Goal: Task Accomplishment & Management: Manage account settings

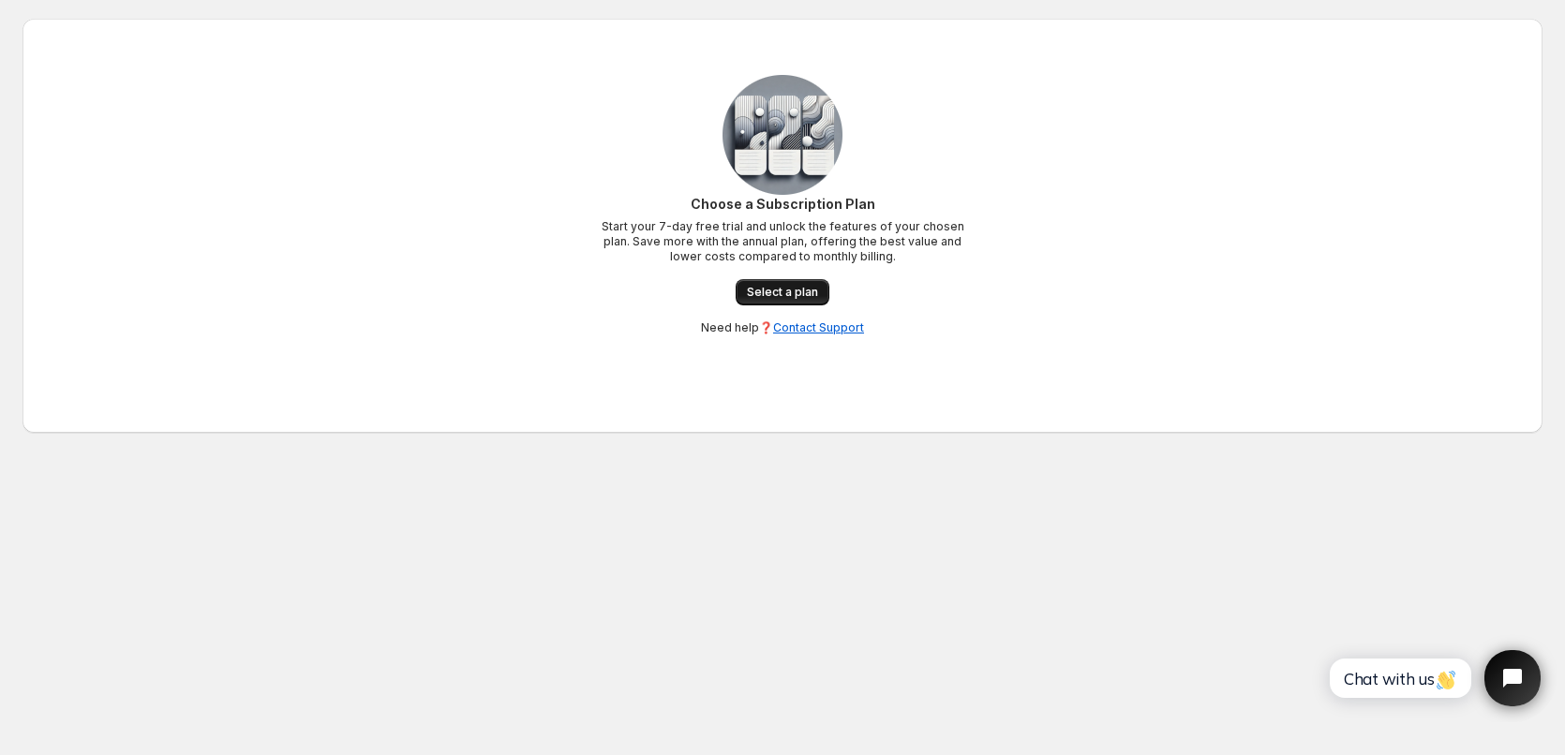
click at [804, 287] on span "Select a plan" at bounding box center [782, 292] width 71 height 15
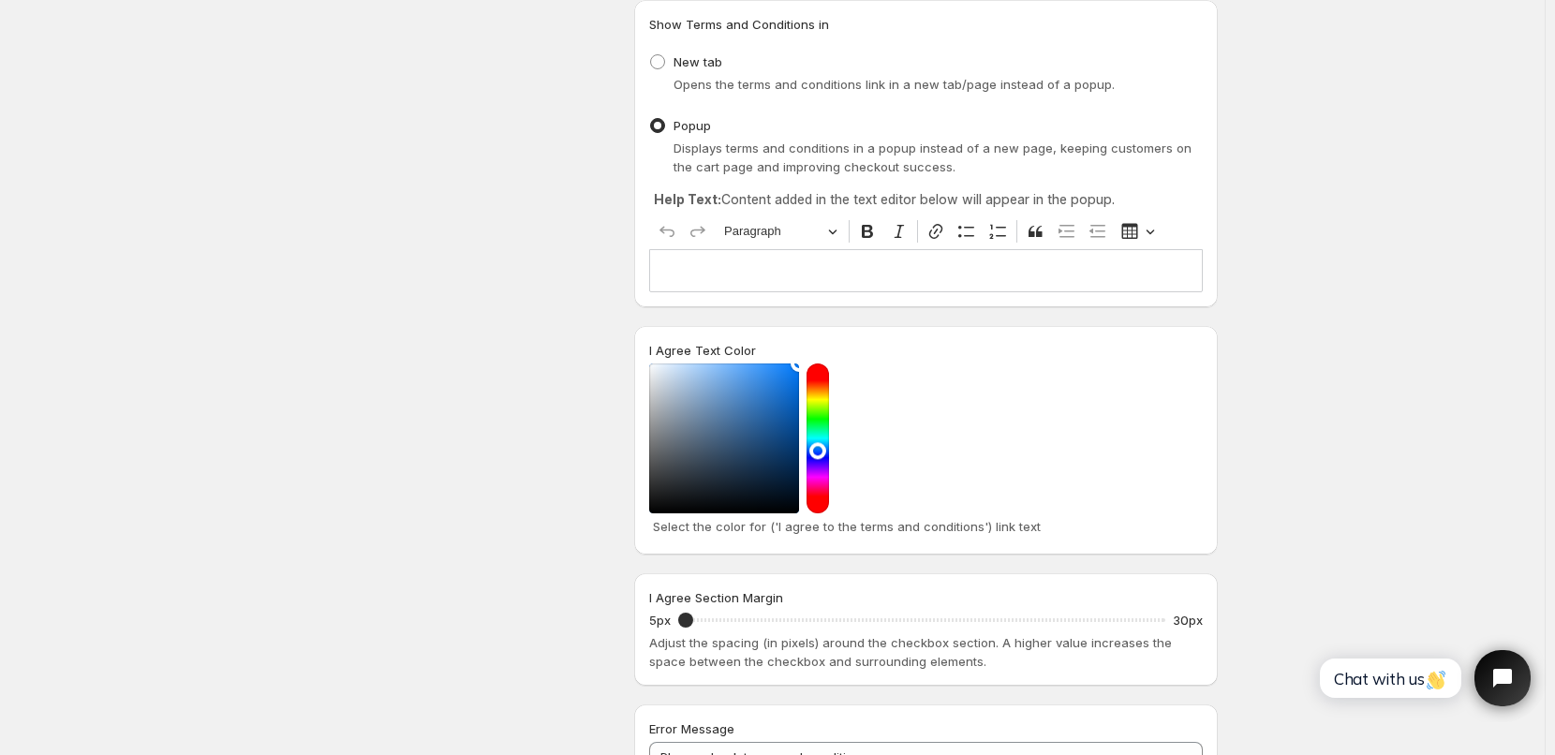
scroll to position [375, 0]
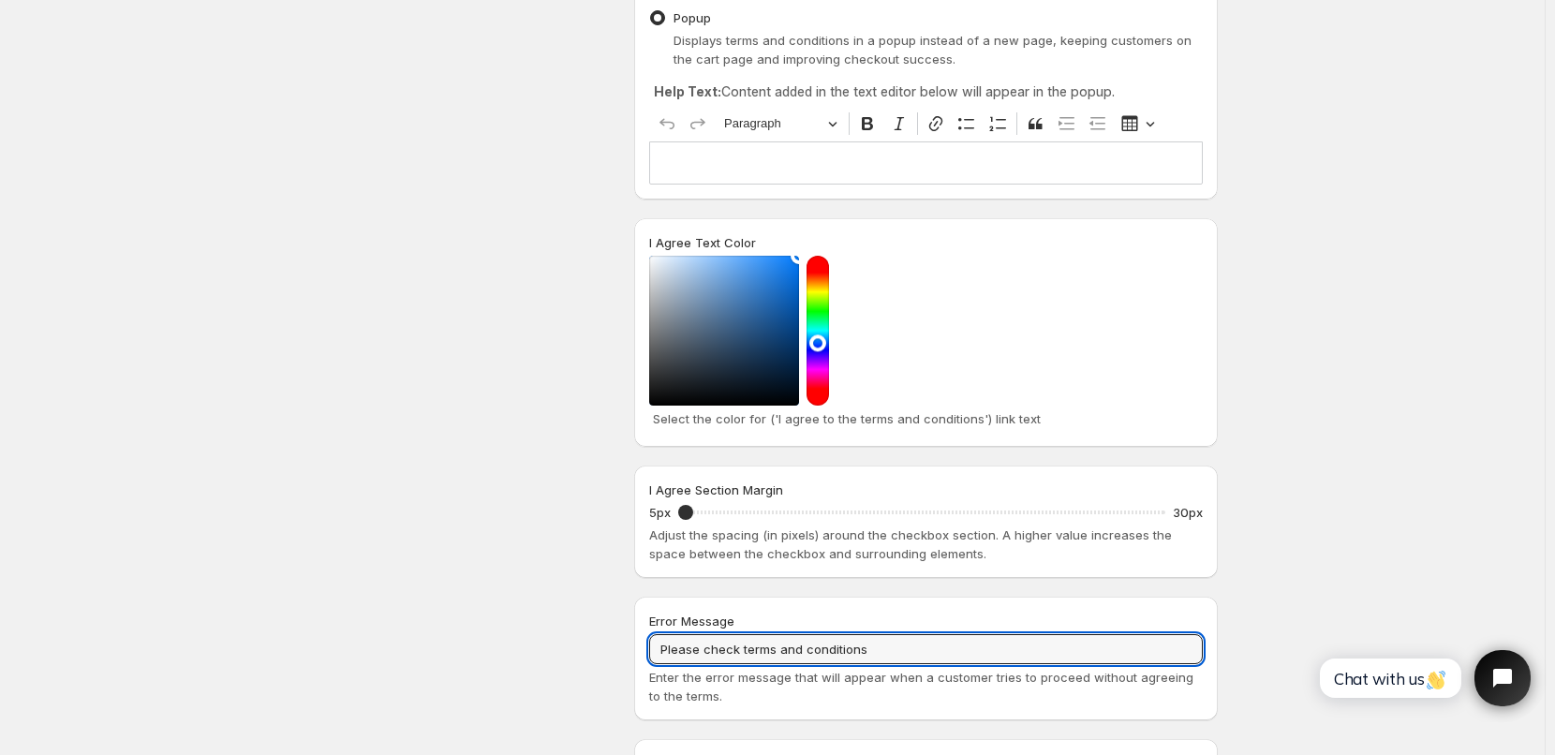
drag, startPoint x: 941, startPoint y: 653, endPoint x: 586, endPoint y: 644, distance: 355.3
click at [586, 644] on div "Design Settings Manage look and feel for I Agree checkbox Checkbox Label Text I…" at bounding box center [765, 344] width 905 height 1218
paste input "To proceed to Checkout, you must agree to our"
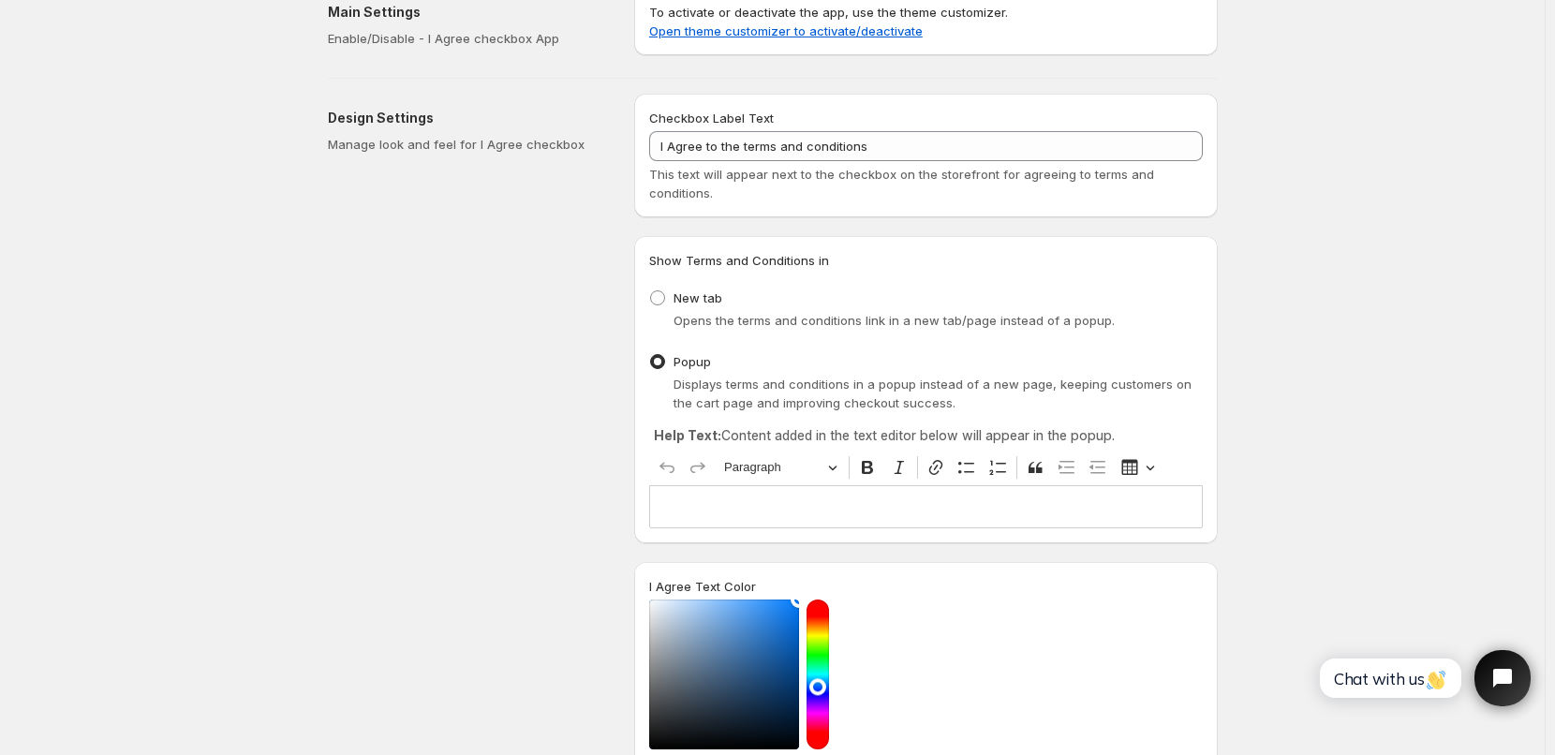
scroll to position [0, 0]
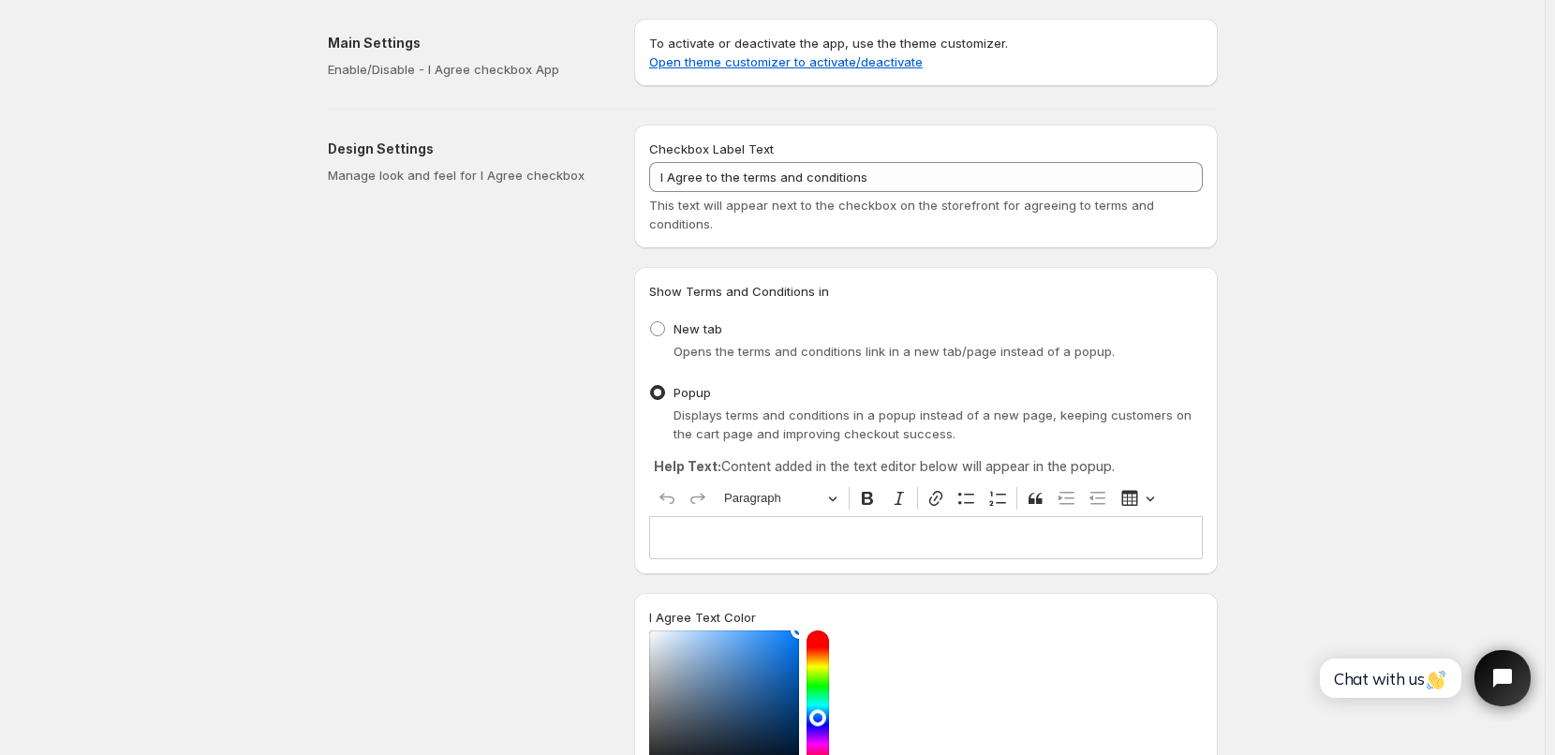
type input "To proceed to Checkout, you must agree to our terms and conditions"
click at [745, 537] on p "Editor editing area: main. Press Alt+0 for help." at bounding box center [926, 537] width 537 height 19
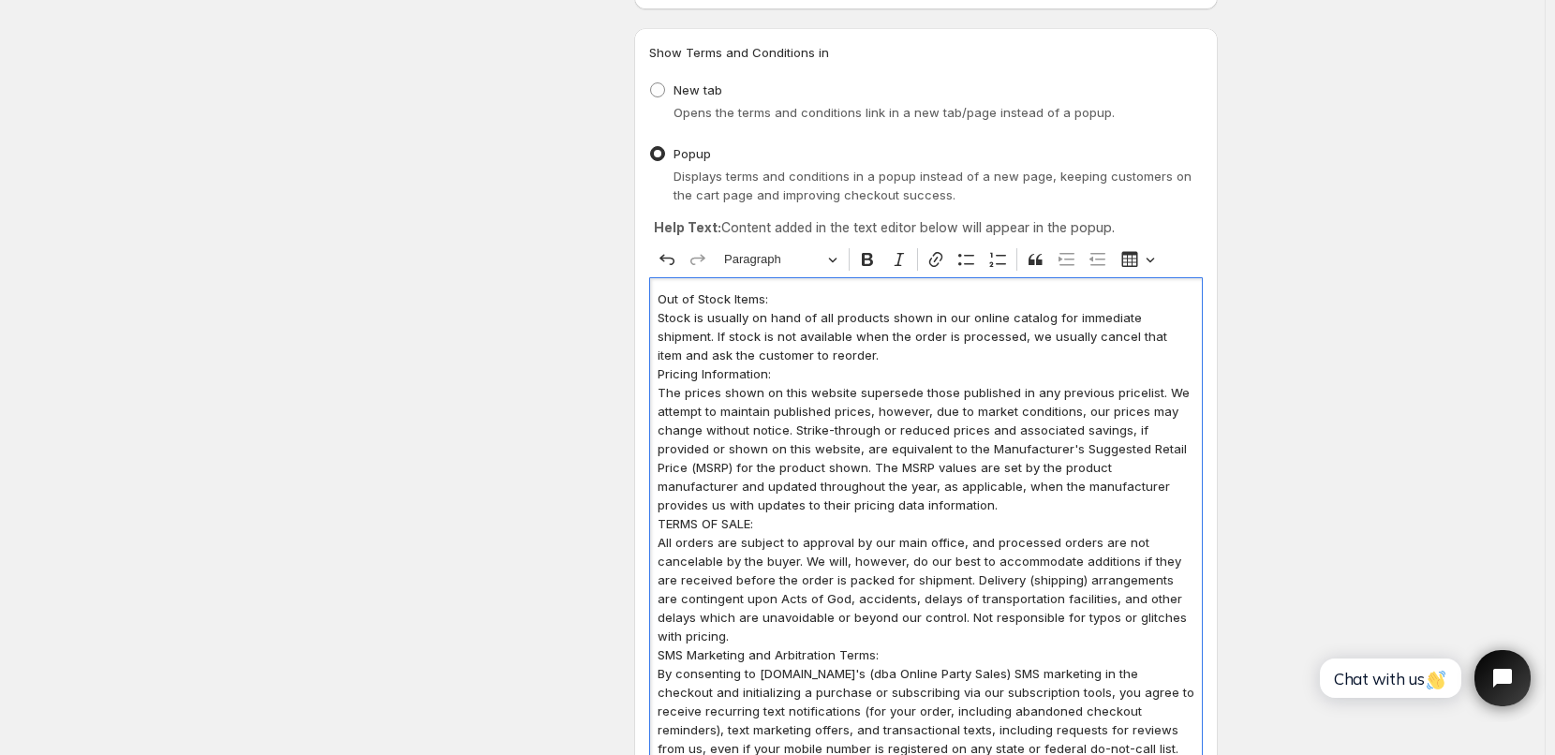
scroll to position [281, 0]
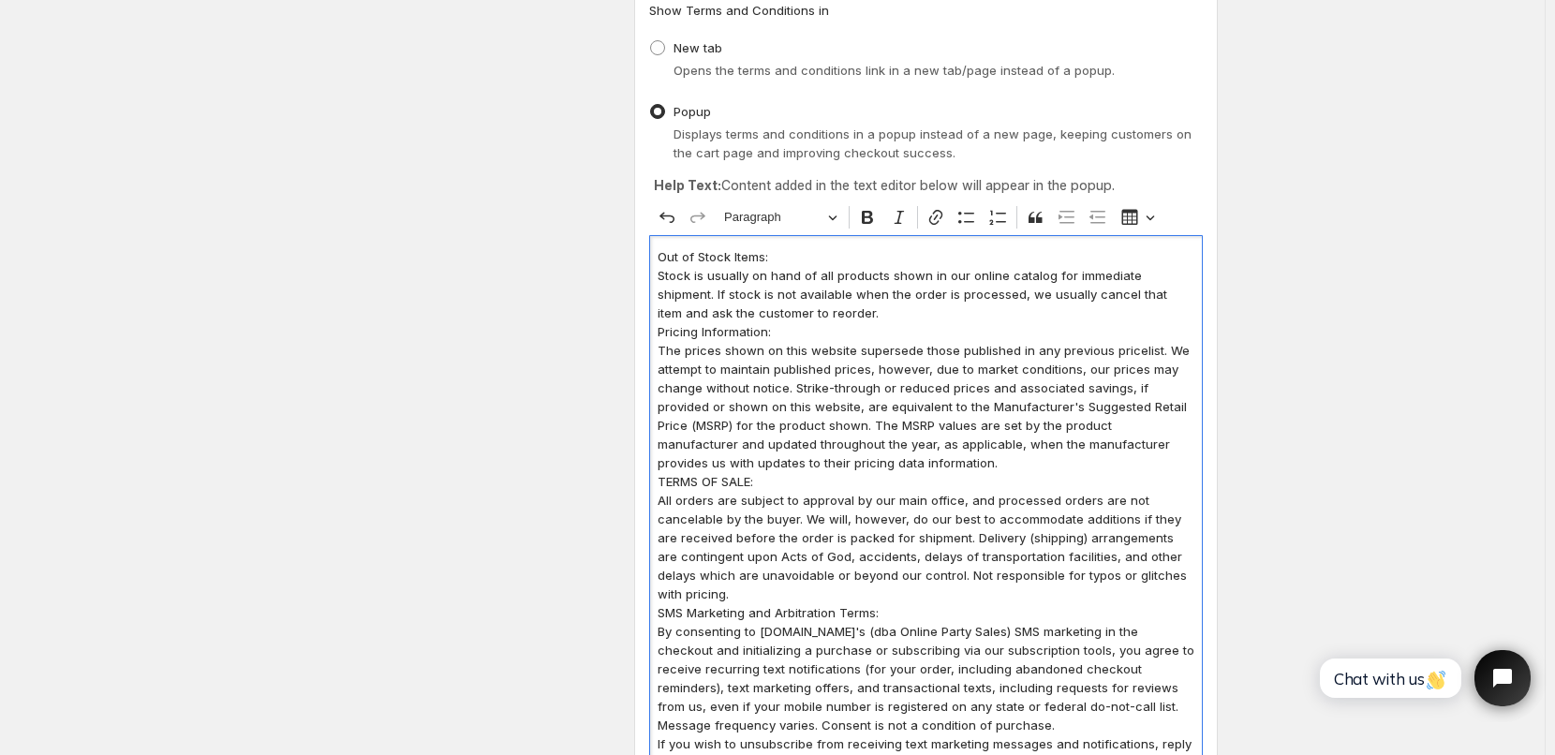
drag, startPoint x: 664, startPoint y: 256, endPoint x: 941, endPoint y: 467, distance: 347.7
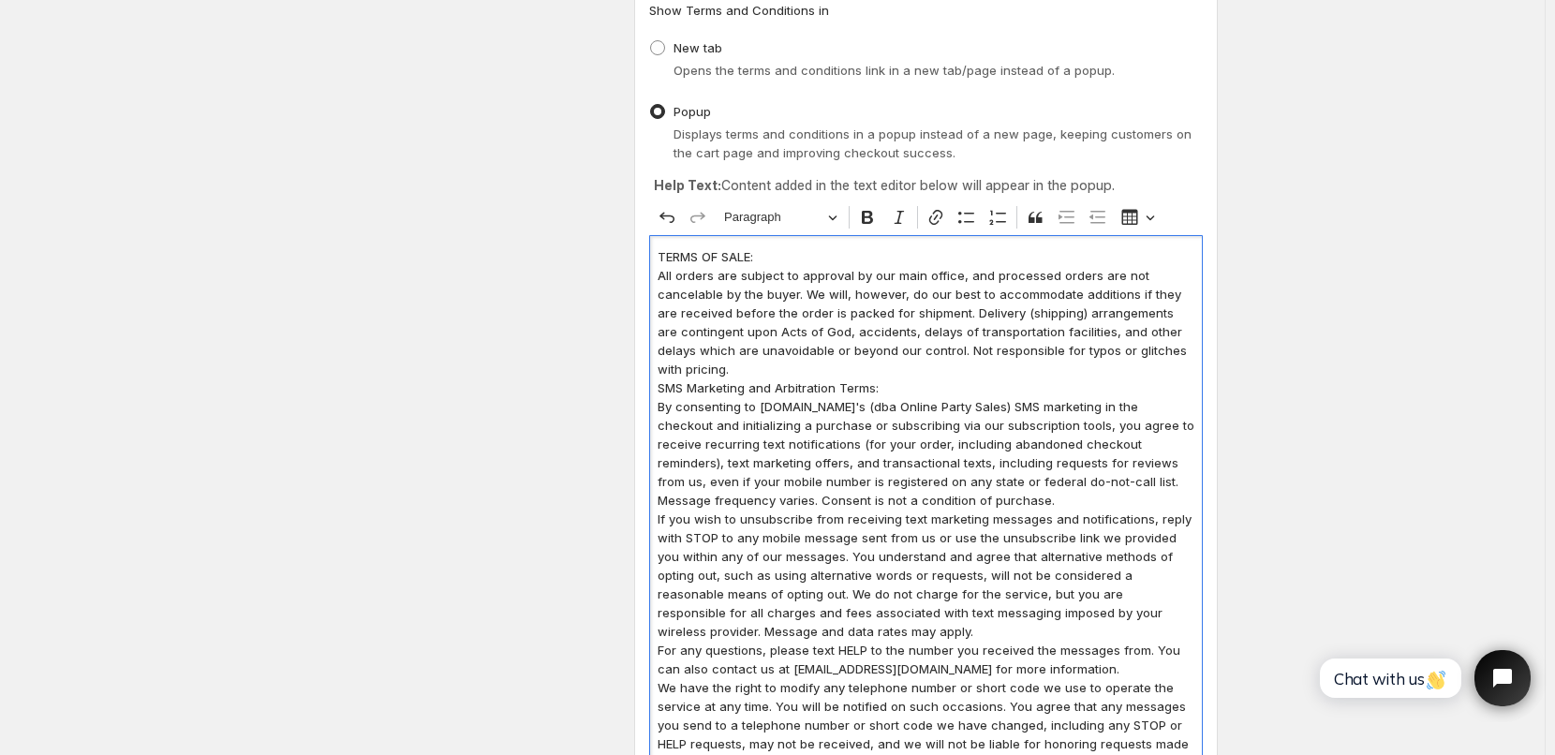
click at [744, 375] on p "All orders are subject to approval by our main office, and processed orders are…" at bounding box center [926, 322] width 537 height 112
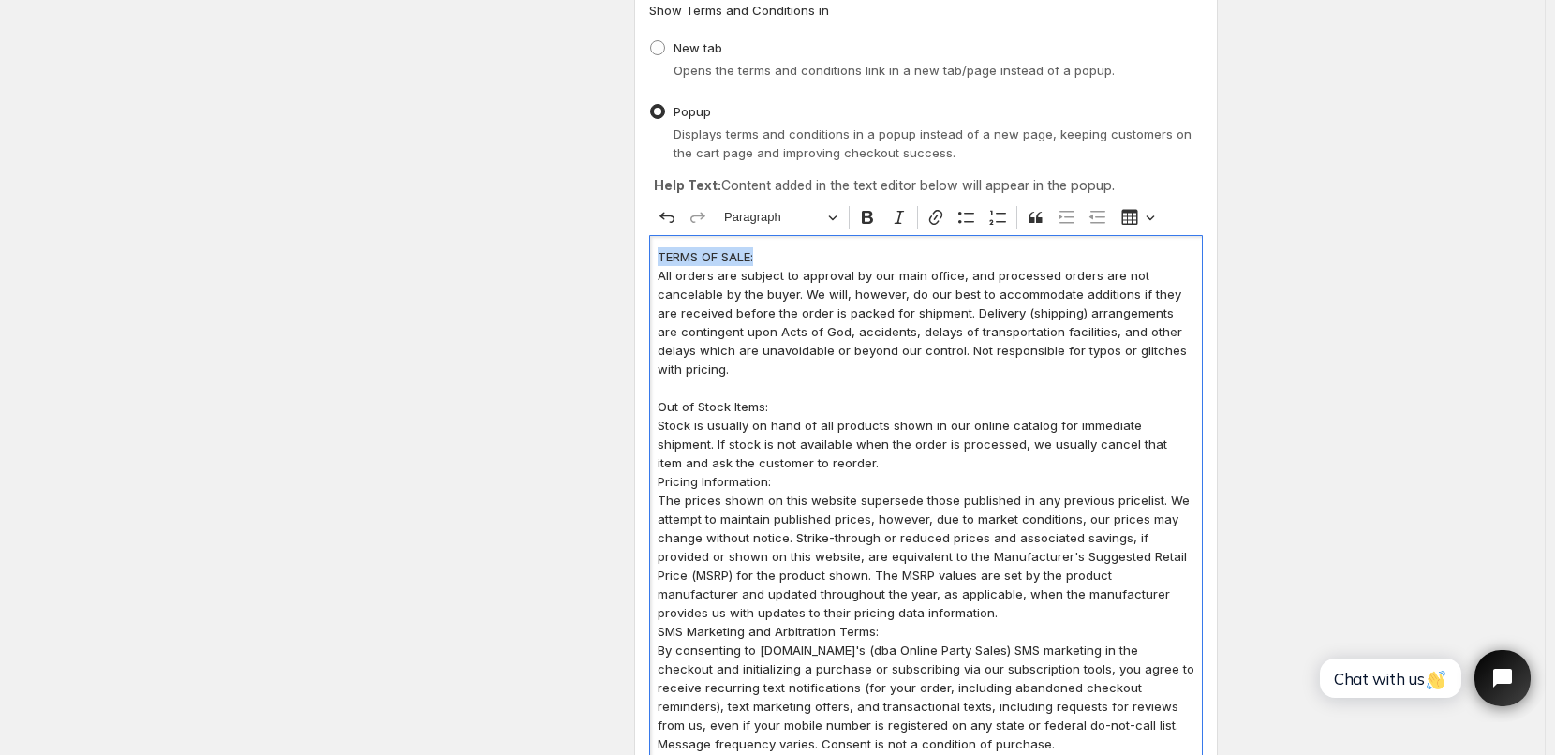
drag, startPoint x: 660, startPoint y: 255, endPoint x: 769, endPoint y: 251, distance: 109.7
click at [831, 220] on button "Paragraph" at bounding box center [780, 217] width 129 height 29
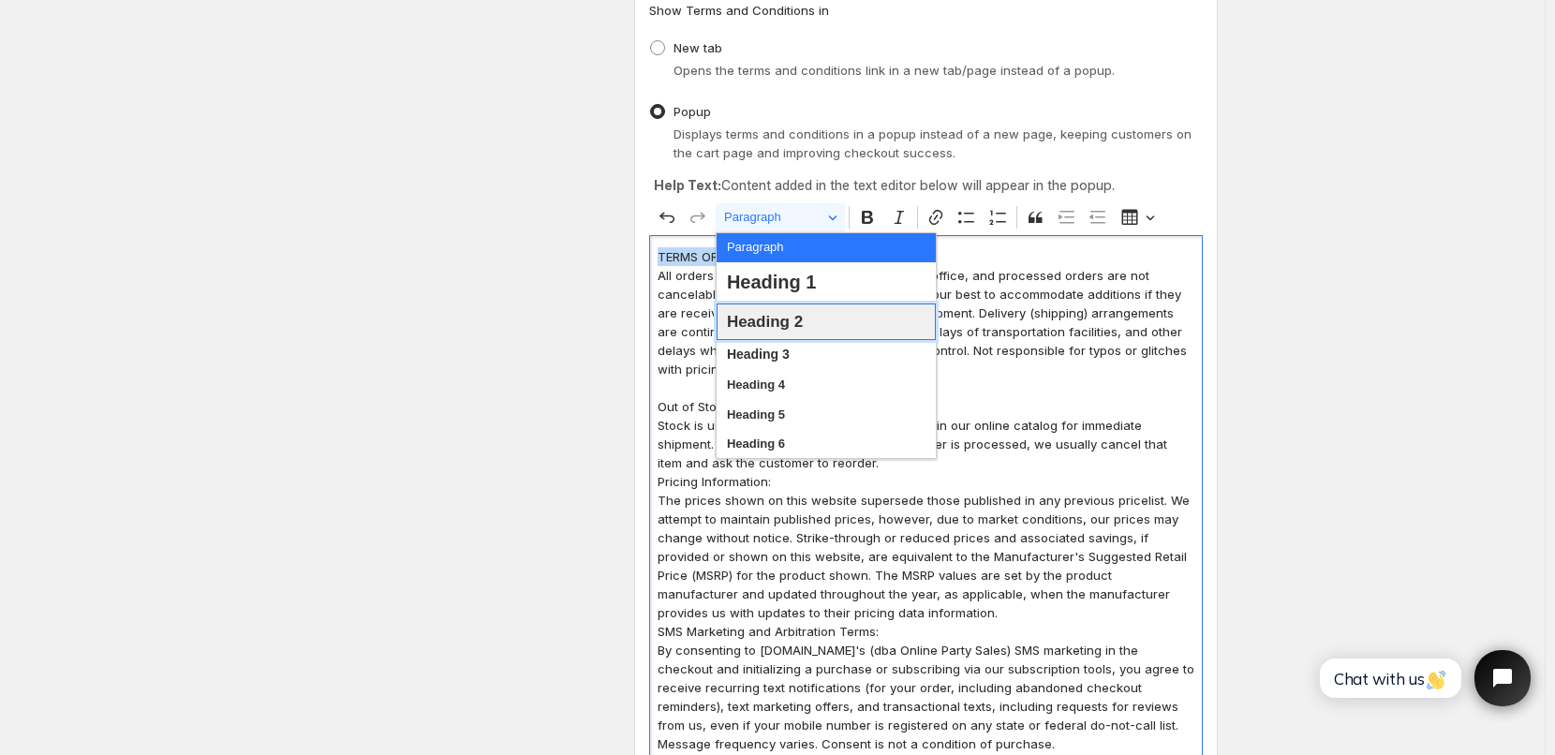
click at [783, 324] on span "Heading 2" at bounding box center [765, 321] width 76 height 29
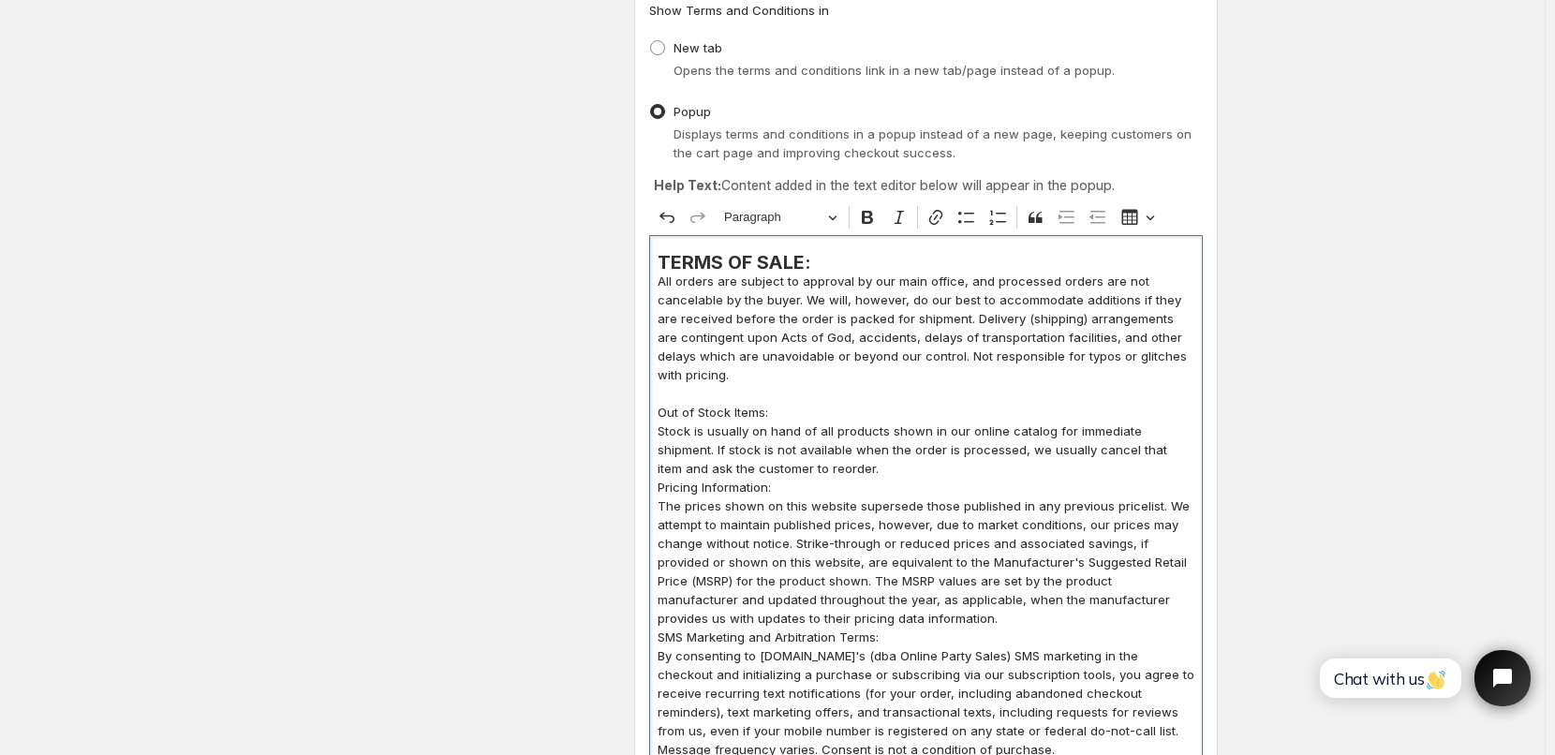
click at [783, 324] on p "All orders are subject to approval by our main office, and processed orders are…" at bounding box center [926, 328] width 537 height 112
click at [811, 262] on h2 "TERMS OF SALE:" at bounding box center [926, 262] width 537 height 19
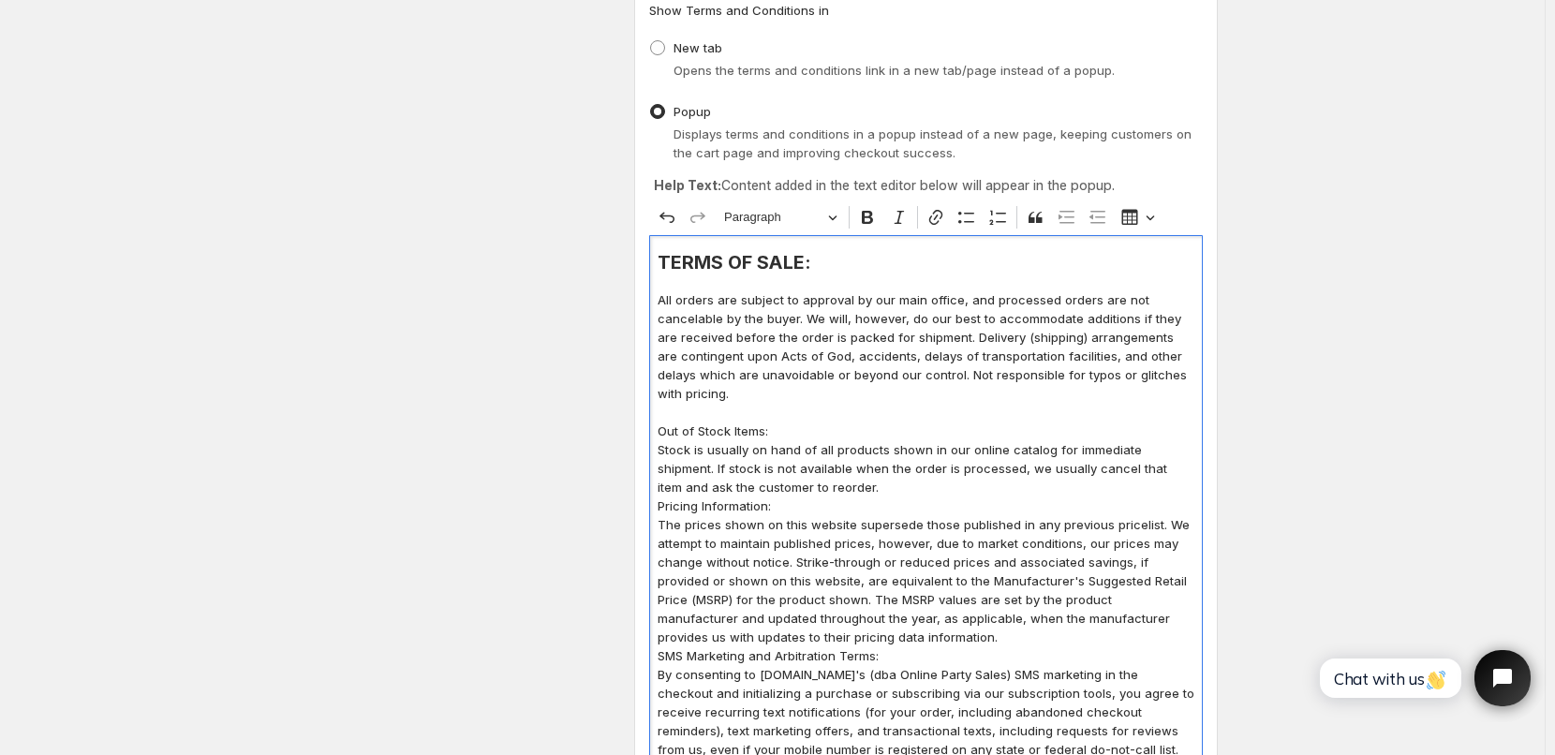
click at [790, 428] on p "Out of Stock Items:" at bounding box center [926, 431] width 537 height 19
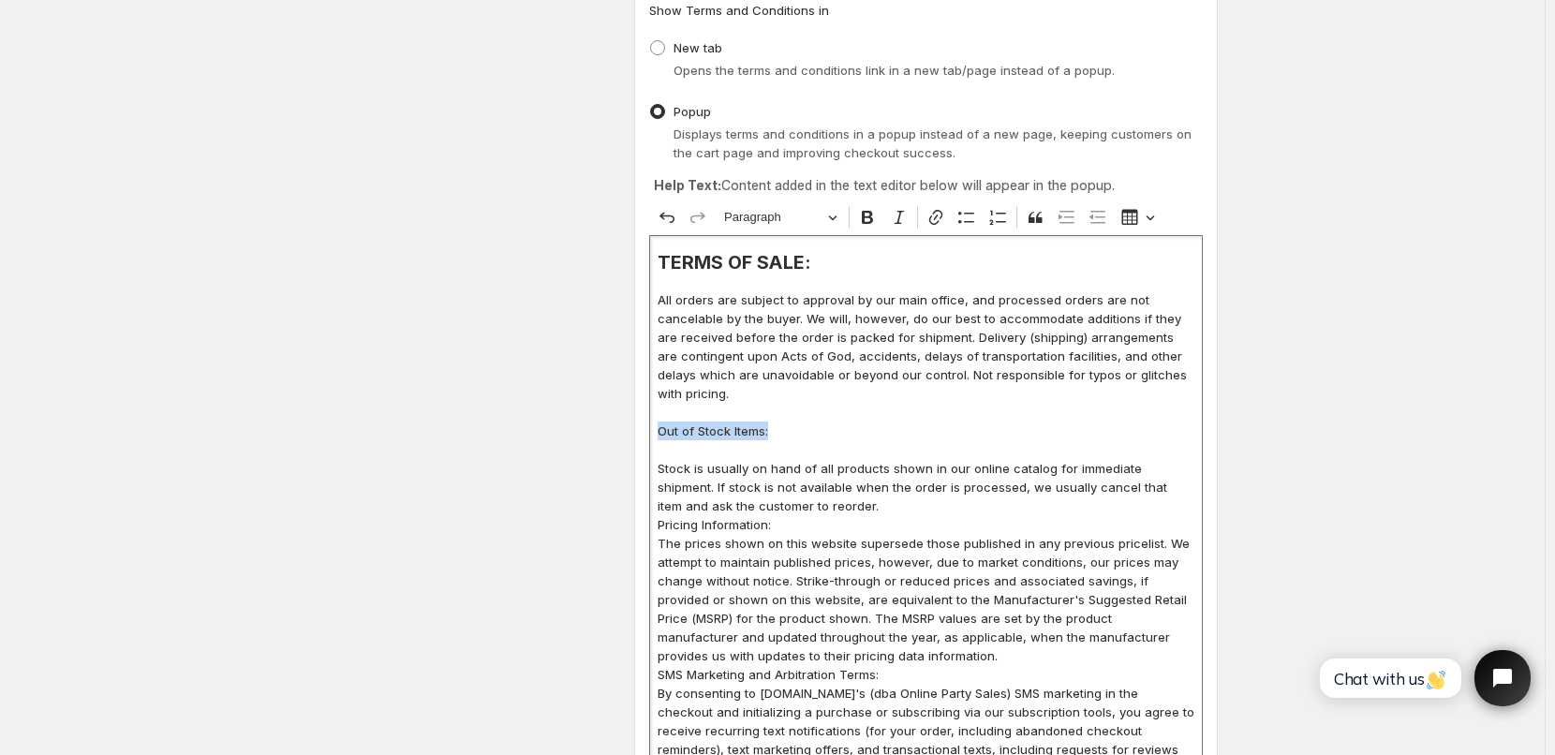
drag, startPoint x: 776, startPoint y: 436, endPoint x: 663, endPoint y: 435, distance: 112.4
click at [663, 435] on p "Out of Stock Items:" at bounding box center [926, 431] width 537 height 19
click at [838, 220] on button "Paragraph" at bounding box center [780, 217] width 129 height 29
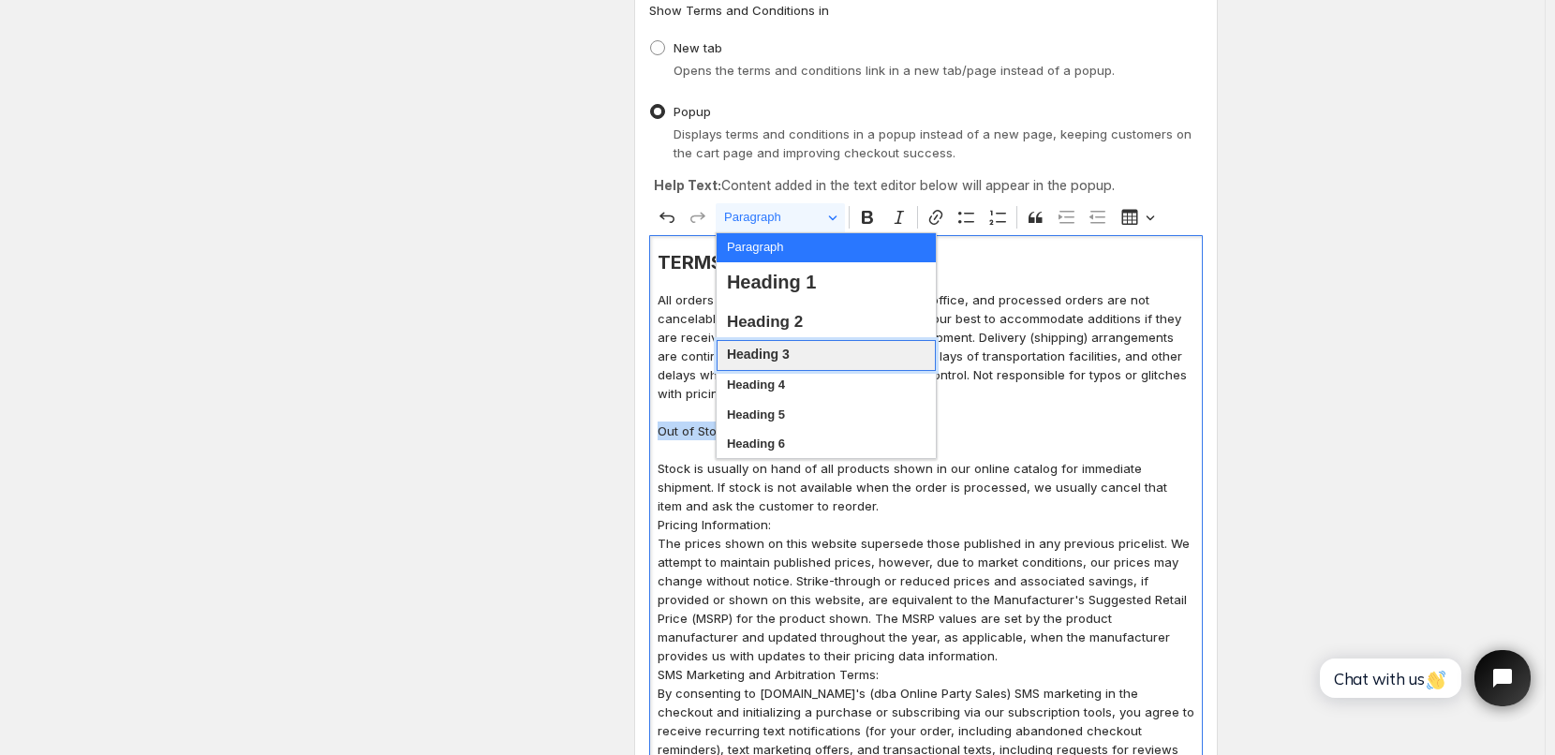
click at [790, 348] on span "Heading 3" at bounding box center [758, 355] width 63 height 24
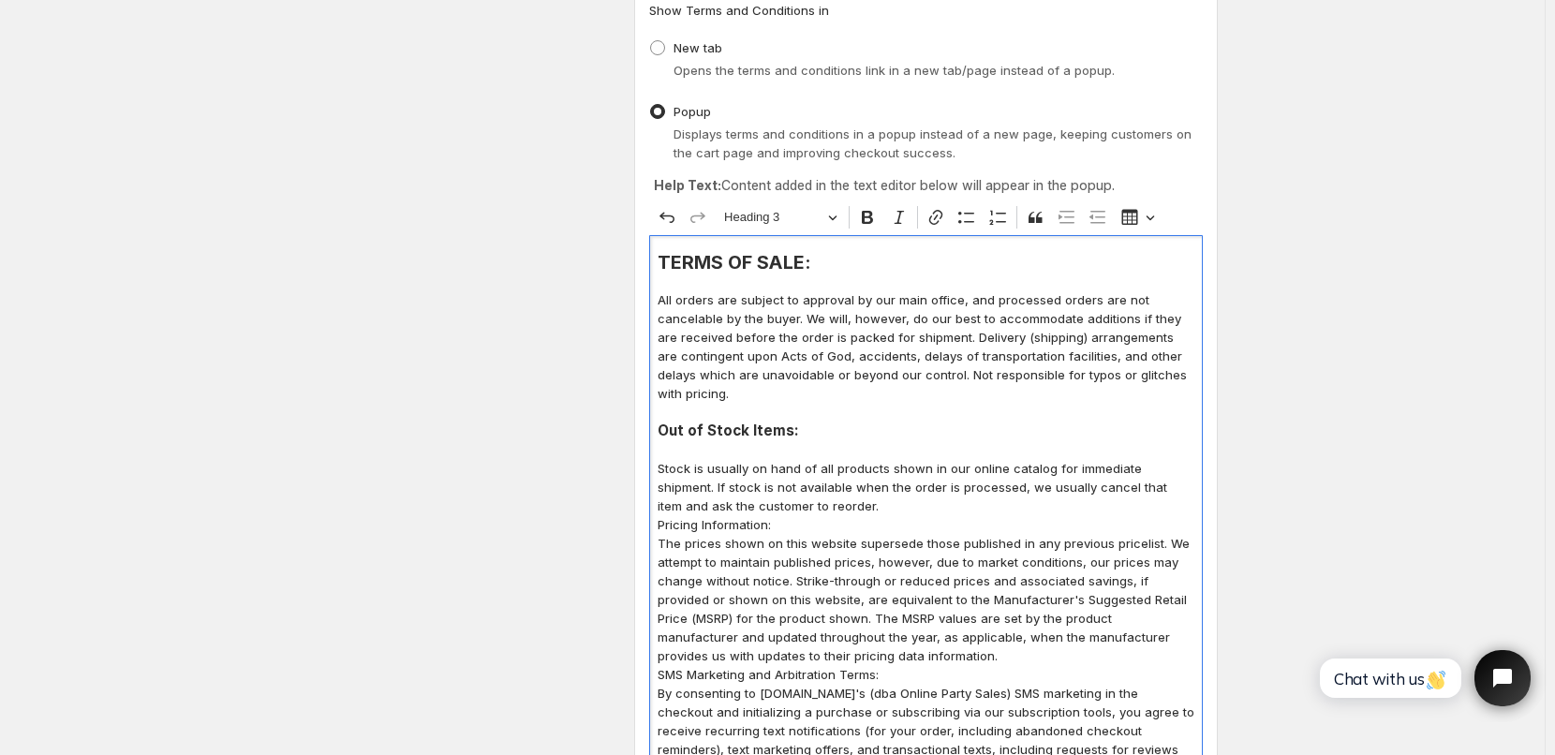
click at [857, 404] on p "Editor editing area: main. Press Alt+0 for help." at bounding box center [926, 412] width 537 height 19
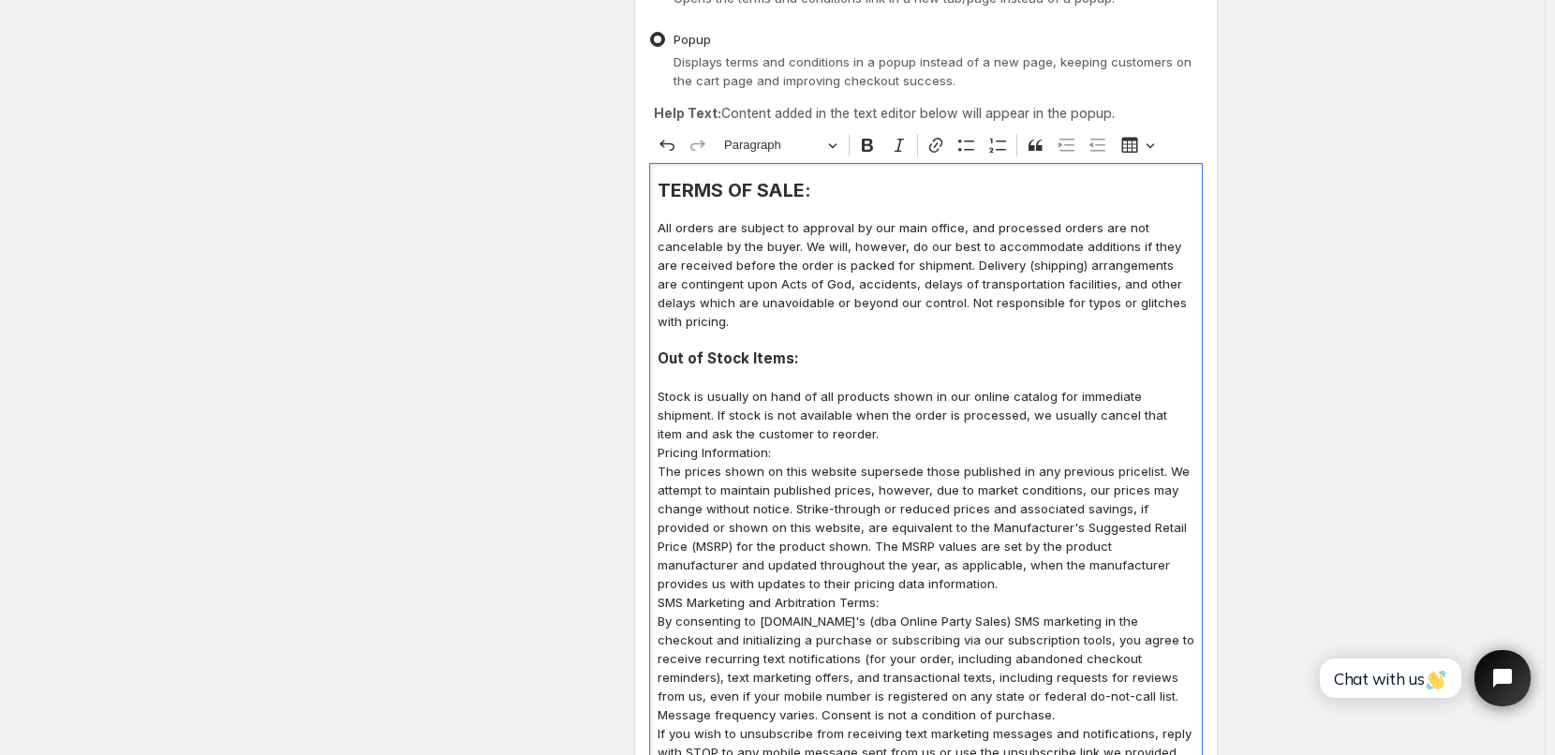
scroll to position [375, 0]
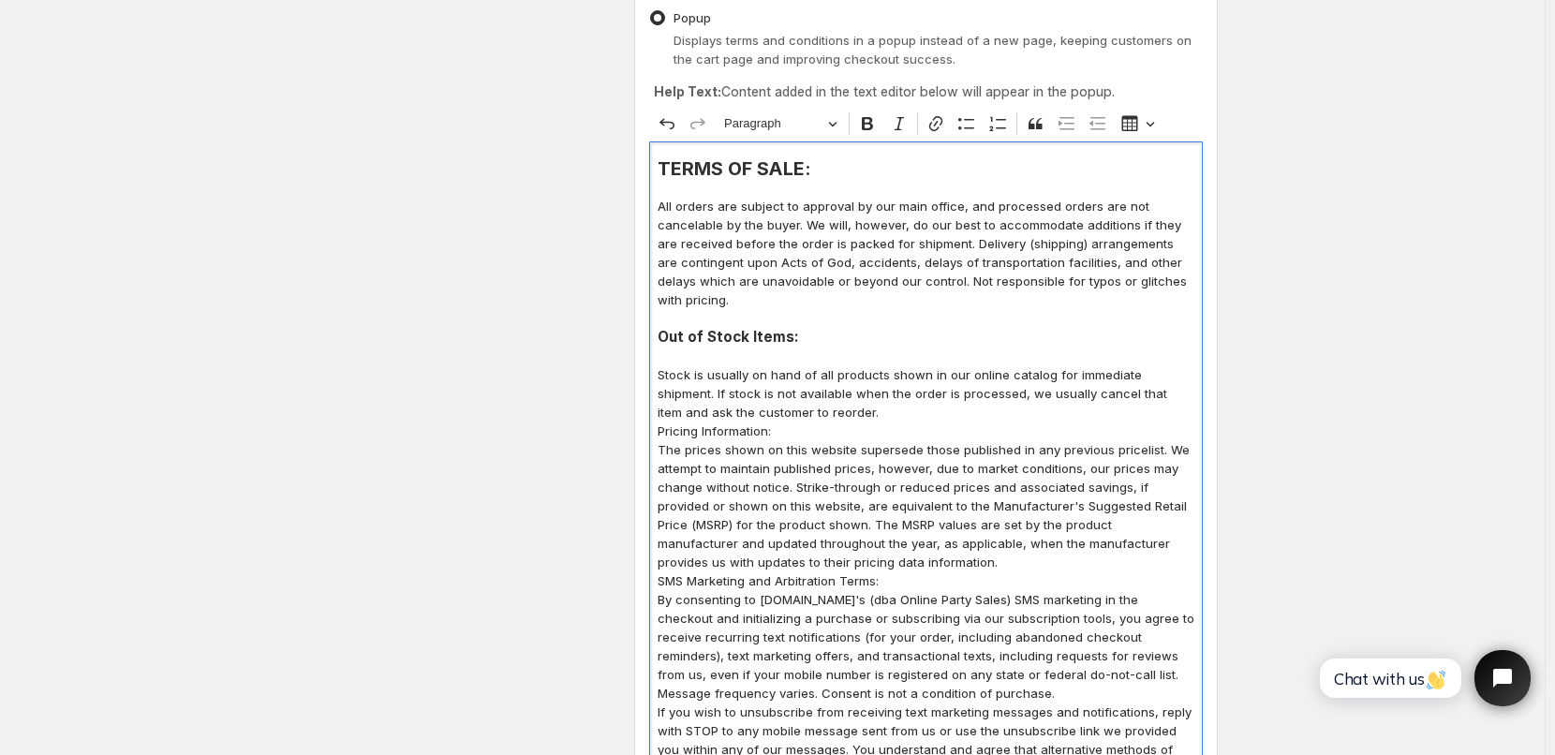
click at [796, 415] on p "Stock is usually on hand of all products shown in our online catalog for immedi…" at bounding box center [926, 393] width 537 height 56
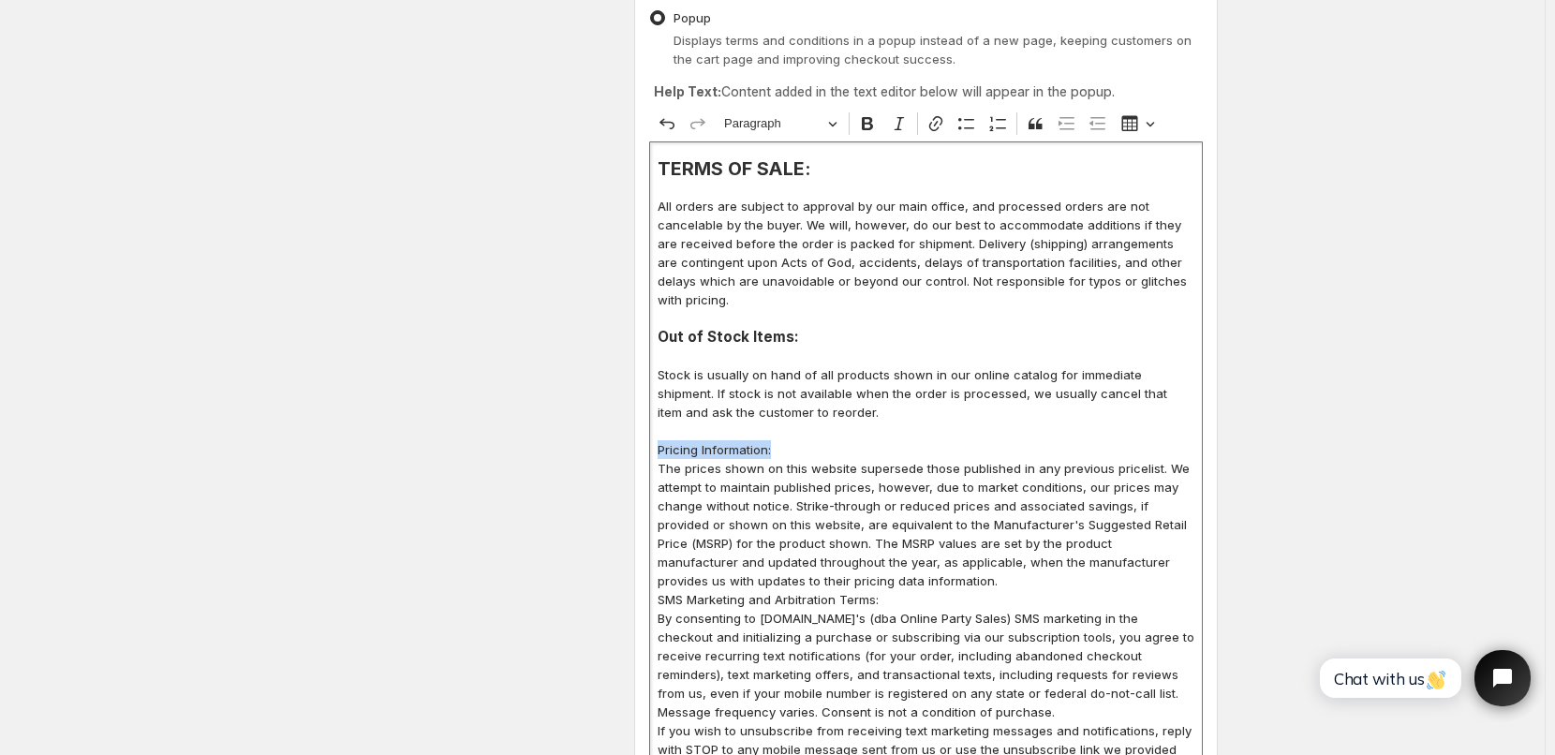
drag, startPoint x: 780, startPoint y: 451, endPoint x: 652, endPoint y: 454, distance: 127.5
click at [799, 131] on span "Paragraph" at bounding box center [772, 123] width 97 height 22
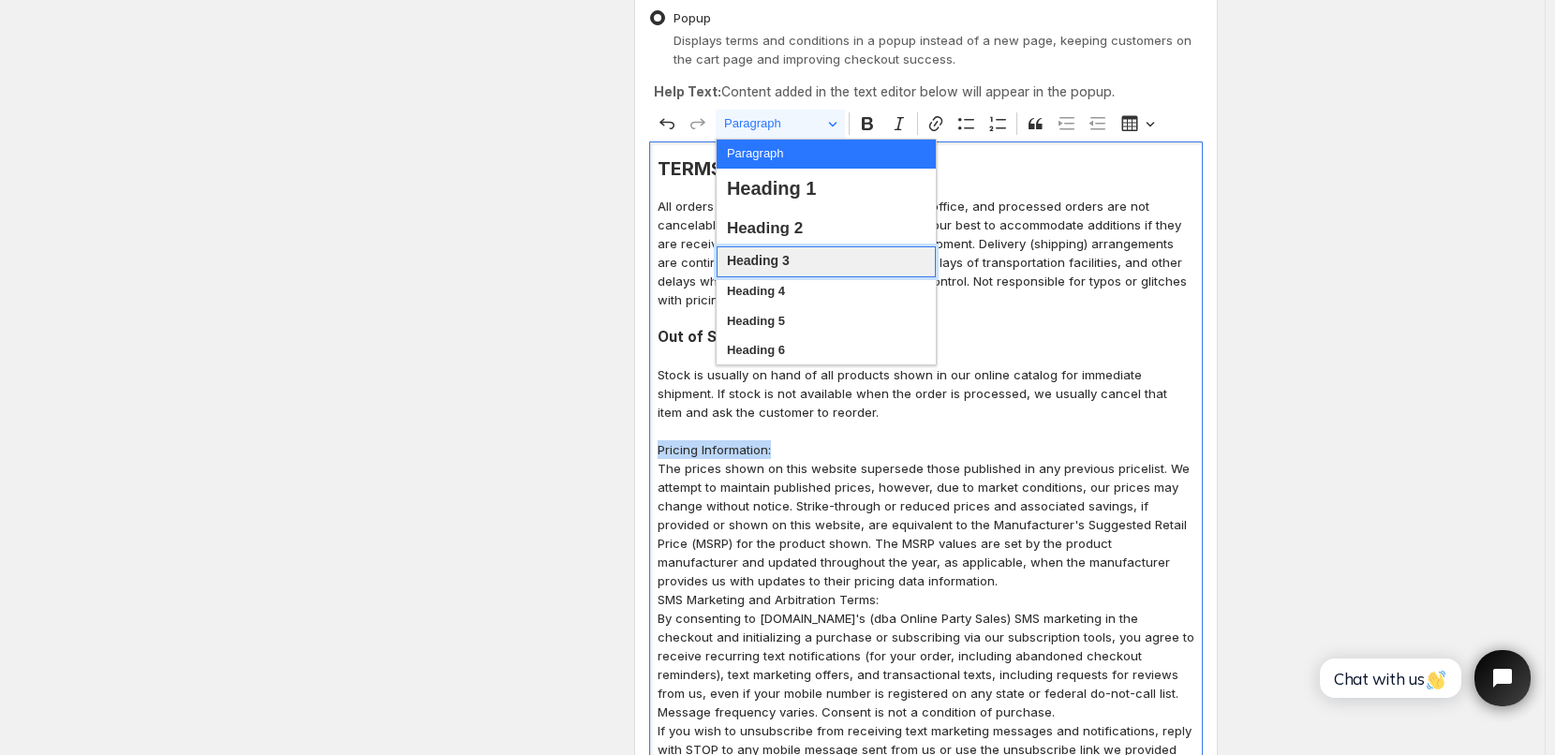
click at [784, 259] on span "Heading 3" at bounding box center [758, 261] width 63 height 24
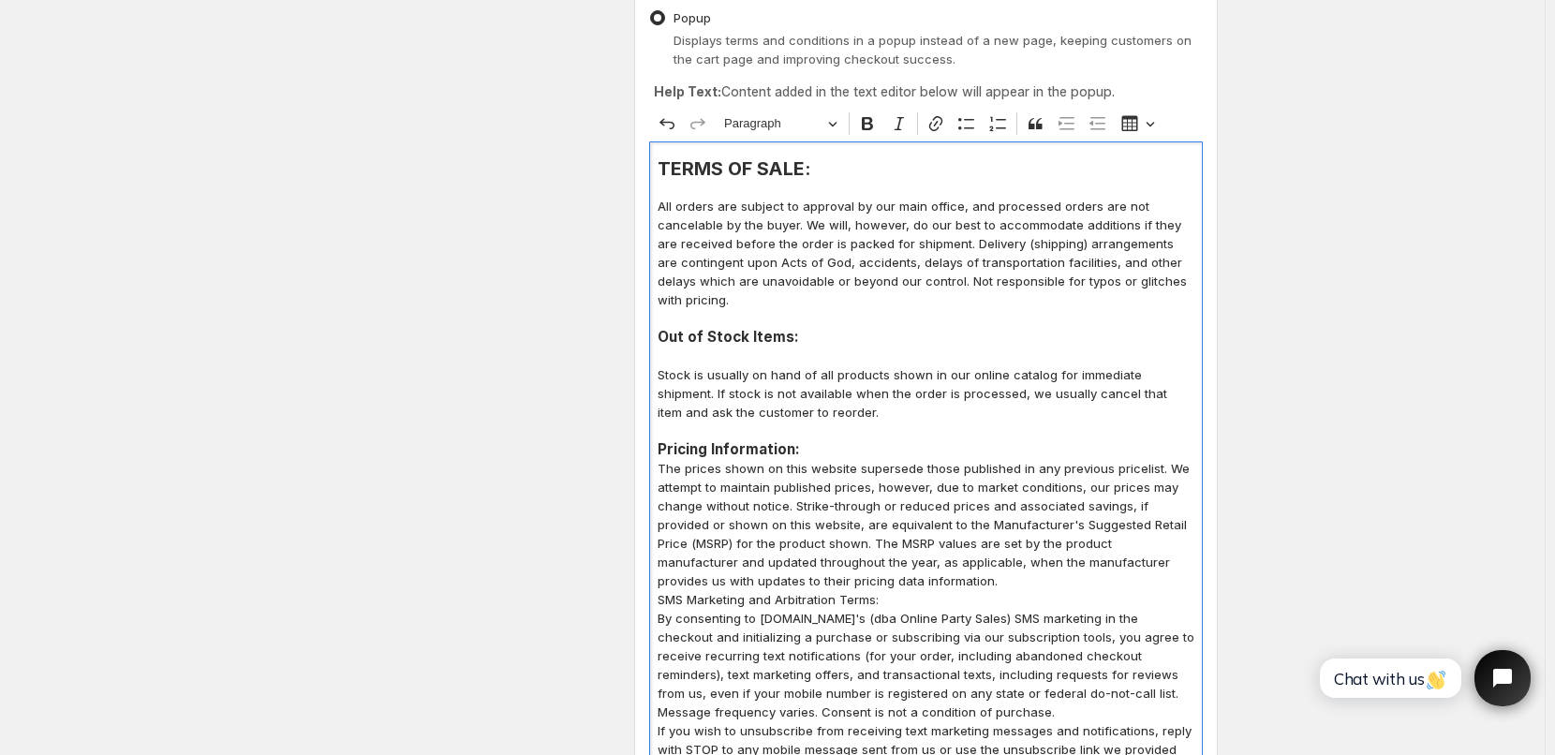
click at [845, 382] on p "Stock is usually on hand of all products shown in our online catalog for immedi…" at bounding box center [926, 393] width 537 height 56
click at [825, 451] on h3 "Pricing Information:" at bounding box center [926, 449] width 537 height 19
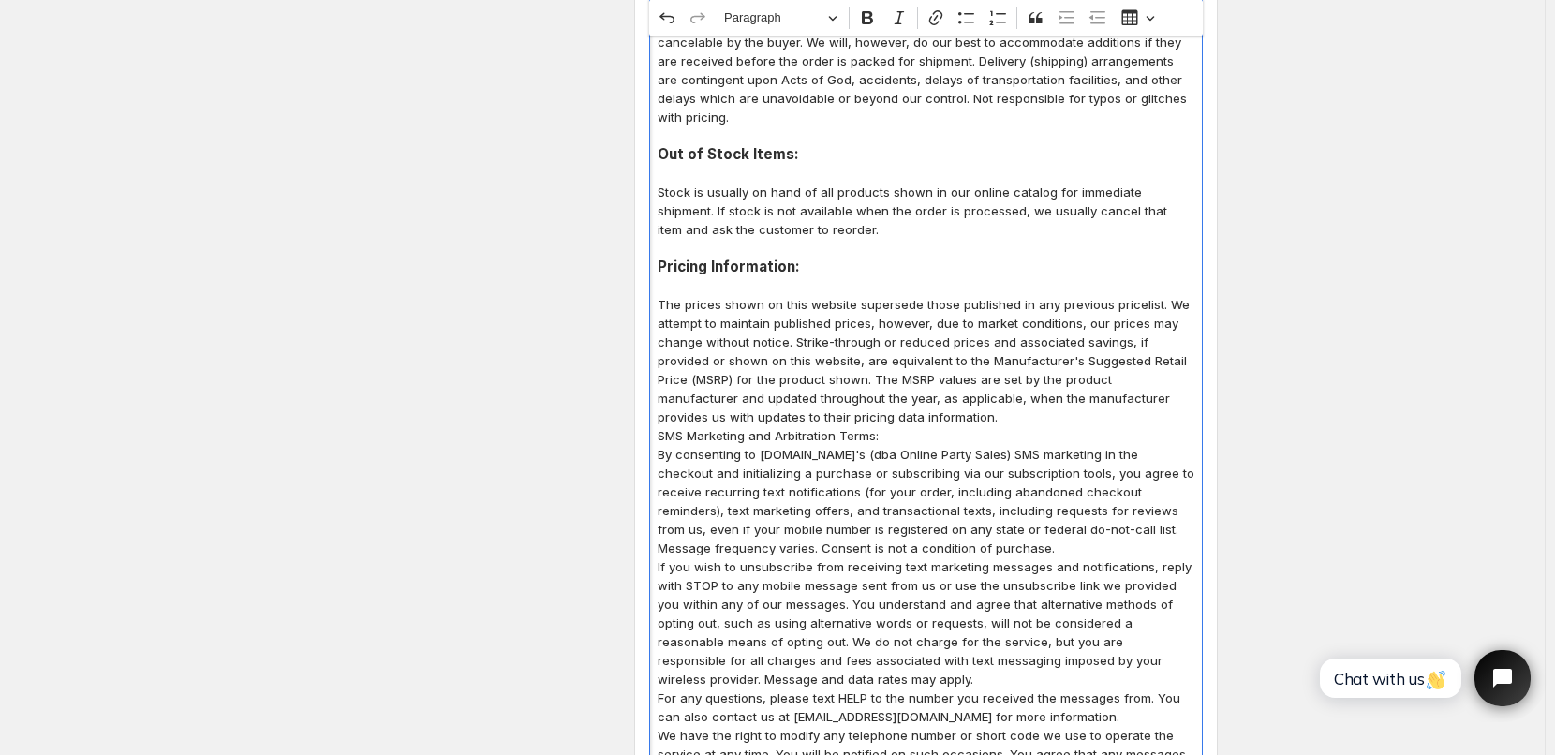
scroll to position [562, 0]
click at [907, 418] on p "The prices shown on this website supersede those published in any previous pric…" at bounding box center [926, 356] width 537 height 131
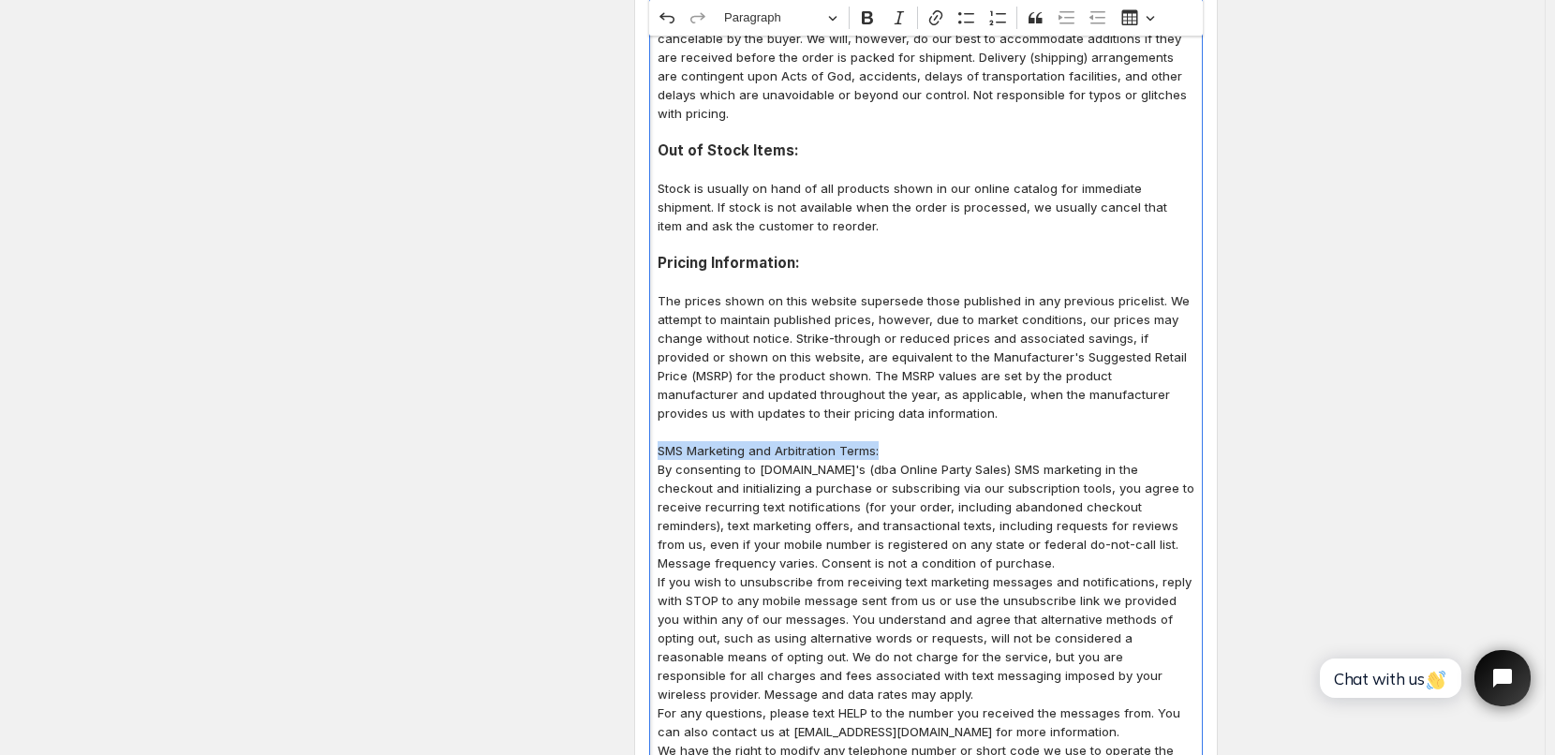
drag, startPoint x: 886, startPoint y: 453, endPoint x: 656, endPoint y: 455, distance: 229.6
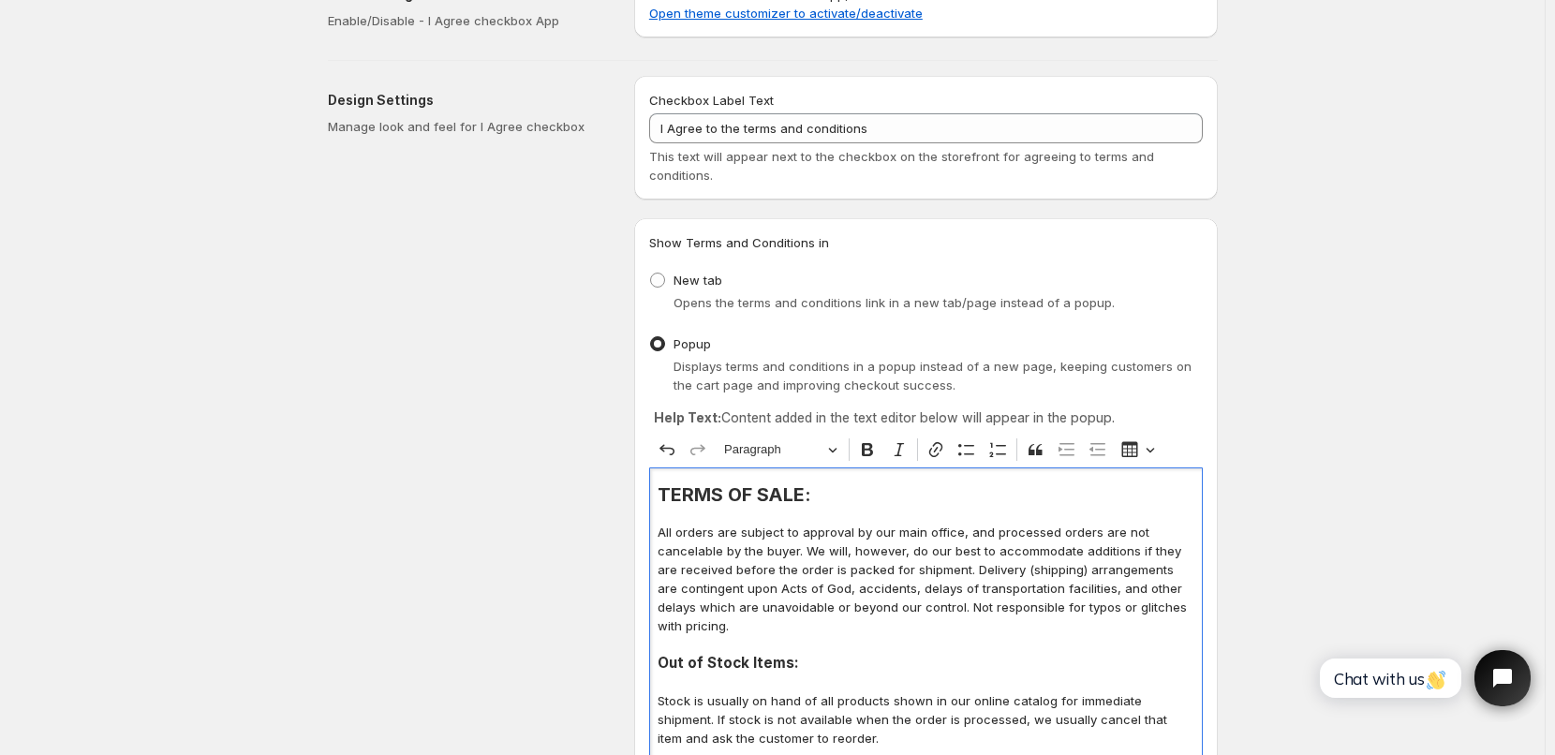
scroll to position [0, 0]
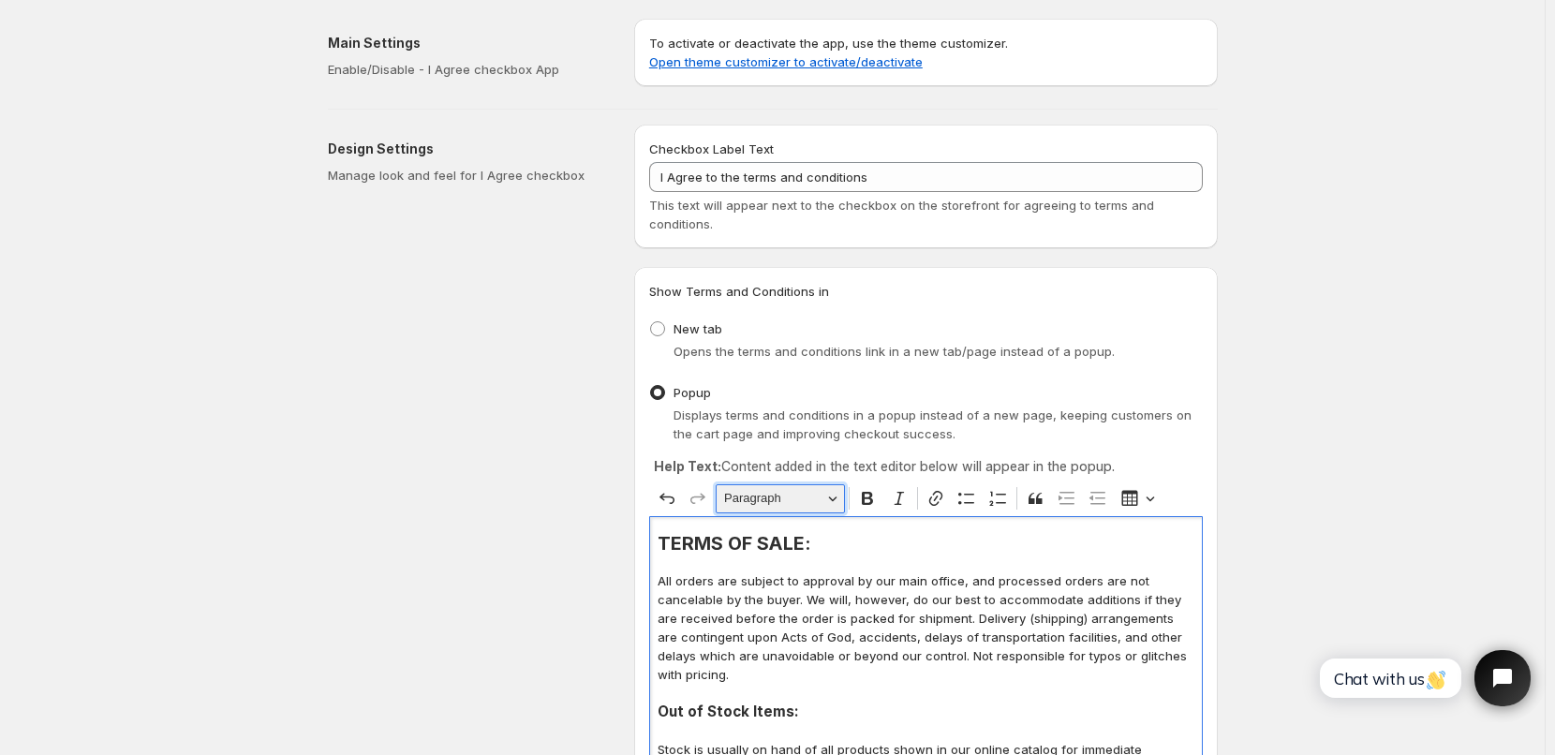
click at [803, 505] on span "Paragraph" at bounding box center [772, 498] width 97 height 22
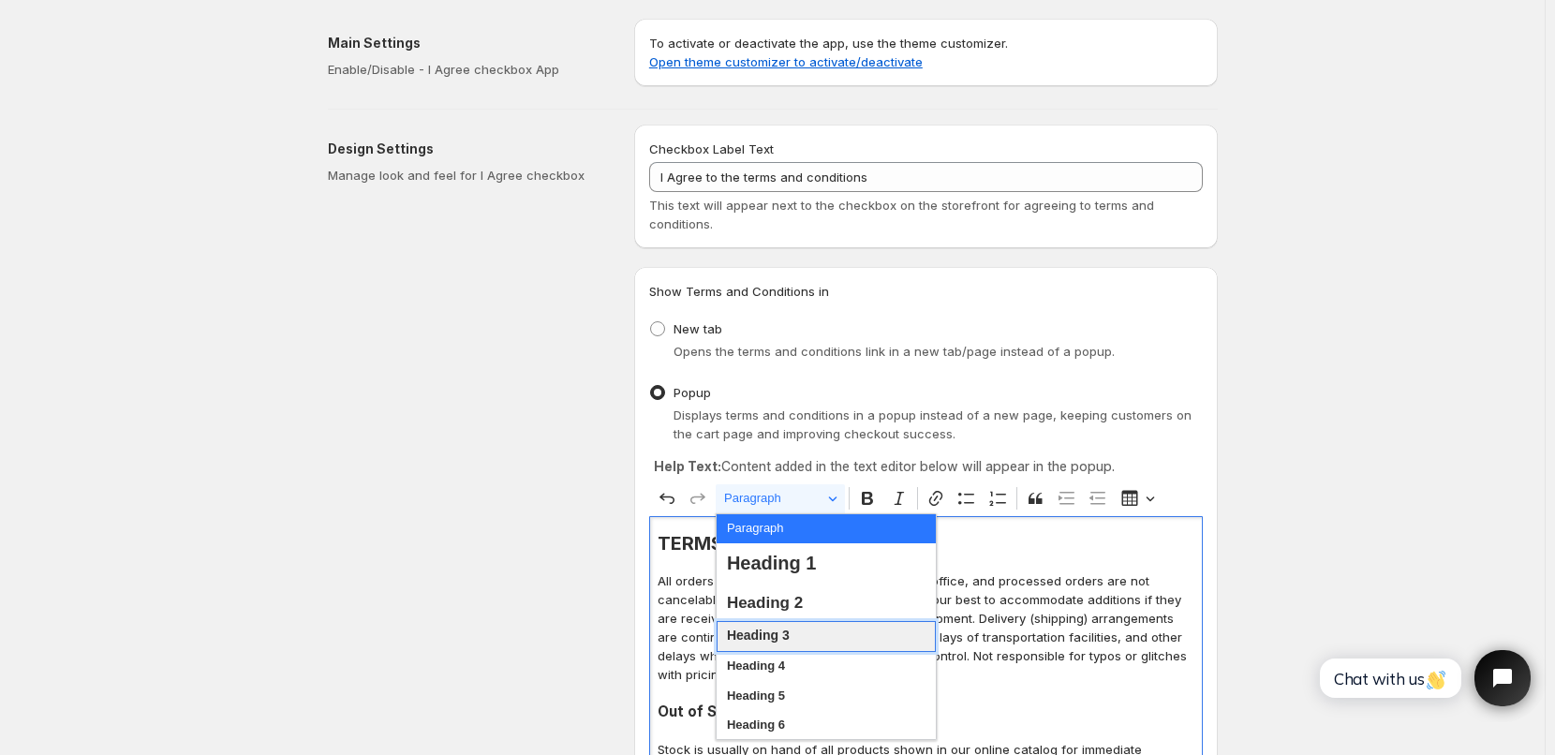
click at [790, 631] on span "Heading 3" at bounding box center [758, 636] width 63 height 24
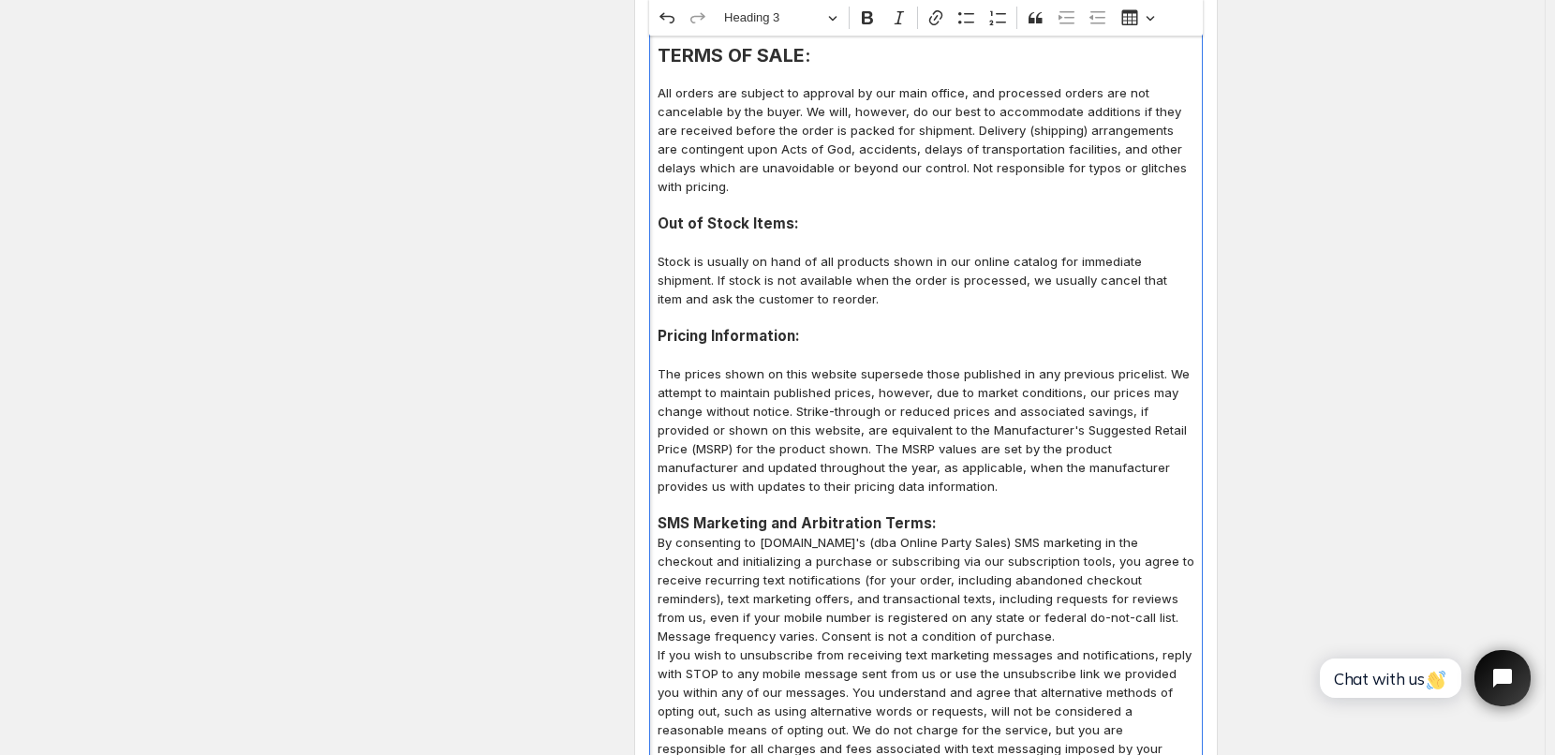
scroll to position [562, 0]
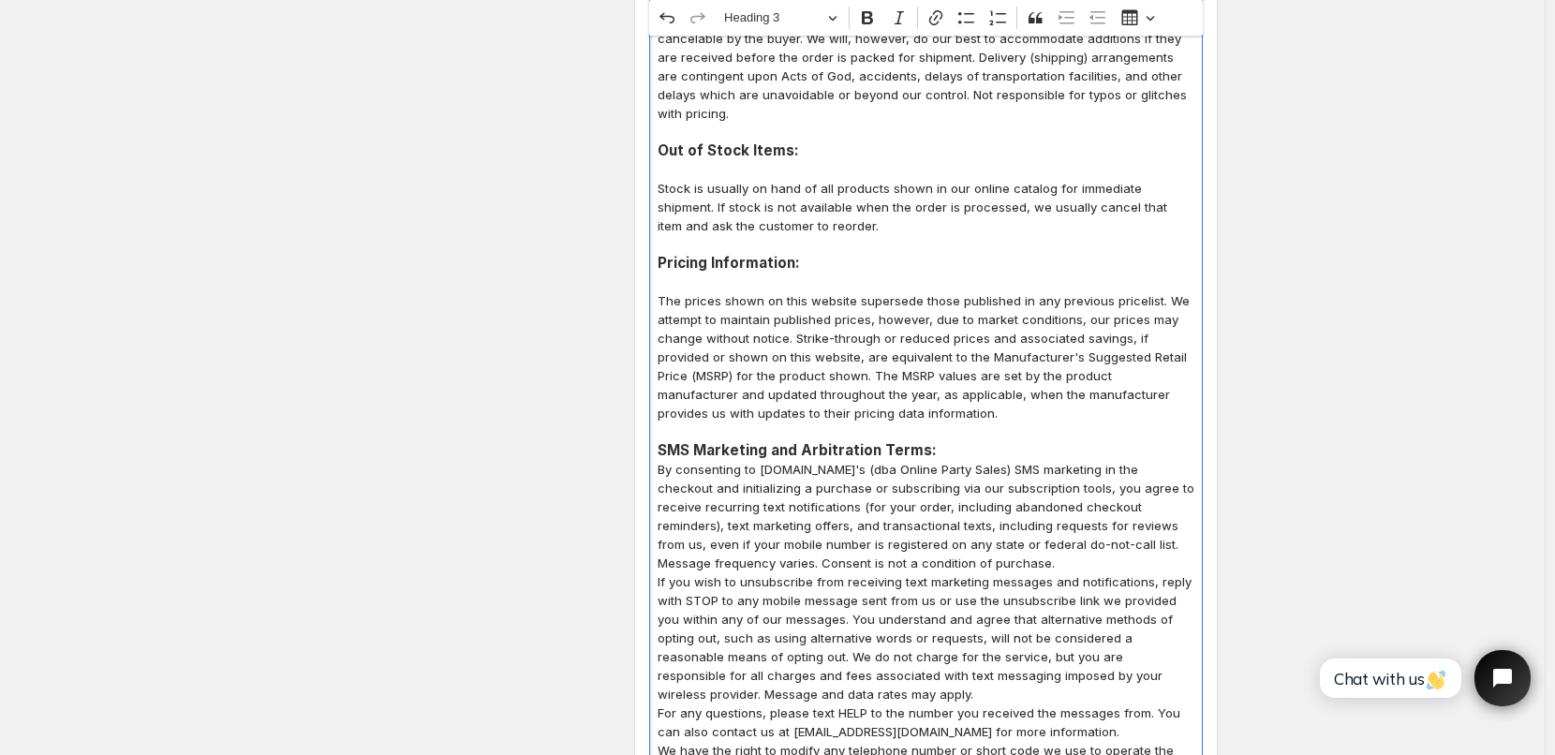
click at [943, 453] on h3 "SMS Marketing and Arbitration Terms:" at bounding box center [926, 450] width 537 height 19
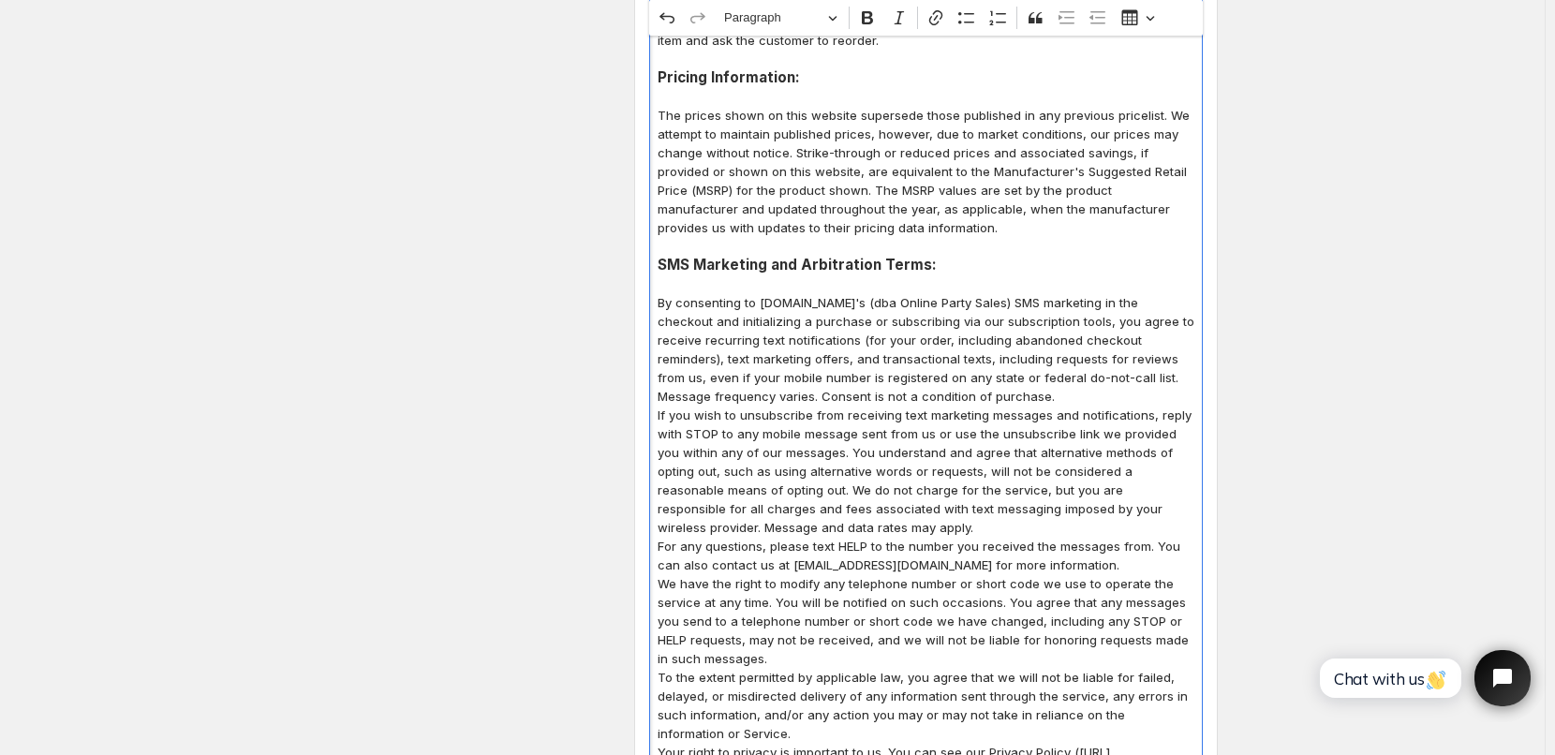
scroll to position [750, 0]
click at [783, 528] on p "If you wish to unsubscribe from receiving text marketing messages and notificat…" at bounding box center [926, 469] width 537 height 131
click at [1067, 396] on p "By consenting to [DOMAIN_NAME]'s (dba Online Party Sales) SMS marketing in the …" at bounding box center [926, 347] width 537 height 112
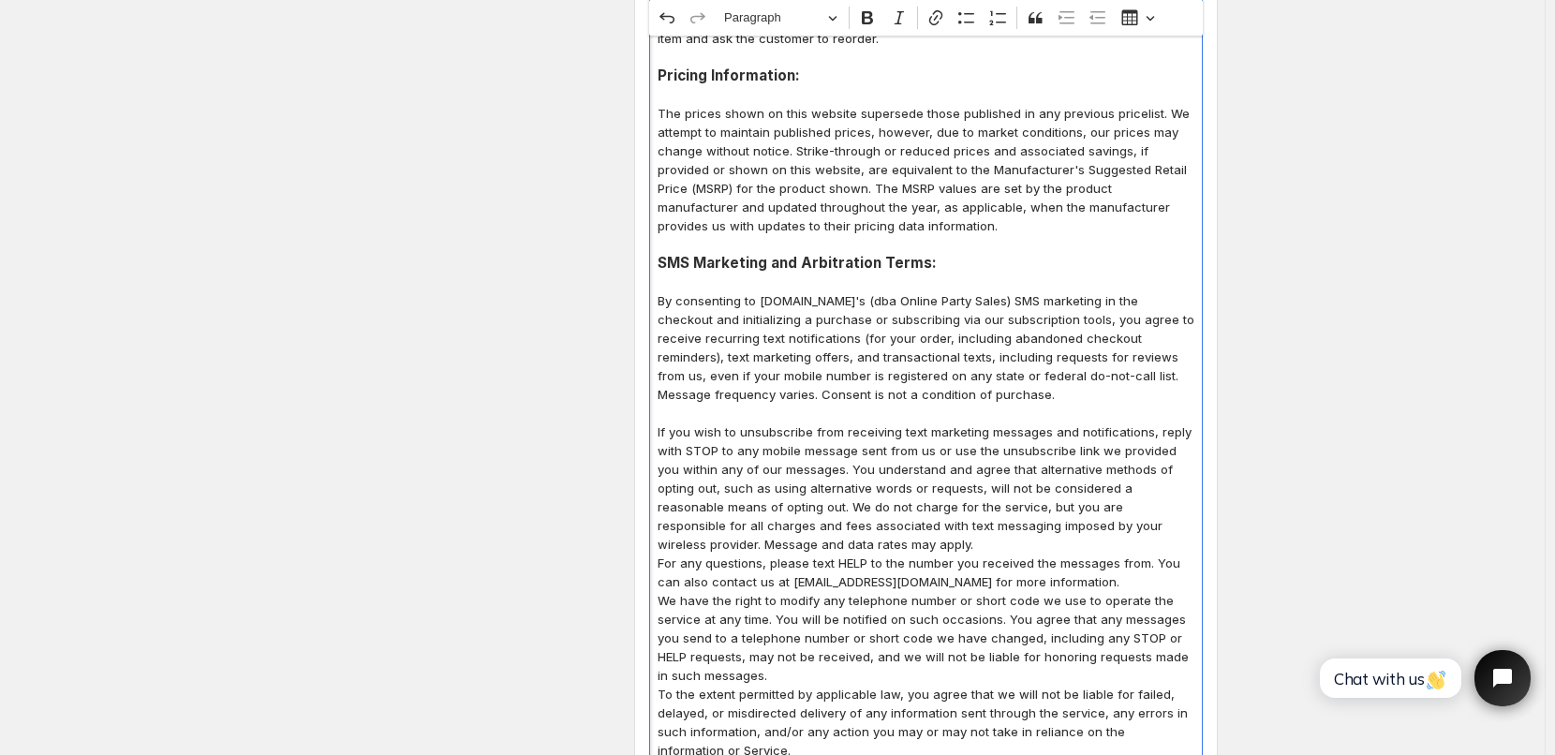
click at [798, 544] on p "If you wish to unsubscribe from receiving text marketing messages and notificat…" at bounding box center [926, 488] width 537 height 131
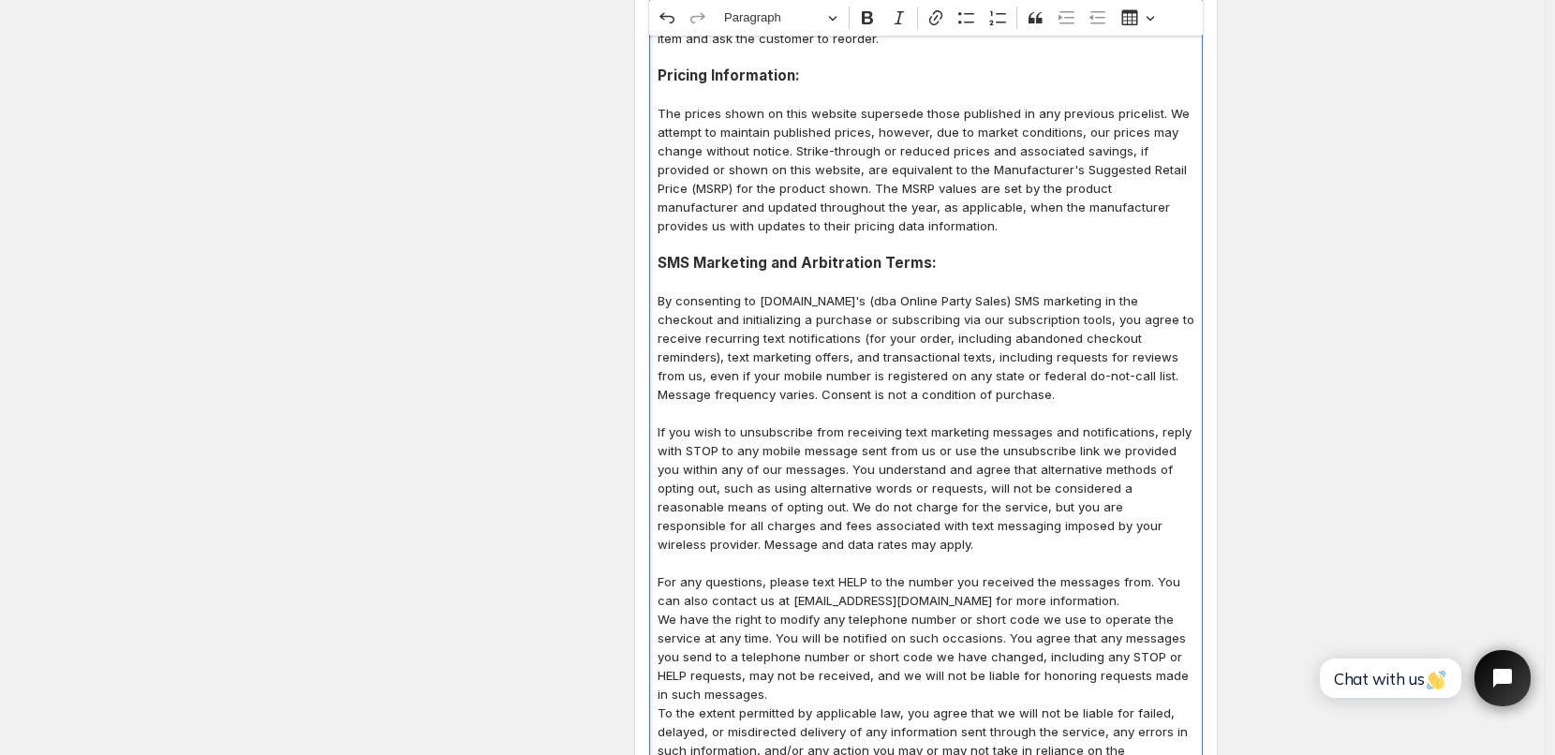
scroll to position [937, 0]
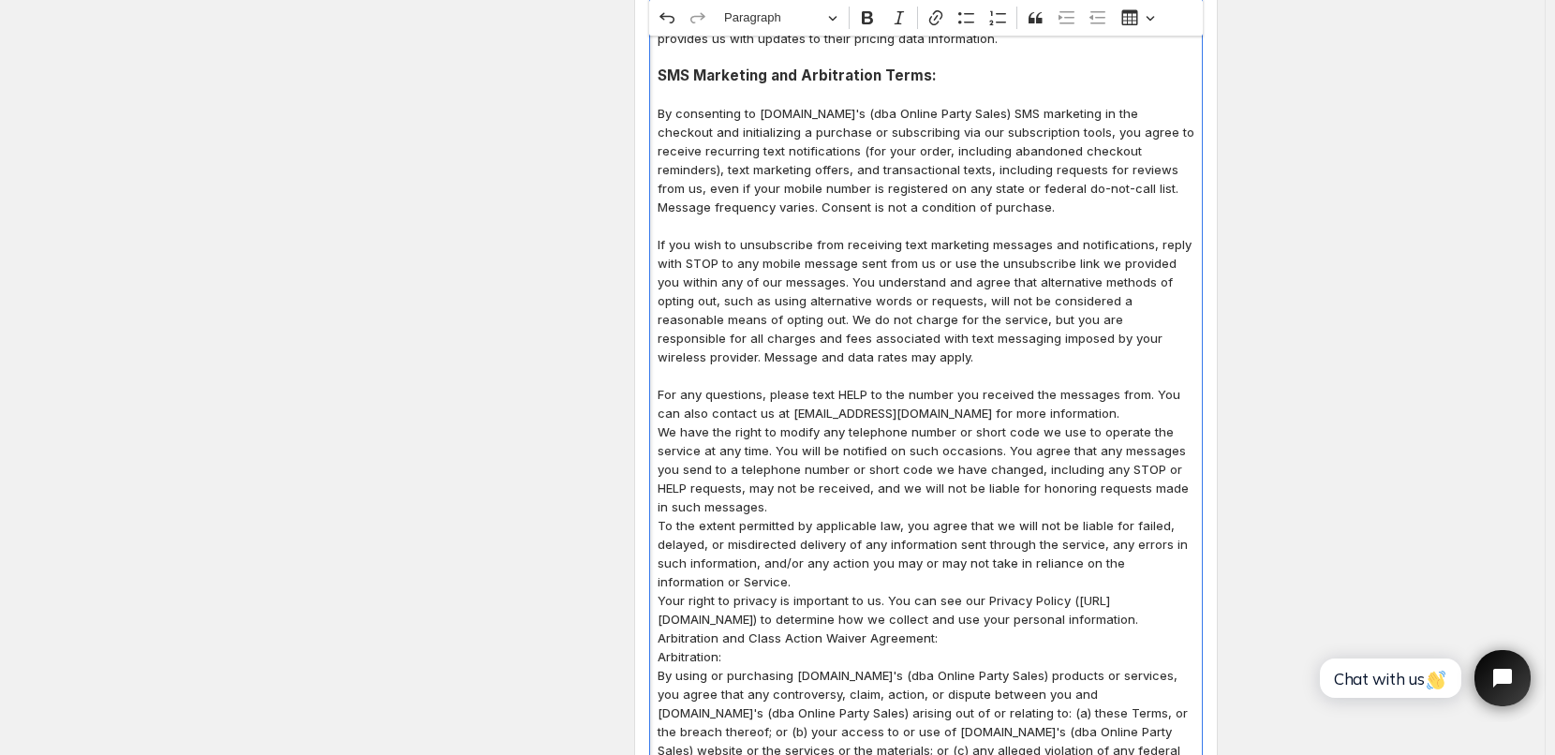
click at [779, 508] on p "We have the right to modify any telephone number or short code we use to operat…" at bounding box center [926, 470] width 537 height 94
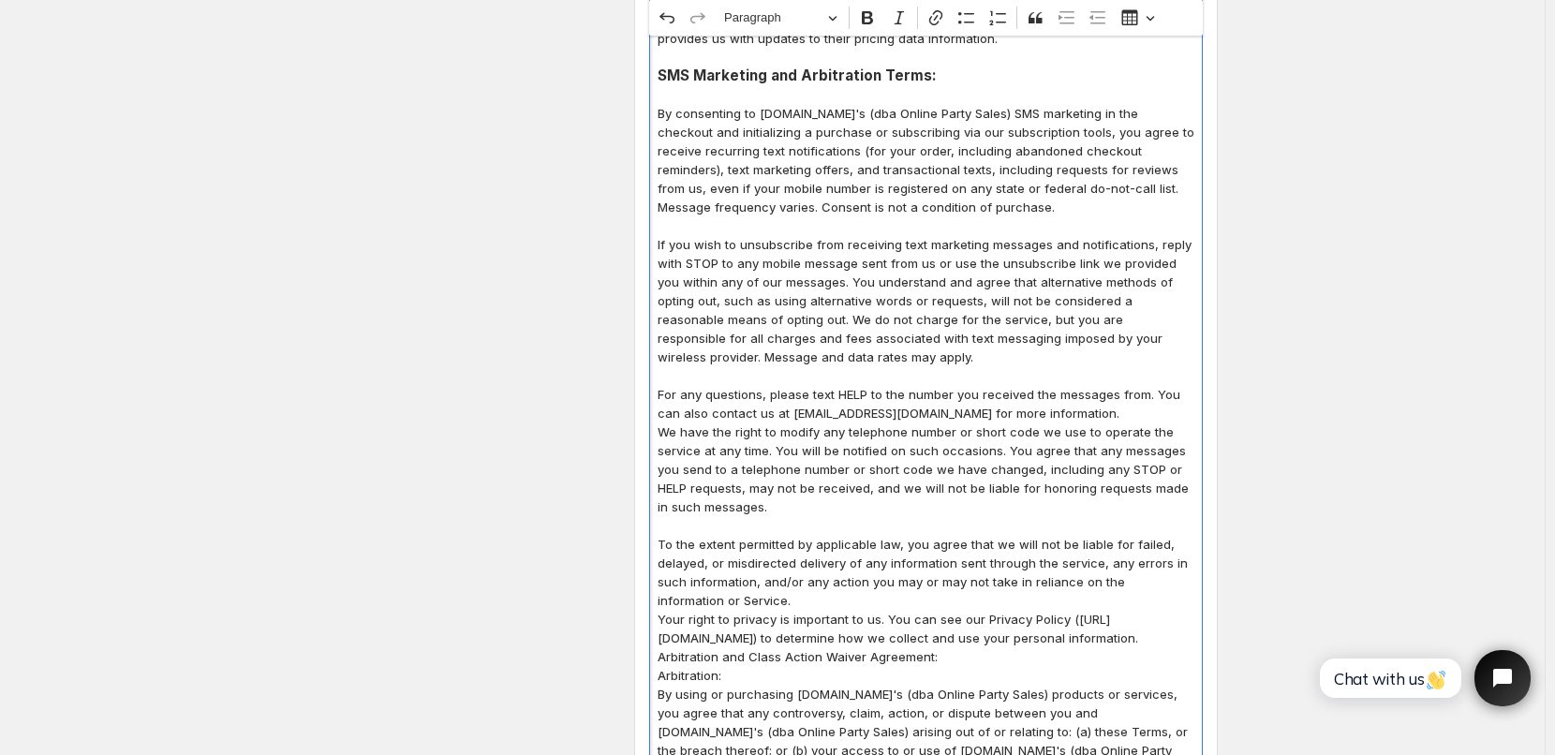
click at [752, 599] on p "To the extent permitted by applicable law, you agree that we will not be liable…" at bounding box center [926, 572] width 537 height 75
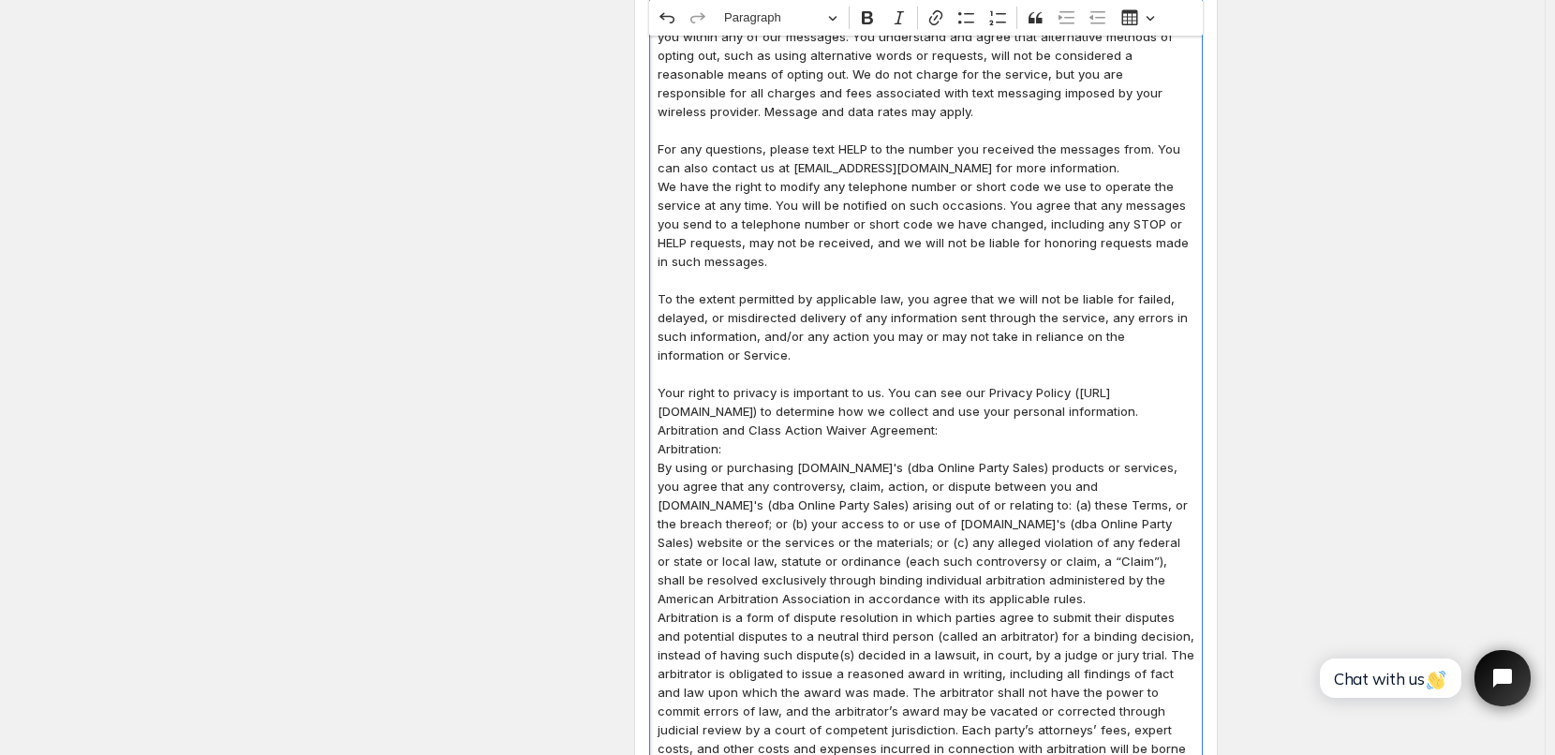
scroll to position [1218, 0]
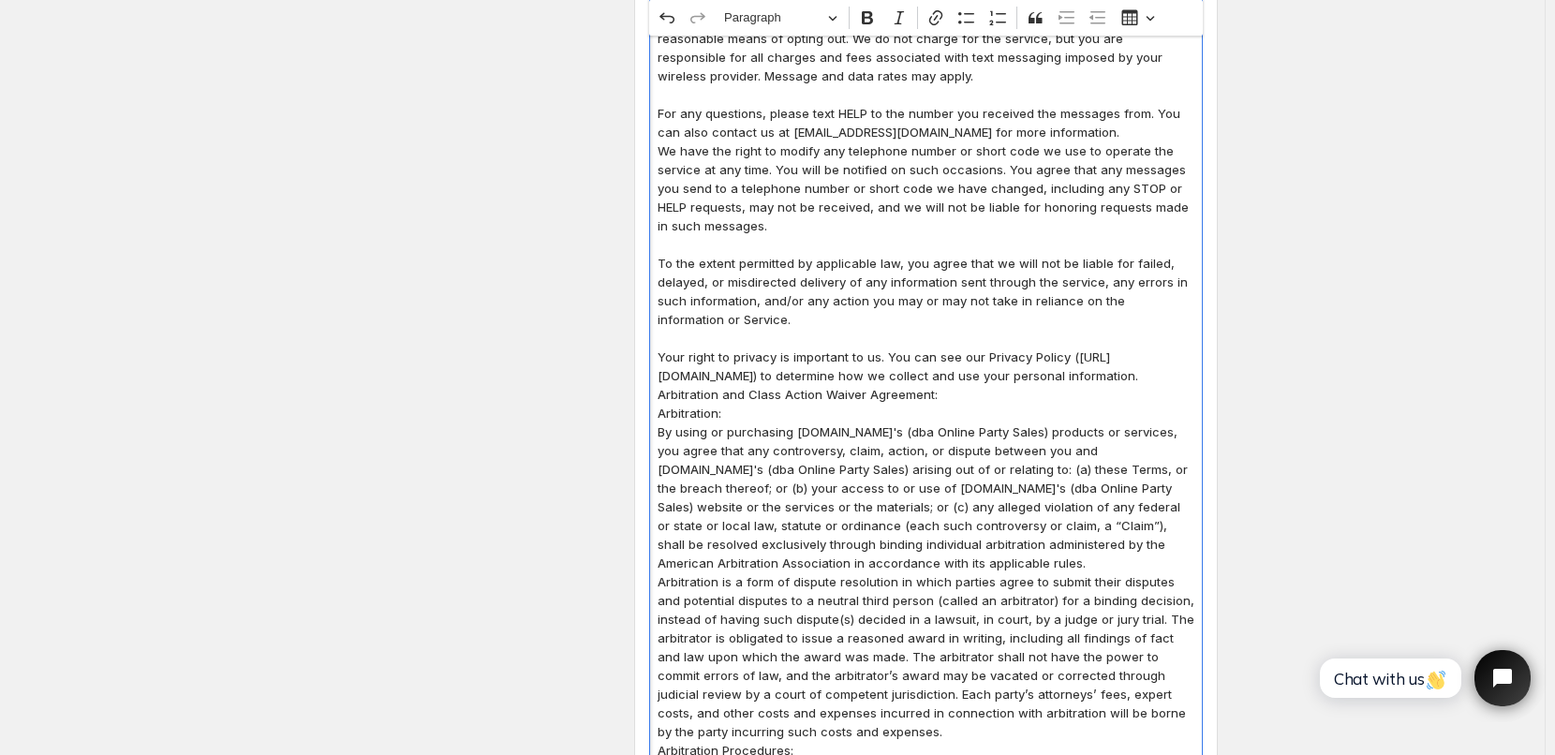
click at [909, 385] on p "Your right to privacy is important to us. You can see our Privacy Policy ([URL]…" at bounding box center [926, 366] width 537 height 37
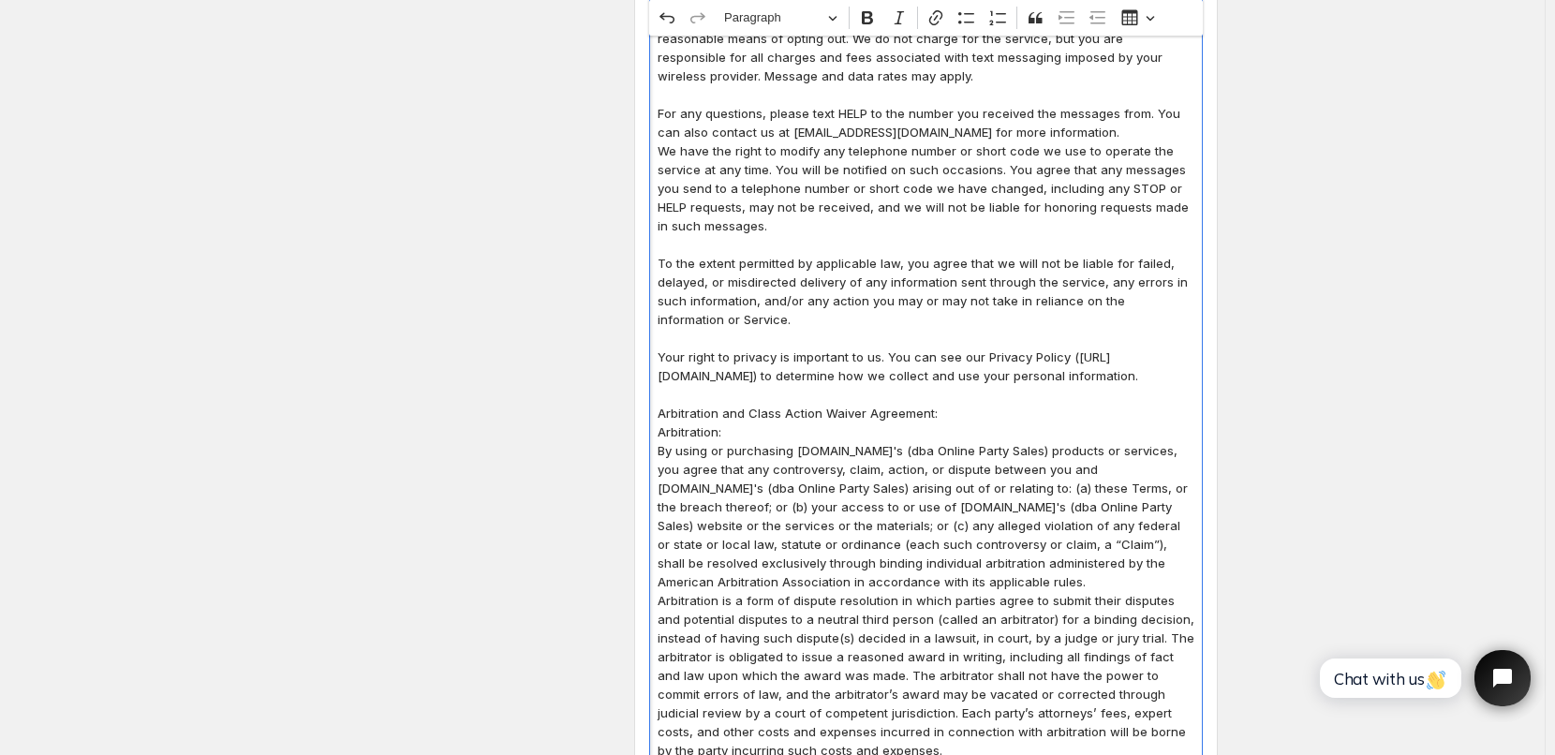
click at [961, 423] on p "Arbitration and Class Action Waiver Agreement:" at bounding box center [926, 413] width 537 height 19
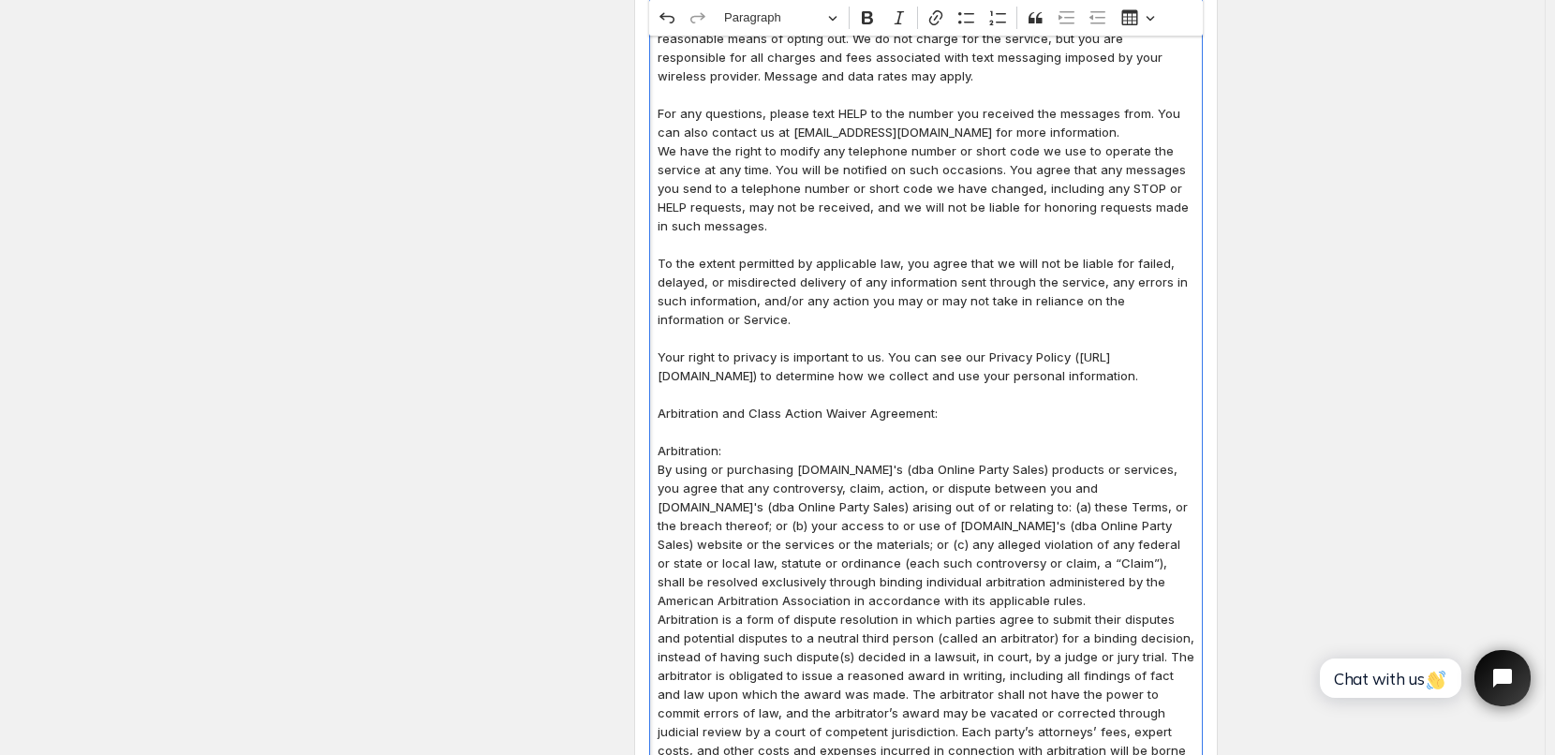
click at [745, 460] on p "Arbitration:" at bounding box center [926, 450] width 537 height 19
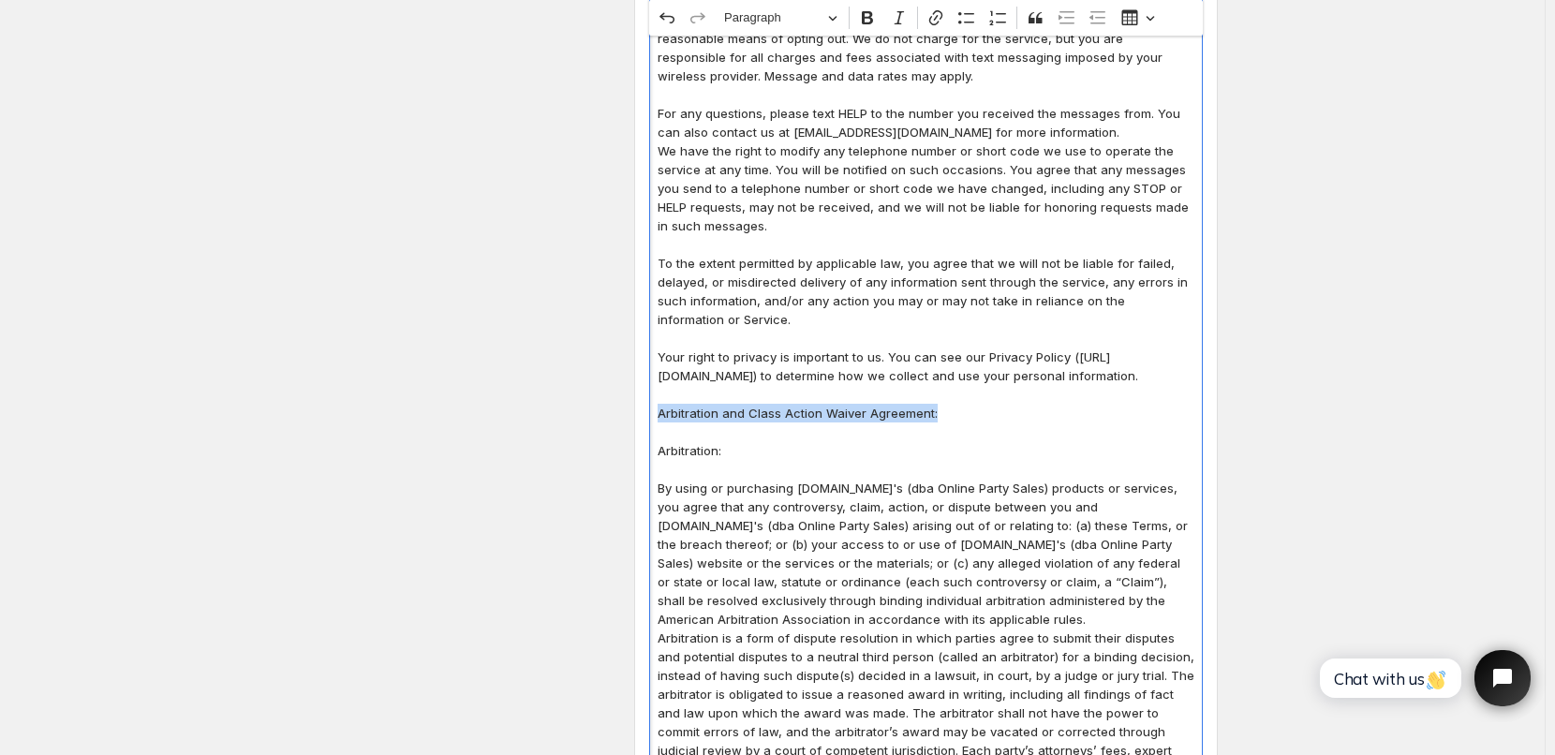
drag, startPoint x: 663, startPoint y: 433, endPoint x: 975, endPoint y: 428, distance: 312.1
click at [975, 423] on p "Arbitration and Class Action Waiver Agreement:" at bounding box center [926, 413] width 537 height 19
click at [838, 22] on button "Paragraph" at bounding box center [780, 18] width 129 height 29
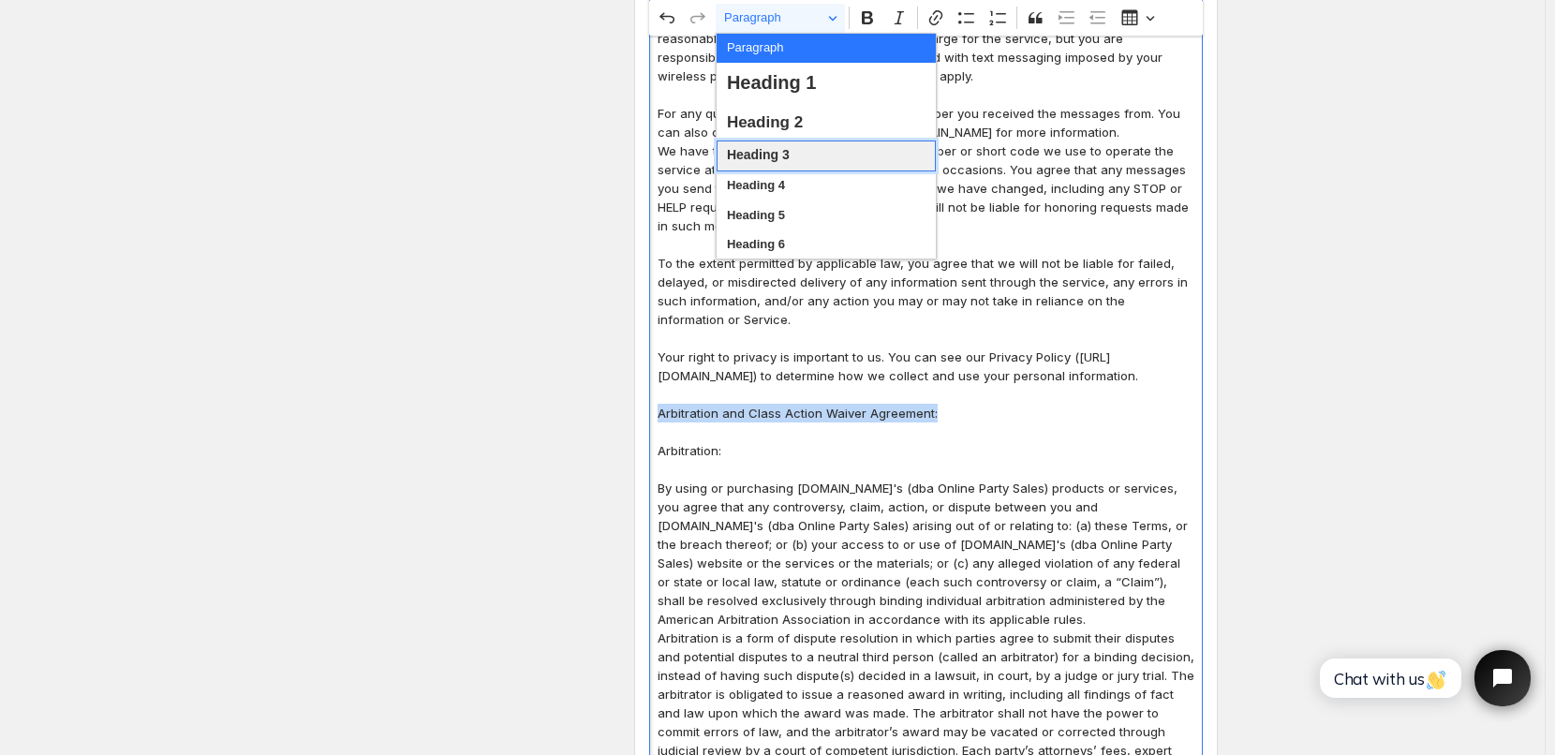
click at [752, 161] on span "Heading 3" at bounding box center [758, 155] width 63 height 24
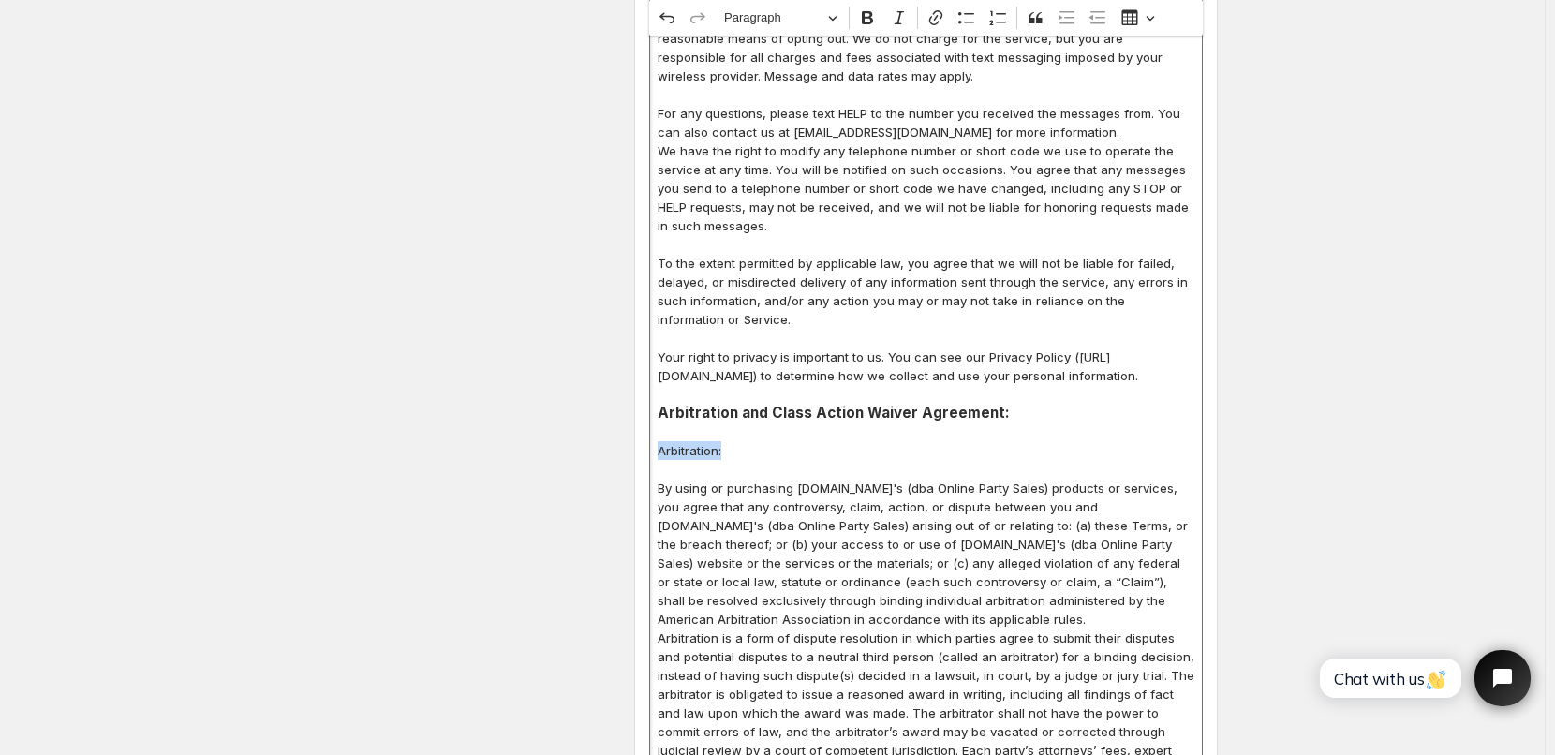
drag, startPoint x: 662, startPoint y: 474, endPoint x: 732, endPoint y: 470, distance: 69.4
click at [732, 460] on p "Arbitration:" at bounding box center [926, 450] width 537 height 19
click at [740, 459] on p "Arbitration:" at bounding box center [926, 450] width 537 height 19
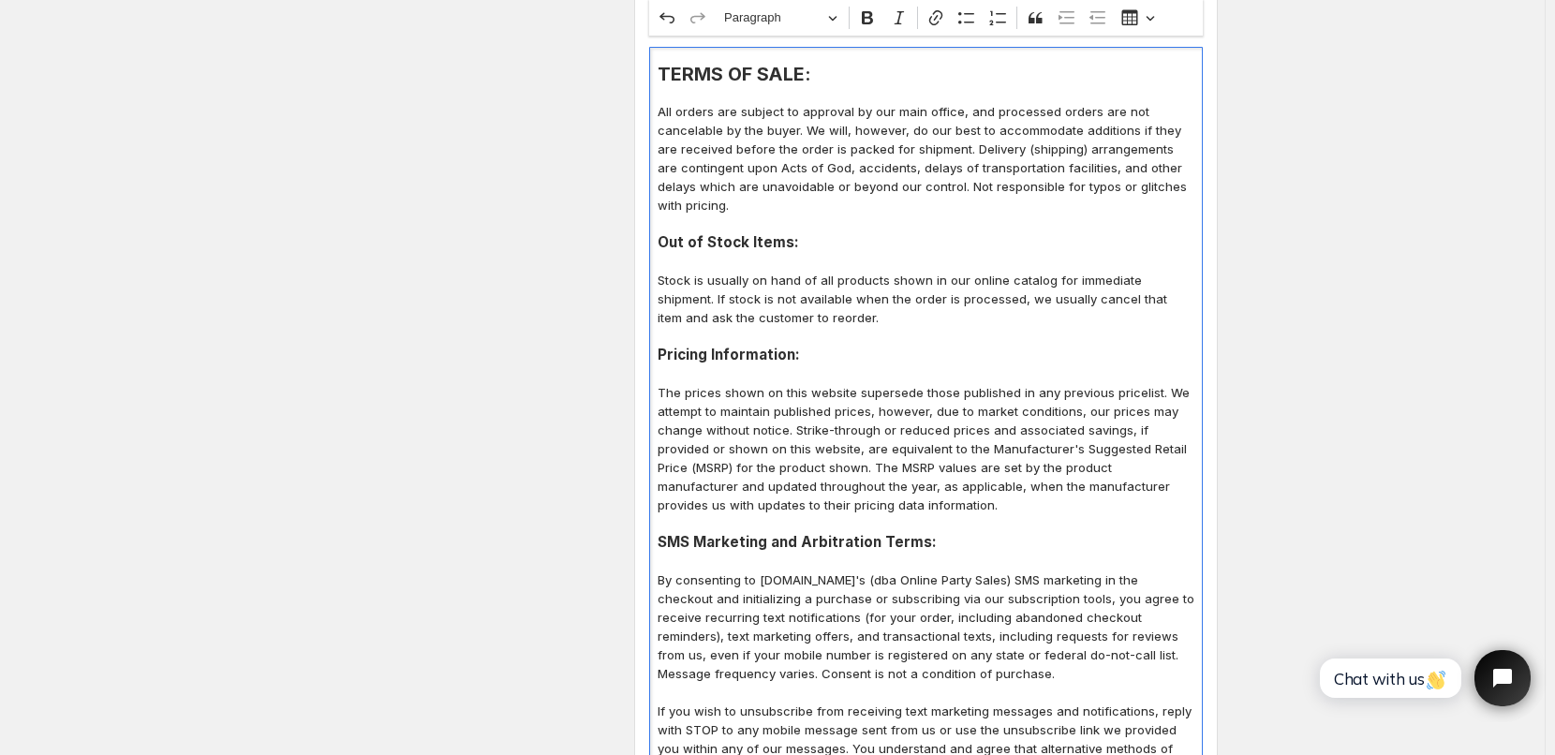
scroll to position [469, 0]
drag, startPoint x: 662, startPoint y: 543, endPoint x: 978, endPoint y: 543, distance: 316.7
click at [978, 543] on h3 "SMS Marketing and Arbitration Terms:" at bounding box center [926, 543] width 537 height 19
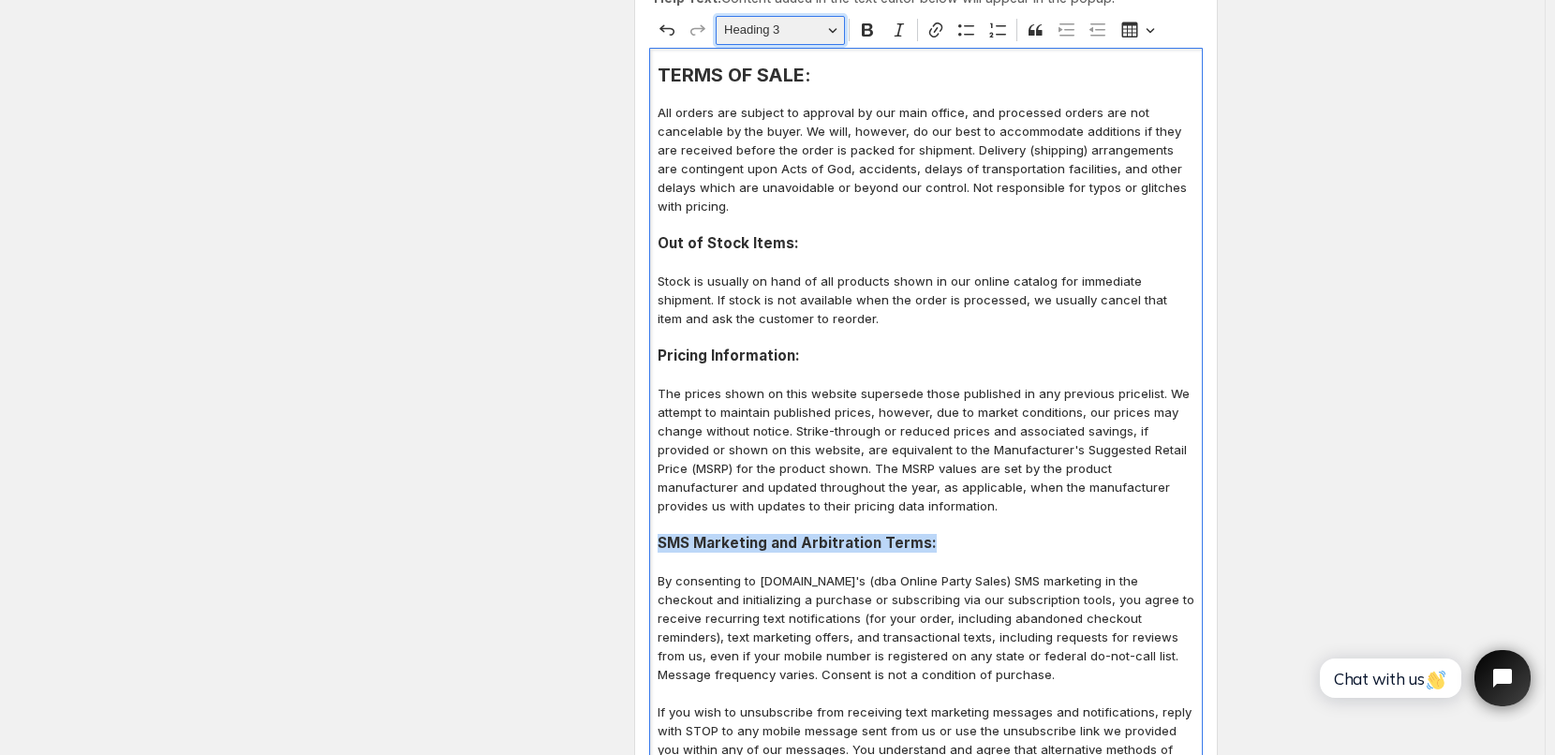
click at [837, 28] on button "Heading 3" at bounding box center [780, 30] width 129 height 29
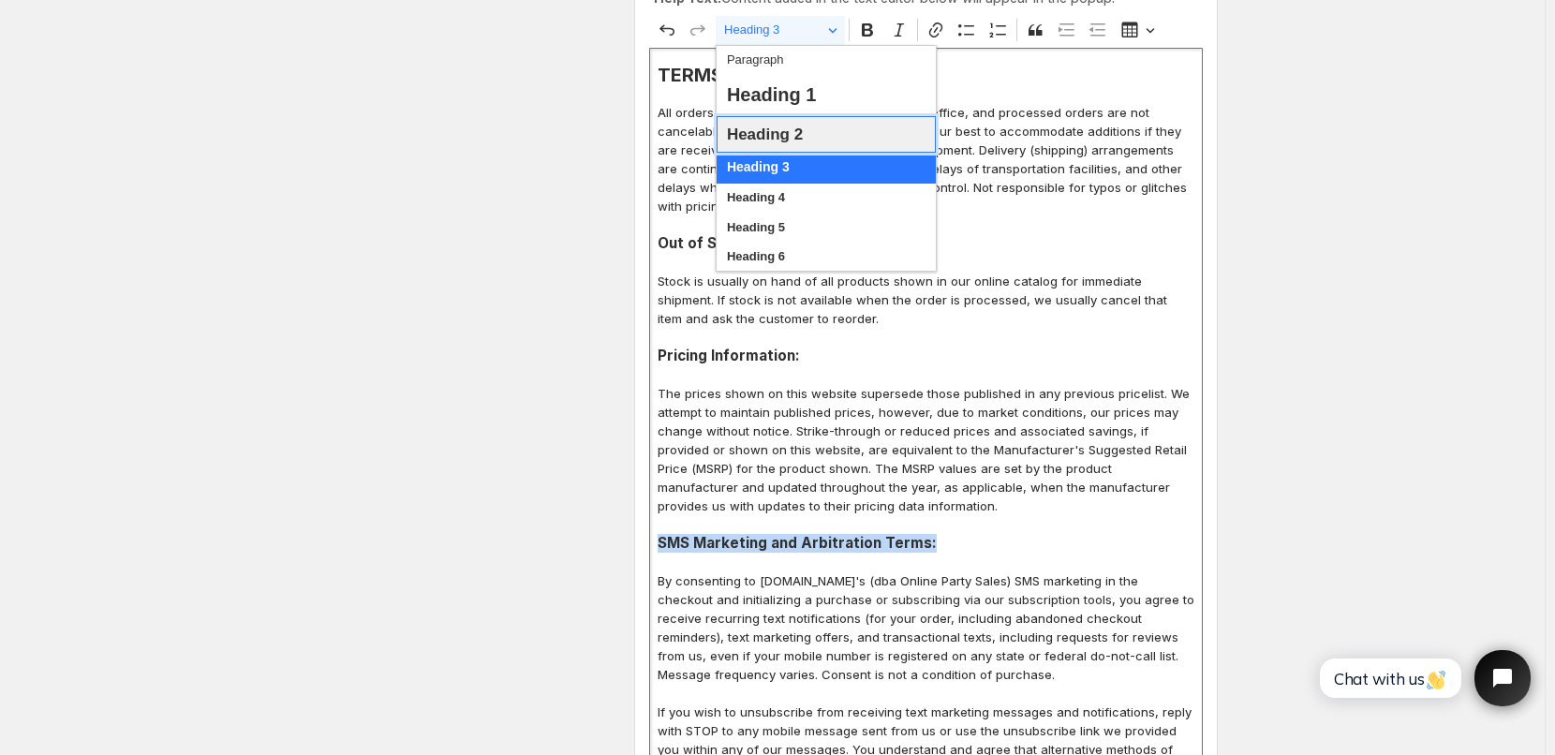
click at [767, 137] on span "Heading 2" at bounding box center [765, 134] width 76 height 29
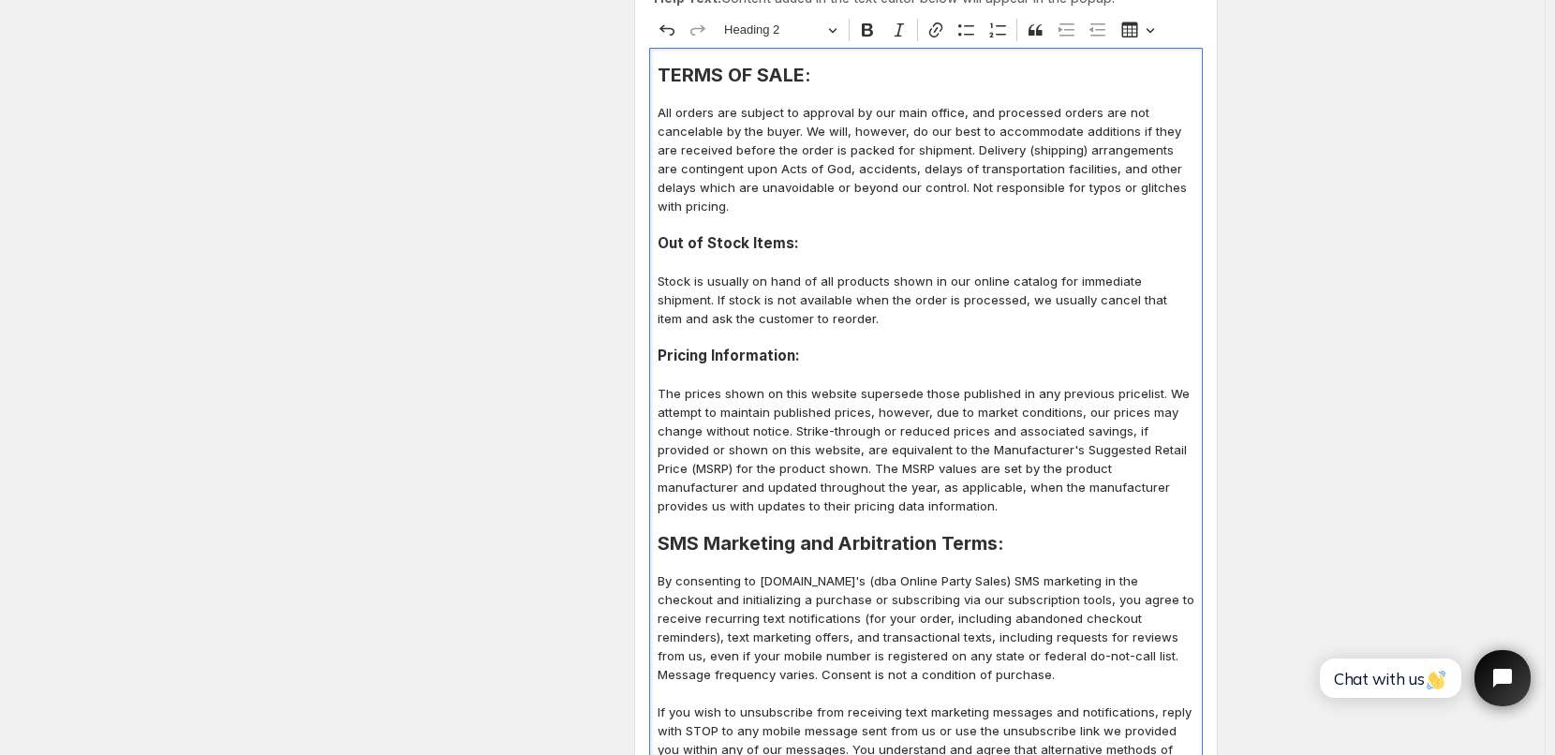
click at [949, 404] on p "The prices shown on this website supersede those published in any previous pric…" at bounding box center [926, 449] width 537 height 131
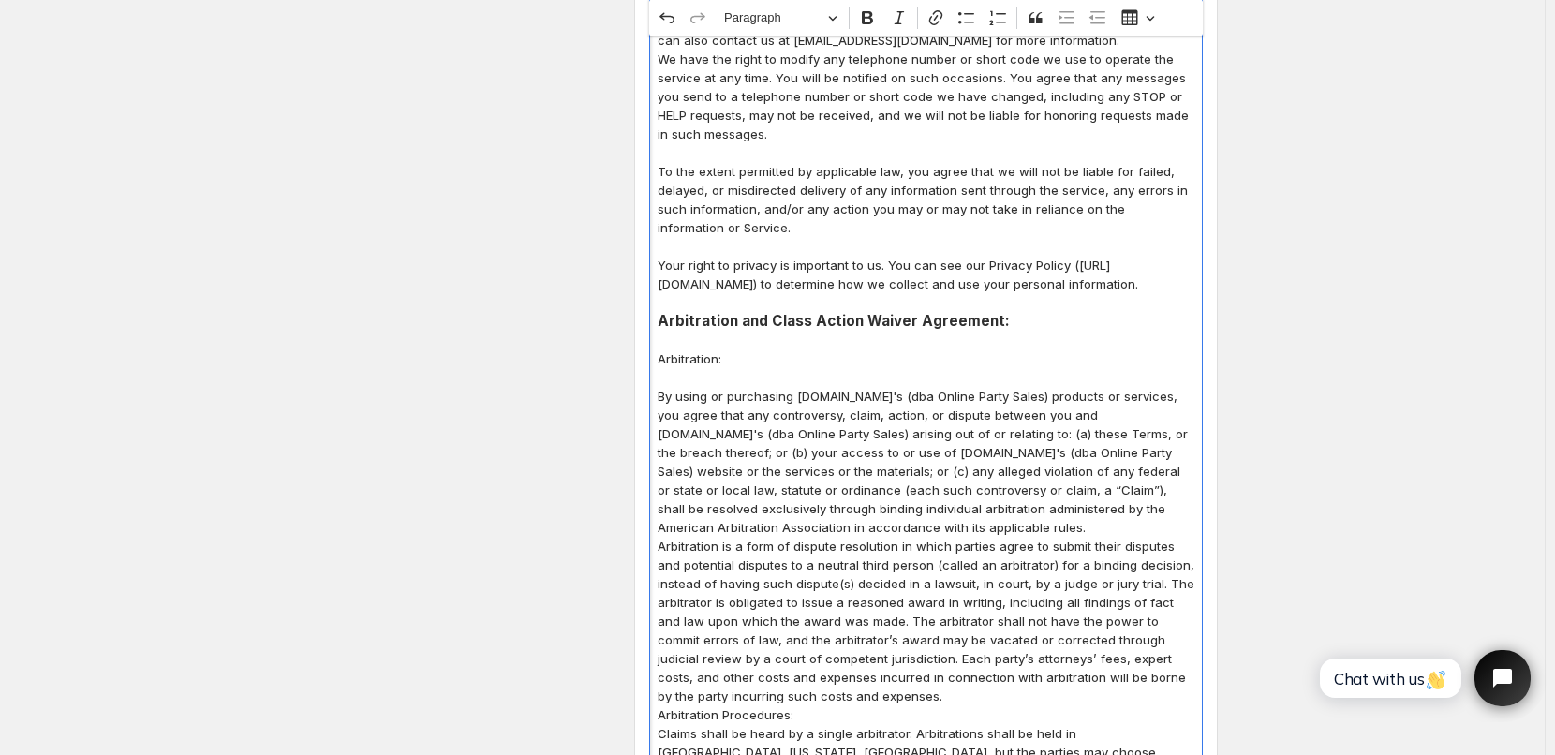
scroll to position [1312, 0]
drag, startPoint x: 663, startPoint y: 336, endPoint x: 1008, endPoint y: 327, distance: 345.0
click at [1008, 327] on div "TERMS OF SALE: All orders are subject to approval by our main office, and proce…" at bounding box center [926, 297] width 554 height 2184
click at [930, 329] on h3 "Arbitration and Class Action Waiver Agreement:" at bounding box center [926, 319] width 537 height 19
drag, startPoint x: 661, startPoint y: 377, endPoint x: 738, endPoint y: 373, distance: 77.9
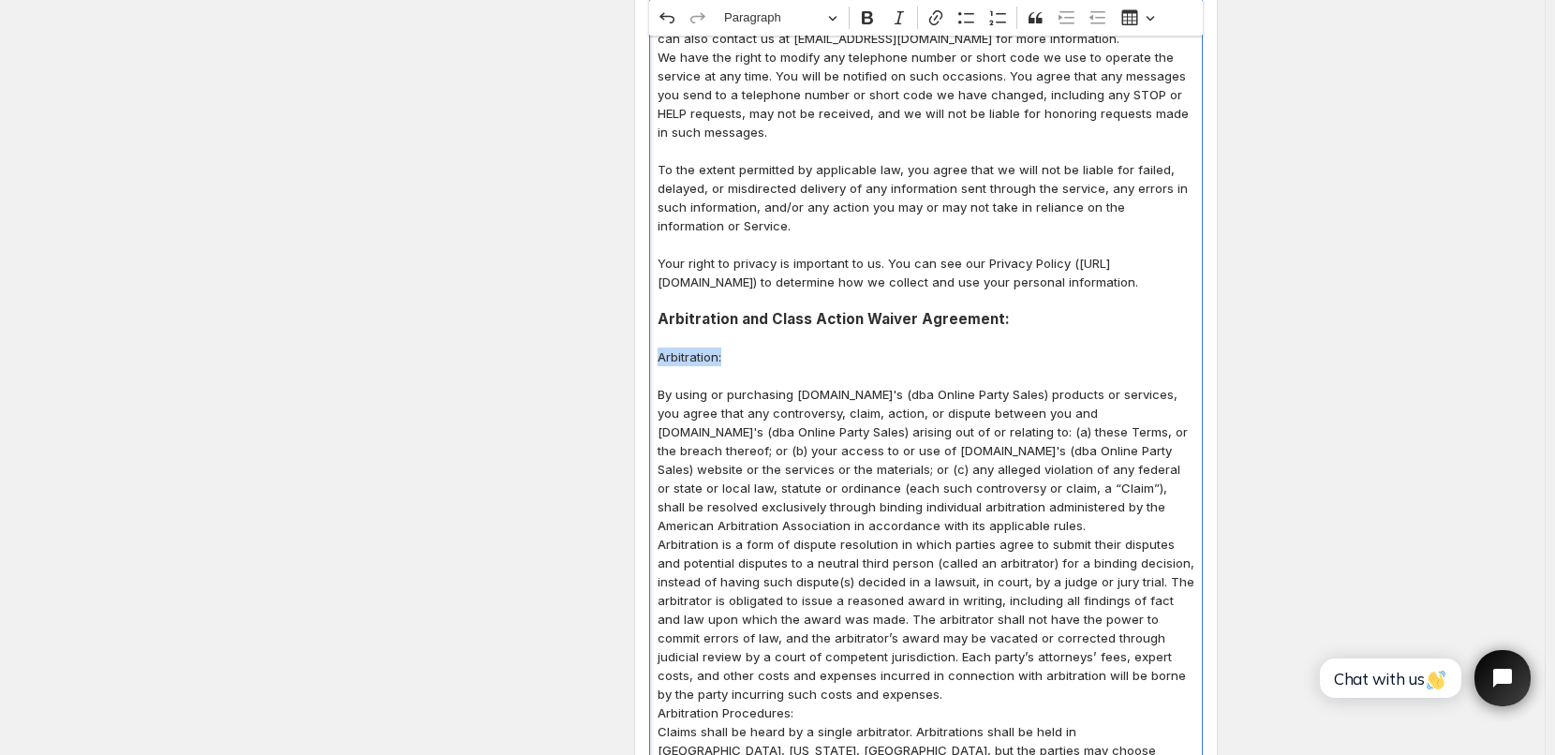
click at [738, 373] on div "TERMS OF SALE: All orders are subject to approval by our main office, and proce…" at bounding box center [926, 297] width 554 height 2184
click at [873, 21] on icon "Editor toolbar" at bounding box center [867, 17] width 19 height 19
click at [907, 251] on p "Editor editing area: main. Press Alt+0 for help." at bounding box center [926, 244] width 537 height 19
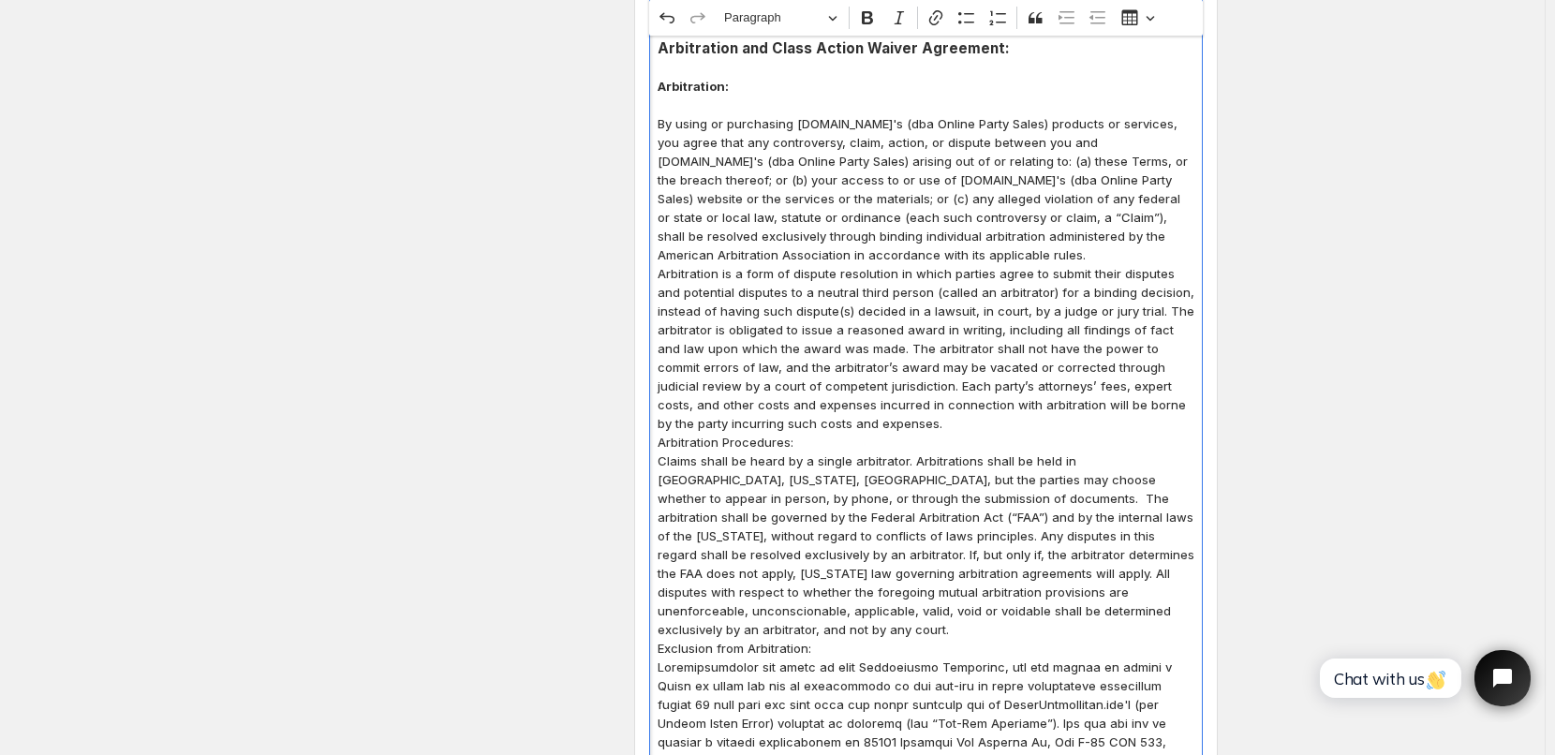
scroll to position [1687, 0]
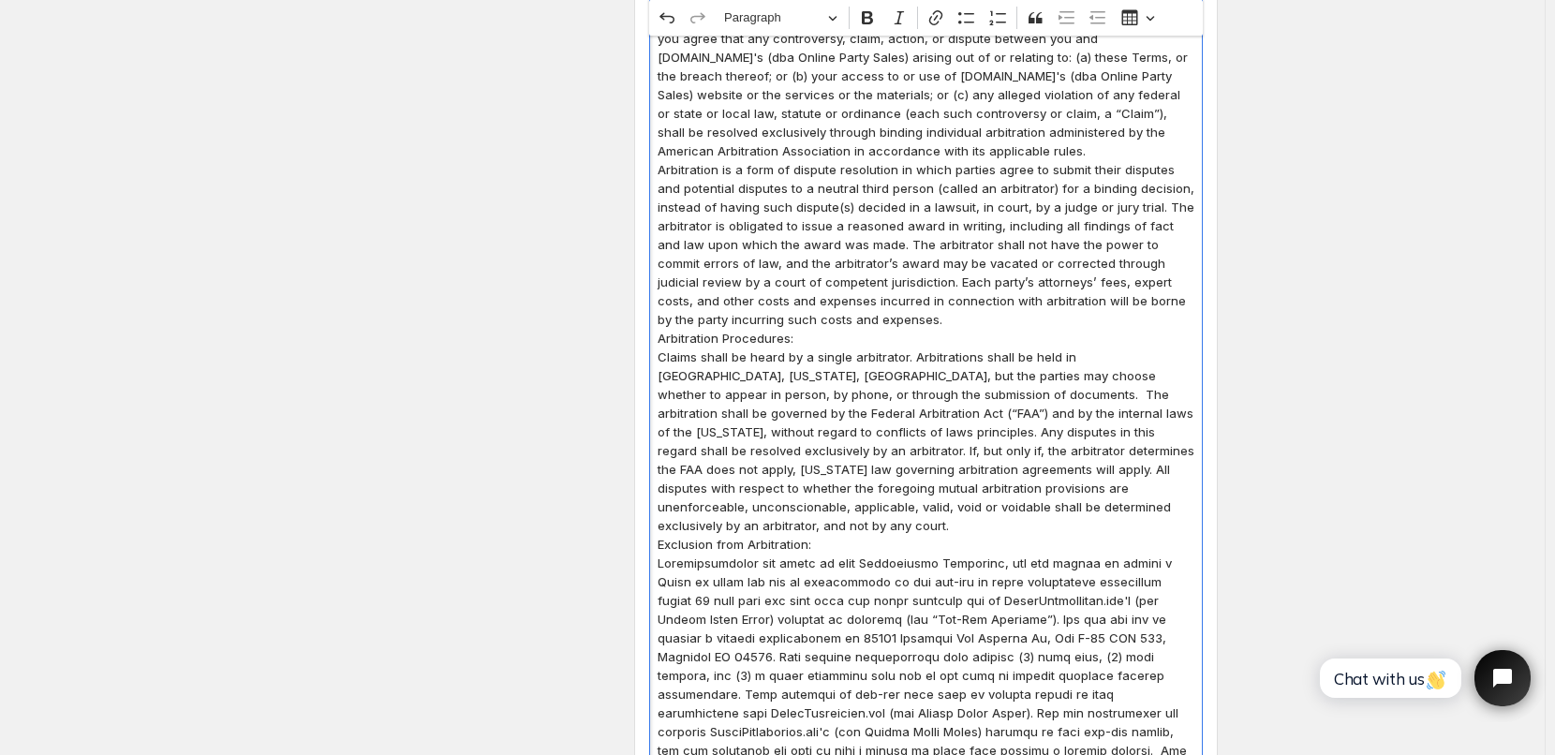
click at [1127, 160] on p "By using or purchasing [DOMAIN_NAME]'s (dba Online Party Sales) products or ser…" at bounding box center [926, 85] width 537 height 150
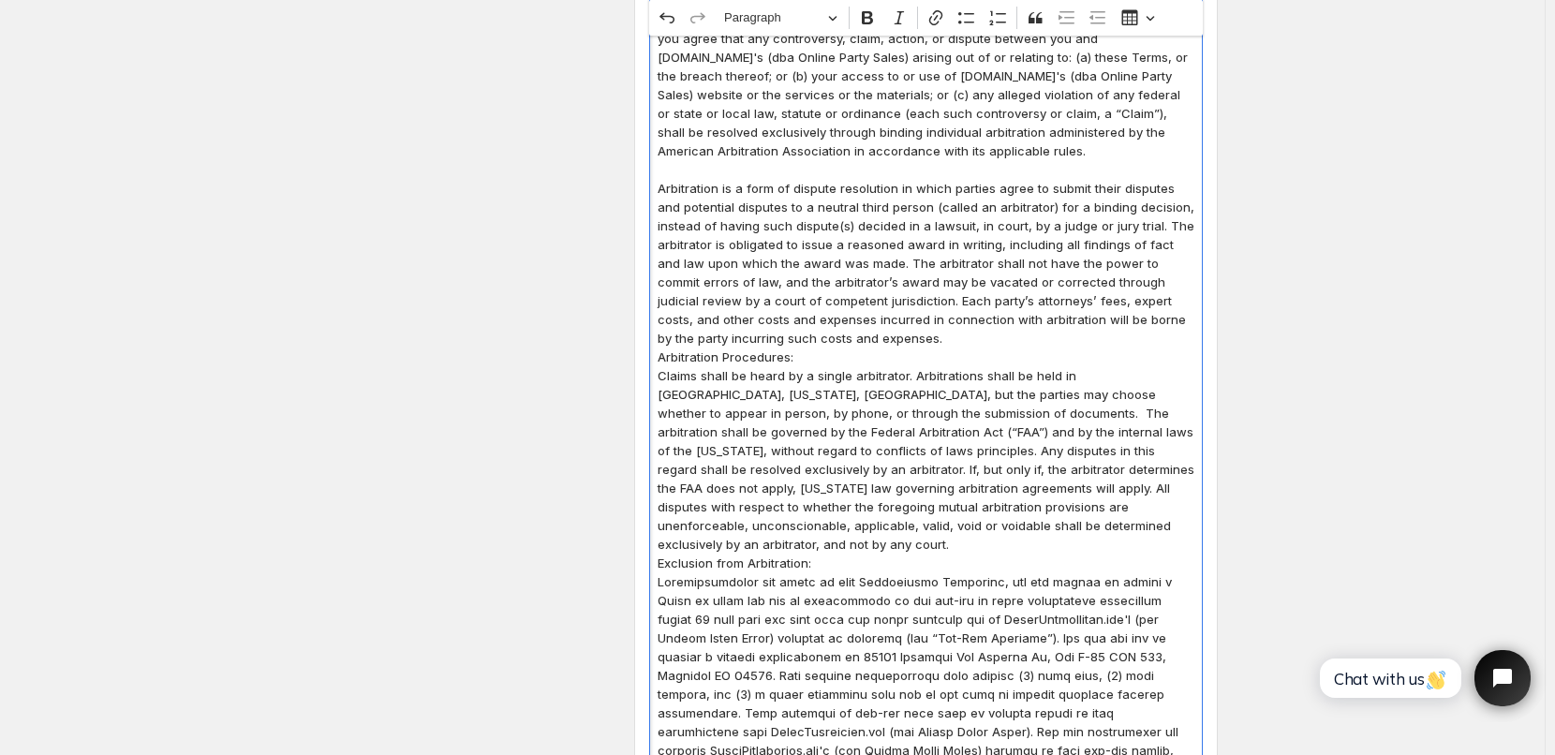
click at [878, 348] on p "Arbitration is a form of dispute resolution in which parties agree to submit th…" at bounding box center [926, 263] width 537 height 169
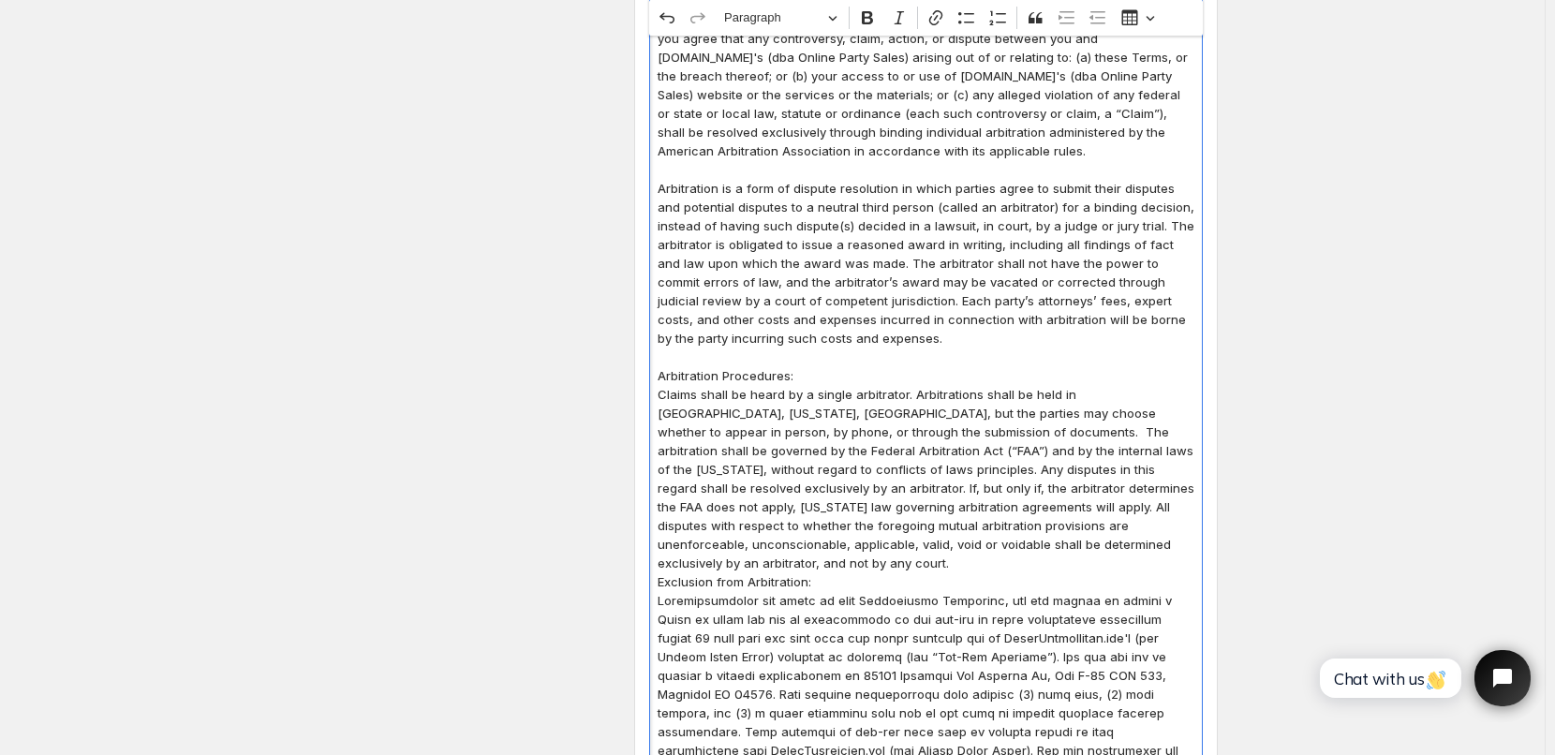
click at [812, 385] on p "Arbitration Procedures:" at bounding box center [926, 375] width 537 height 19
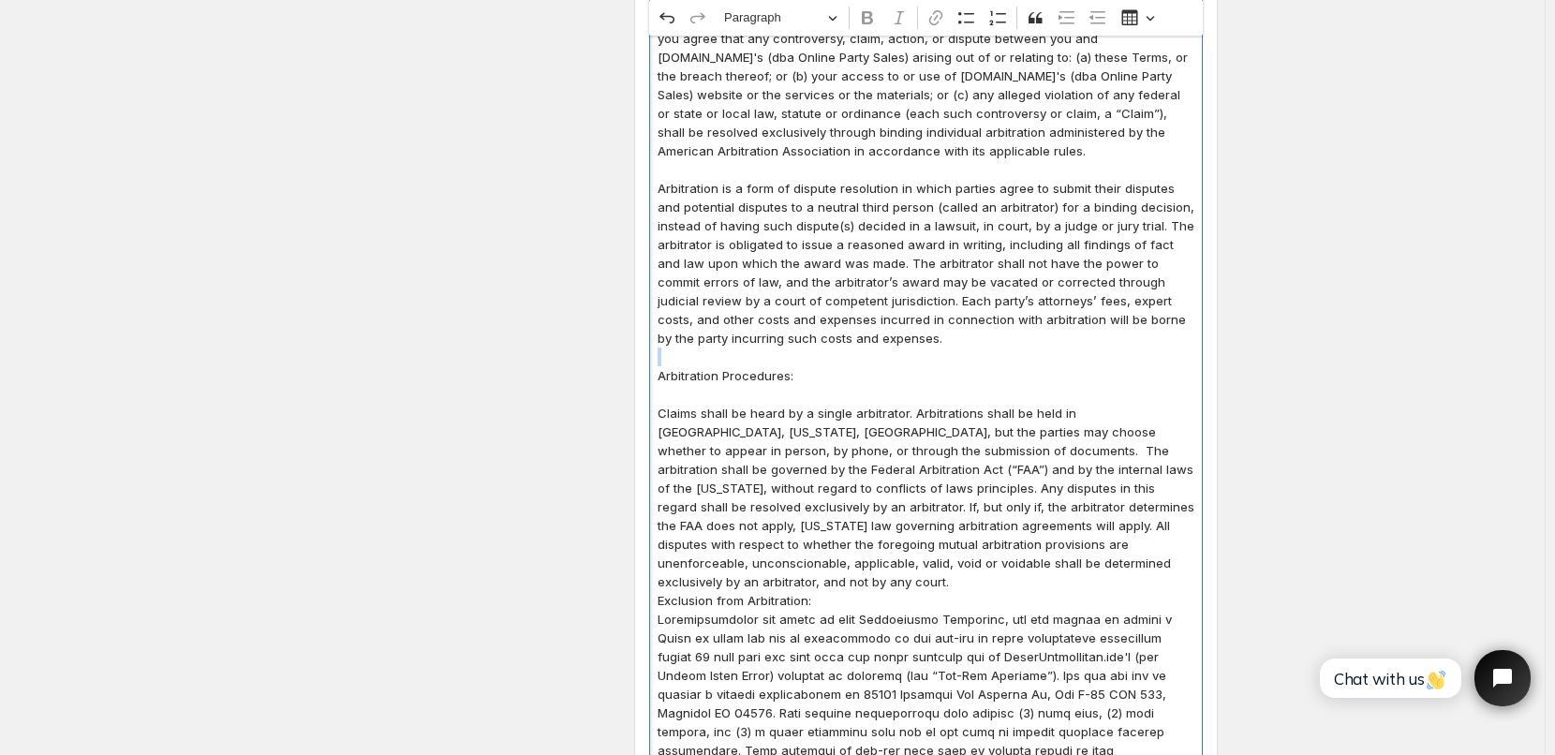
drag, startPoint x: 662, startPoint y: 394, endPoint x: 813, endPoint y: 383, distance: 151.2
drag, startPoint x: 804, startPoint y: 394, endPoint x: 663, endPoint y: 398, distance: 140.6
click at [663, 385] on p "Arbitration Procedures:" at bounding box center [926, 375] width 537 height 19
click at [873, 20] on icon "Editor toolbar" at bounding box center [867, 17] width 11 height 13
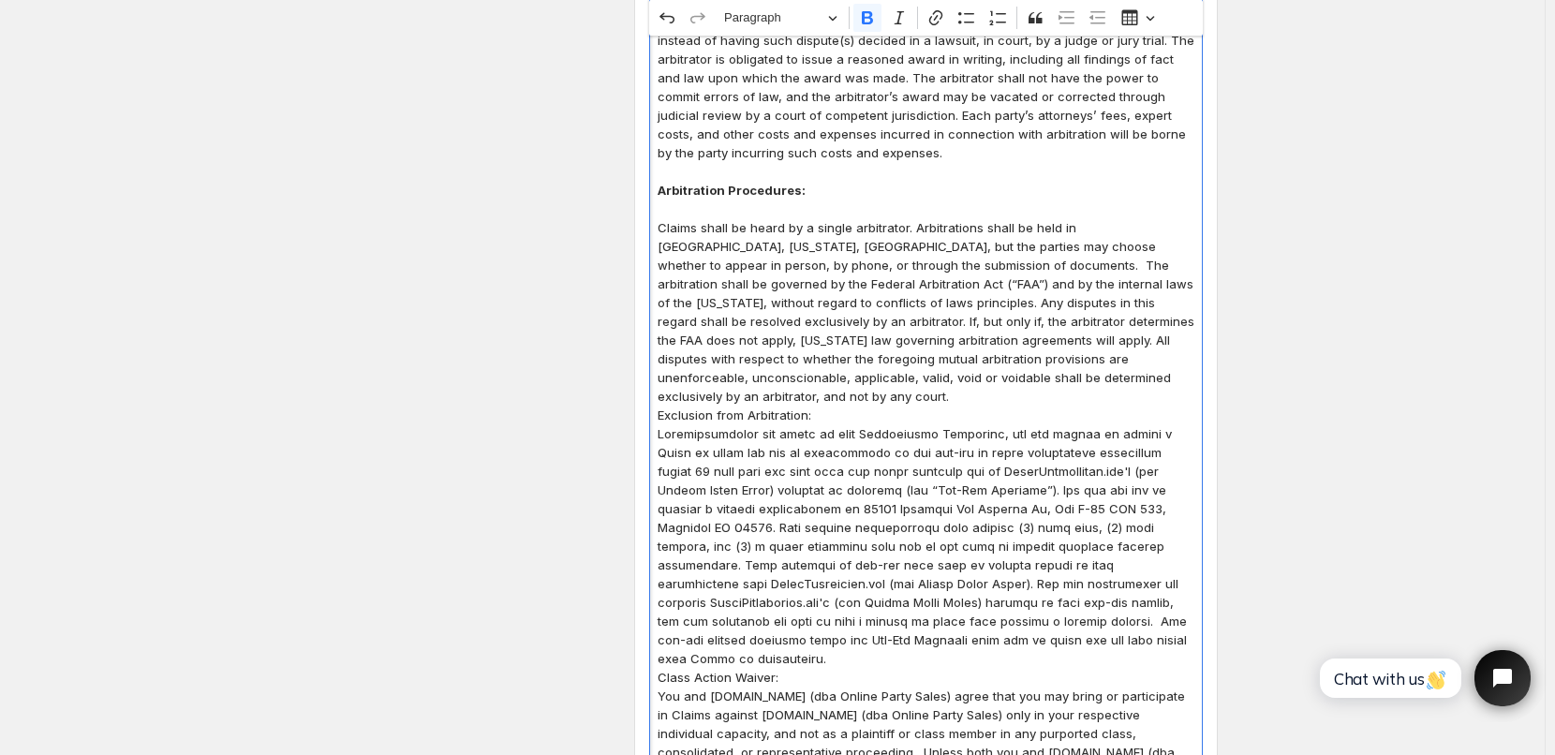
scroll to position [1874, 0]
click at [1119, 400] on p "Claims shall be heard by a single arbitrator. Arbitrations shall be held in [GE…" at bounding box center [926, 309] width 537 height 187
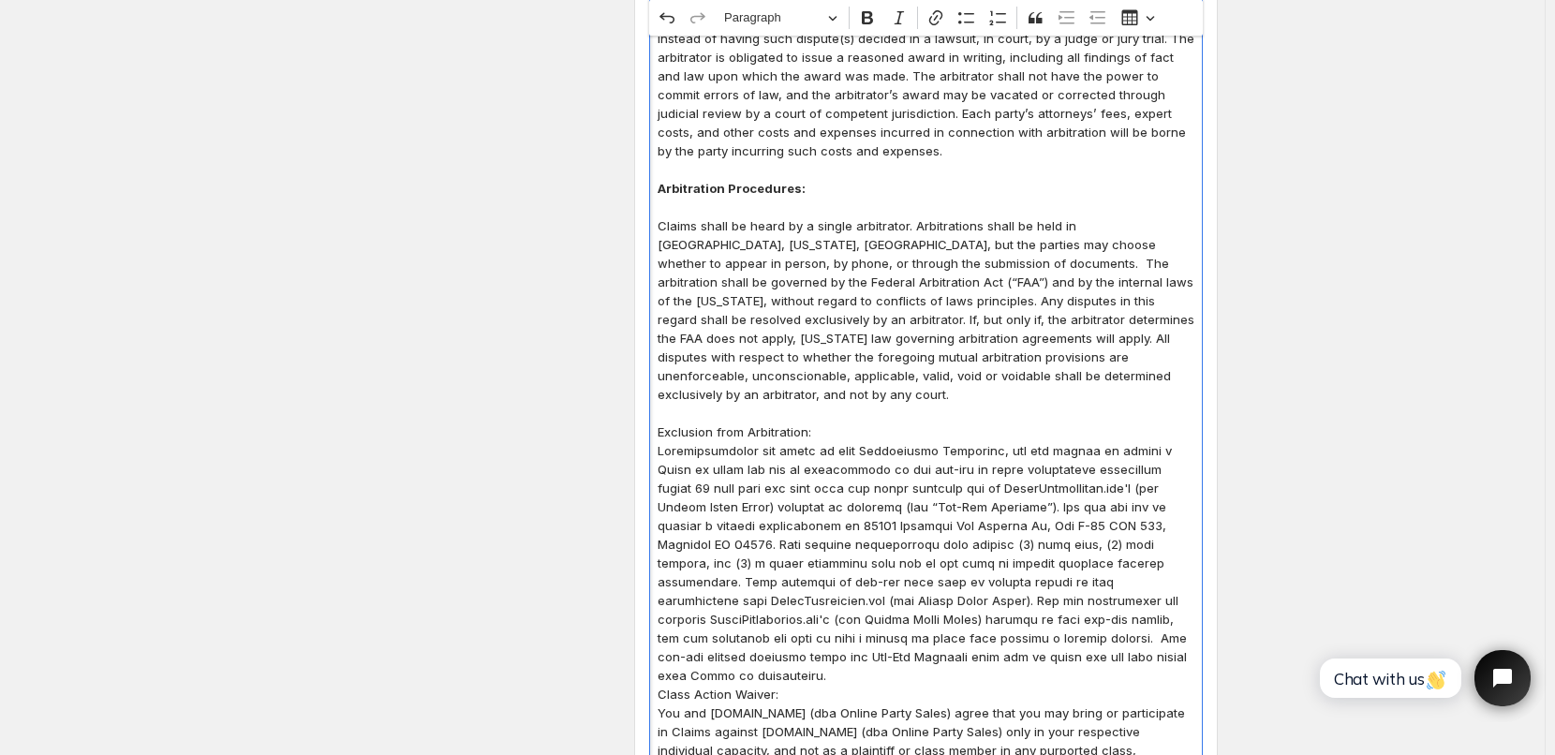
click at [834, 433] on p "Exclusion from Arbitration:" at bounding box center [926, 432] width 537 height 19
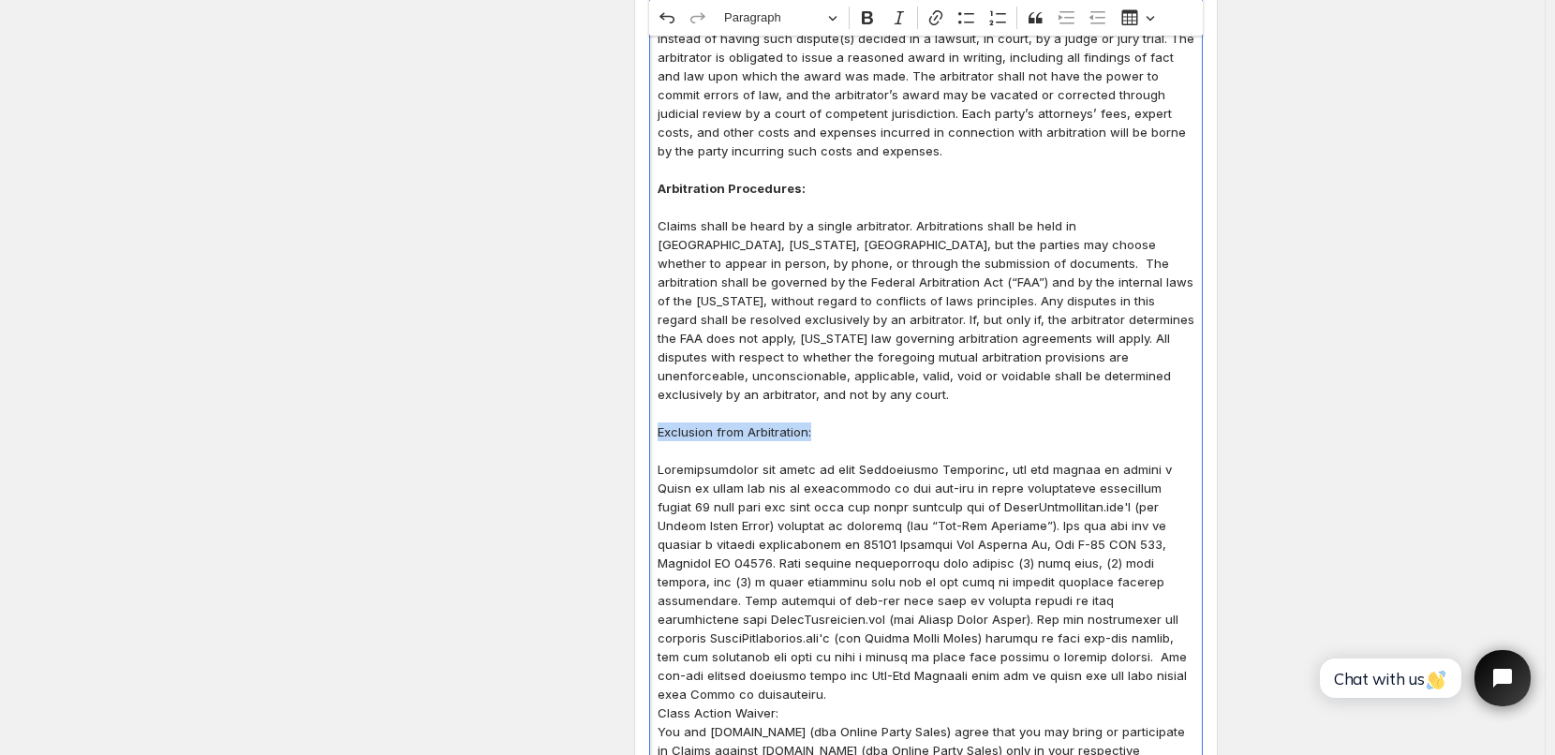
drag, startPoint x: 662, startPoint y: 432, endPoint x: 832, endPoint y: 425, distance: 169.7
click at [832, 425] on p "Exclusion from Arbitration:" at bounding box center [926, 432] width 537 height 19
click at [871, 24] on icon "Editor toolbar" at bounding box center [867, 17] width 11 height 13
click at [893, 319] on p "Claims shall be heard by a single arbitrator. Arbitrations shall be held in [GE…" at bounding box center [926, 309] width 537 height 187
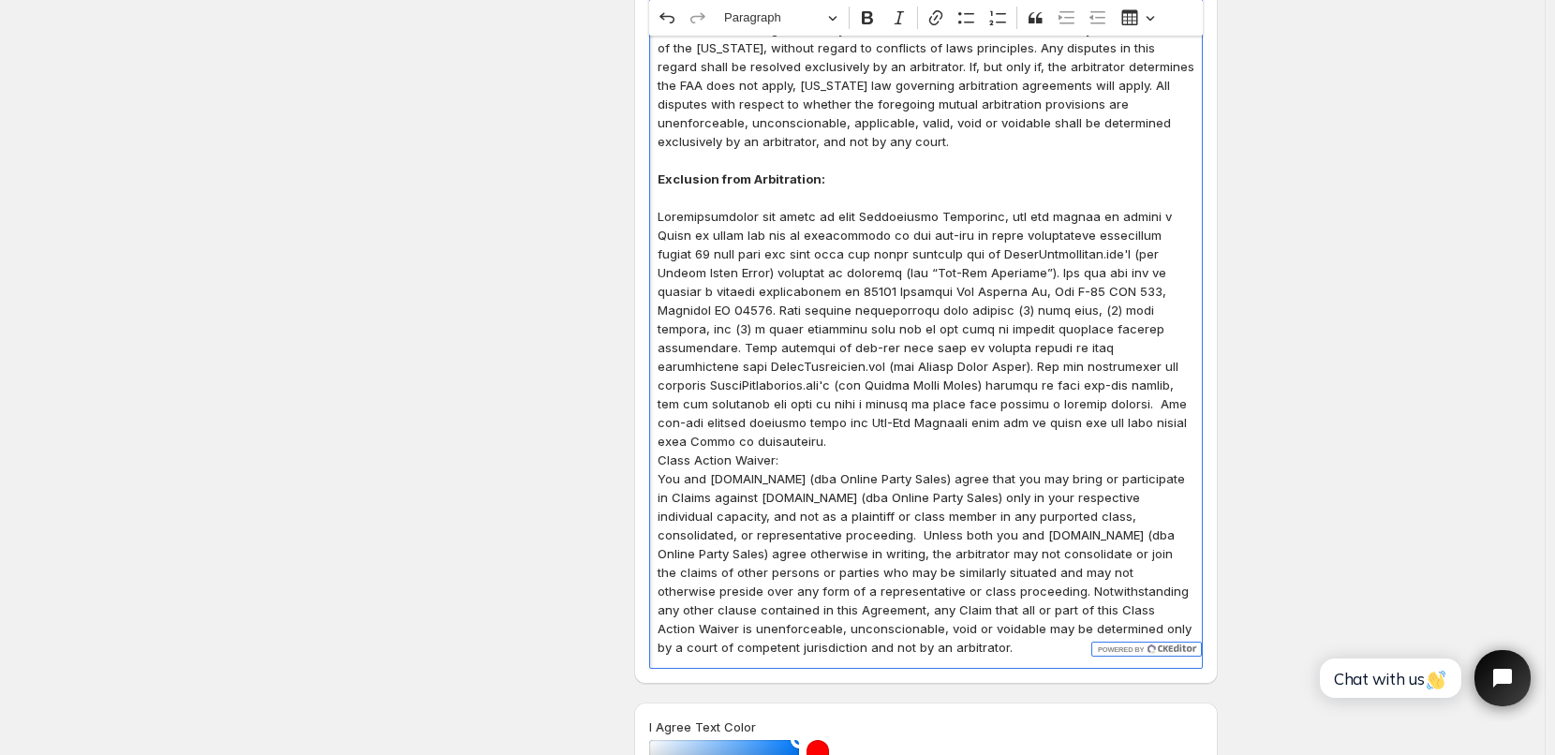
scroll to position [2155, 0]
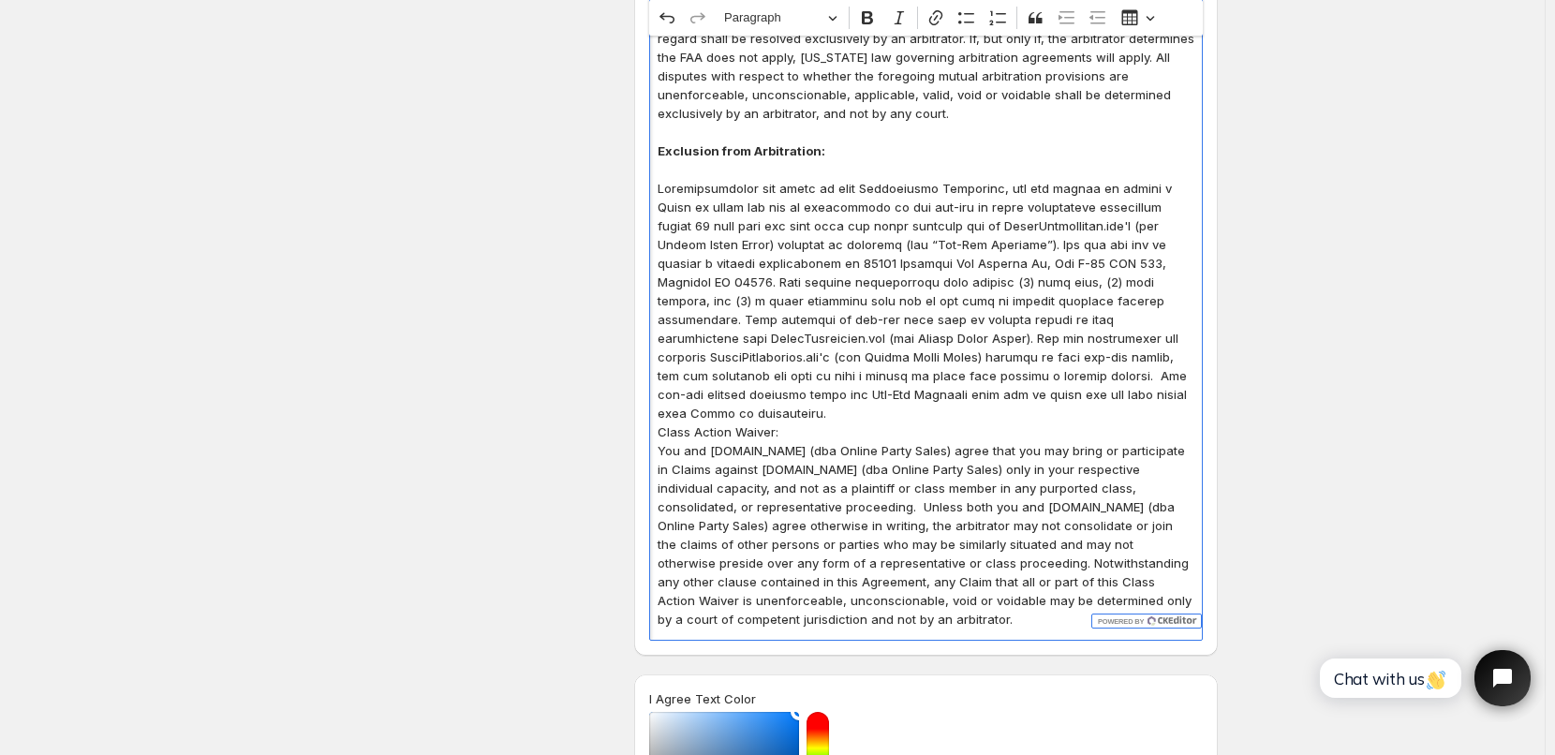
click at [993, 396] on p "Editor editing area: main. Press Alt+0 for help." at bounding box center [926, 301] width 537 height 244
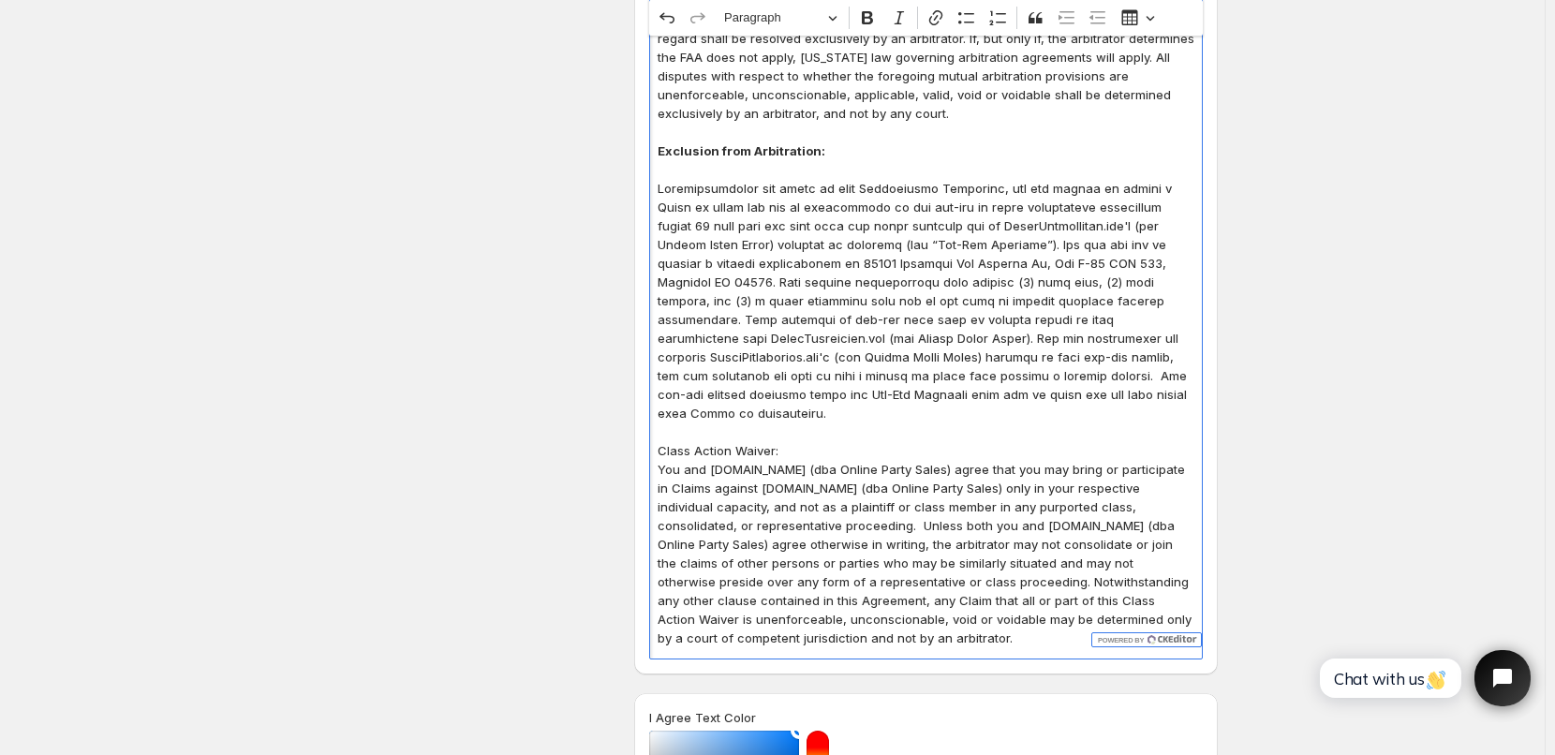
click at [798, 441] on p "Class Action Waiver:" at bounding box center [926, 450] width 537 height 19
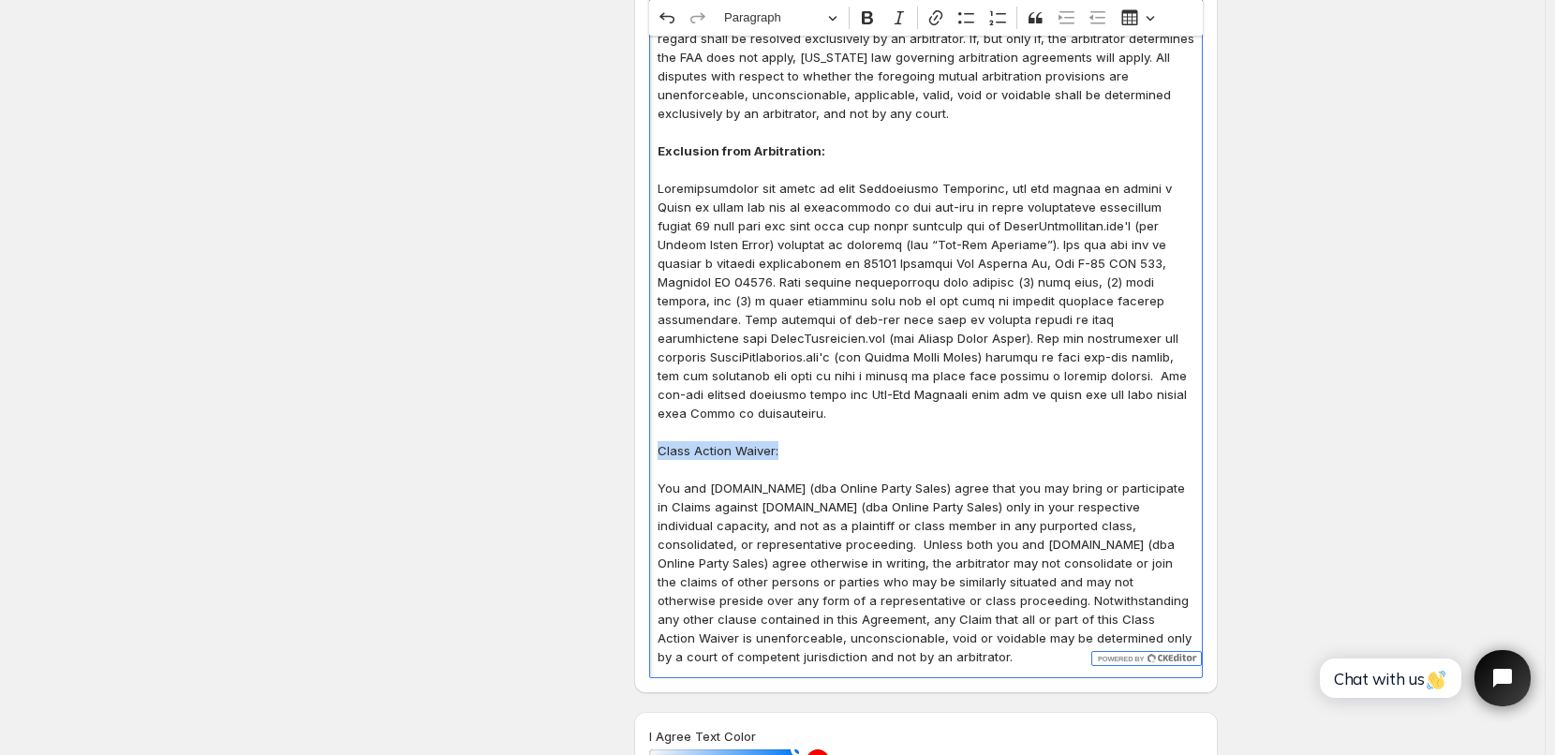
drag, startPoint x: 664, startPoint y: 431, endPoint x: 794, endPoint y: 431, distance: 129.3
click at [794, 441] on p "Class Action Waiver:" at bounding box center [926, 450] width 537 height 19
click at [873, 22] on icon "Editor toolbar" at bounding box center [867, 17] width 11 height 13
click at [764, 395] on p "Editor editing area: main. Press Alt+0 for help." at bounding box center [926, 301] width 537 height 244
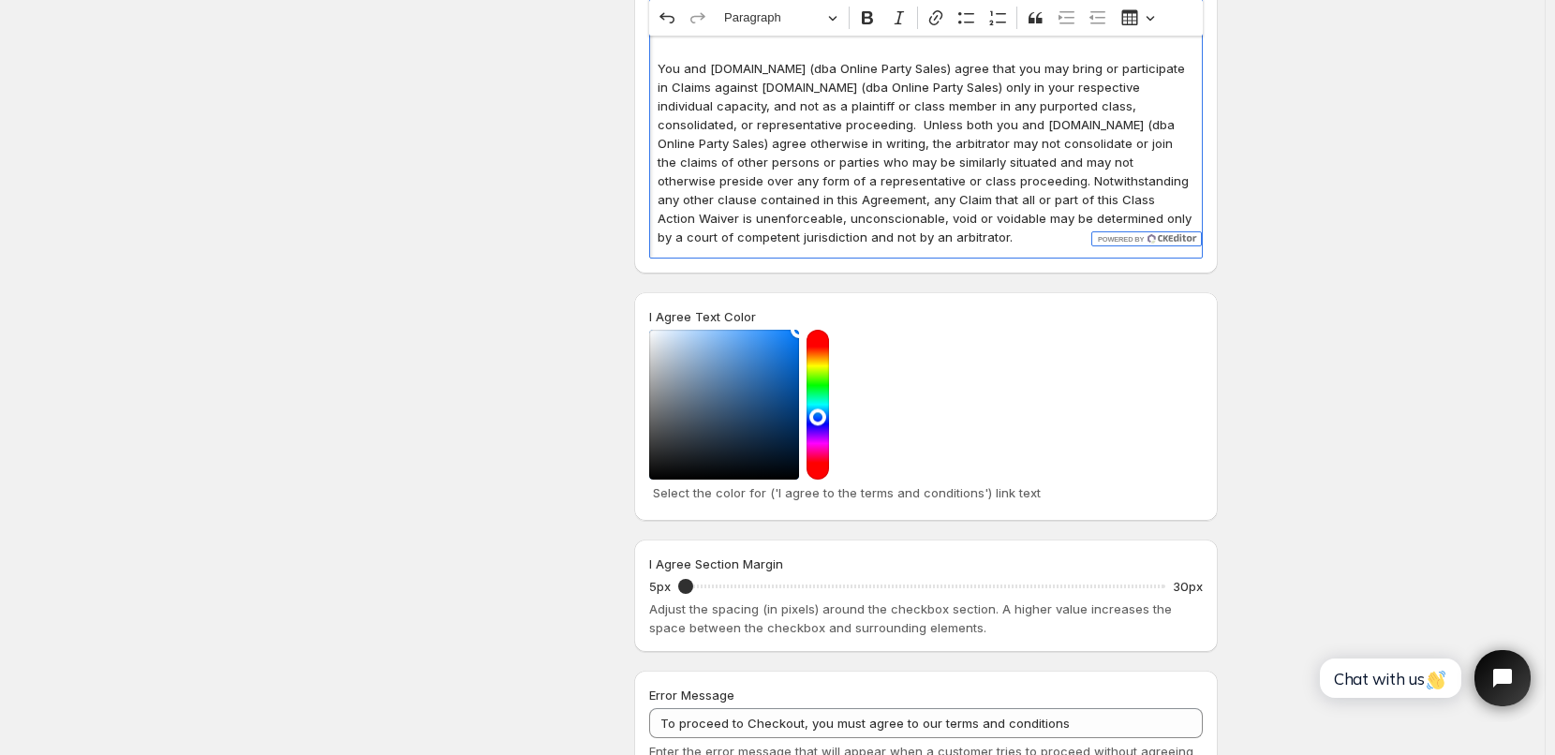
scroll to position [2624, 0]
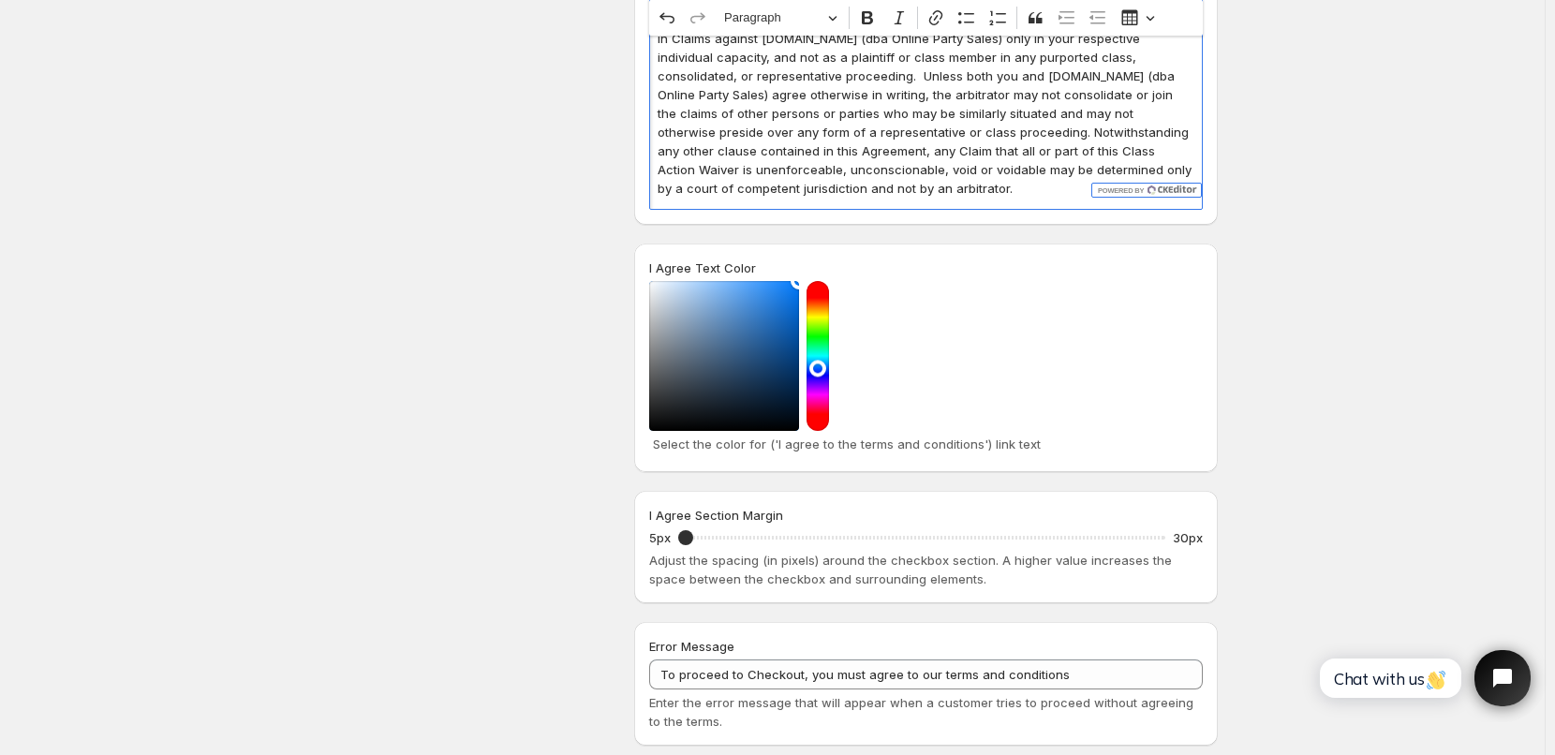
click at [973, 175] on p "You and [DOMAIN_NAME] (dba Online Party Sales) agree that you may bring or part…" at bounding box center [926, 103] width 537 height 187
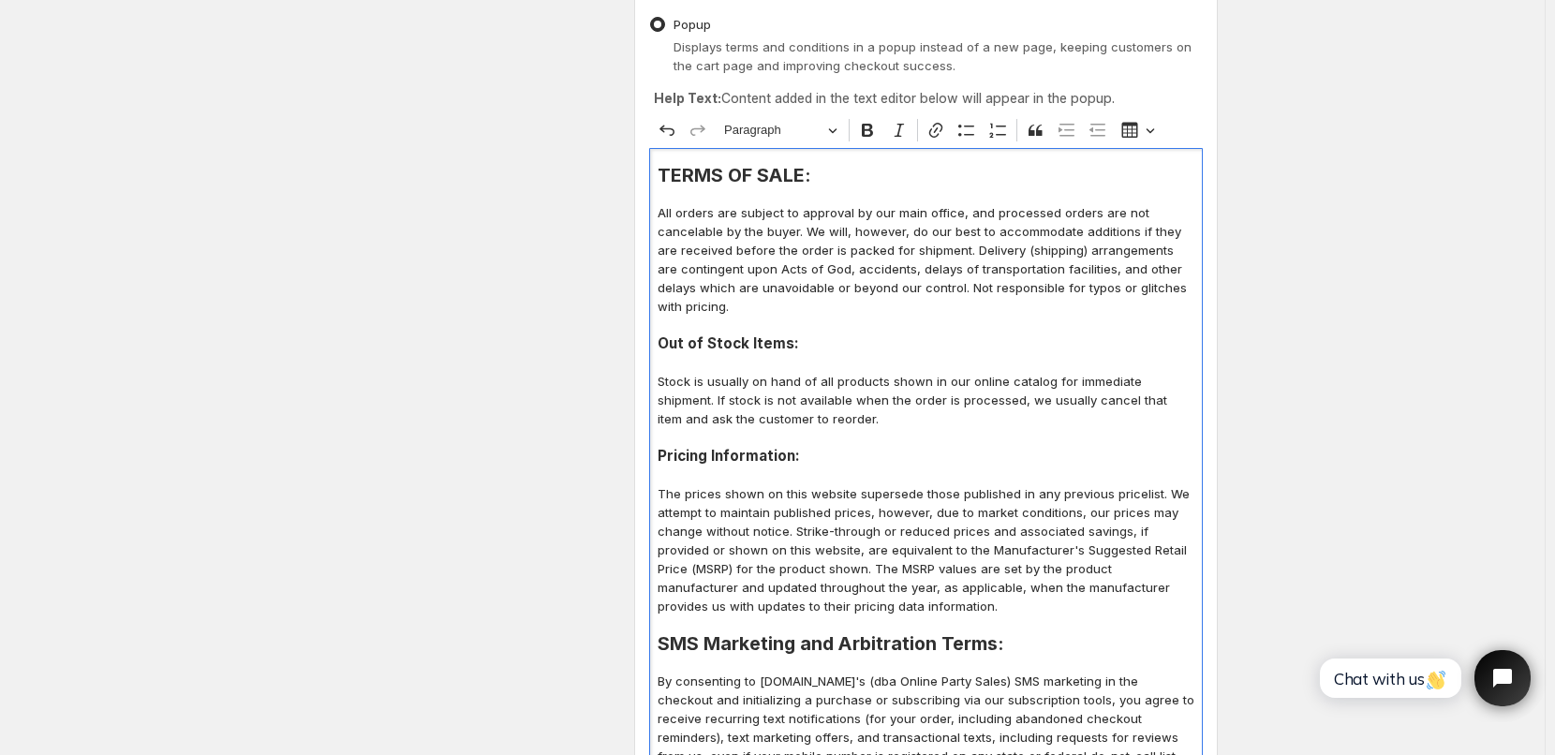
scroll to position [469, 0]
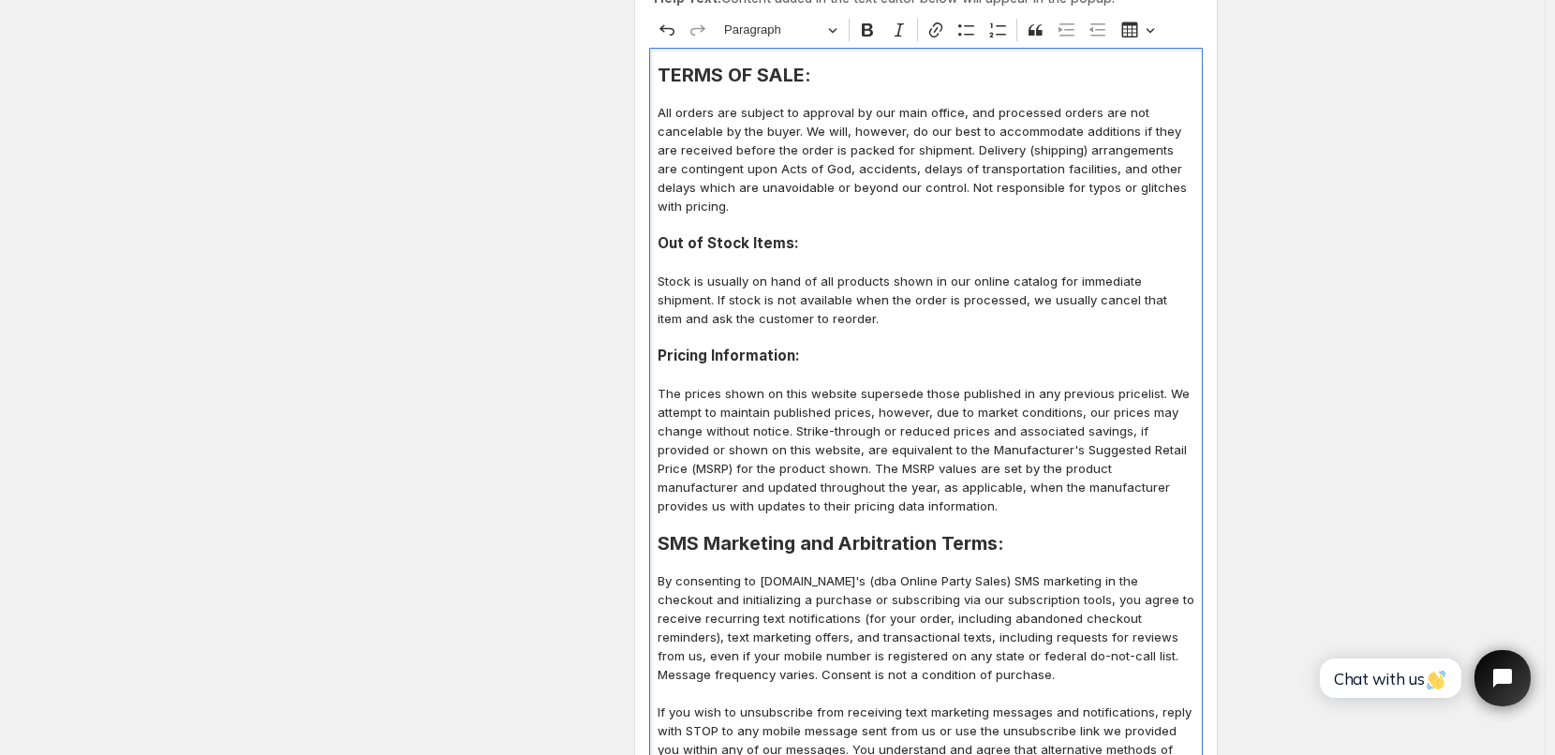
click at [912, 510] on p "The prices shown on this website supersede those published in any previous pric…" at bounding box center [926, 449] width 537 height 131
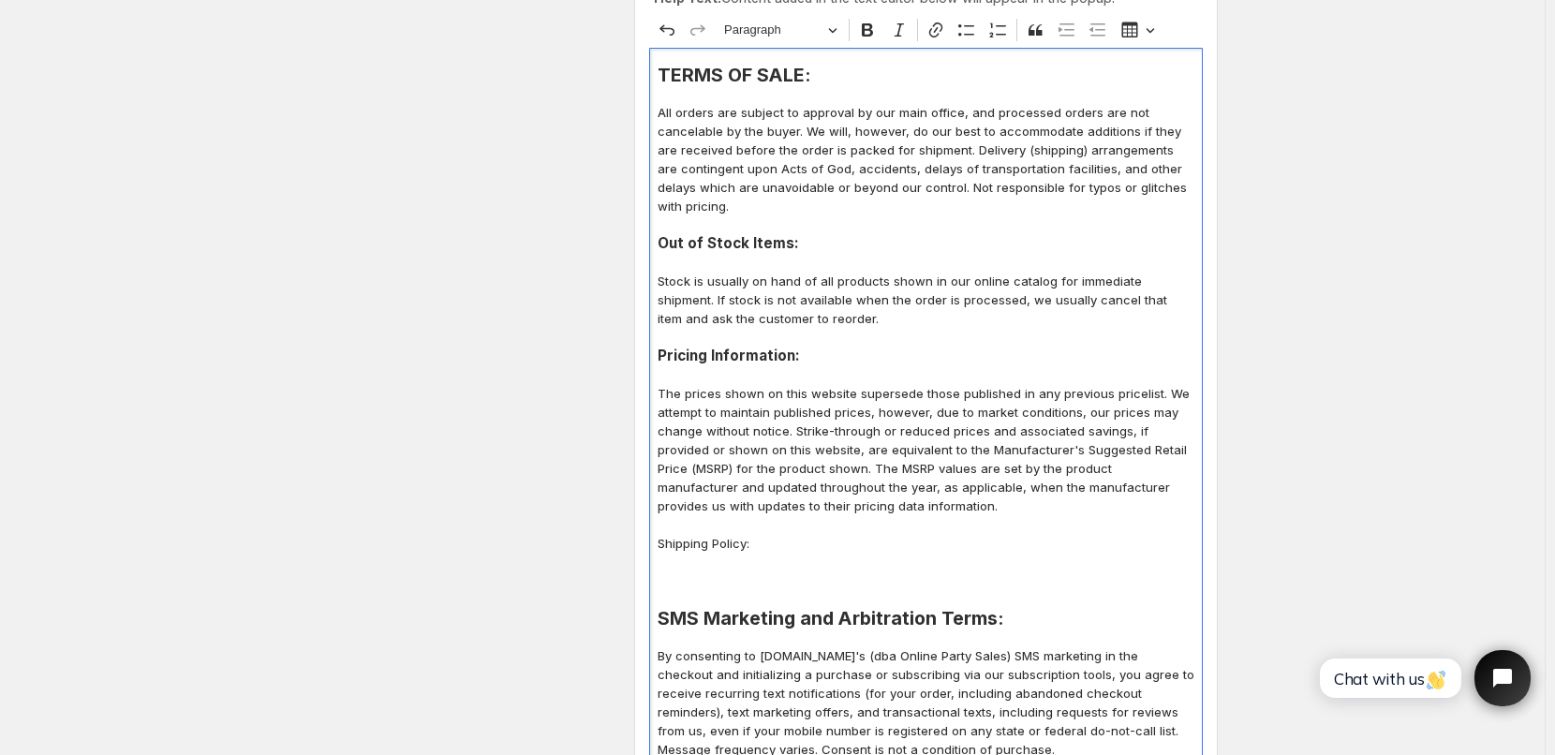
scroll to position [471, 0]
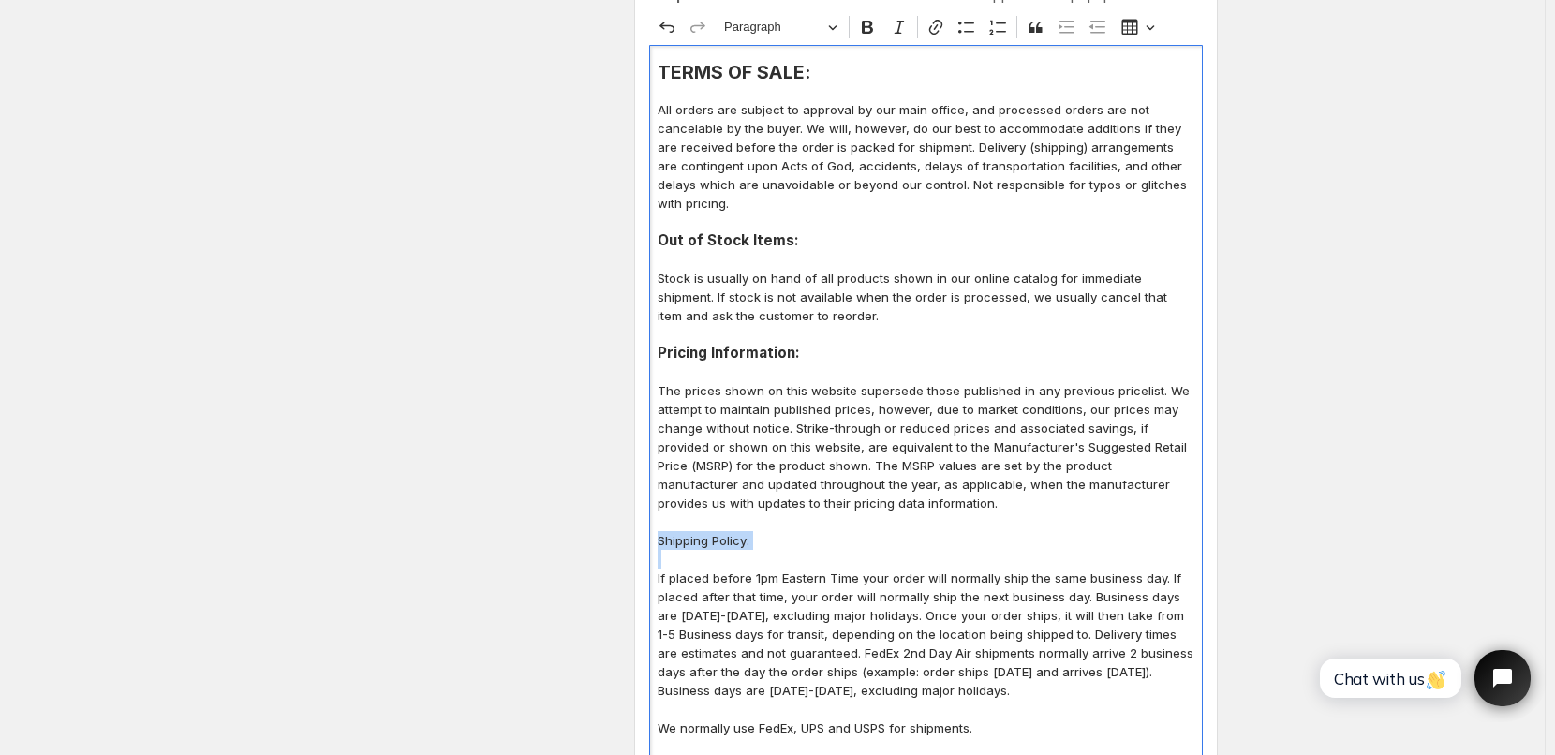
drag, startPoint x: 661, startPoint y: 543, endPoint x: 776, endPoint y: 555, distance: 115.9
click at [841, 27] on button "Paragraph" at bounding box center [780, 27] width 129 height 29
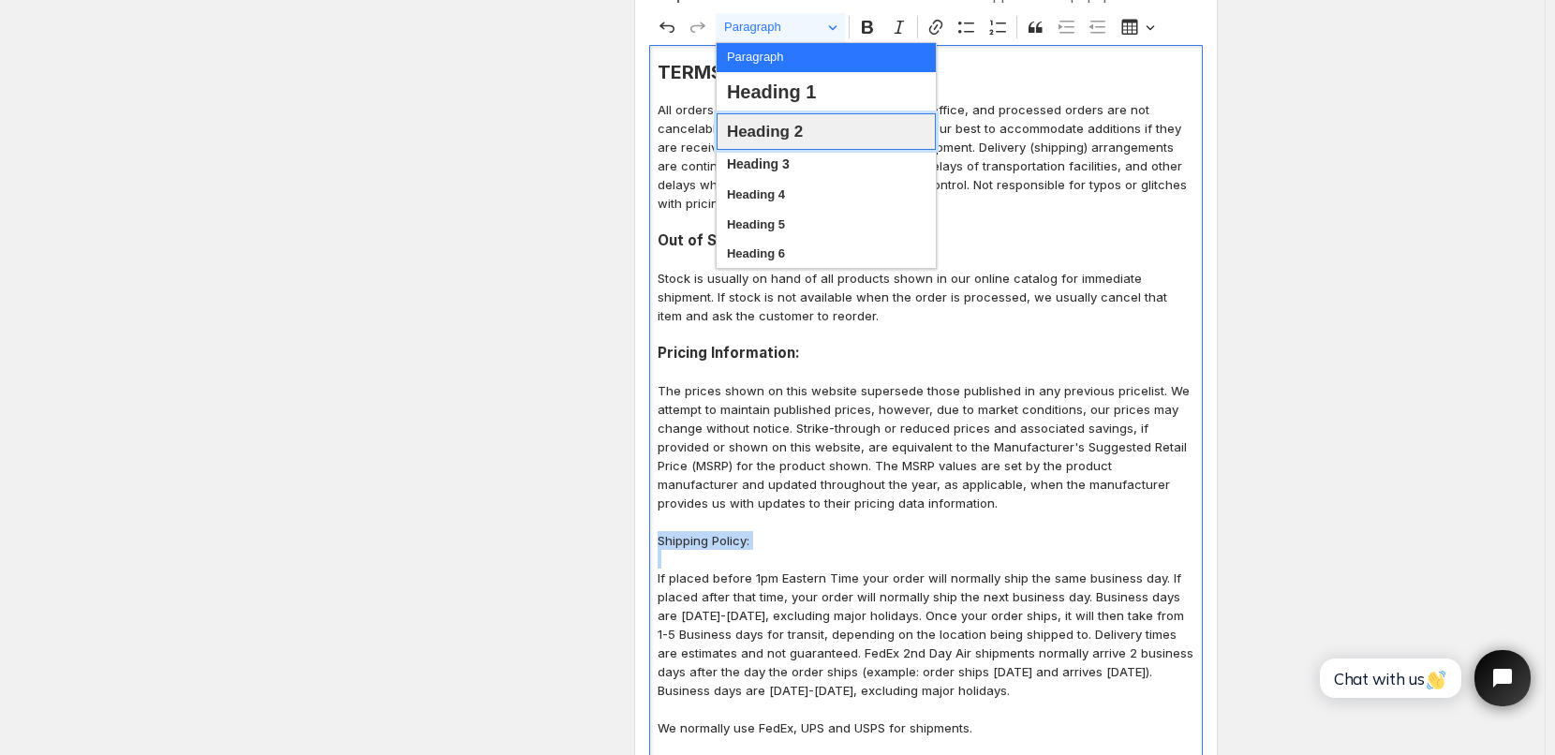
click at [778, 132] on span "Heading 2" at bounding box center [765, 131] width 76 height 29
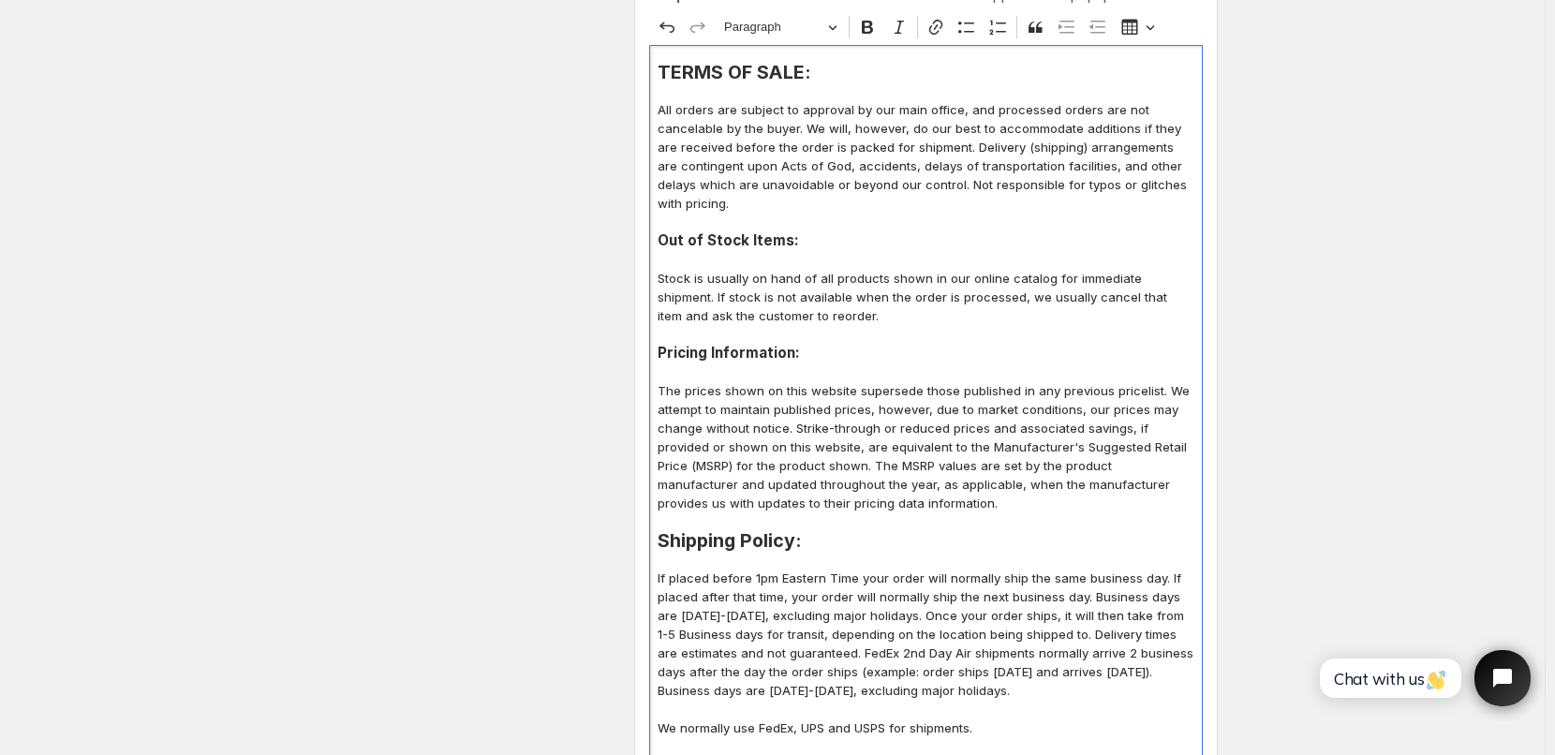
click at [908, 502] on p "The prices shown on this website supersede those published in any previous pric…" at bounding box center [926, 446] width 537 height 131
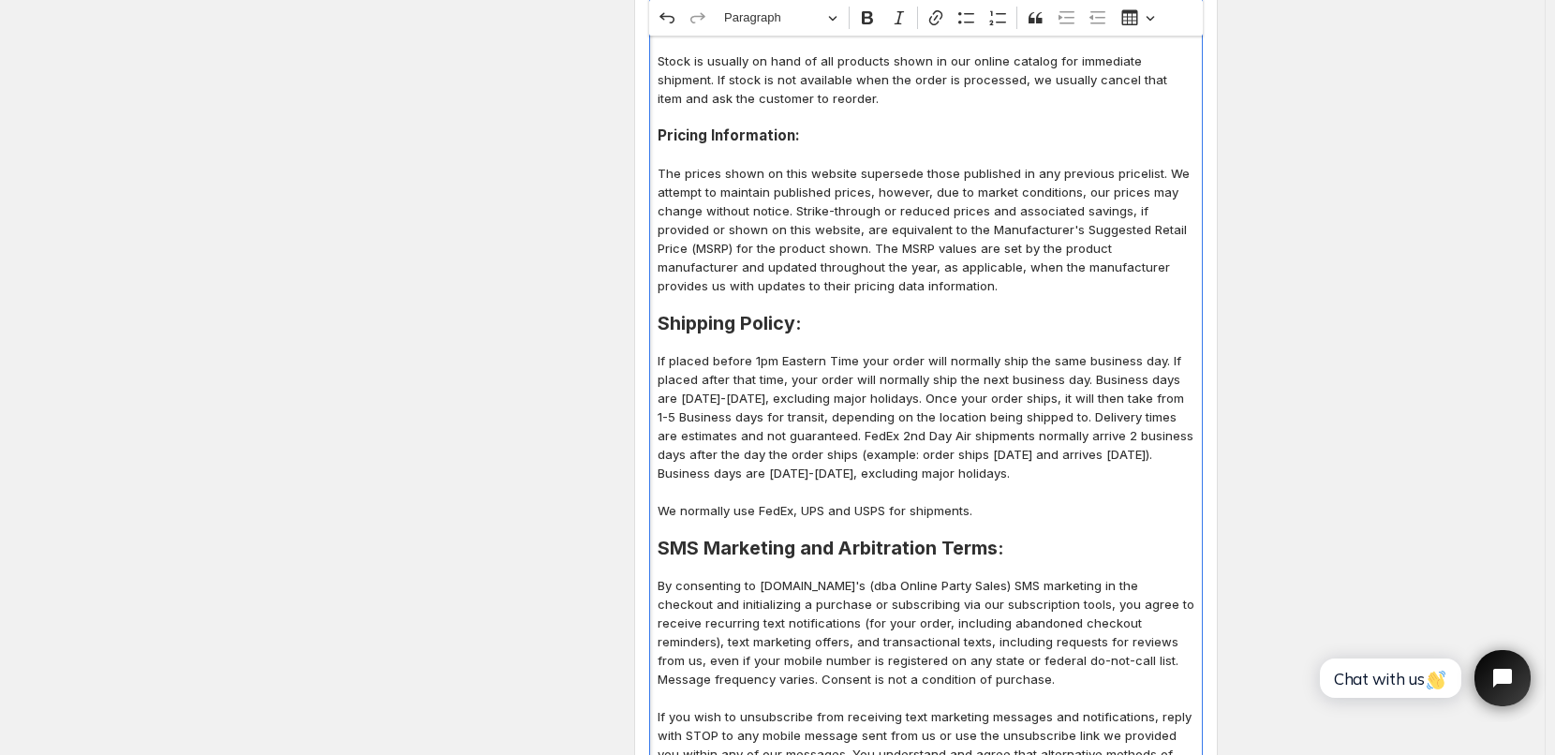
scroll to position [659, 0]
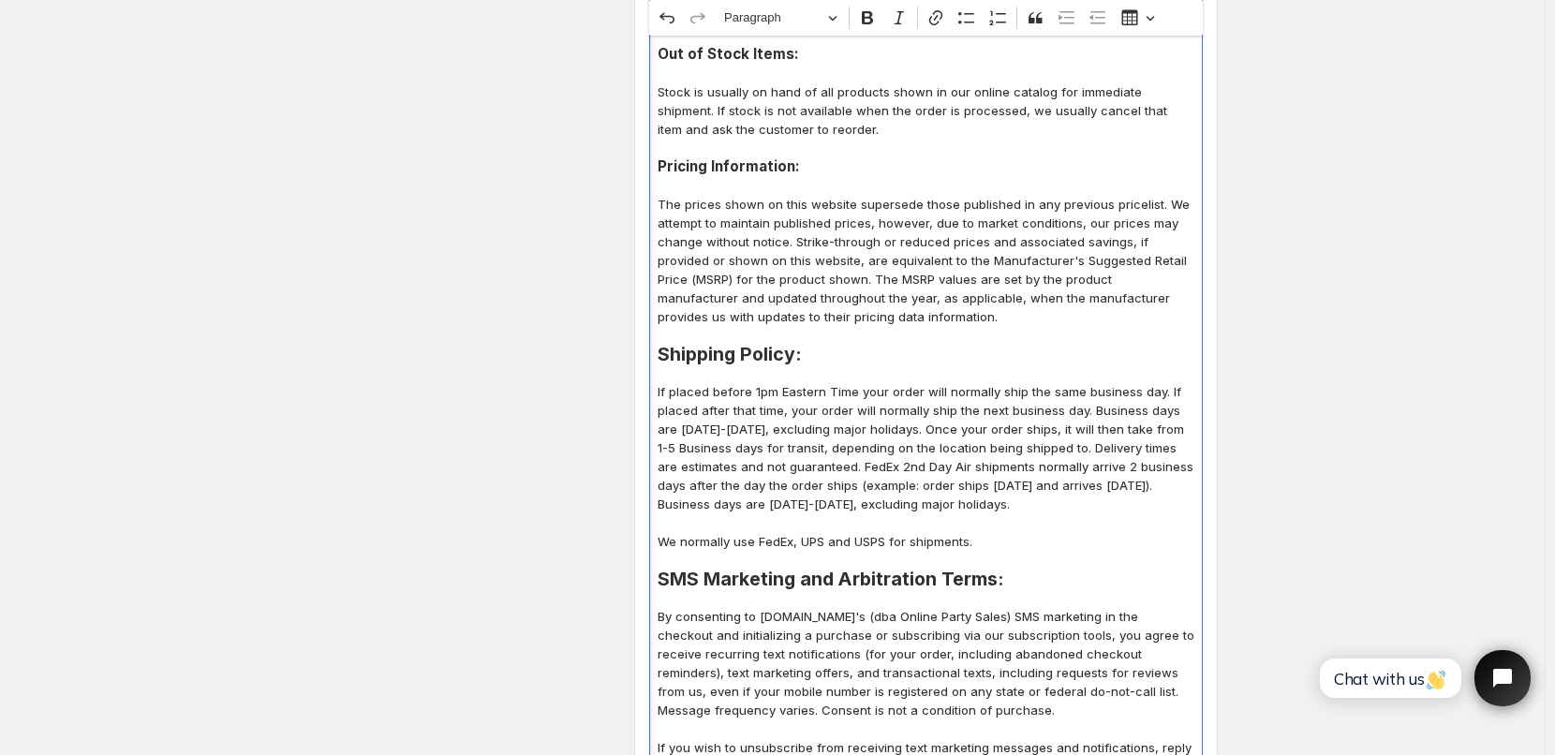
click at [1001, 547] on p "If placed before 1pm Eastern Time your order will normally ship the same busine…" at bounding box center [926, 466] width 537 height 169
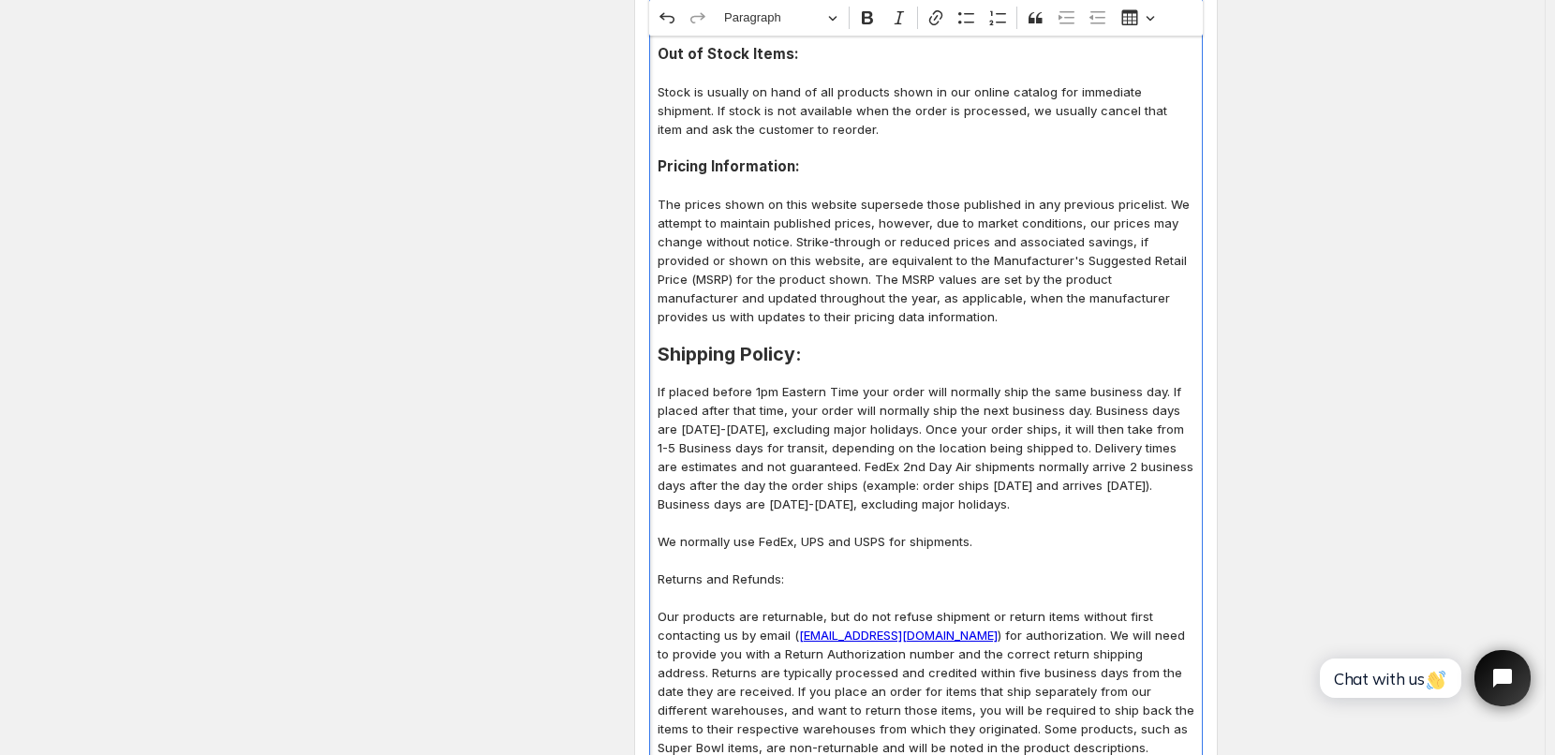
scroll to position [1015, 0]
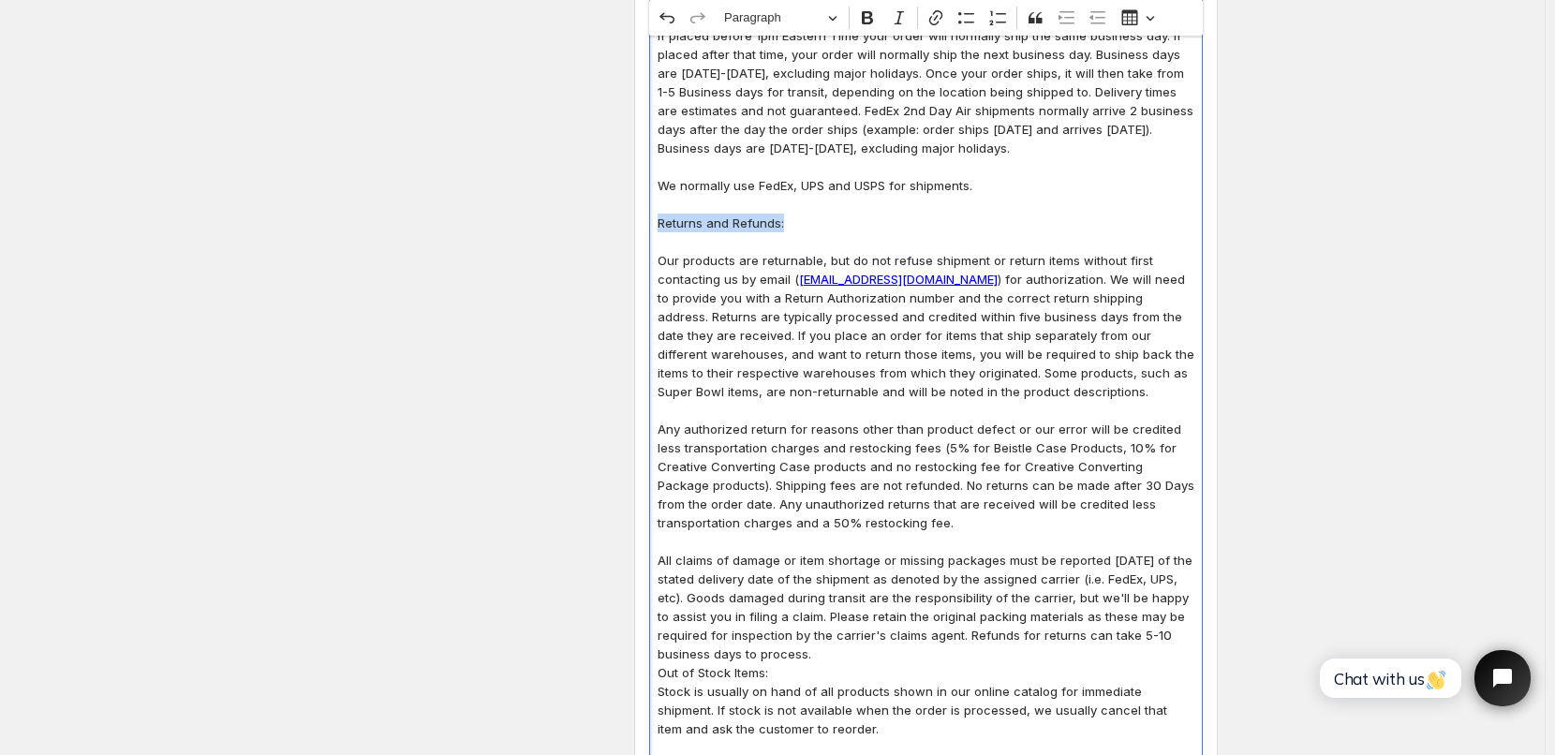
drag, startPoint x: 664, startPoint y: 222, endPoint x: 790, endPoint y: 230, distance: 125.8
click at [790, 230] on p "Returns and Refunds:" at bounding box center [926, 223] width 537 height 19
click at [824, 31] on button "Paragraph" at bounding box center [780, 18] width 129 height 29
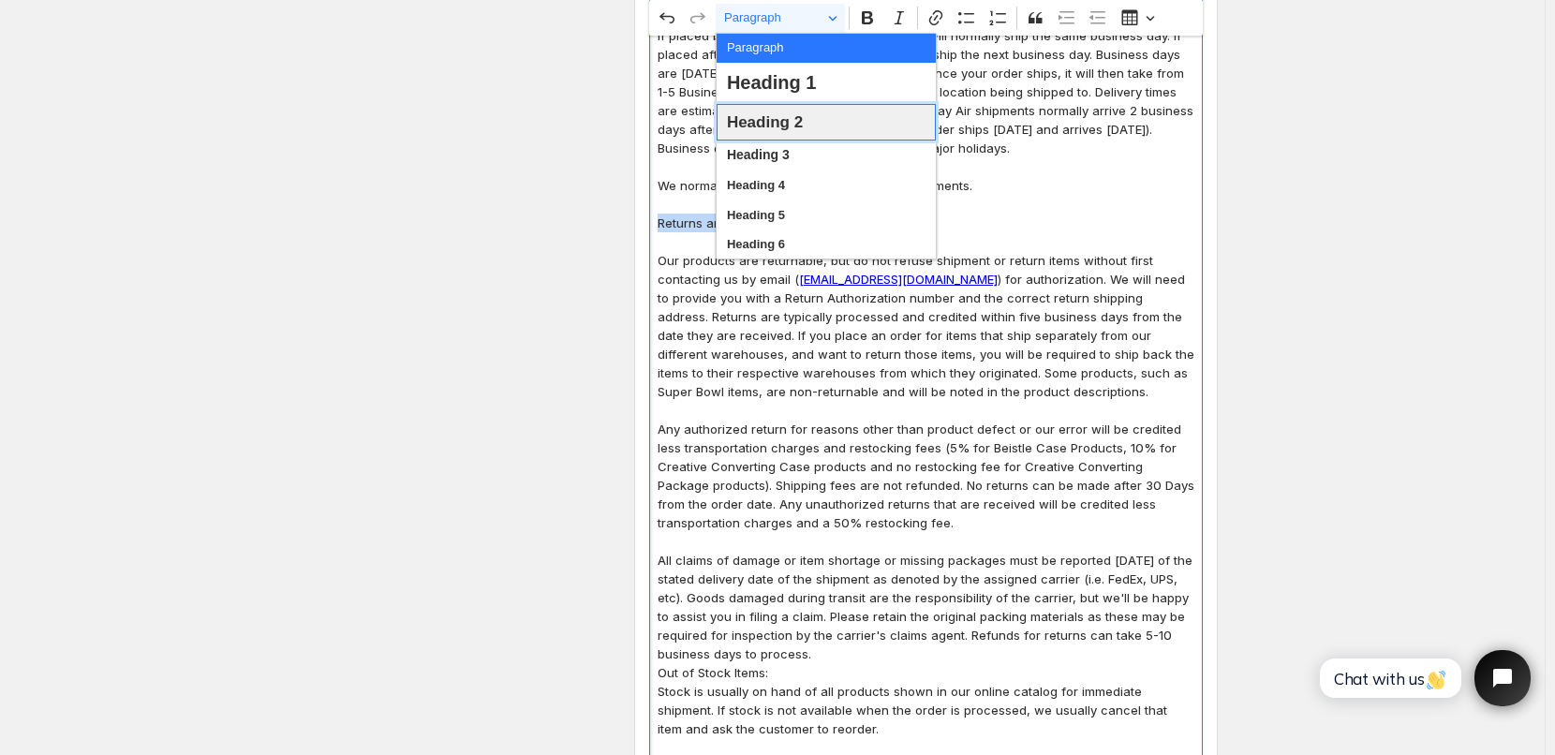
click at [774, 127] on span "Heading 2" at bounding box center [765, 122] width 76 height 29
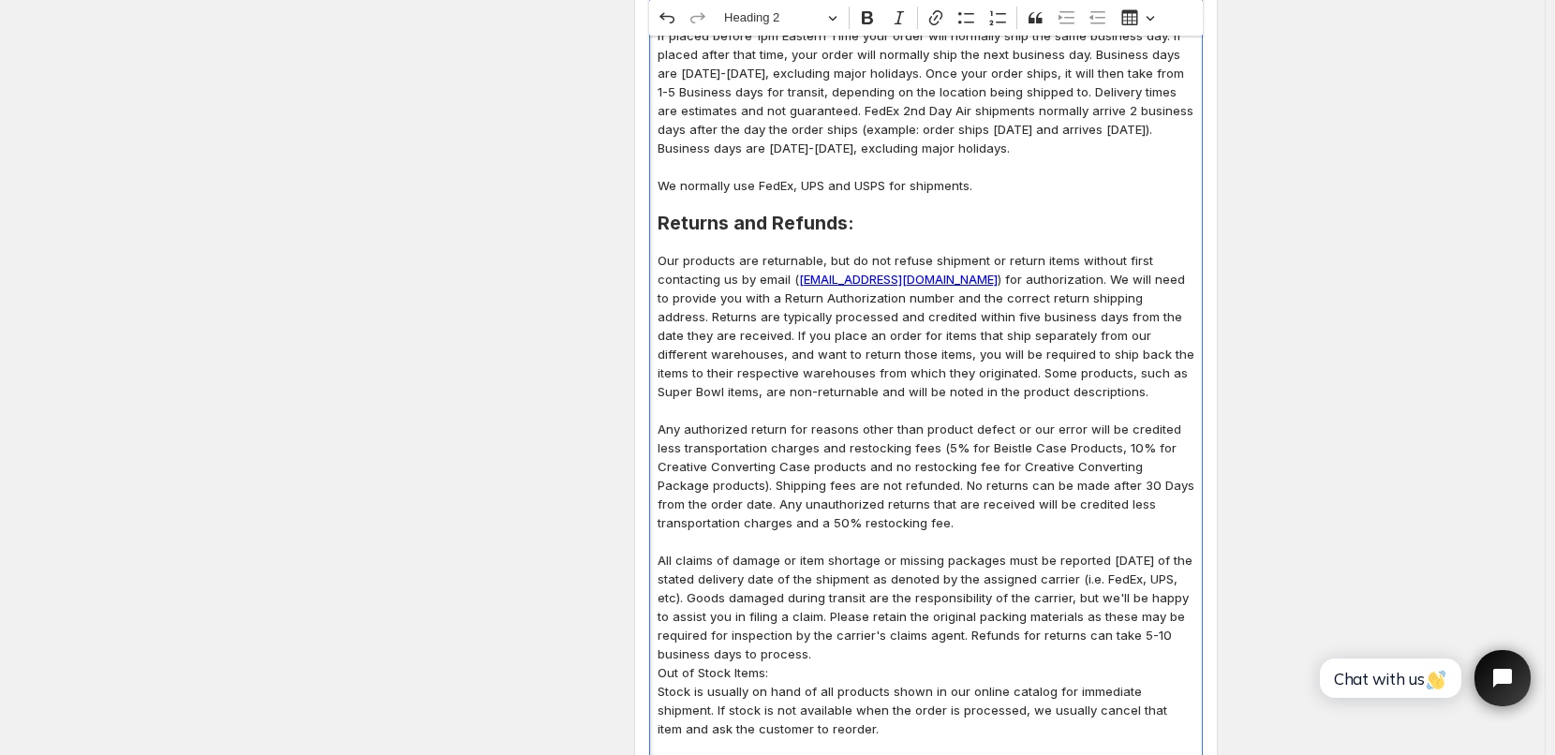
click at [958, 238] on p "Editor editing area: main. Press Alt+0 for help." at bounding box center [926, 241] width 537 height 19
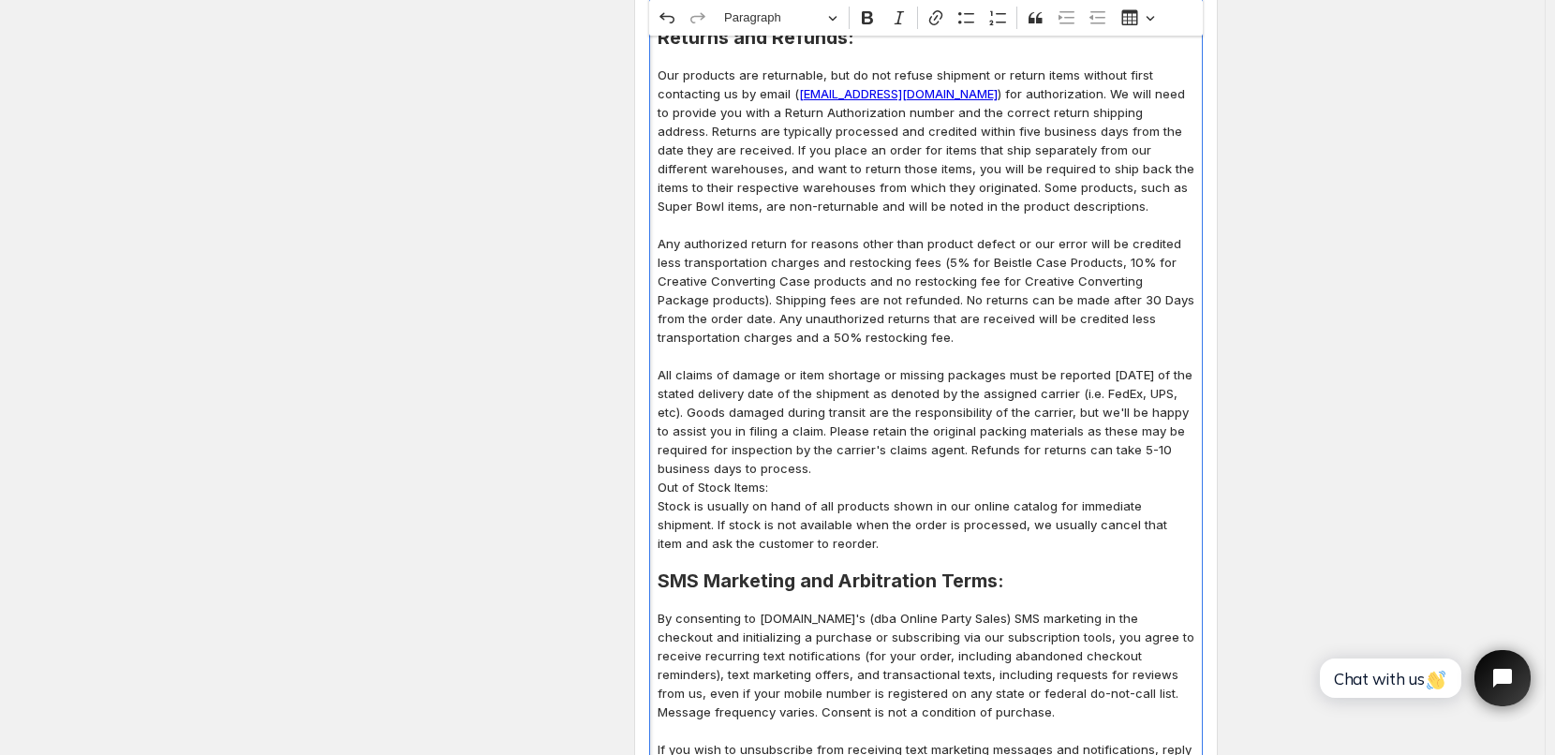
scroll to position [1202, 0]
click at [819, 482] on p "Out of Stock Items:" at bounding box center [926, 485] width 537 height 19
click at [829, 467] on p "All claims of damage or item shortage or missing packages must be reported [DAT…" at bounding box center [926, 420] width 537 height 112
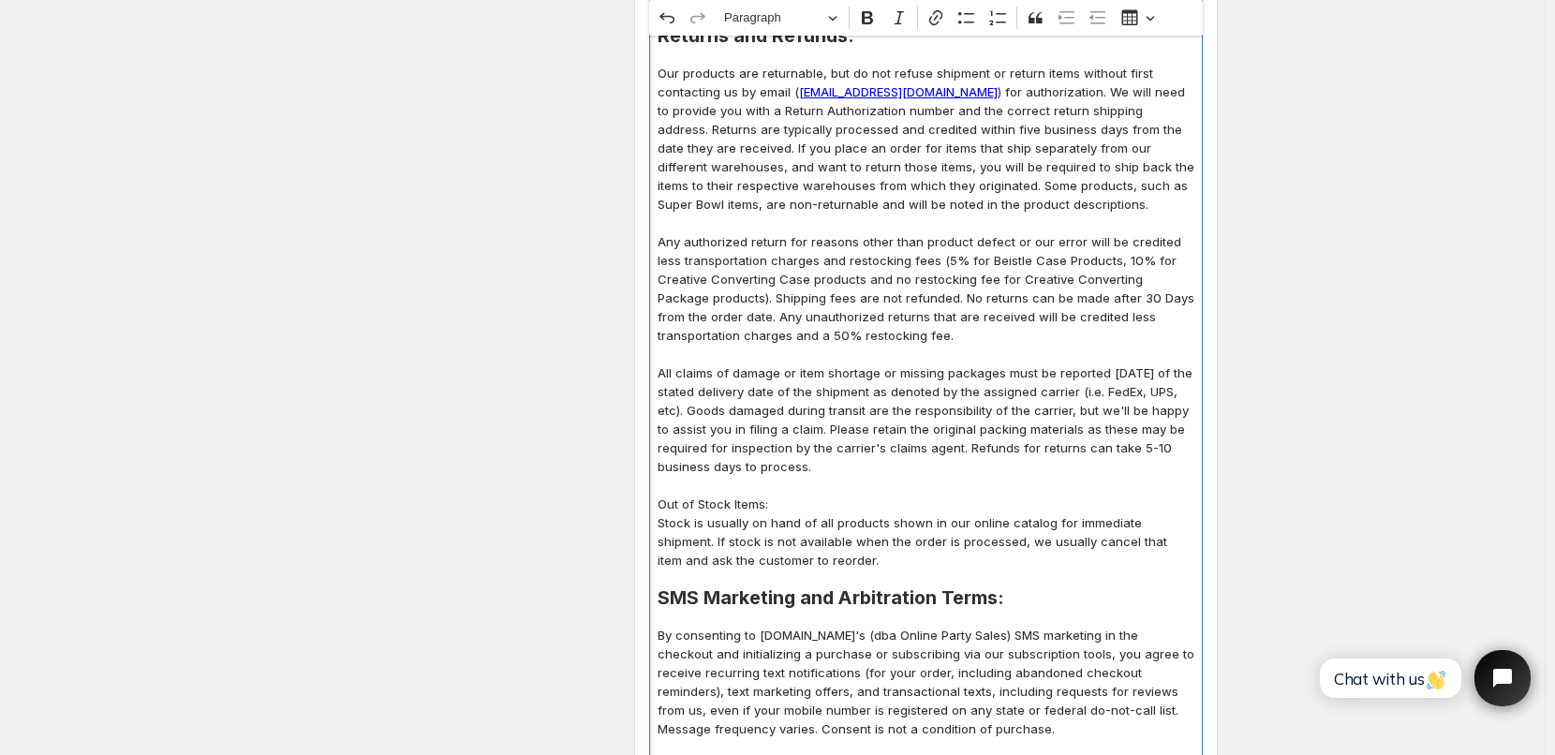
click at [810, 500] on p "Out of Stock Items:" at bounding box center [926, 504] width 537 height 19
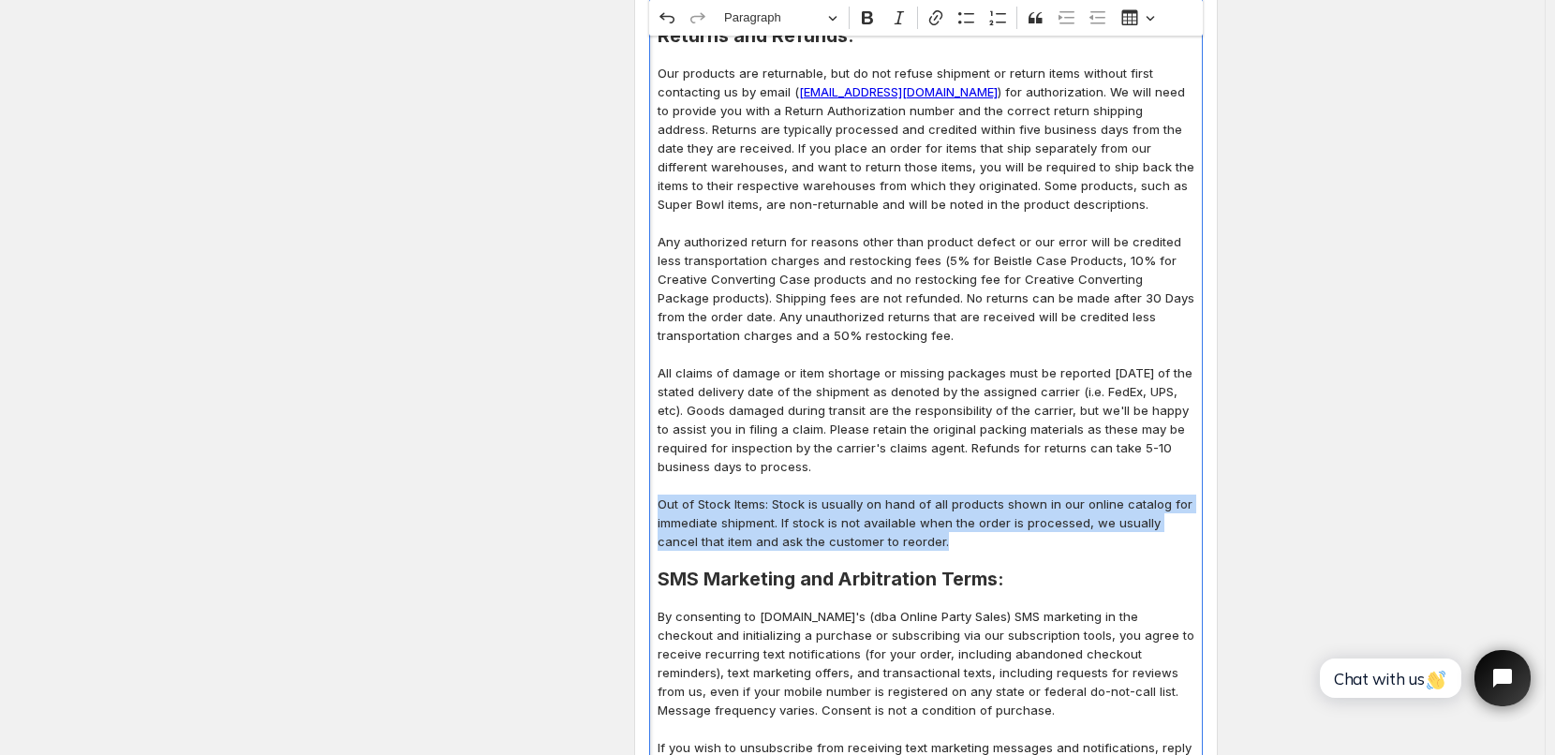
drag, startPoint x: 663, startPoint y: 507, endPoint x: 933, endPoint y: 543, distance: 272.2
click at [933, 543] on p "Out of Stock Items: Stock is usually on hand of all products shown in our onlin…" at bounding box center [926, 523] width 537 height 56
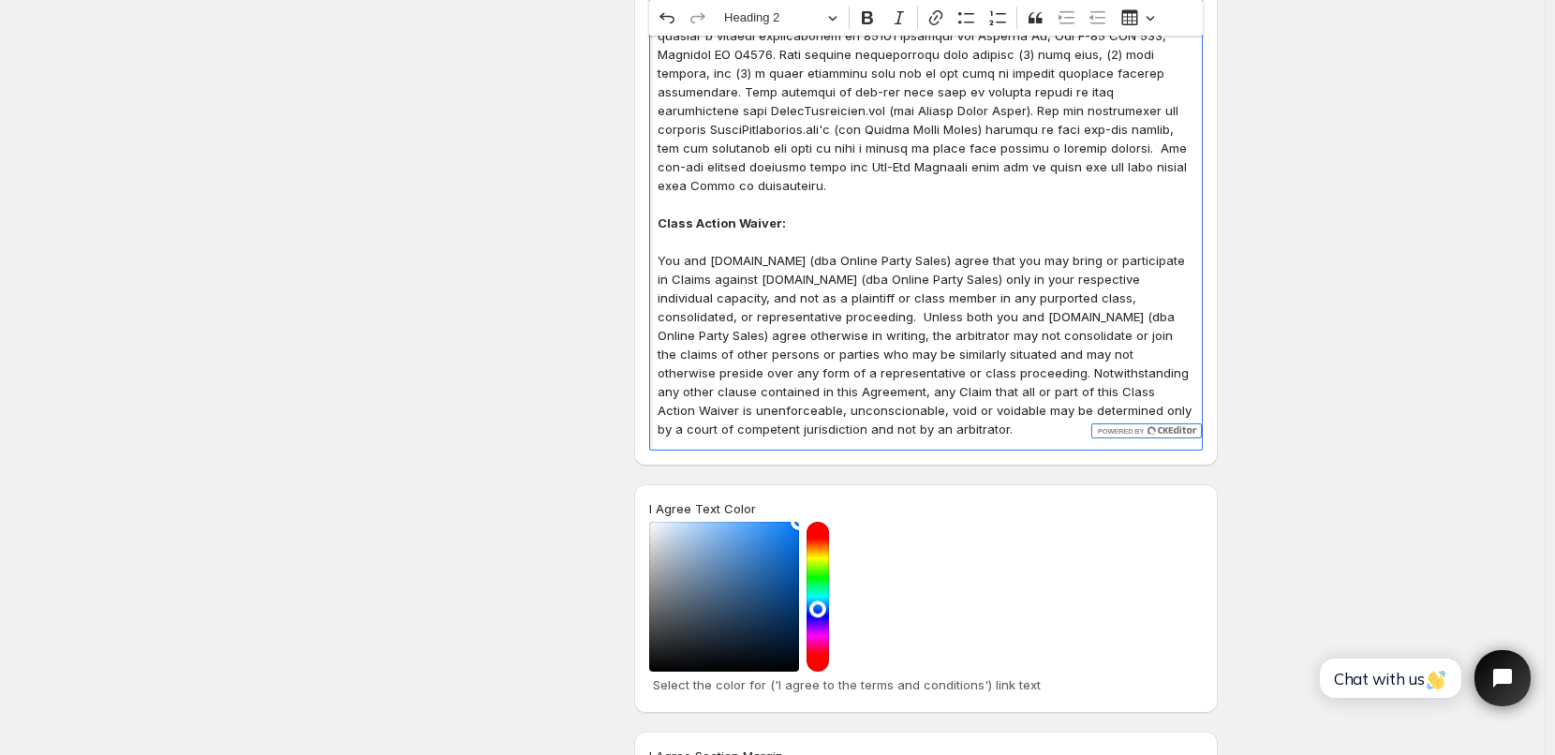
scroll to position [3170, 0]
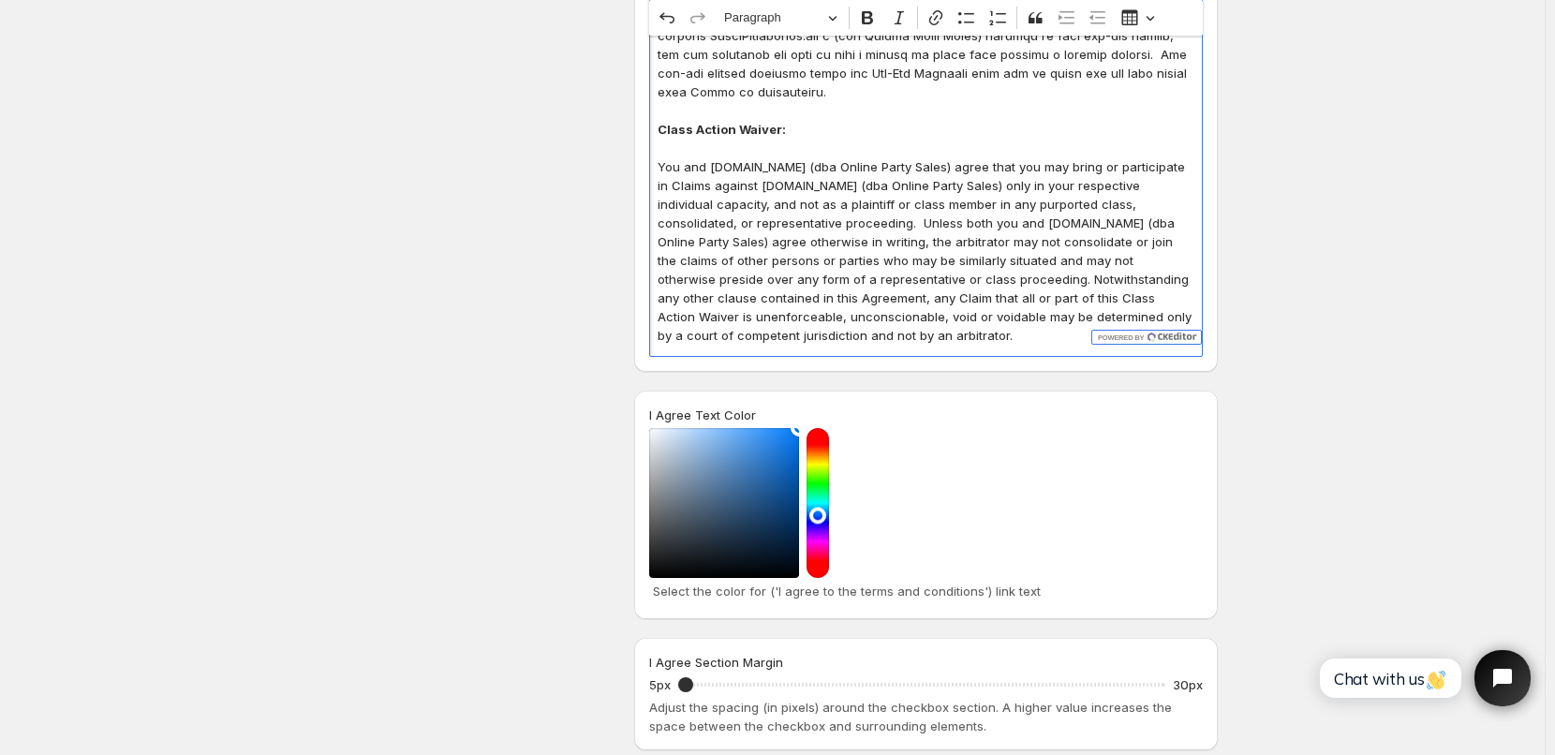
click at [982, 310] on p "You and [DOMAIN_NAME] (dba Online Party Sales) agree that you may bring or part…" at bounding box center [926, 250] width 537 height 187
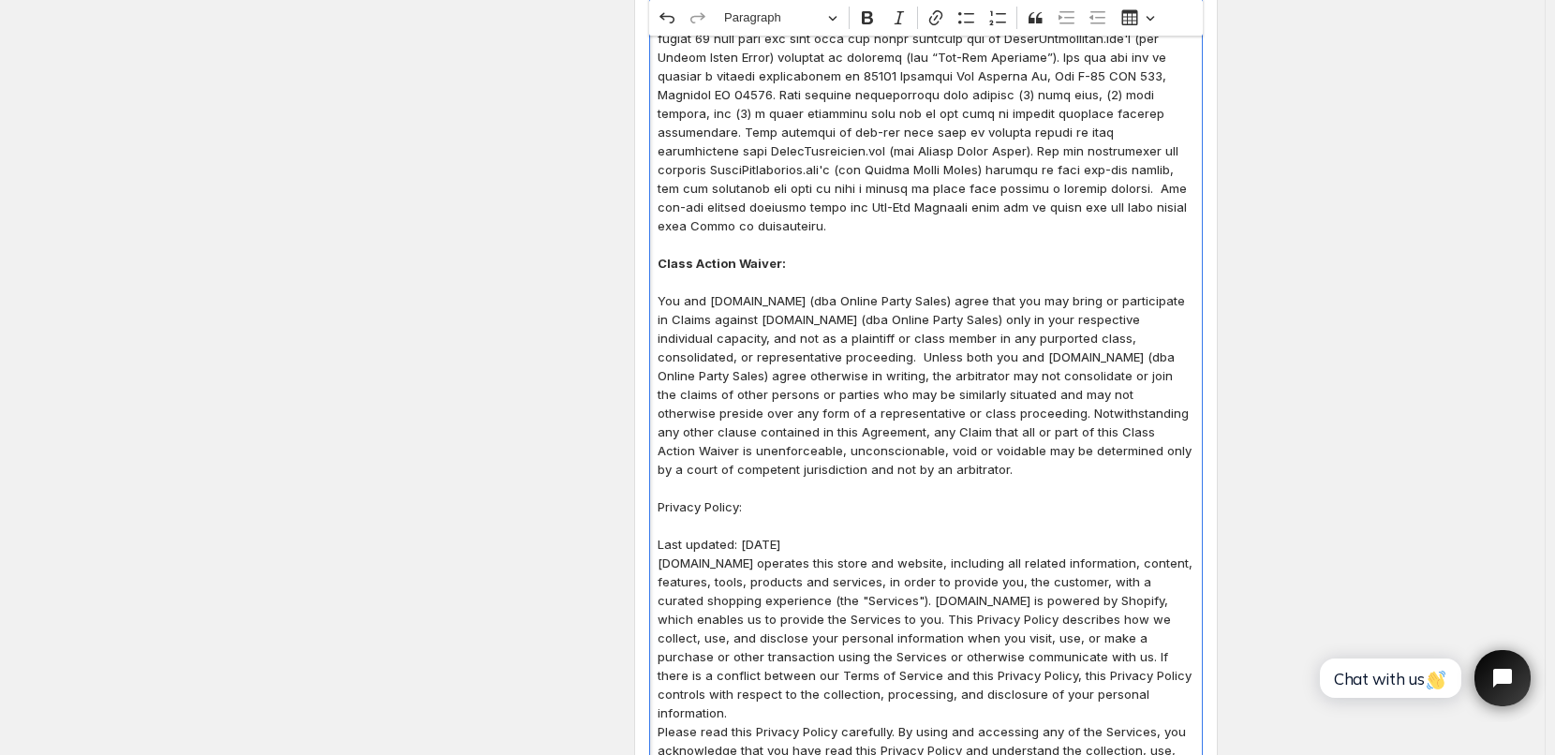
scroll to position [2992, 0]
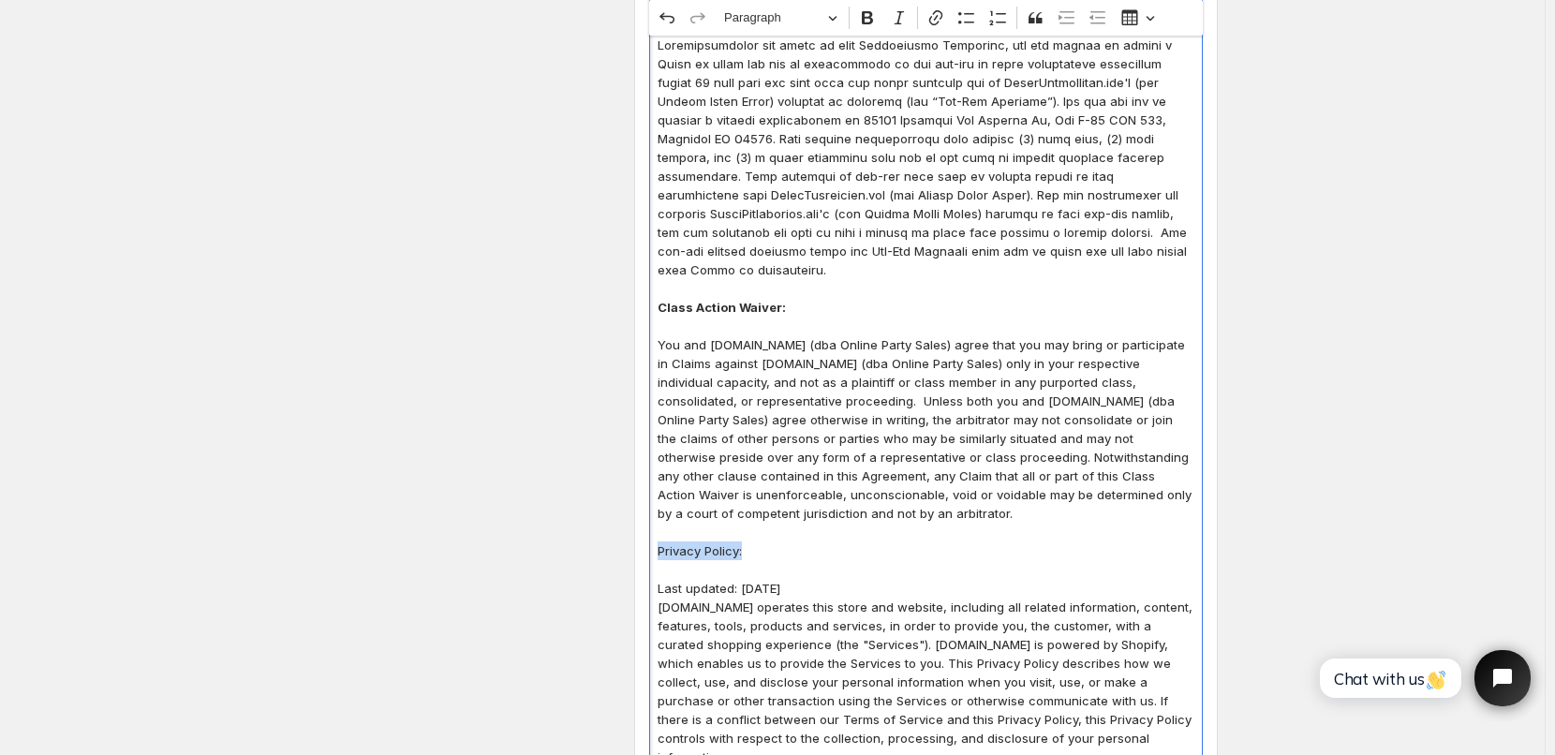
drag, startPoint x: 662, startPoint y: 529, endPoint x: 768, endPoint y: 537, distance: 106.2
click at [768, 542] on p "Privacy Policy:" at bounding box center [926, 551] width 537 height 19
click at [783, 12] on span "Paragraph" at bounding box center [772, 18] width 97 height 22
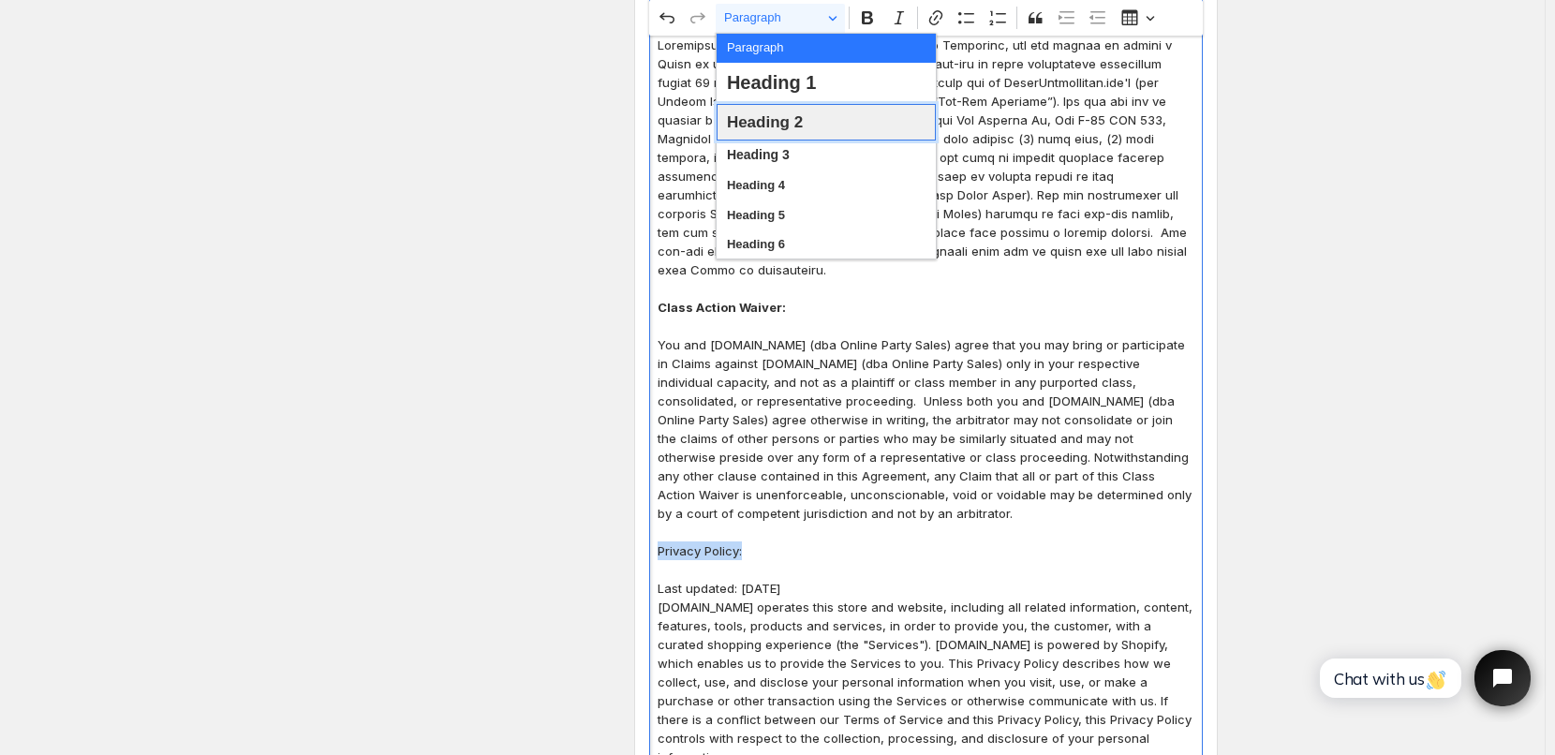
click at [782, 119] on span "Heading 2" at bounding box center [765, 122] width 76 height 29
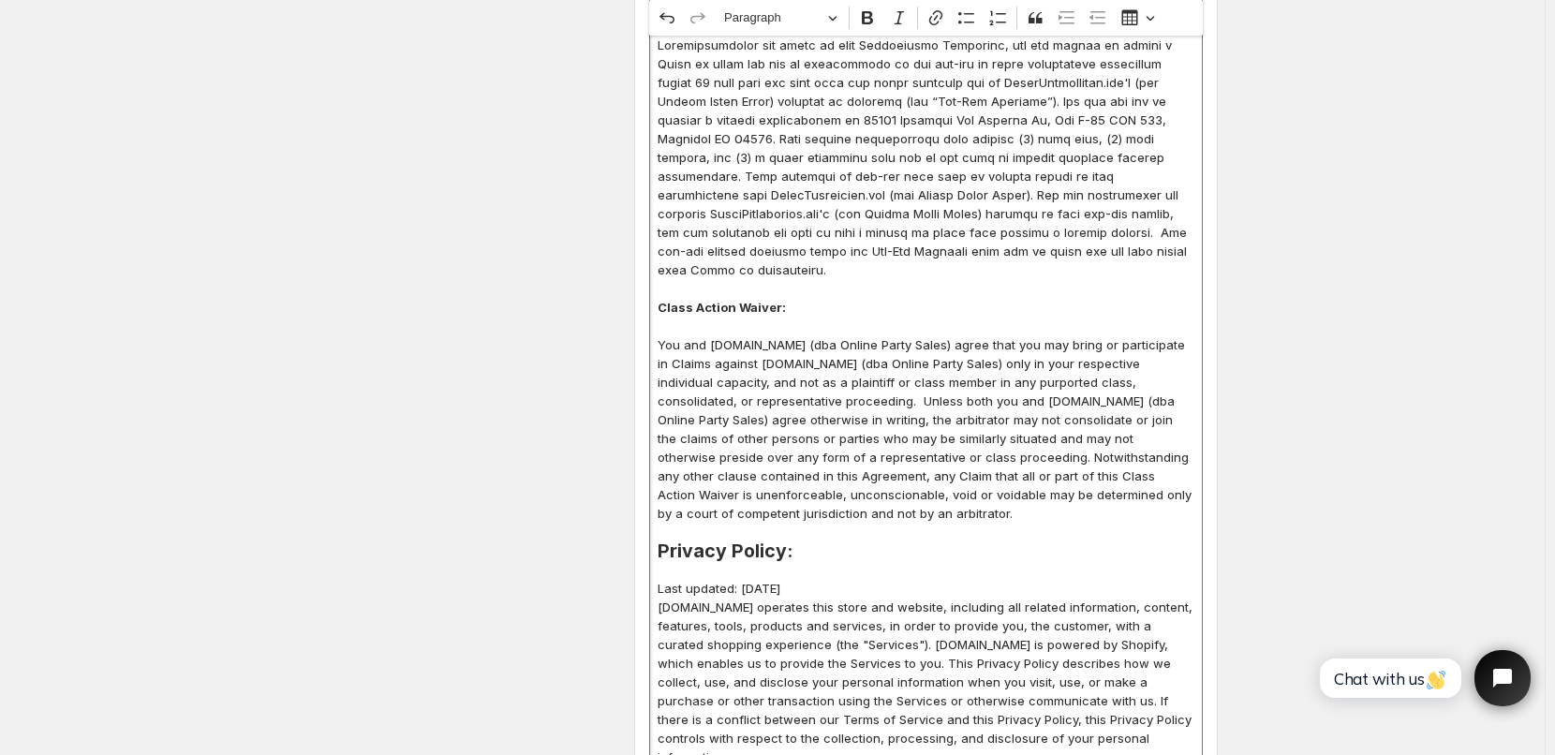
click at [884, 434] on p "You and [DOMAIN_NAME] (dba Online Party Sales) agree that you may bring or part…" at bounding box center [926, 428] width 537 height 187
click at [870, 579] on p "Last updated: [DATE]" at bounding box center [926, 588] width 537 height 19
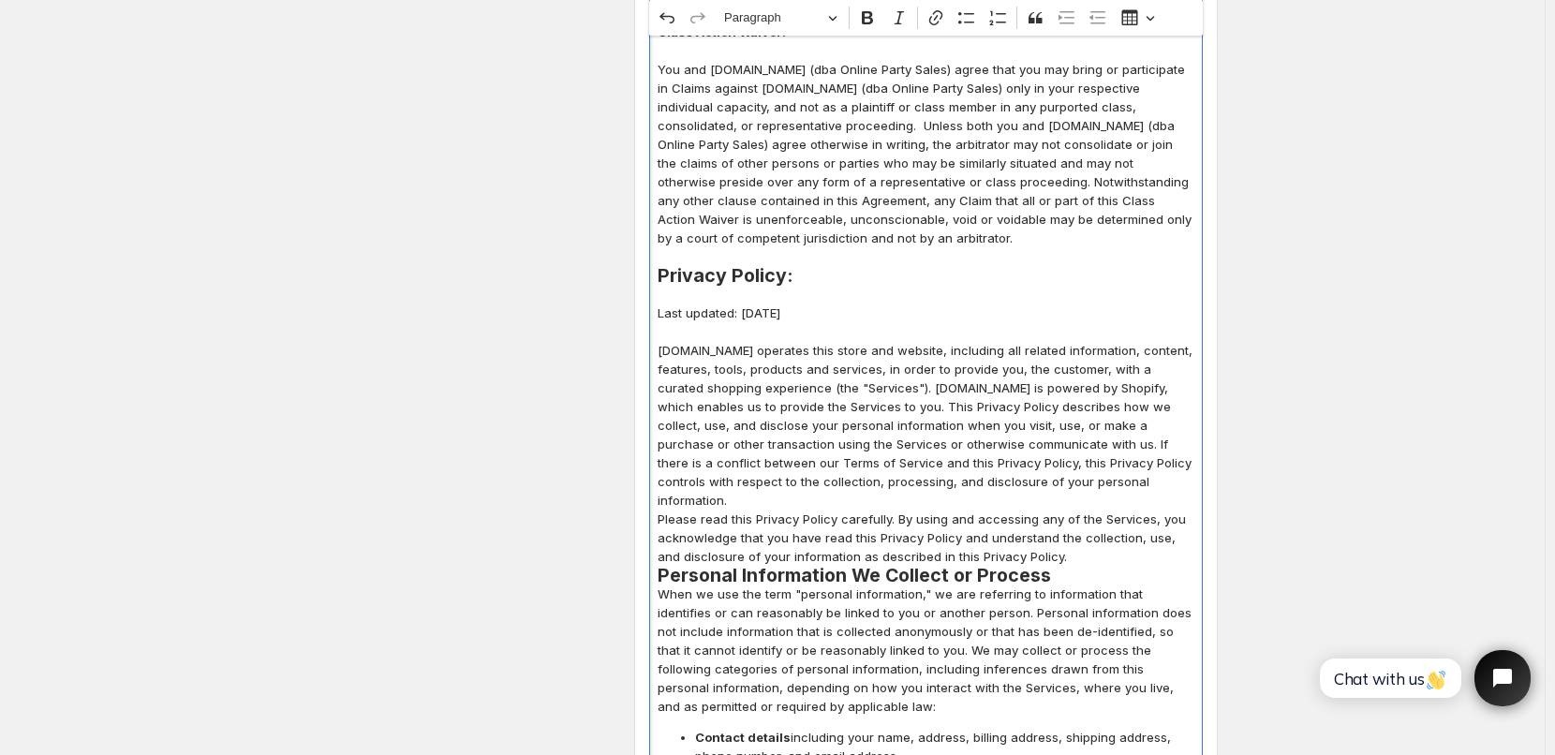
scroll to position [3273, 0]
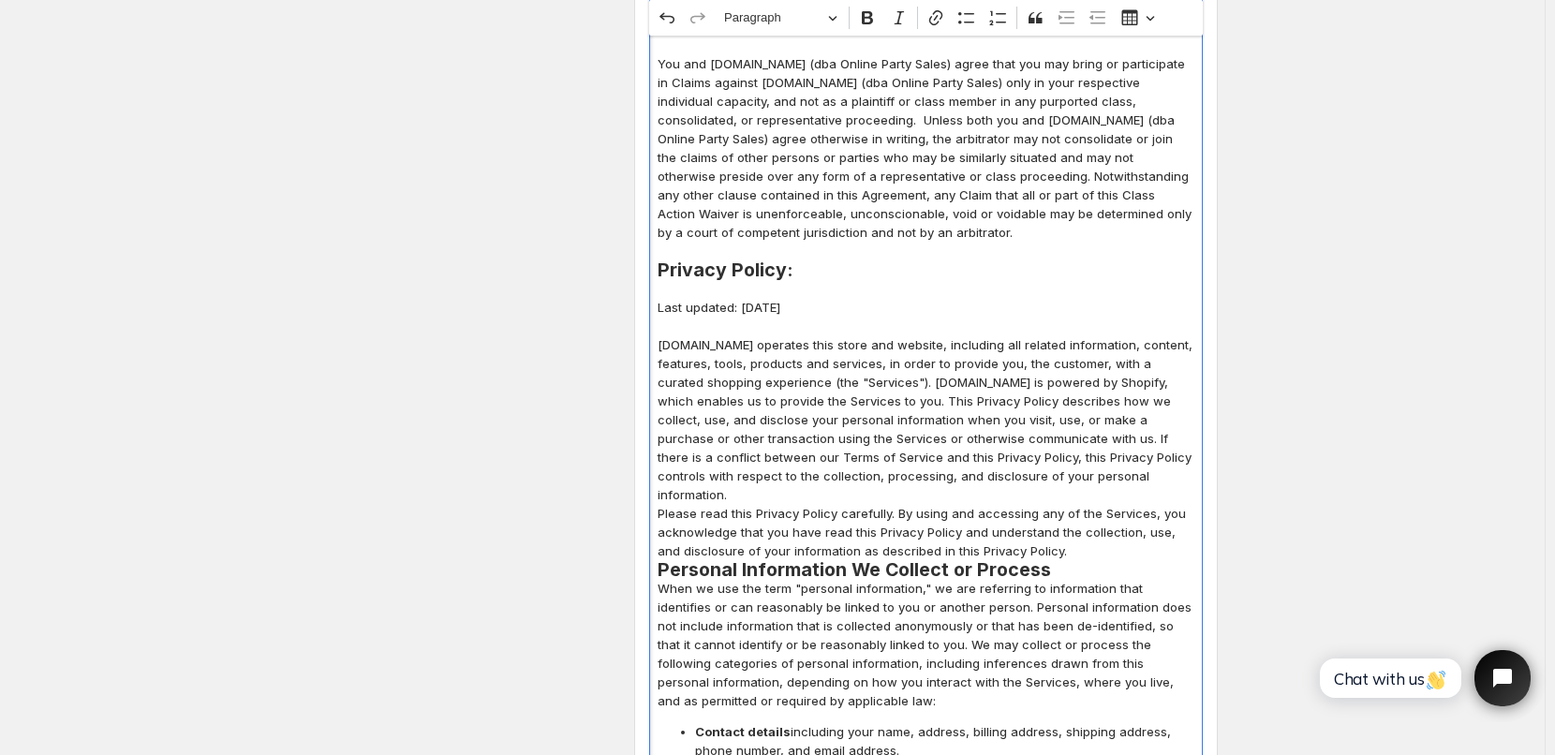
click at [1043, 518] on p "Please read this Privacy Policy carefully. By using and accessing any of the Se…" at bounding box center [926, 532] width 537 height 56
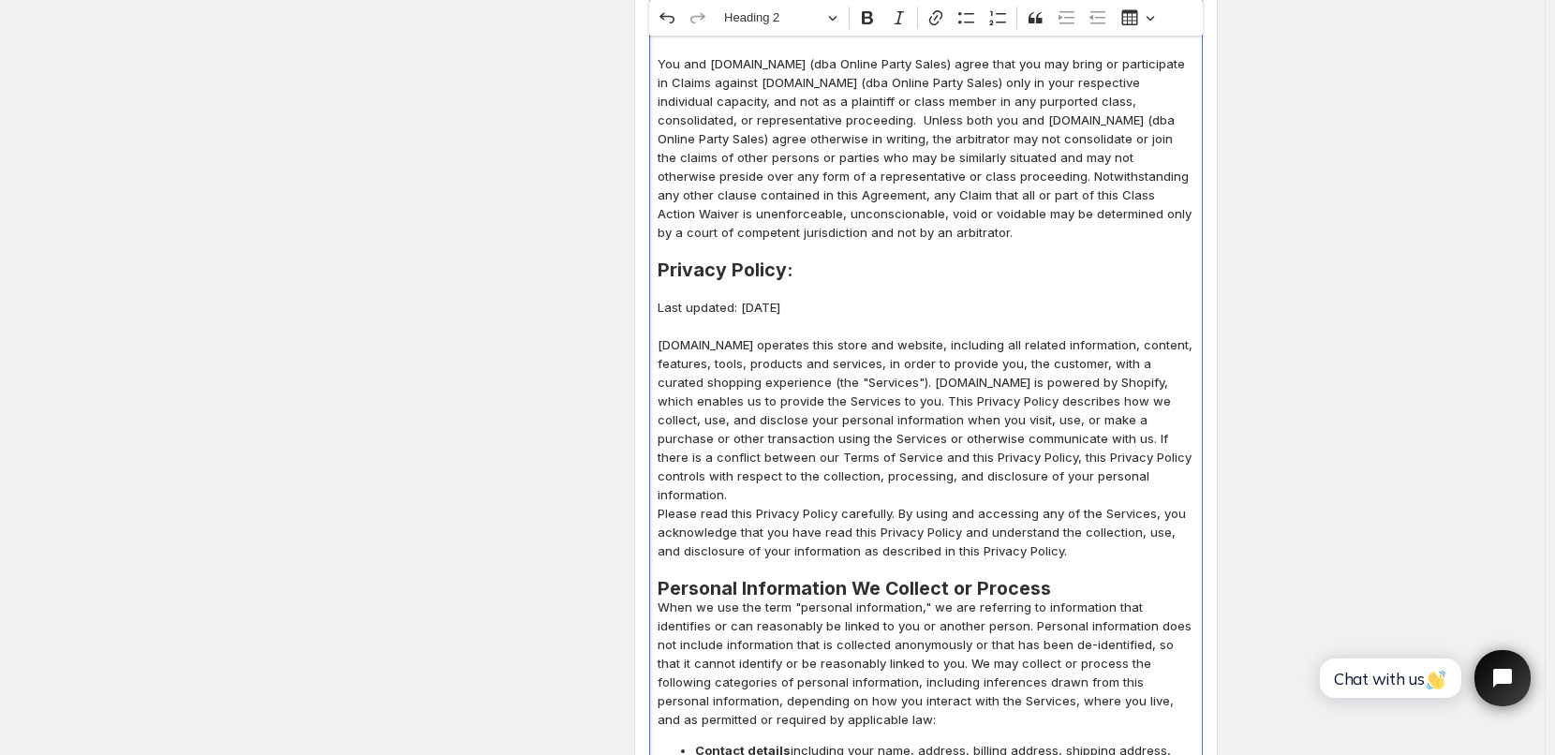
click at [1051, 579] on h2 "Personal Information We Collect or Process" at bounding box center [926, 588] width 537 height 19
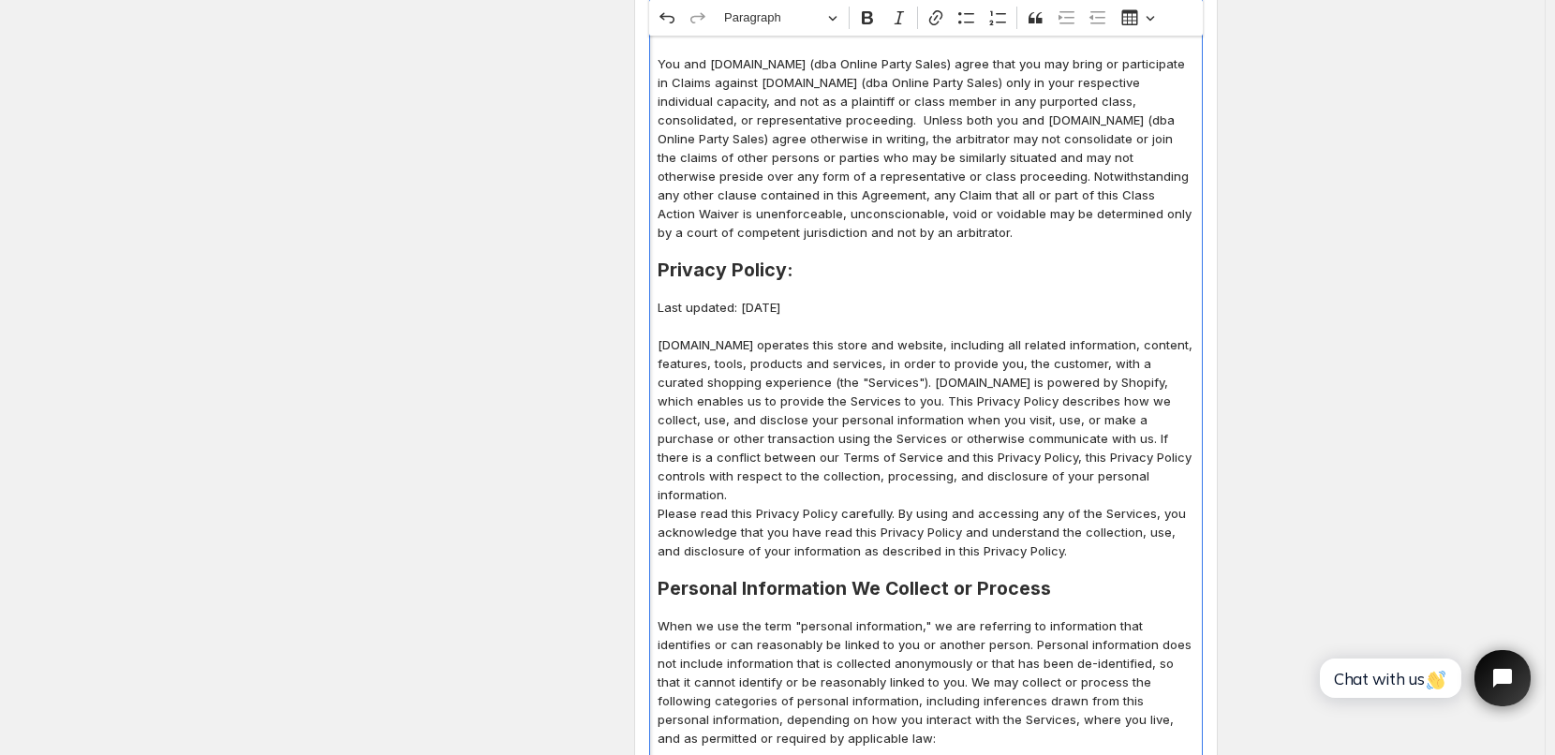
click at [886, 579] on h2 "Personal Information We Collect or Process" at bounding box center [926, 588] width 537 height 19
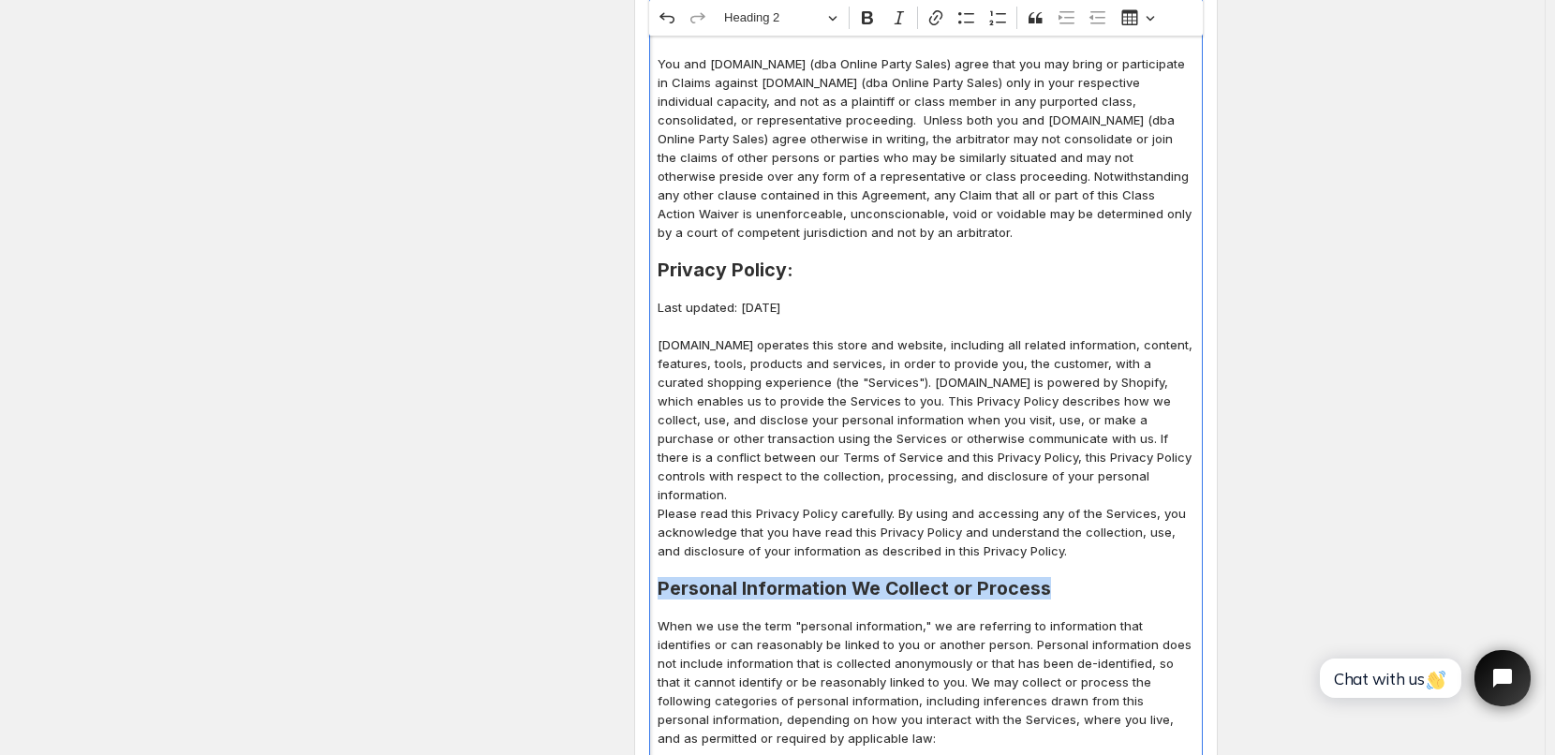
drag, startPoint x: 662, startPoint y: 552, endPoint x: 1051, endPoint y: 551, distance: 389.8
click at [1051, 579] on h2 "Personal Information We Collect or Process" at bounding box center [926, 588] width 537 height 19
click at [841, 24] on button "Heading 2" at bounding box center [780, 18] width 129 height 29
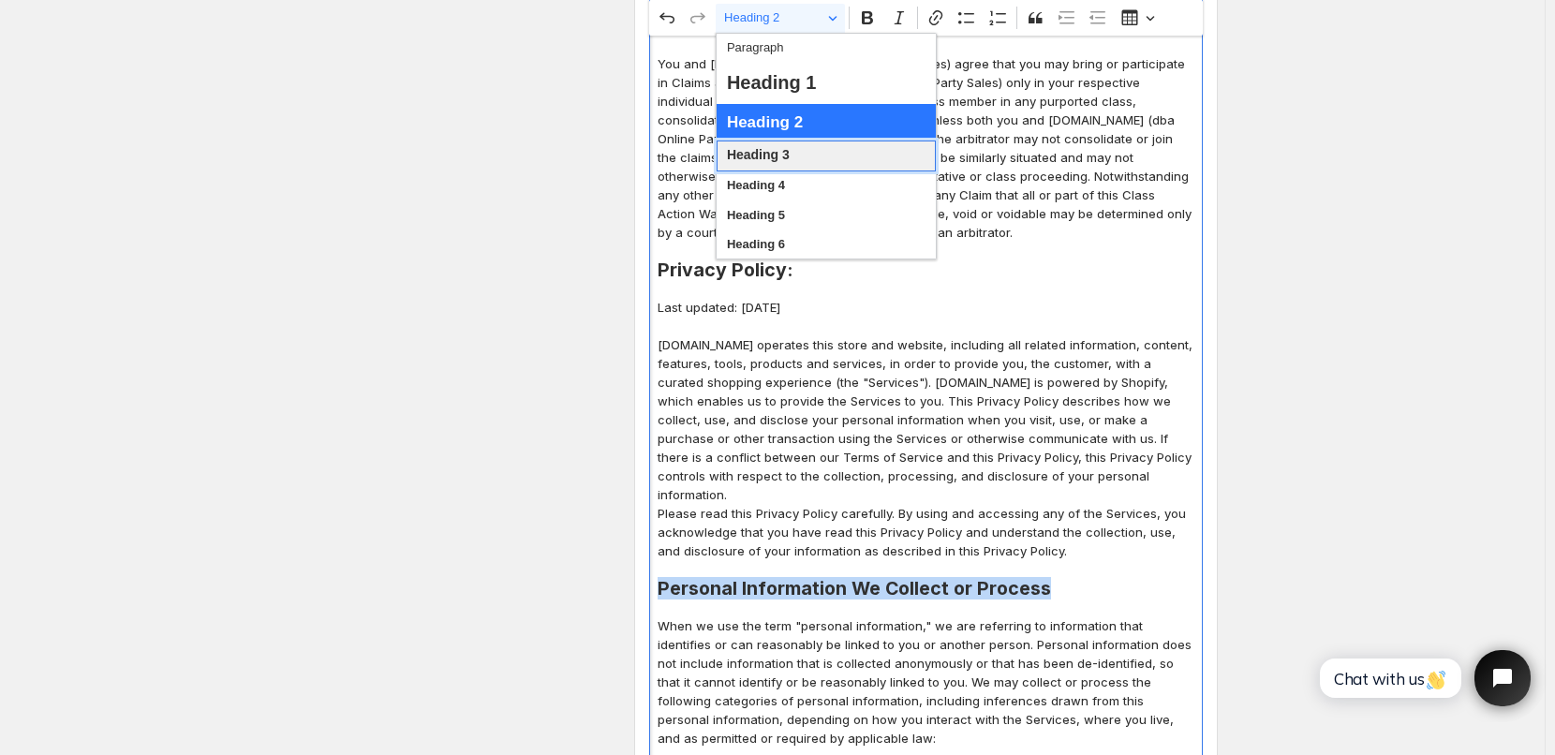
click at [739, 159] on span "Heading 3" at bounding box center [758, 155] width 63 height 24
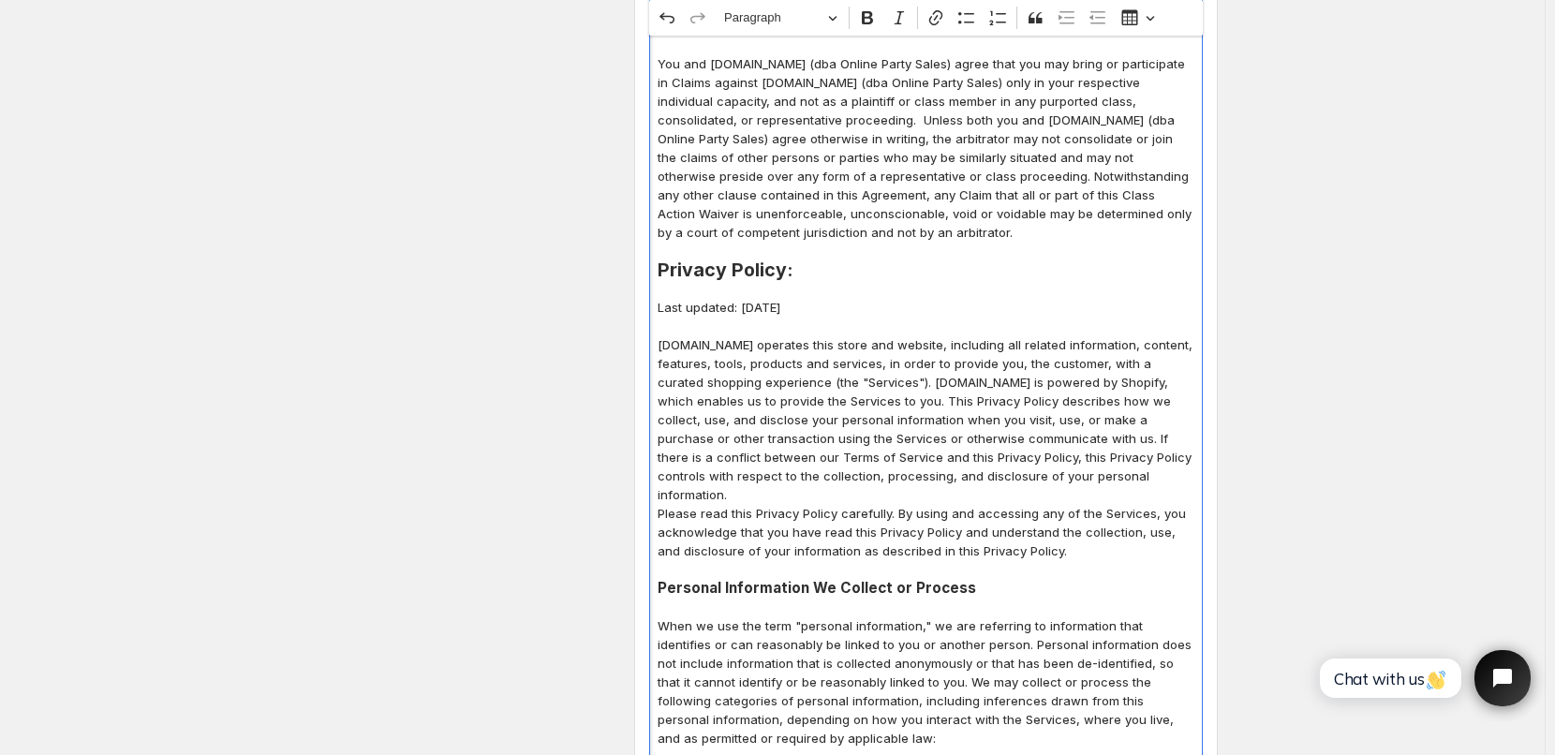
click at [946, 456] on p "[DOMAIN_NAME] operates this store and website, including all related informatio…" at bounding box center [926, 419] width 537 height 169
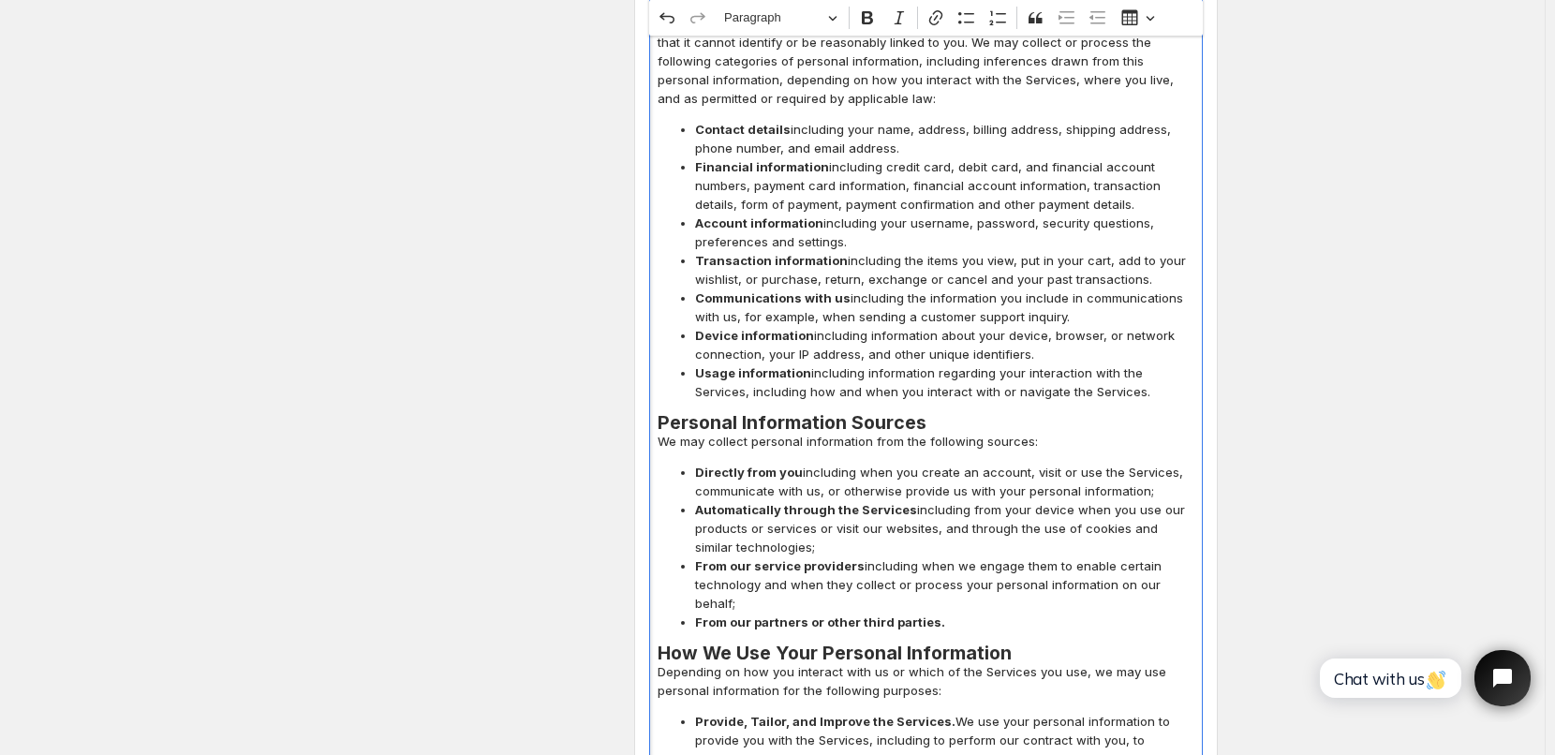
scroll to position [3929, 0]
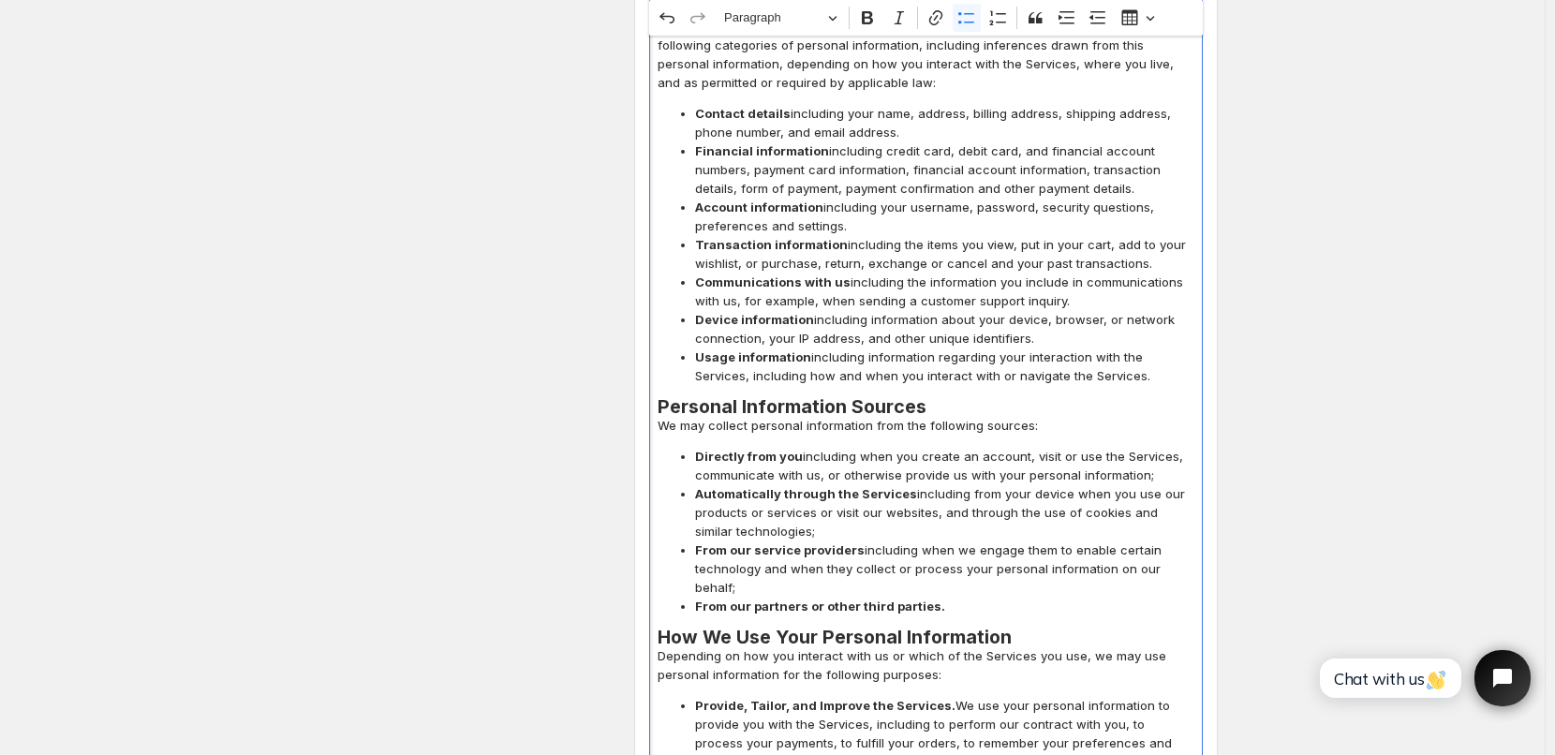
click at [727, 235] on span "Transaction information including the items you view, put in your cart, add to …" at bounding box center [944, 253] width 499 height 37
click at [941, 416] on p "We may collect personal information from the following sources:" at bounding box center [926, 425] width 537 height 19
click at [932, 355] on div "TERMS OF SALE: All orders are subject to approval by our main office, and proce…" at bounding box center [926, 196] width 554 height 7216
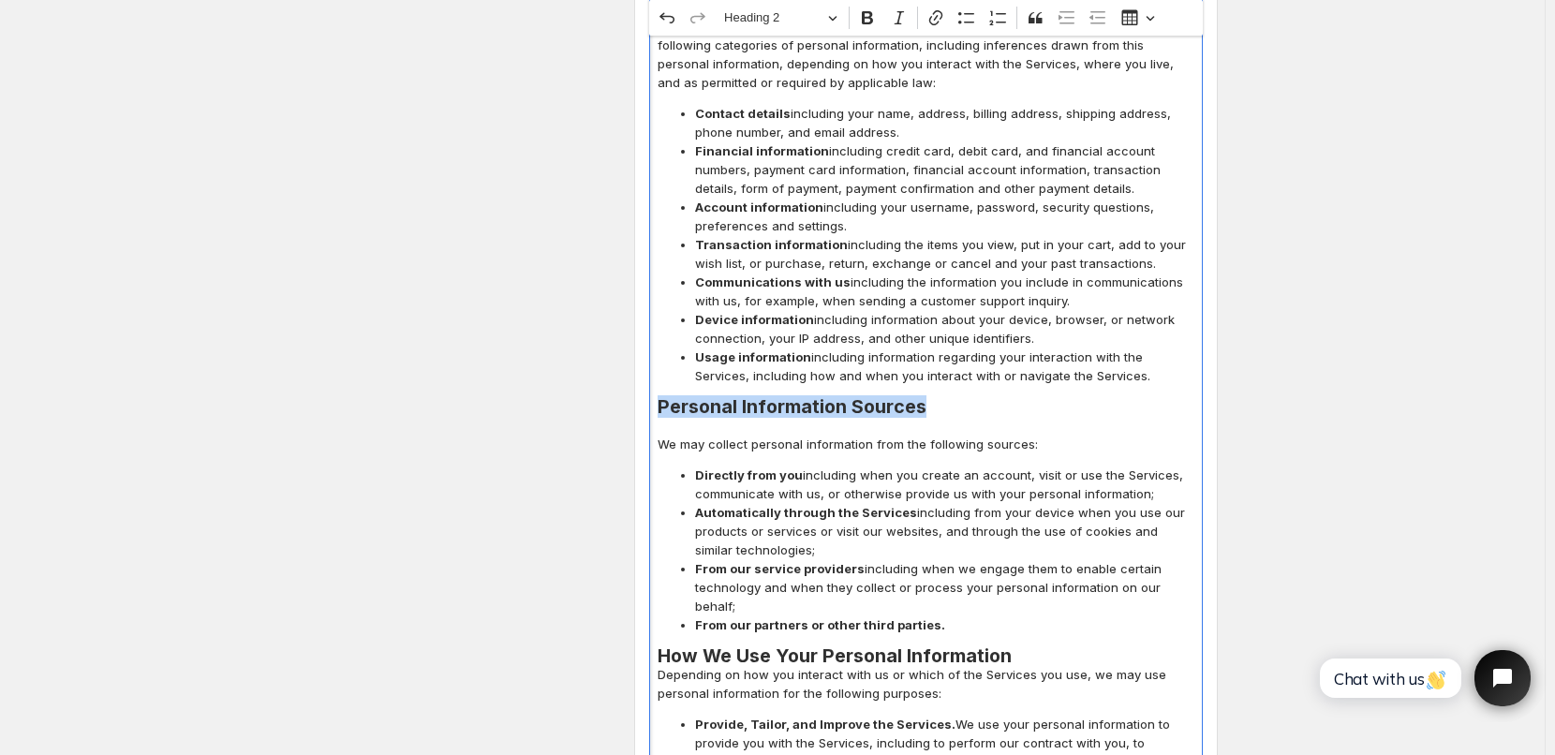
drag, startPoint x: 663, startPoint y: 367, endPoint x: 946, endPoint y: 371, distance: 283.0
click at [946, 397] on h2 "Personal Information Sources" at bounding box center [926, 406] width 537 height 19
click at [841, 14] on button "Heading 2" at bounding box center [780, 18] width 129 height 29
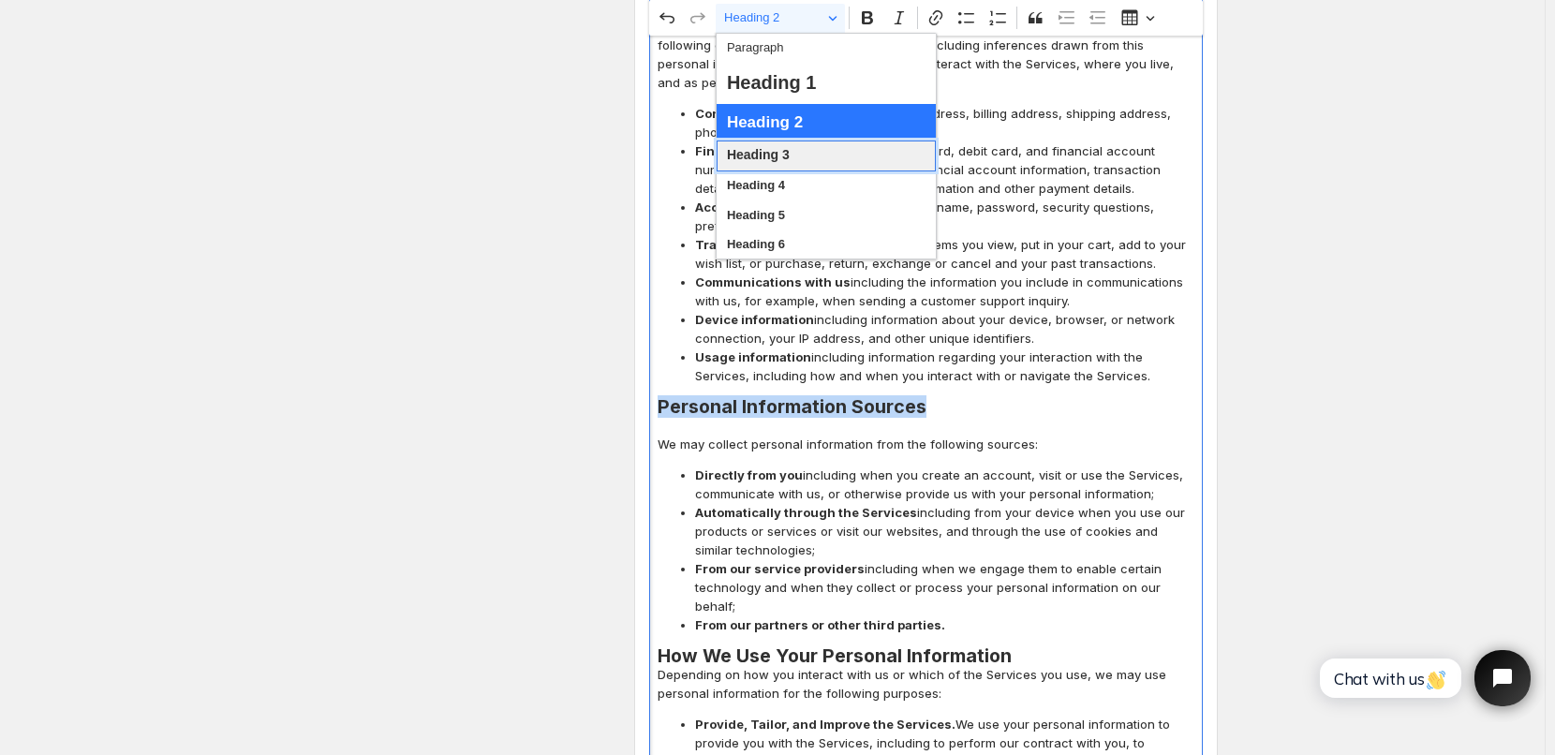
click at [782, 152] on span "Heading 3" at bounding box center [758, 155] width 63 height 24
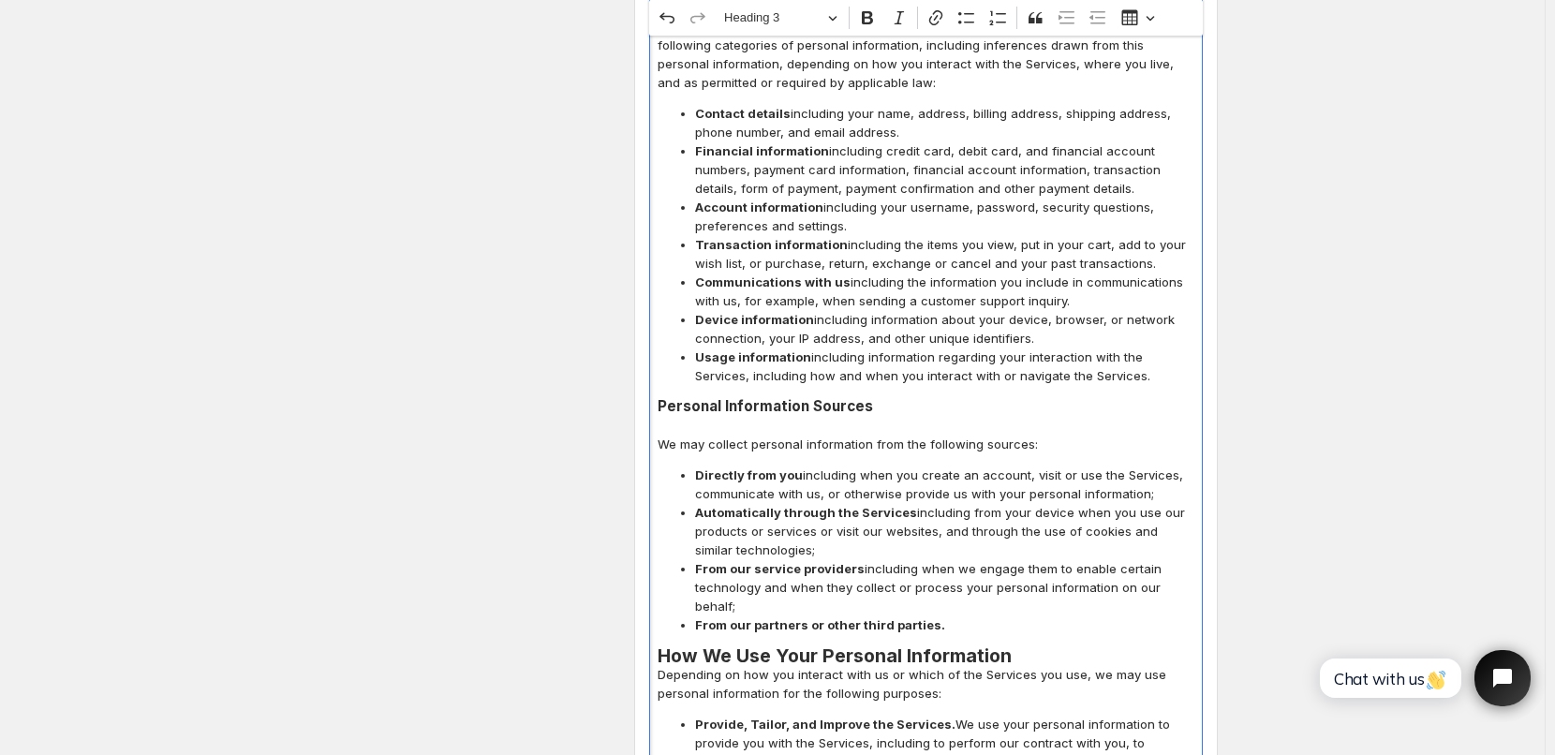
click at [1033, 310] on span "Device information including information about your device, browser, or network…" at bounding box center [944, 328] width 499 height 37
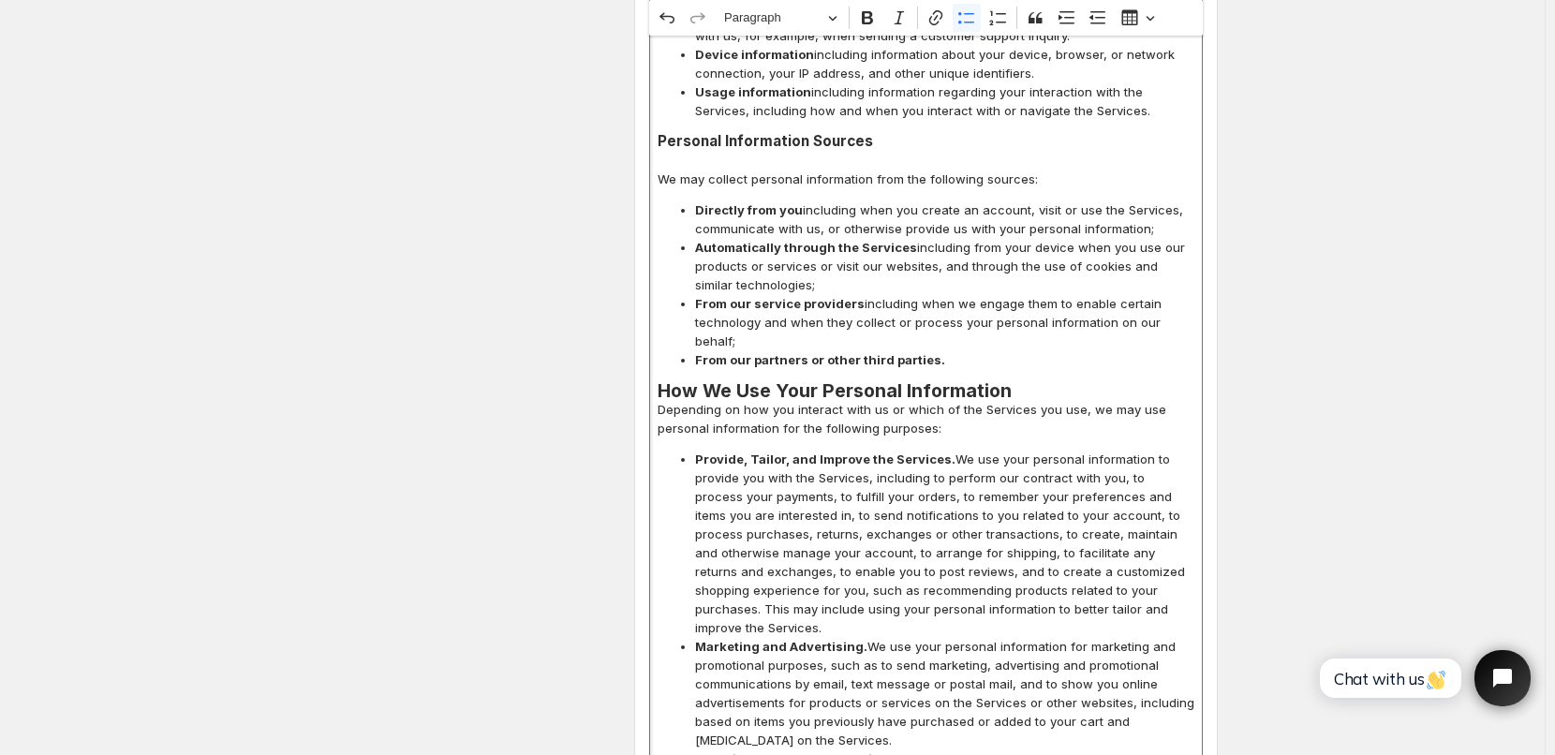
scroll to position [4210, 0]
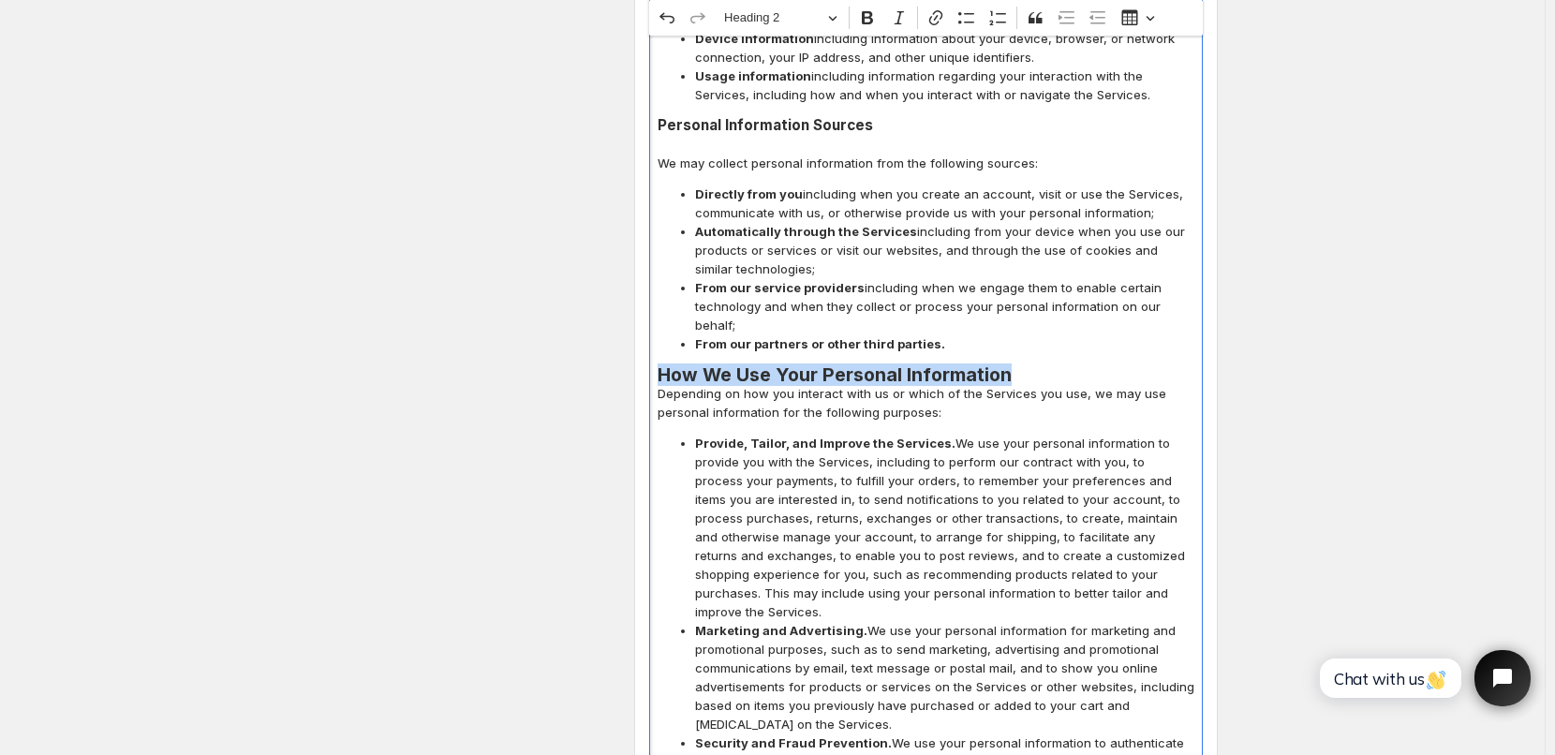
drag, startPoint x: 663, startPoint y: 311, endPoint x: 1041, endPoint y: 317, distance: 377.7
click at [1041, 365] on h2 "How We Use Your Personal Information" at bounding box center [926, 374] width 537 height 19
click at [841, 22] on button "Heading 2" at bounding box center [780, 18] width 129 height 29
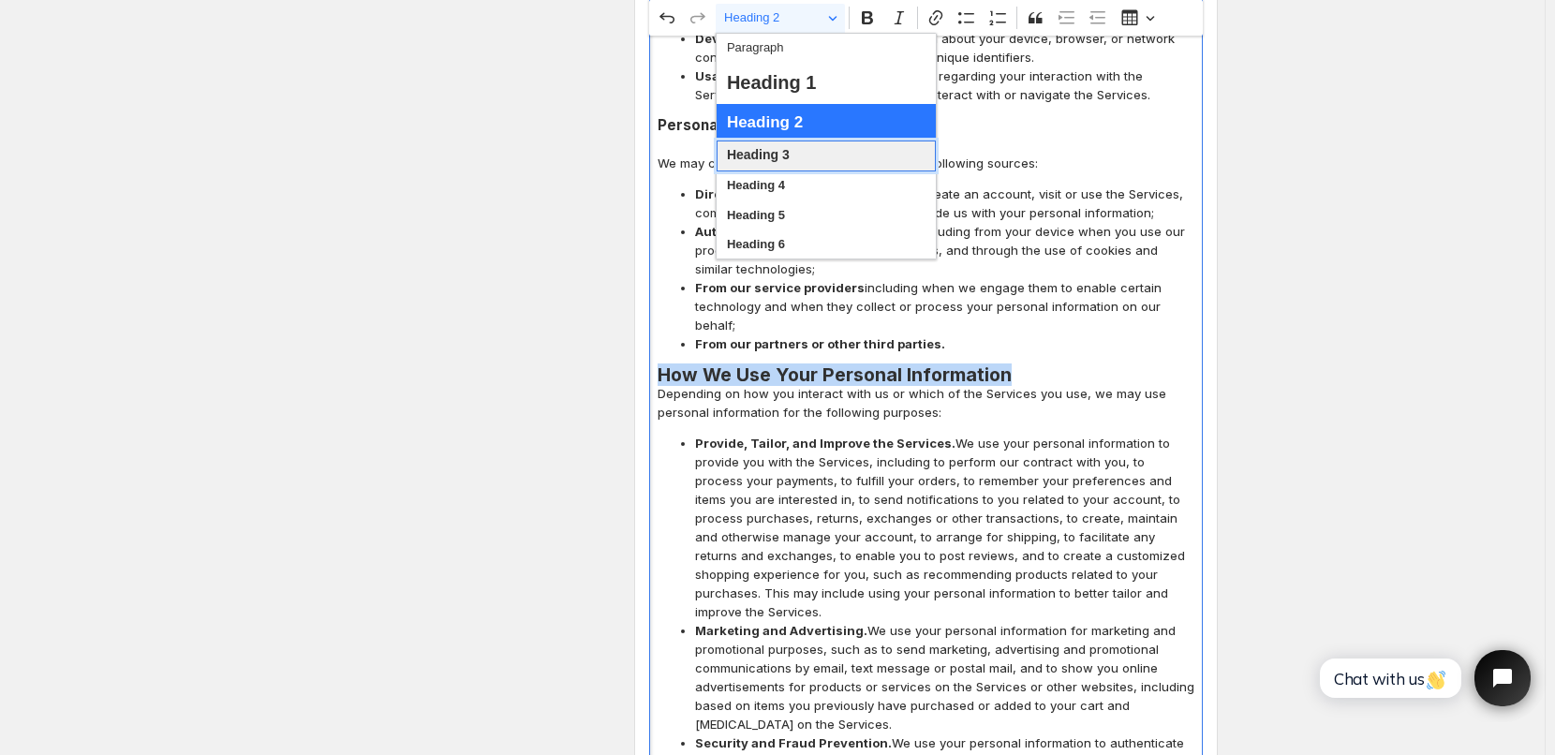
click at [771, 154] on span "Heading 3" at bounding box center [758, 155] width 63 height 24
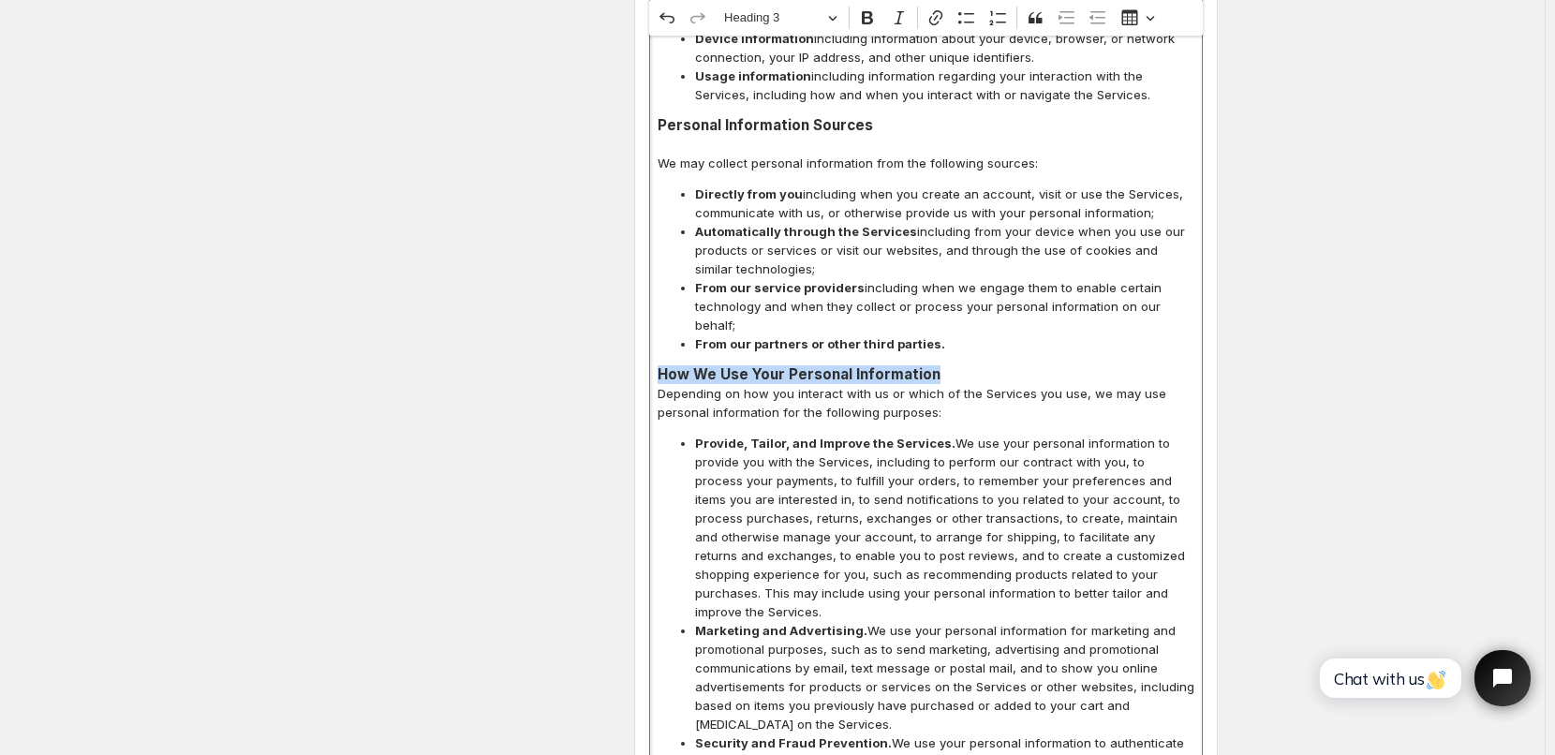
click at [1004, 365] on h3 "How We Use Your Personal Information" at bounding box center [926, 374] width 537 height 19
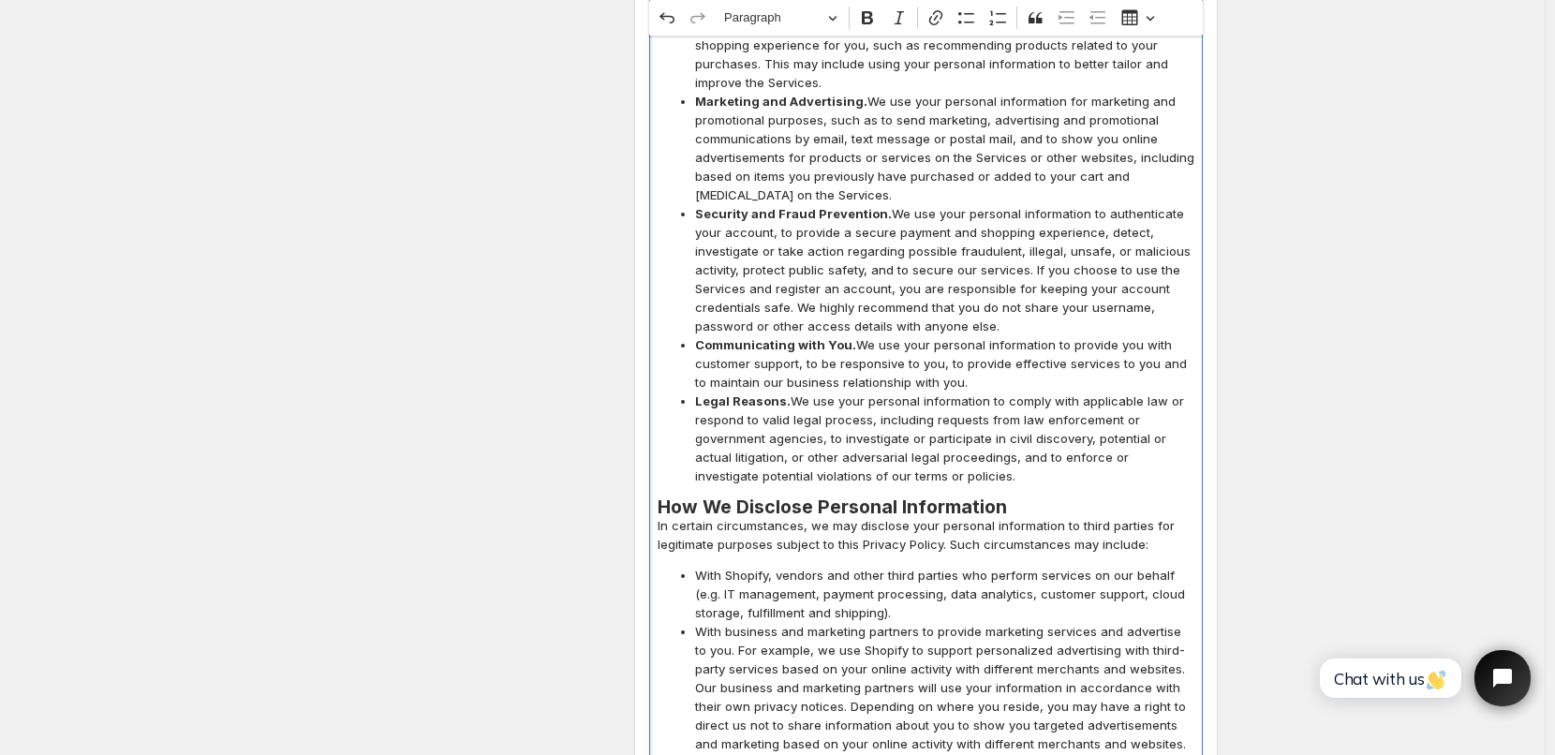
scroll to position [4866, 0]
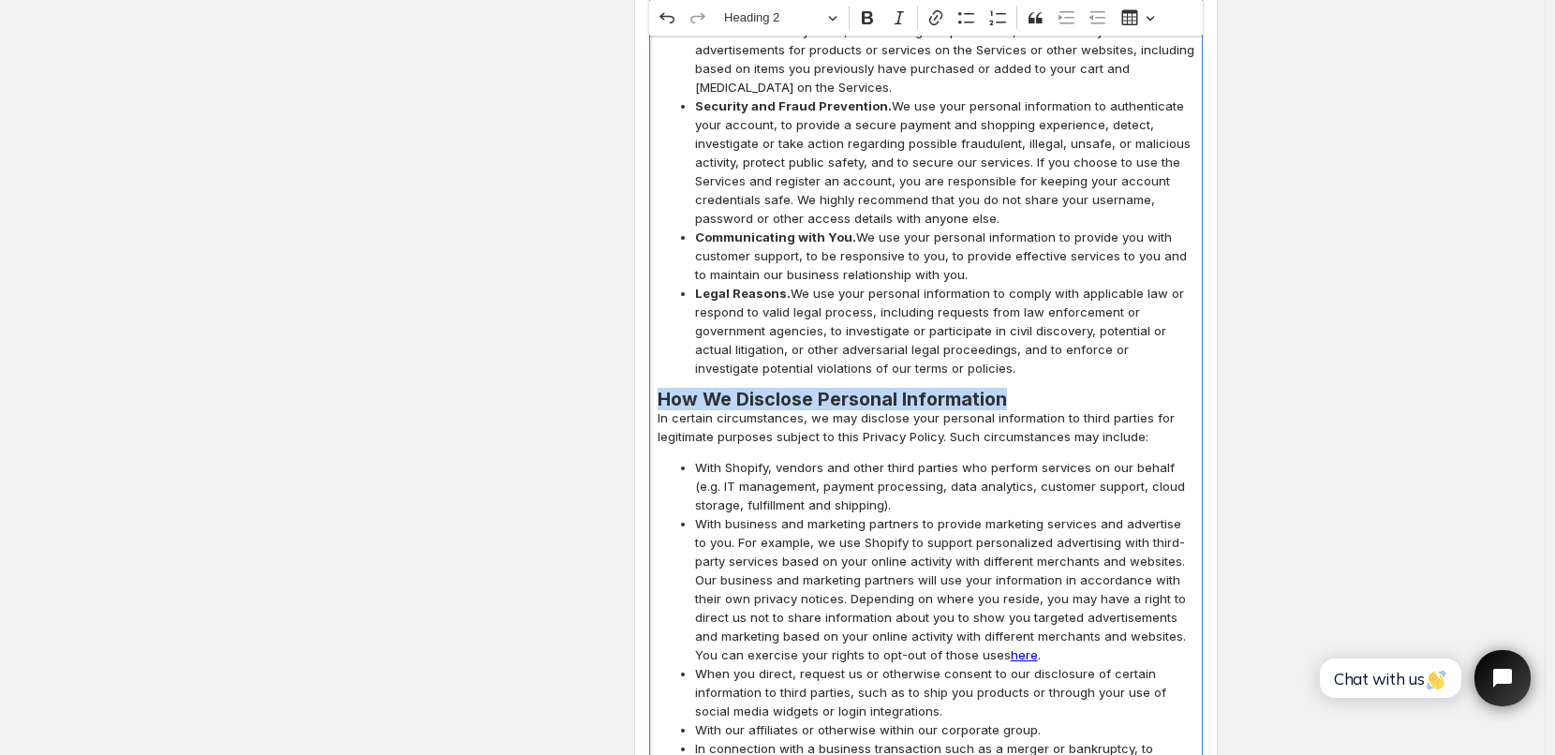
drag, startPoint x: 663, startPoint y: 324, endPoint x: 1055, endPoint y: 323, distance: 391.7
click at [1055, 390] on h2 "How We Disclose Personal Information" at bounding box center [926, 399] width 537 height 19
click at [845, 14] on button "Heading 2" at bounding box center [780, 18] width 129 height 29
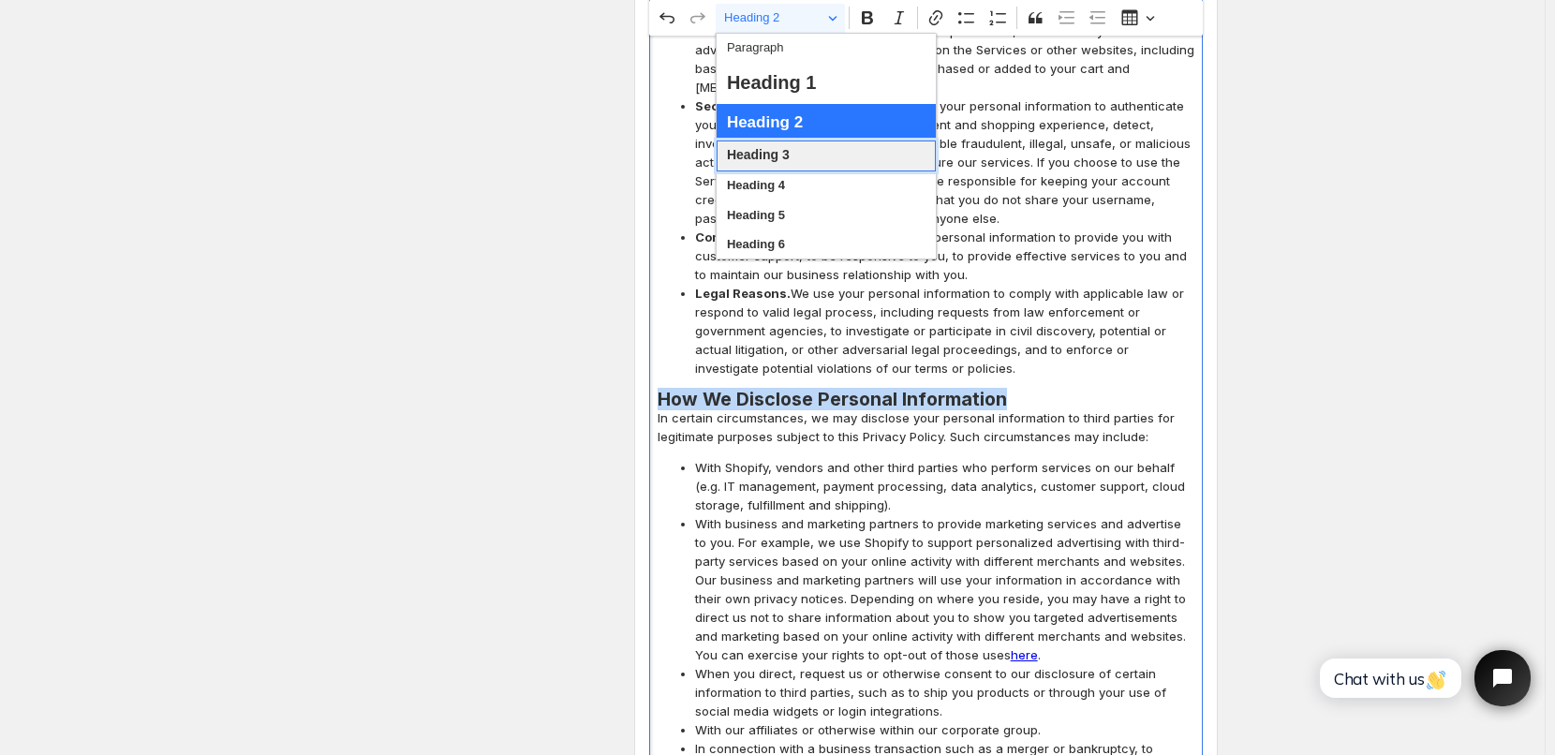
click at [775, 156] on span "Heading 3" at bounding box center [758, 155] width 63 height 24
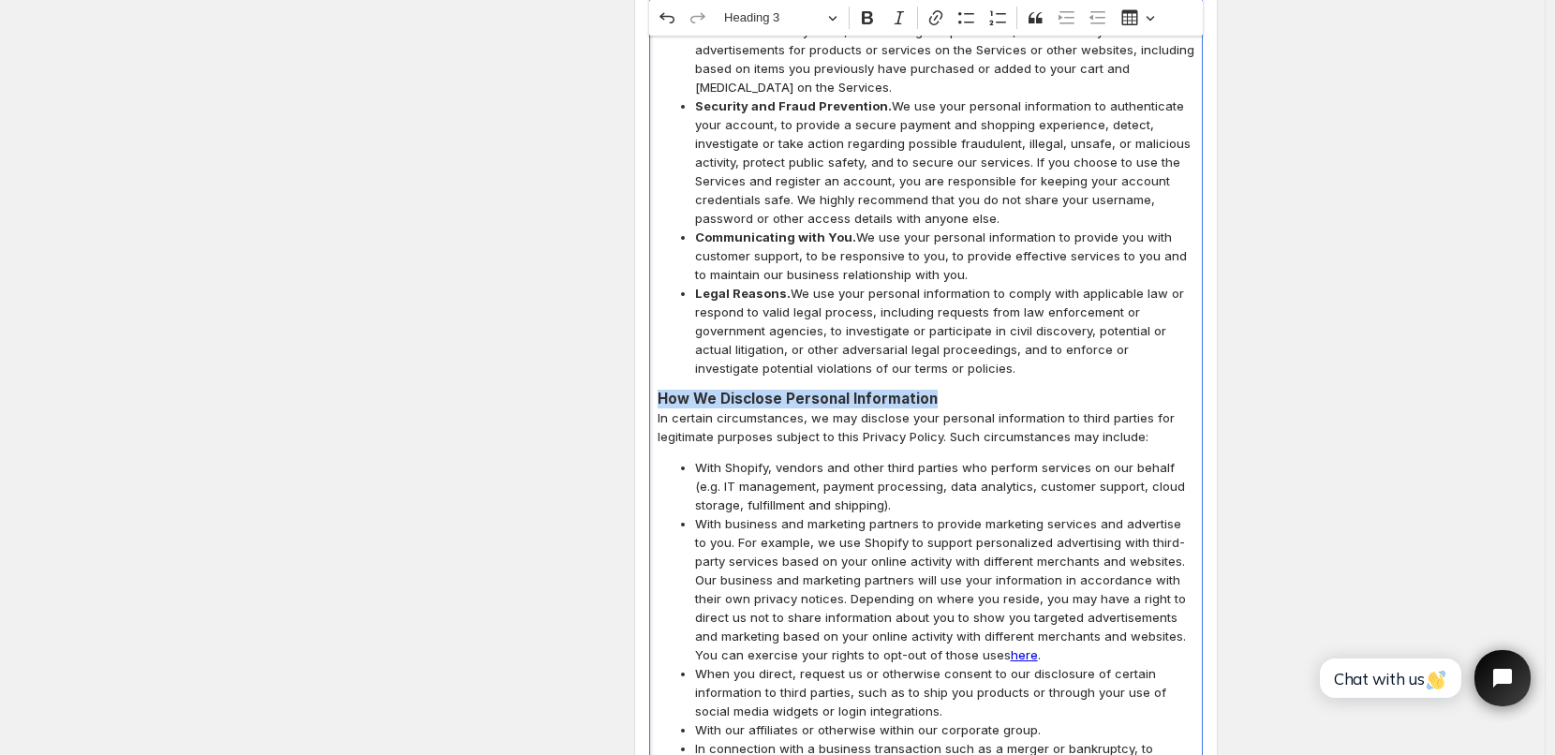
click at [932, 390] on h3 "How We Disclose Personal Information" at bounding box center [926, 399] width 537 height 19
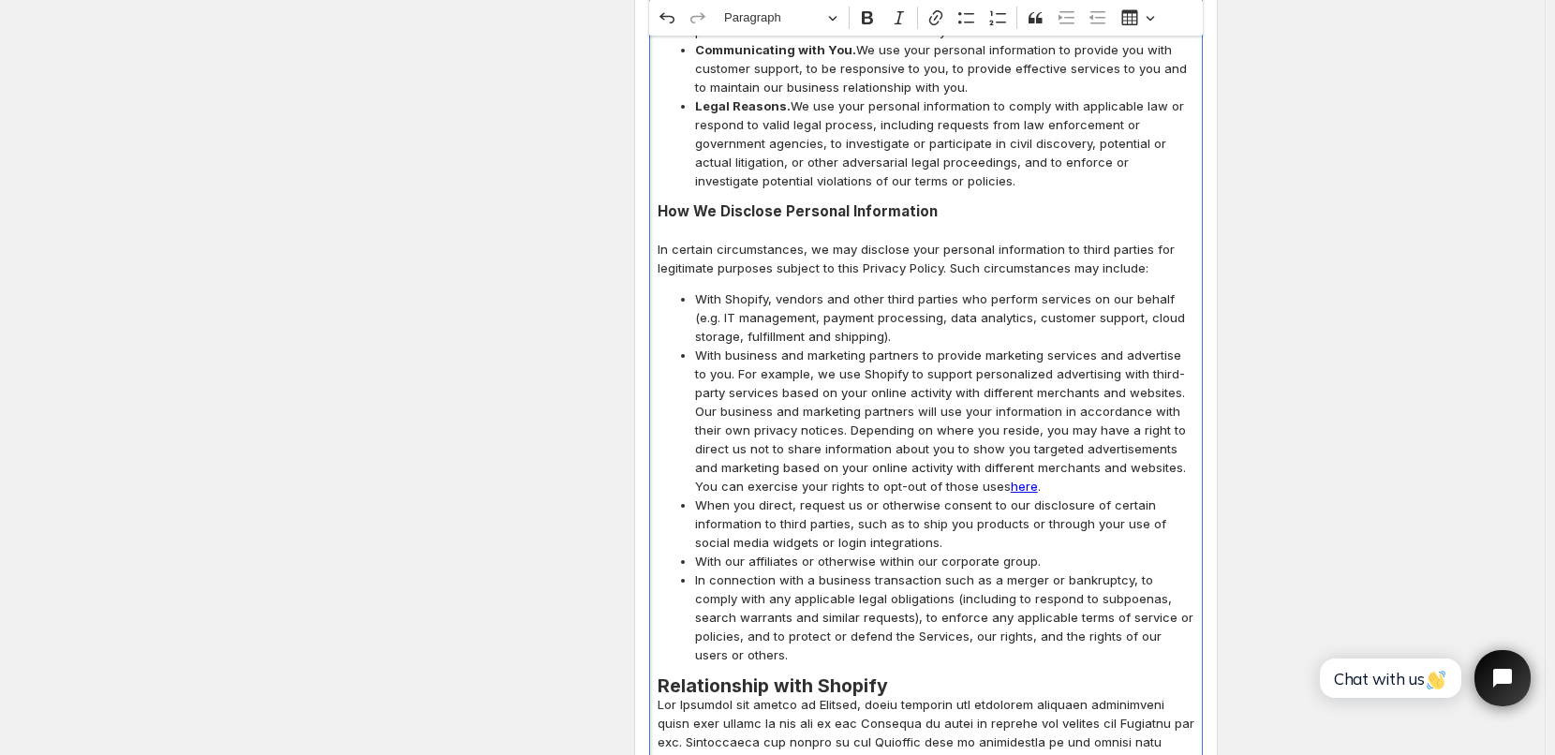
scroll to position [5241, 0]
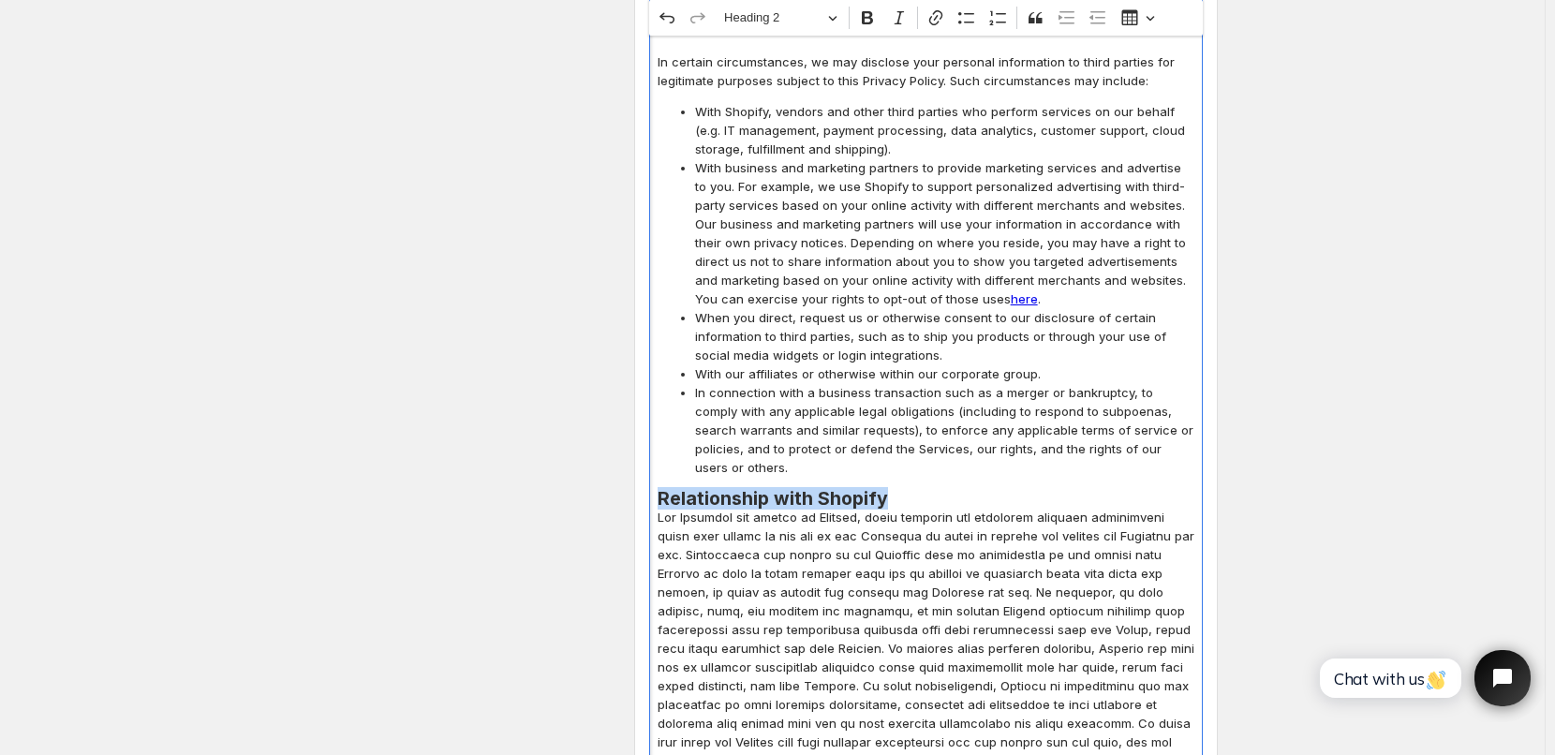
drag, startPoint x: 662, startPoint y: 404, endPoint x: 912, endPoint y: 401, distance: 250.2
click at [912, 489] on h2 "Relationship with Shopify" at bounding box center [926, 498] width 537 height 19
click at [838, 19] on button "Heading 2" at bounding box center [780, 18] width 129 height 29
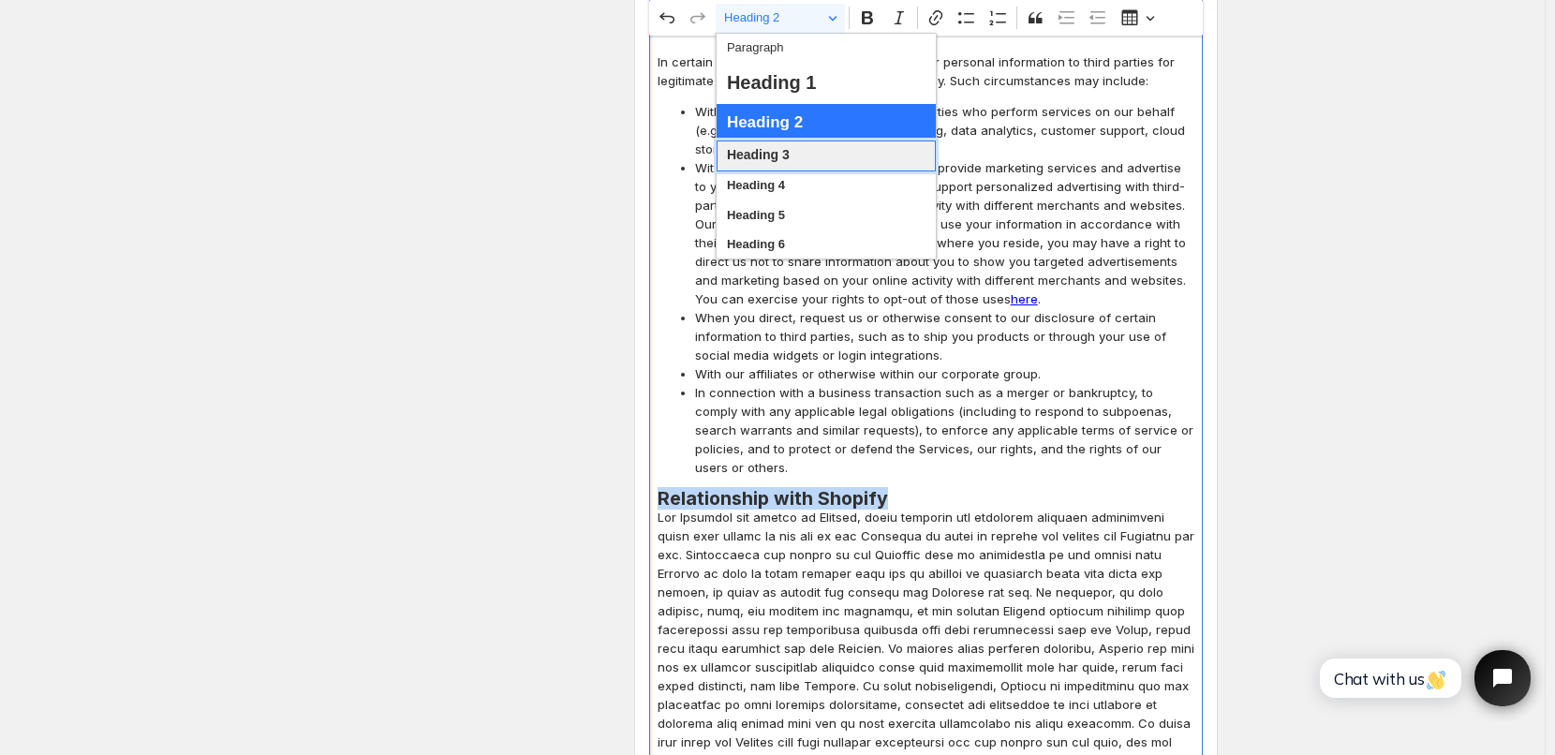
click at [778, 154] on span "Heading 3" at bounding box center [758, 155] width 63 height 24
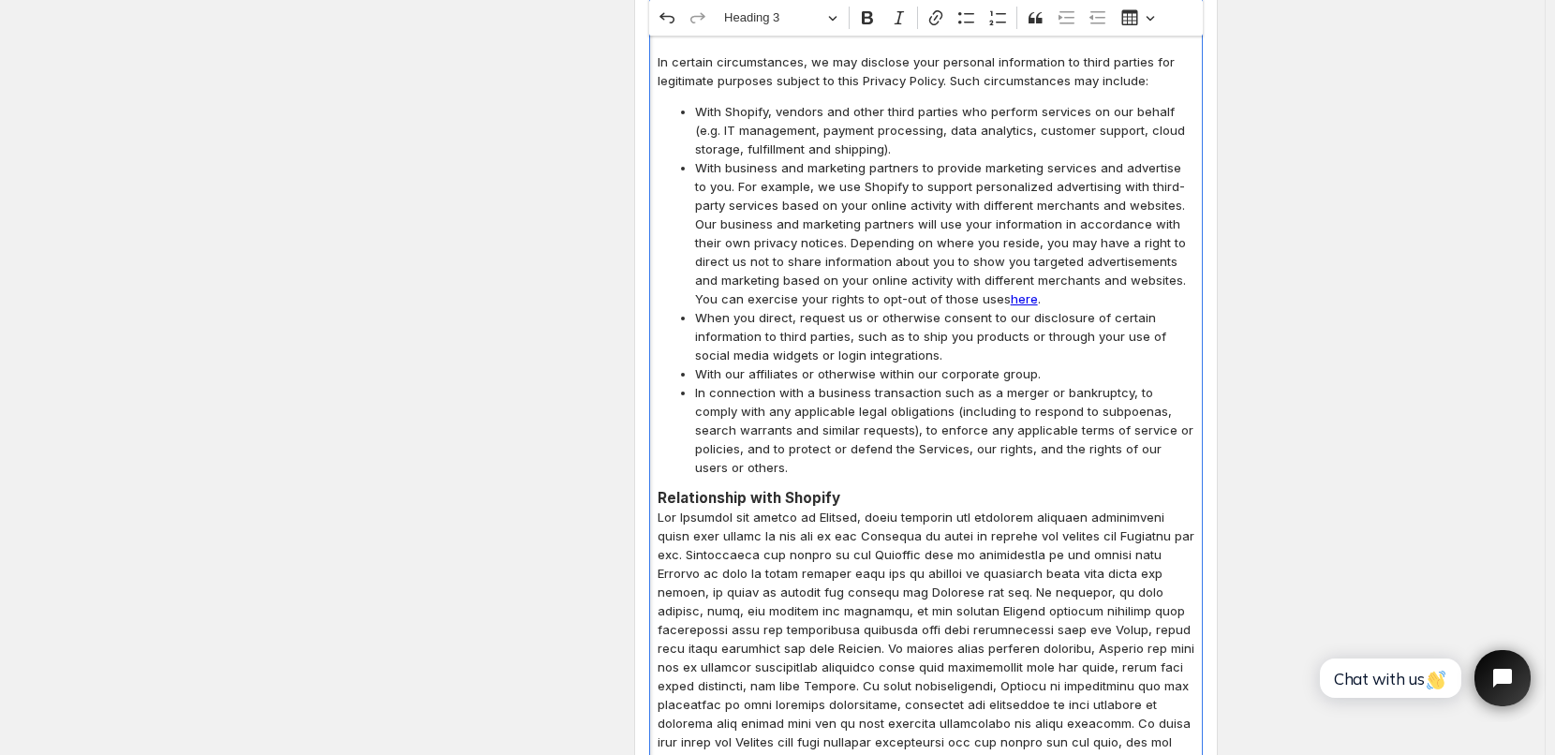
click at [854, 489] on h3 "Relationship with Shopify" at bounding box center [926, 498] width 537 height 19
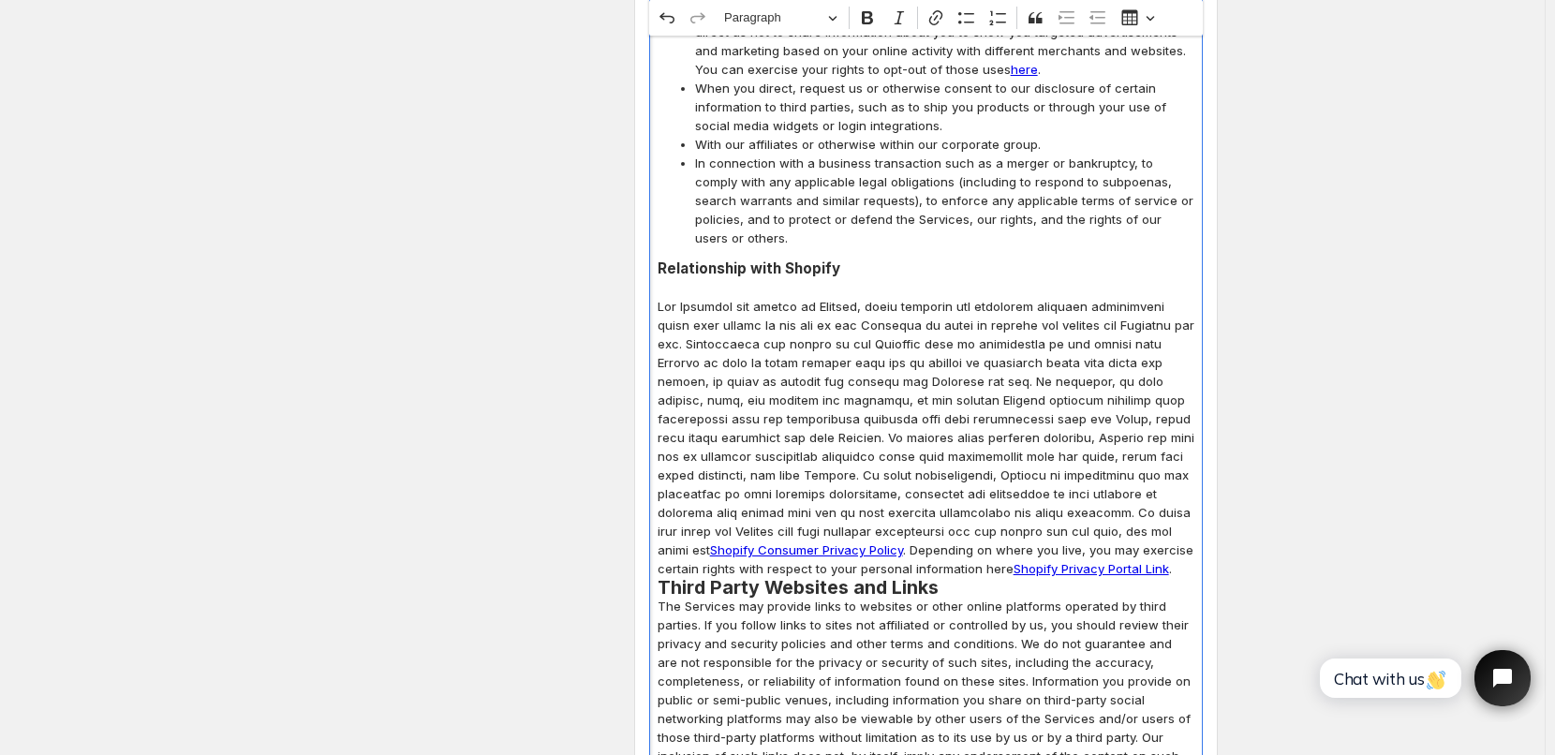
scroll to position [5428, 0]
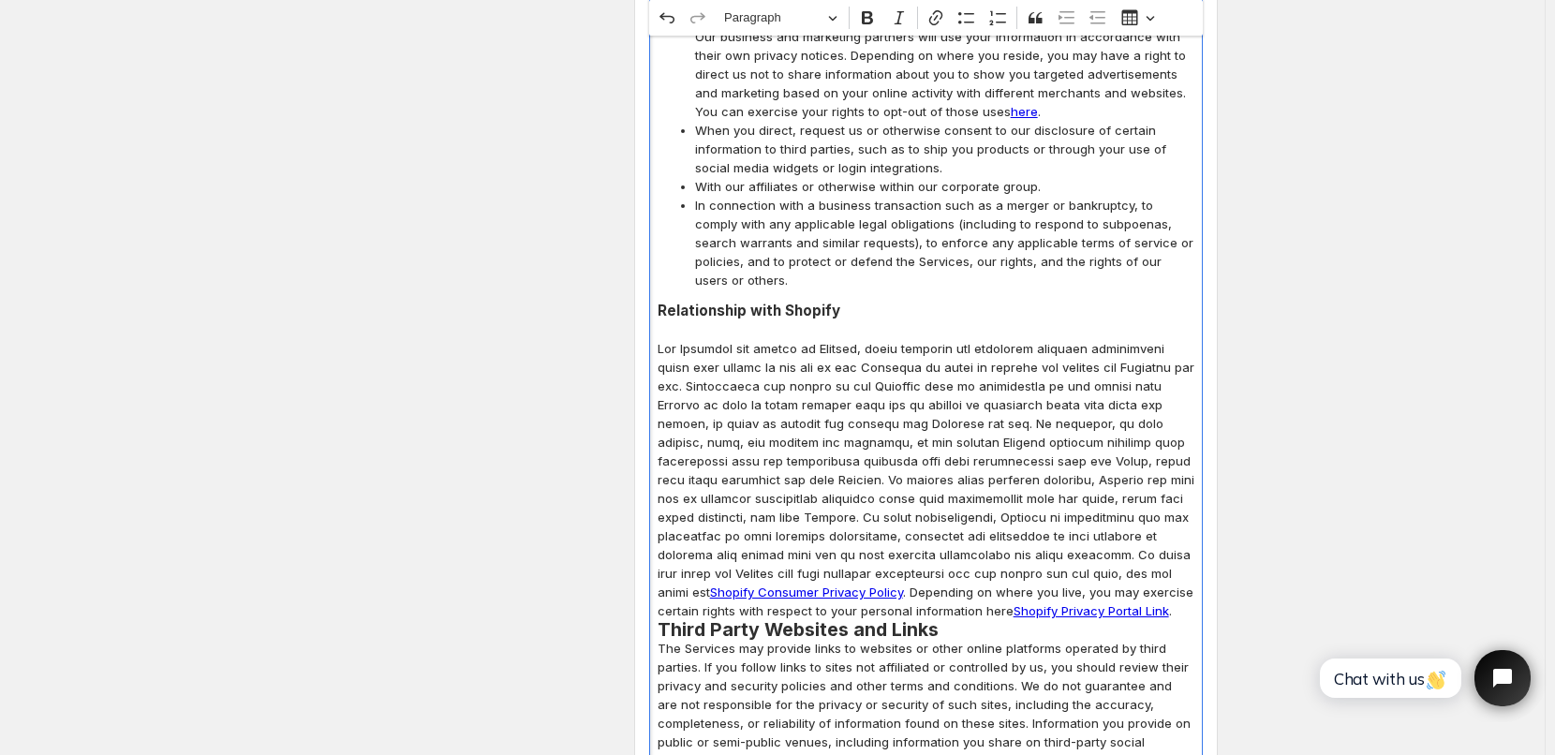
click at [1024, 516] on p "Shopify Consumer Privacy Policy . Depending on where you live, you may exercise…" at bounding box center [926, 479] width 537 height 281
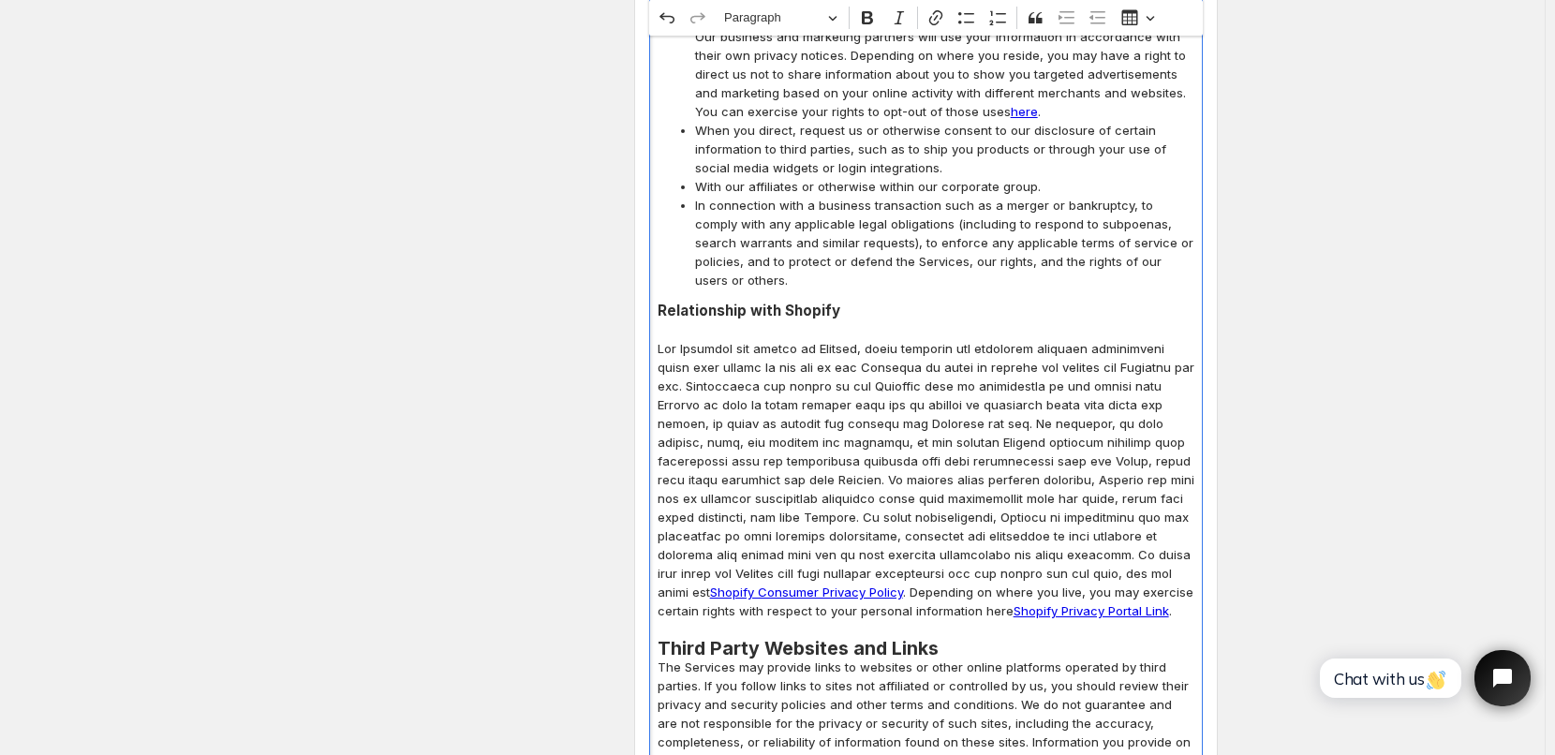
click at [939, 639] on h2 "Third Party Websites and Links" at bounding box center [926, 648] width 537 height 19
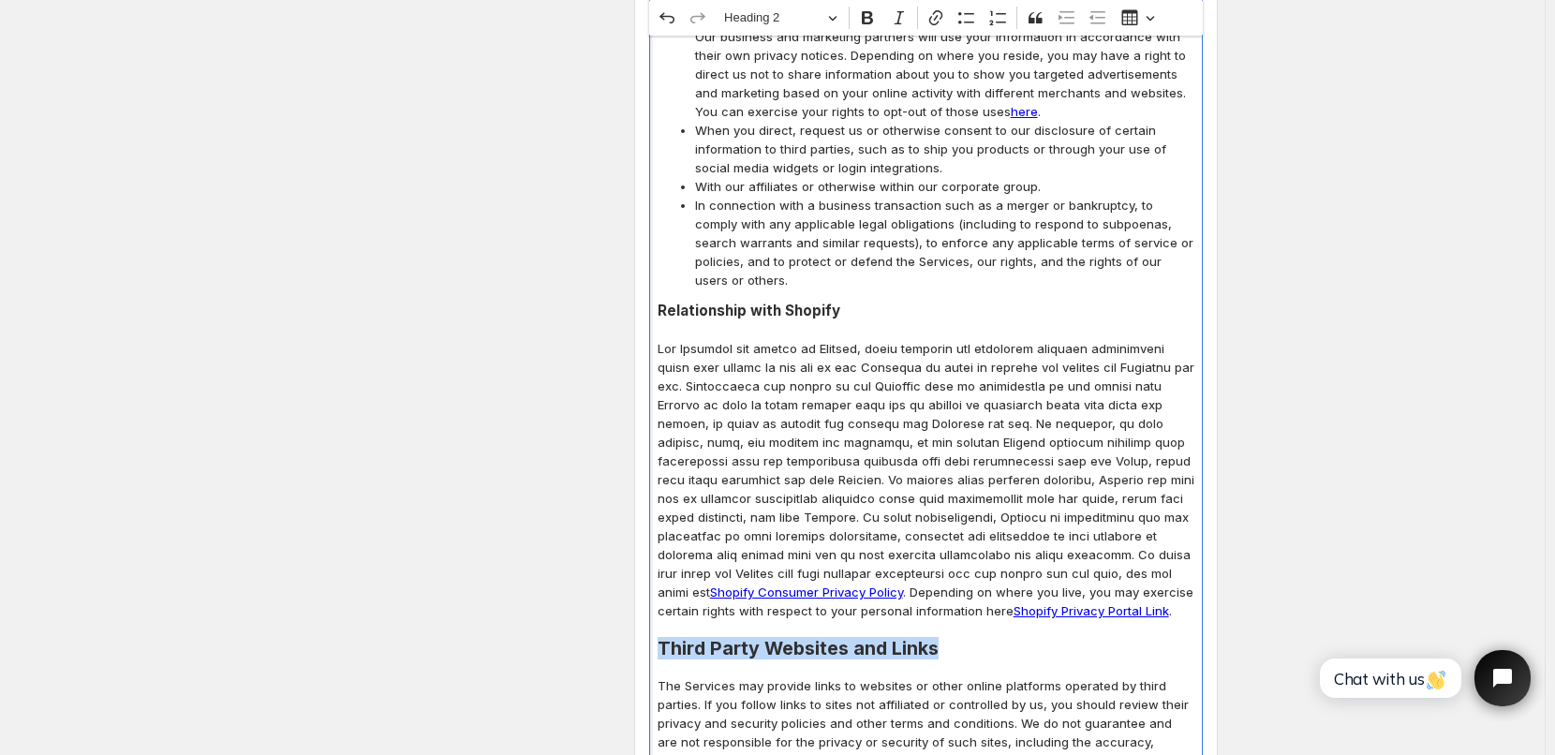
drag, startPoint x: 664, startPoint y: 545, endPoint x: 954, endPoint y: 550, distance: 289.6
click at [954, 639] on h2 "Third Party Websites and Links" at bounding box center [926, 648] width 537 height 19
click at [833, 15] on button "Heading 2" at bounding box center [780, 18] width 129 height 29
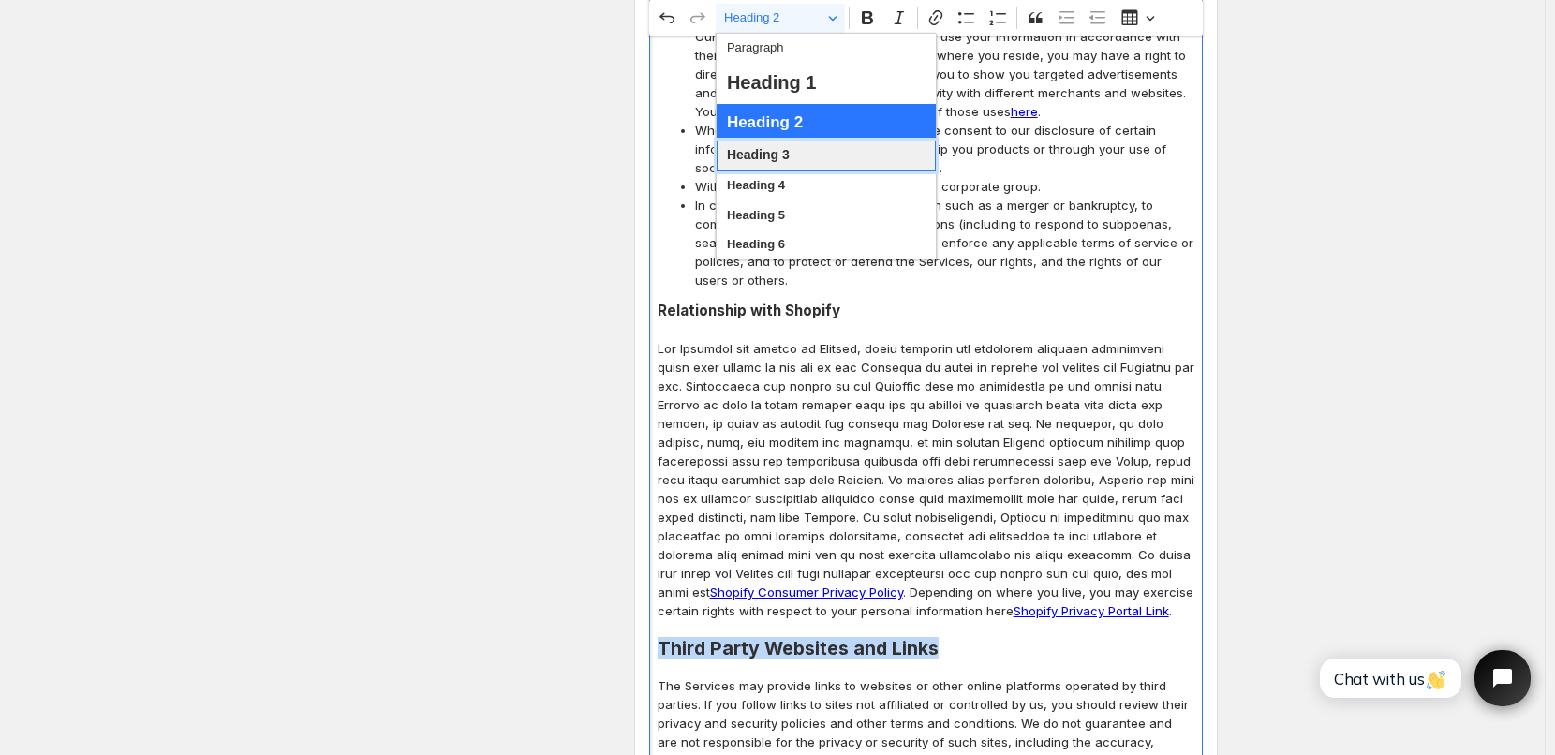
click at [770, 155] on span "Heading 3" at bounding box center [758, 155] width 63 height 24
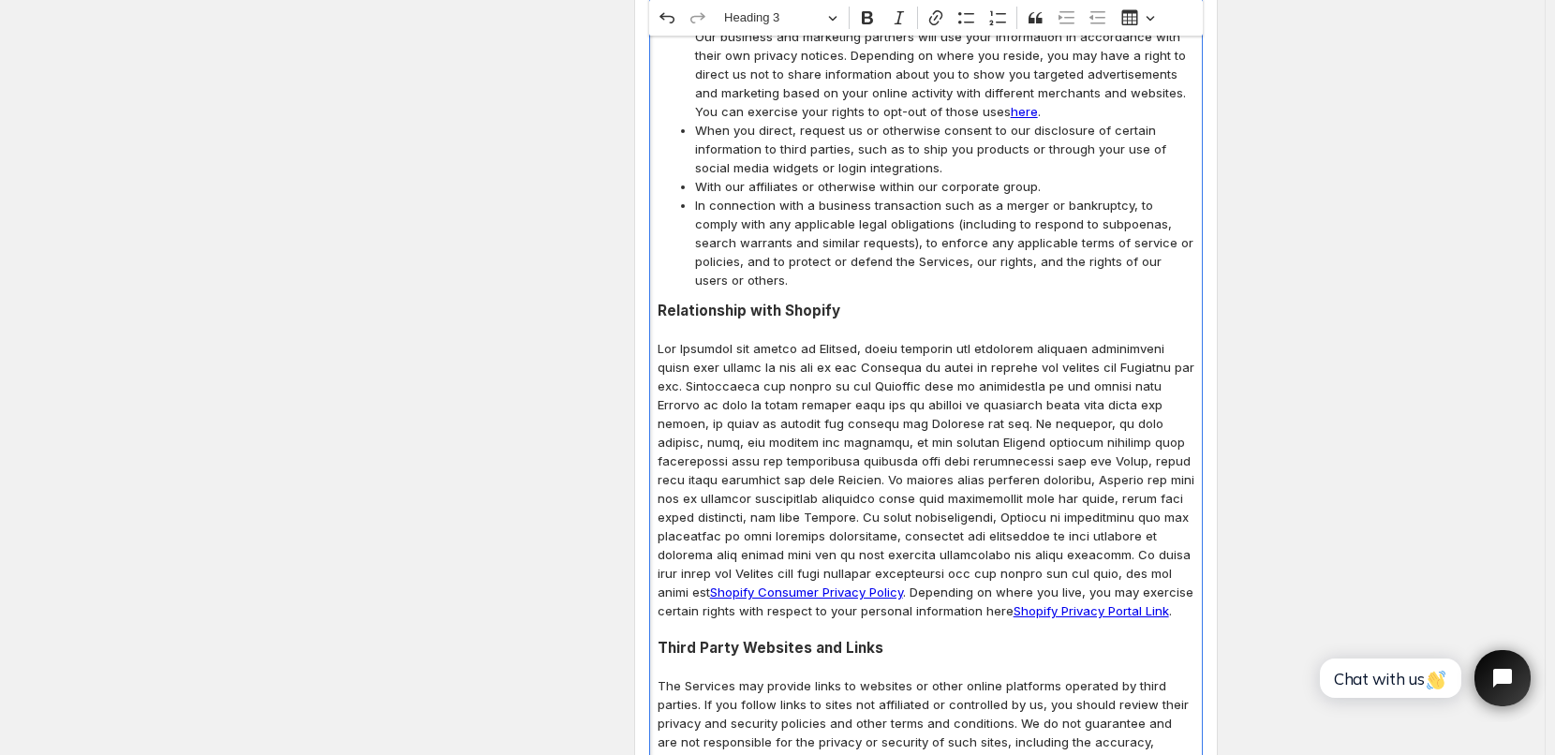
click at [904, 639] on h3 "Third Party Websites and Links" at bounding box center [926, 648] width 537 height 19
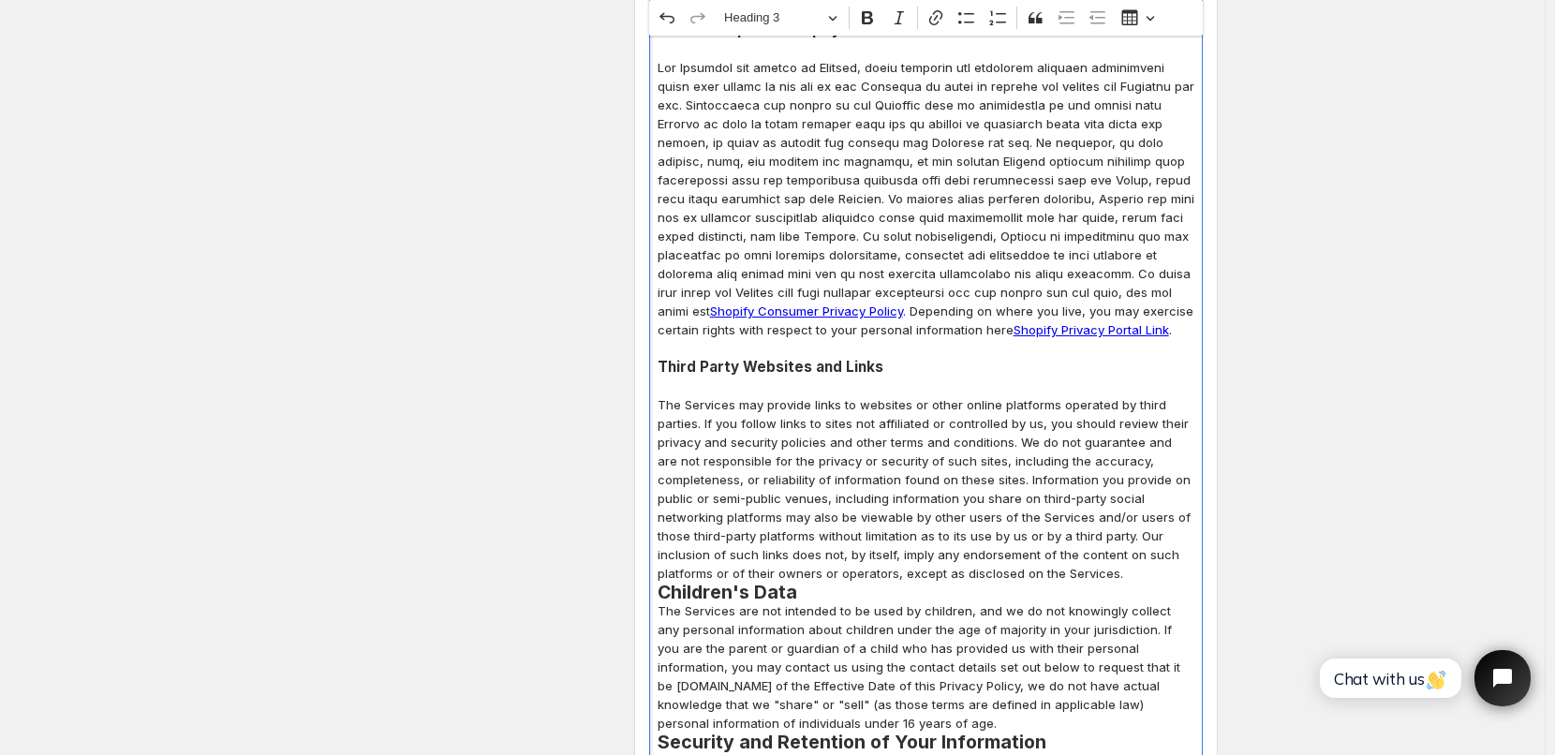
scroll to position [5803, 0]
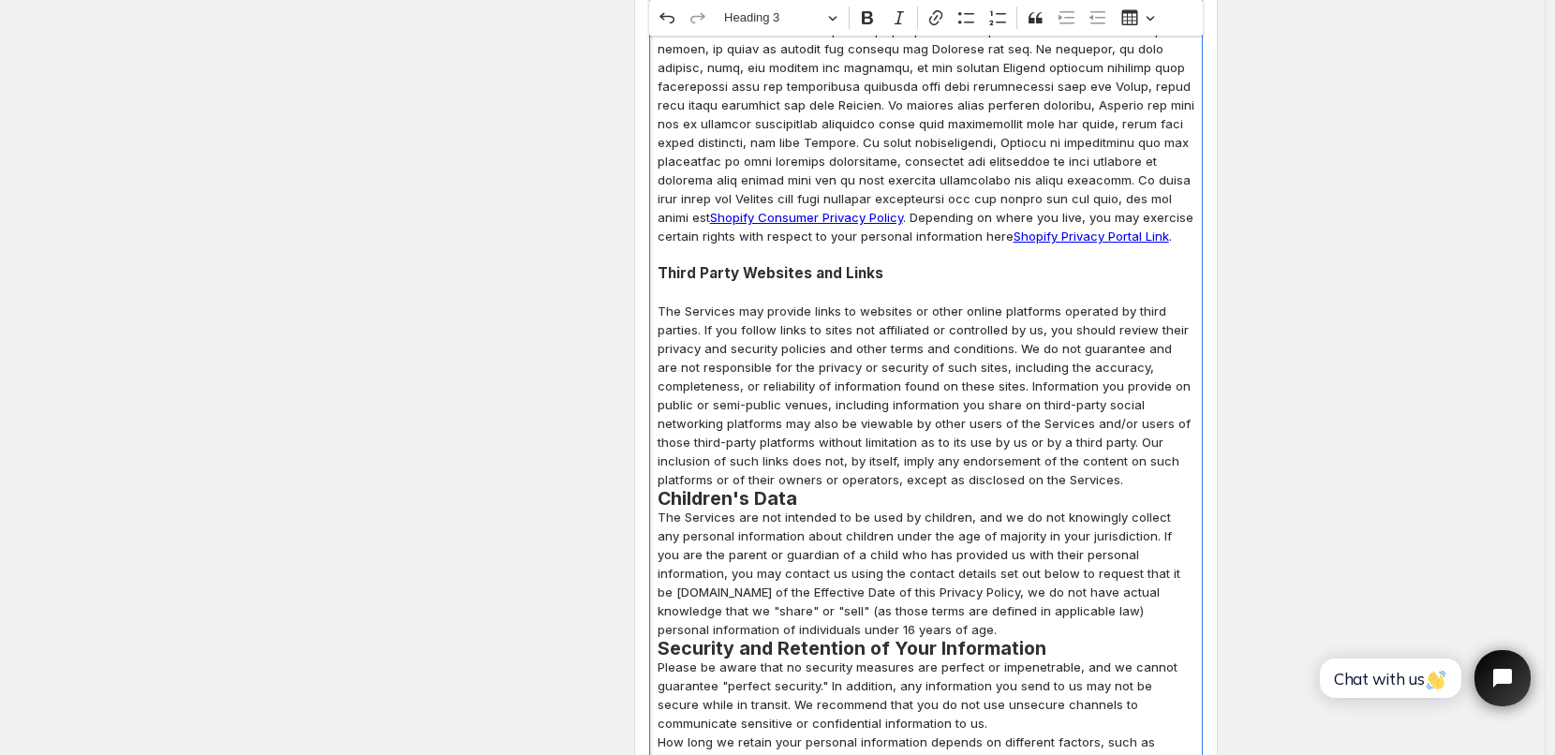
click at [1124, 388] on p "The Services may provide links to websites or other online platforms operated b…" at bounding box center [926, 395] width 537 height 187
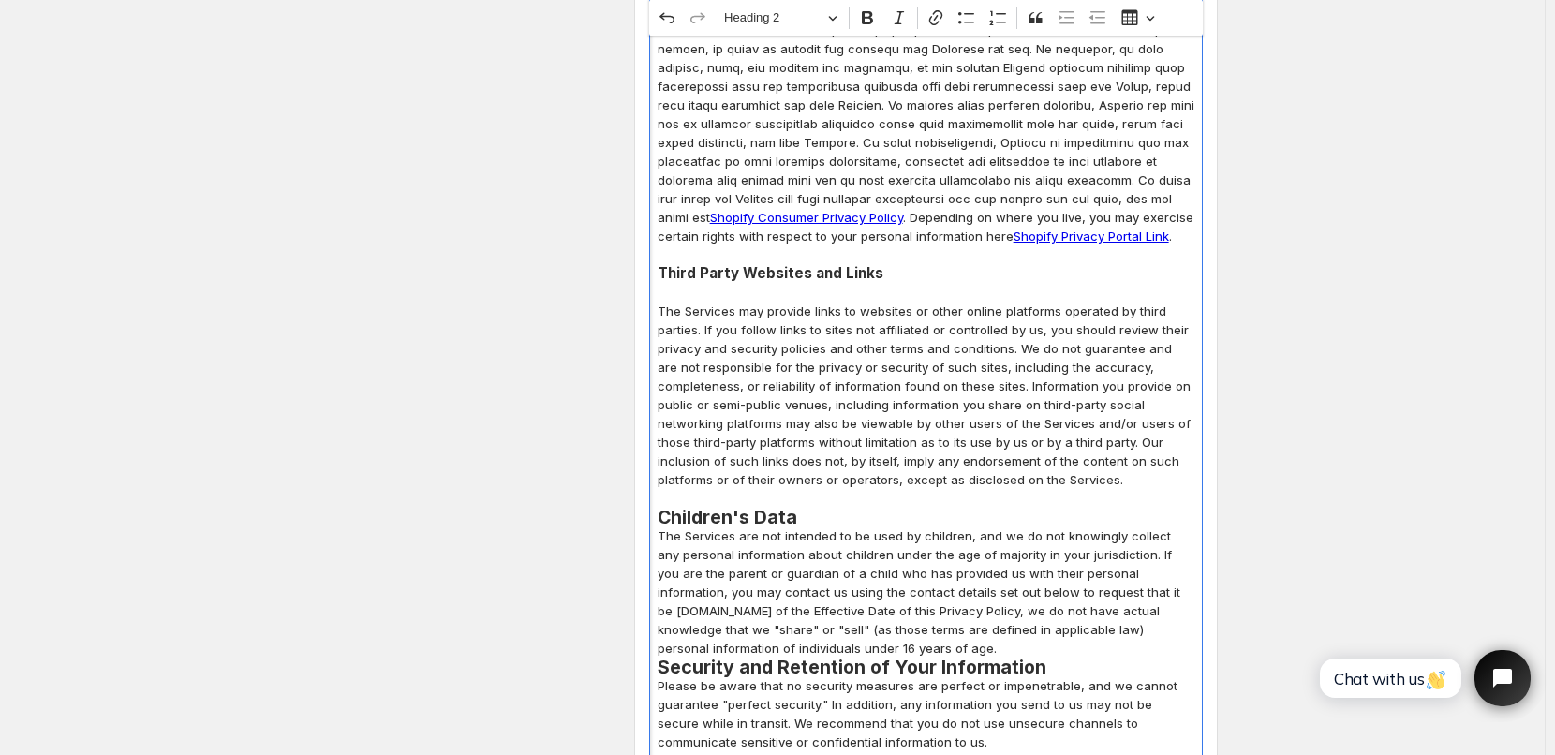
click at [836, 508] on h2 "Children's Data" at bounding box center [926, 517] width 537 height 19
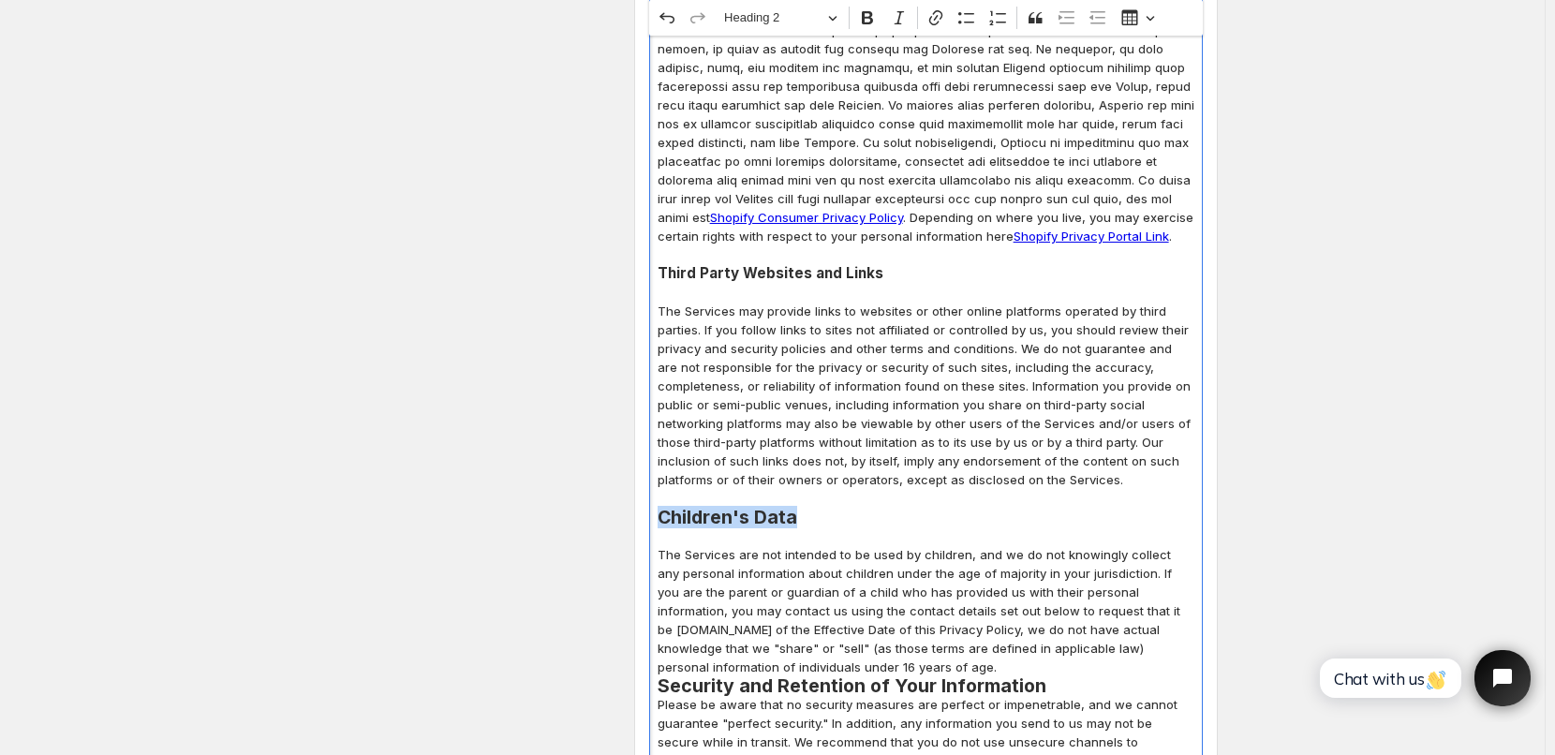
drag, startPoint x: 662, startPoint y: 421, endPoint x: 826, endPoint y: 427, distance: 164.1
click at [826, 508] on h2 "Children's Data" at bounding box center [926, 517] width 537 height 19
click at [833, 22] on button "Heading 2" at bounding box center [780, 18] width 129 height 29
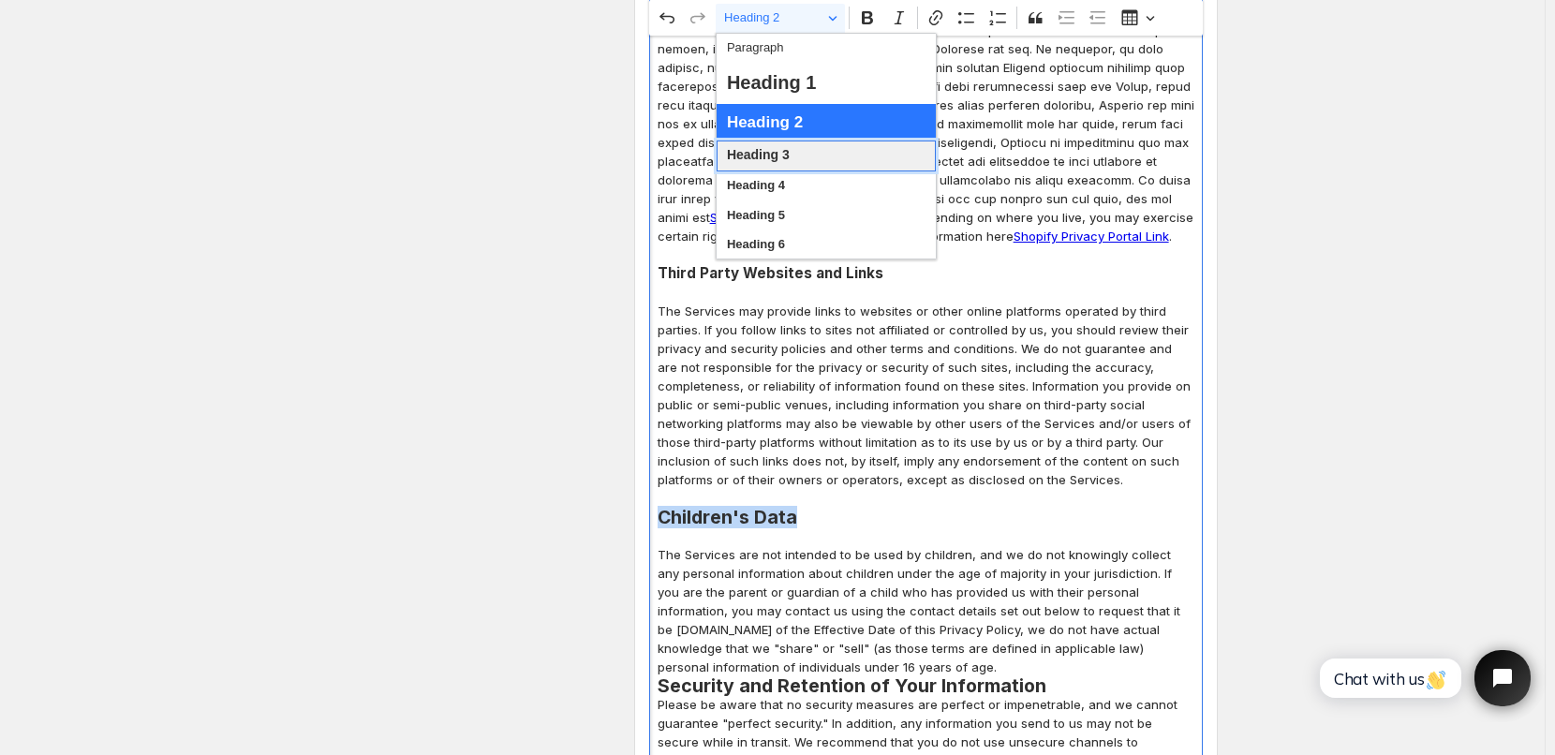
click at [774, 156] on span "Heading 3" at bounding box center [758, 155] width 63 height 24
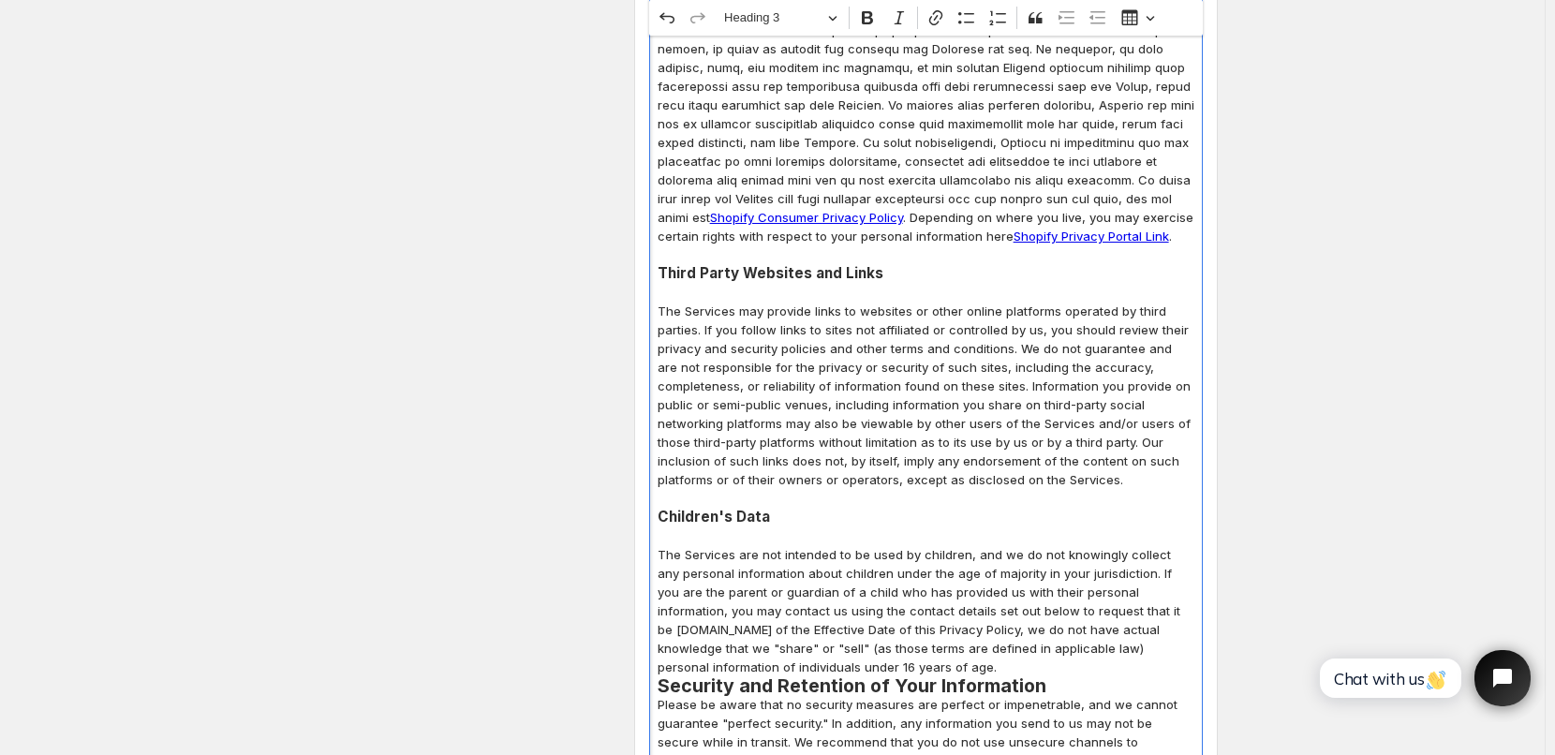
click at [880, 380] on p "The Services may provide links to websites or other online platforms operated b…" at bounding box center [926, 395] width 537 height 187
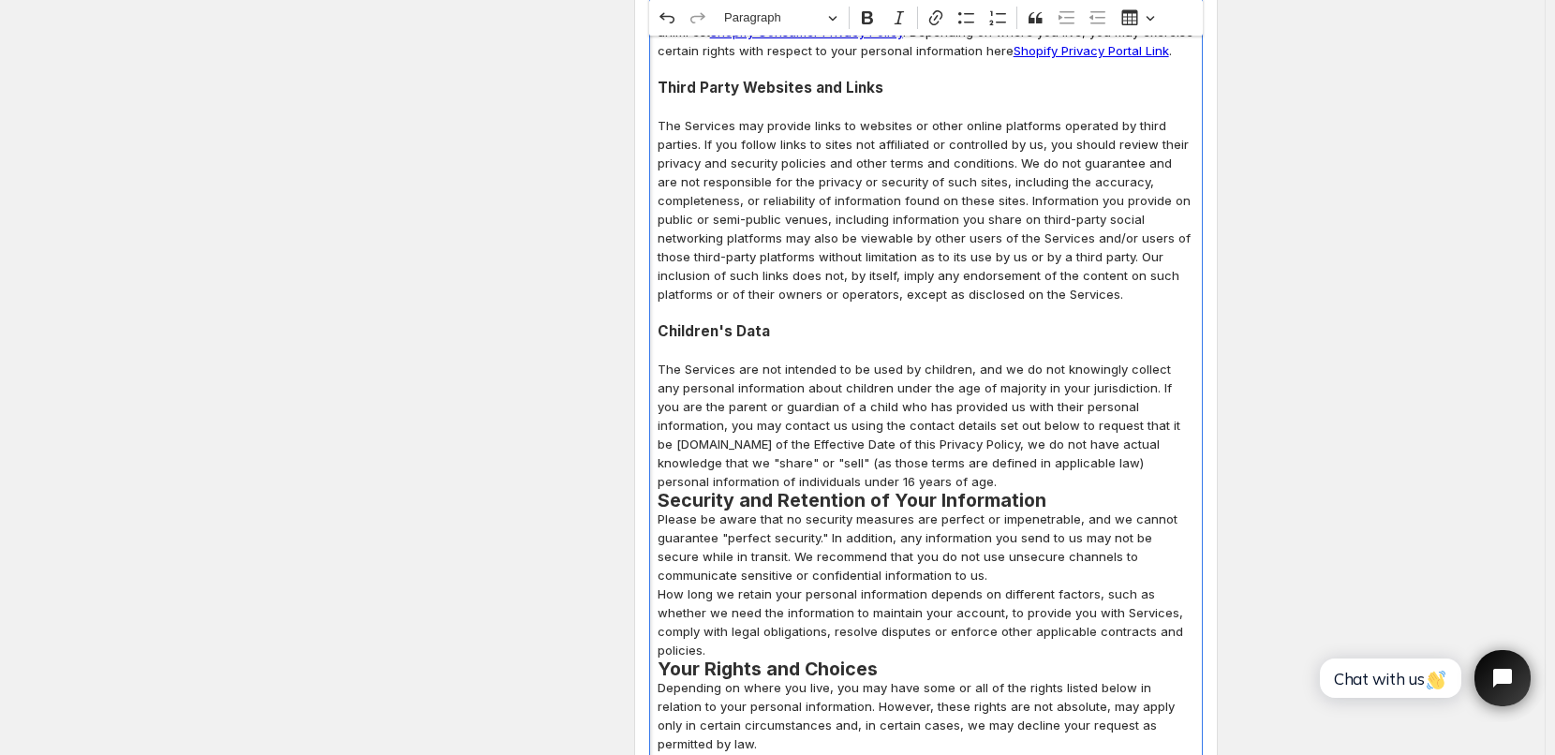
scroll to position [5991, 0]
click at [799, 390] on p "The Services are not intended to be used by children, and we do not knowingly c…" at bounding box center [926, 423] width 537 height 131
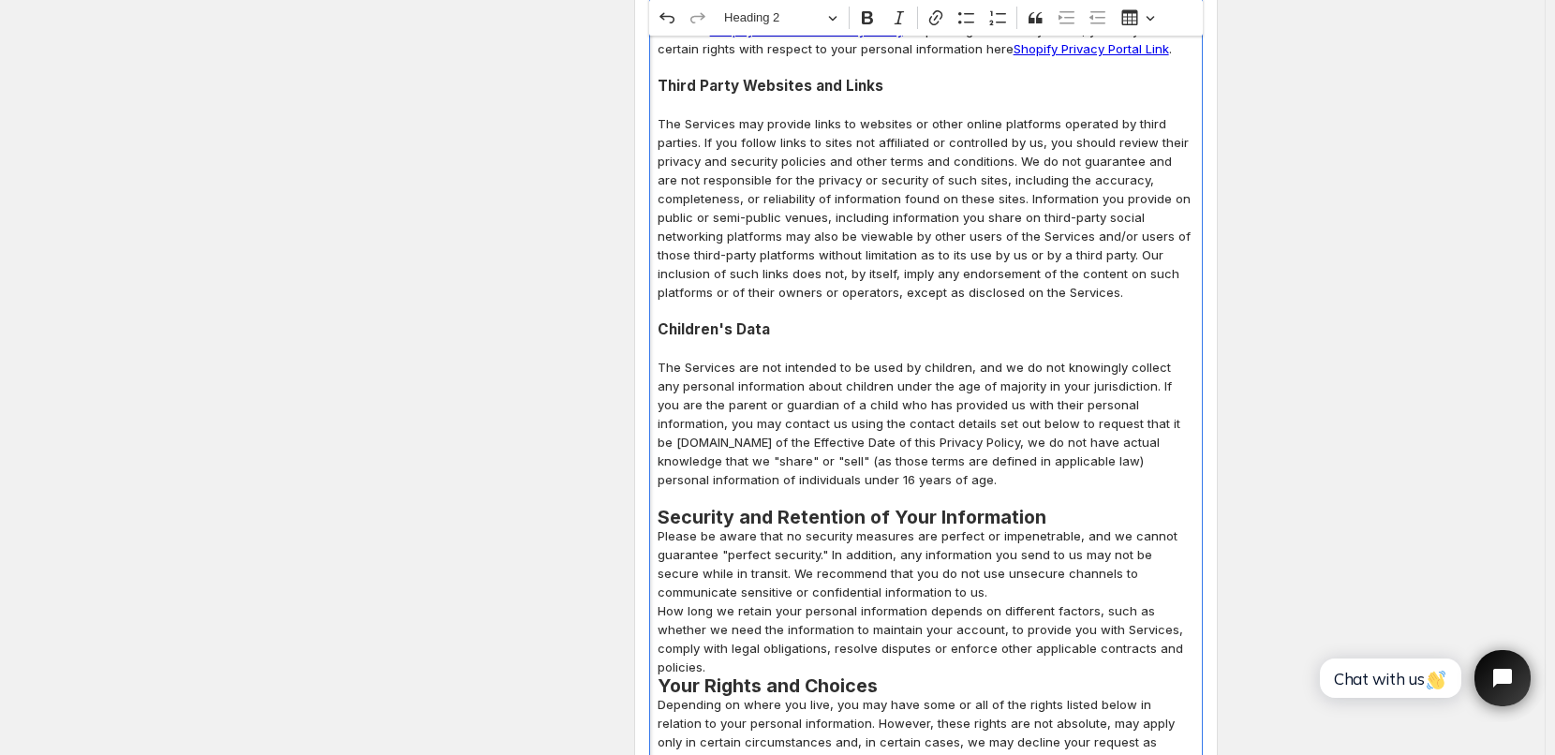
click at [1057, 508] on h2 "Security and Retention of Your Information" at bounding box center [926, 517] width 537 height 19
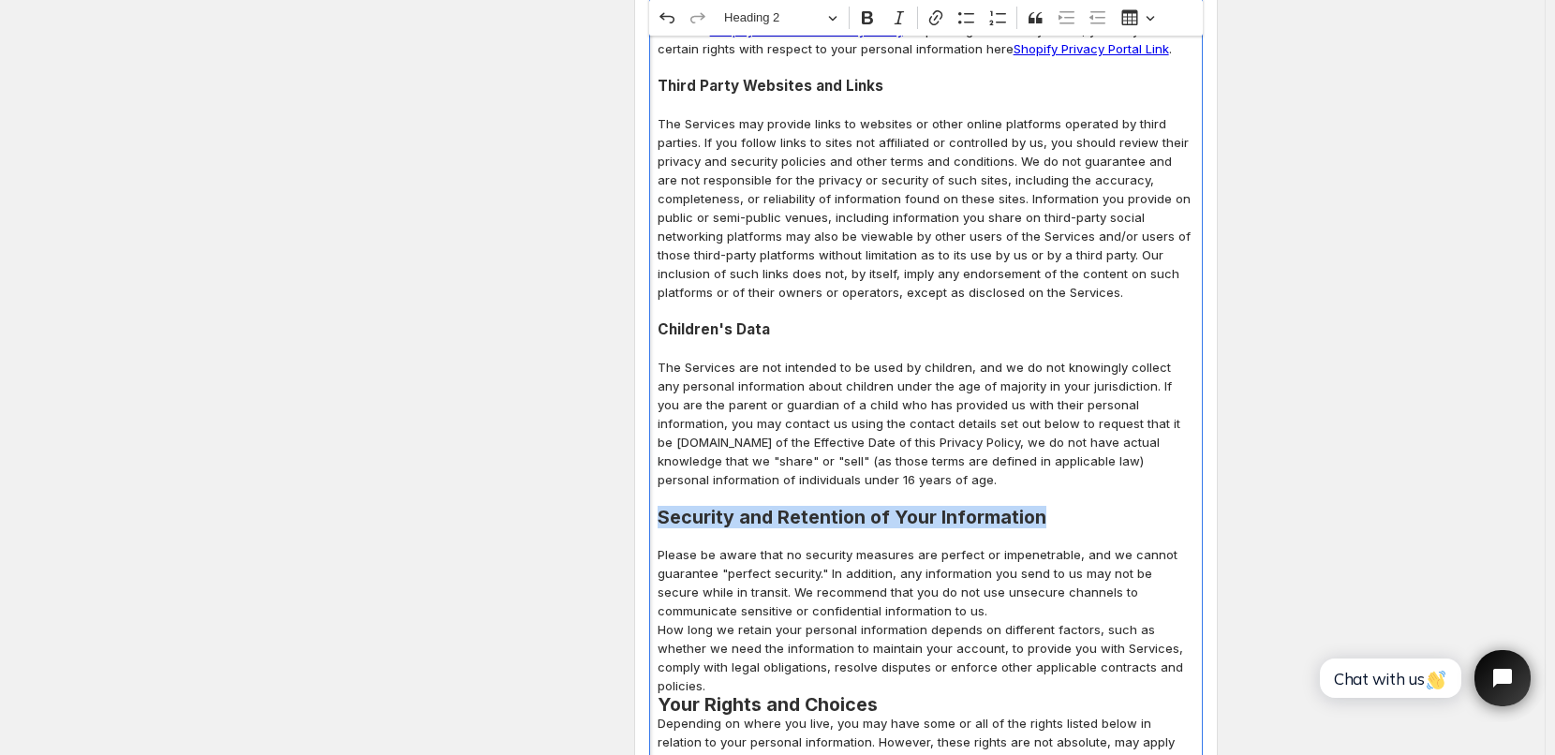
drag, startPoint x: 667, startPoint y: 423, endPoint x: 1059, endPoint y: 420, distance: 391.7
click at [1059, 508] on h2 "Security and Retention of Your Information" at bounding box center [926, 517] width 537 height 19
click at [835, 17] on button "Heading 2" at bounding box center [780, 18] width 129 height 29
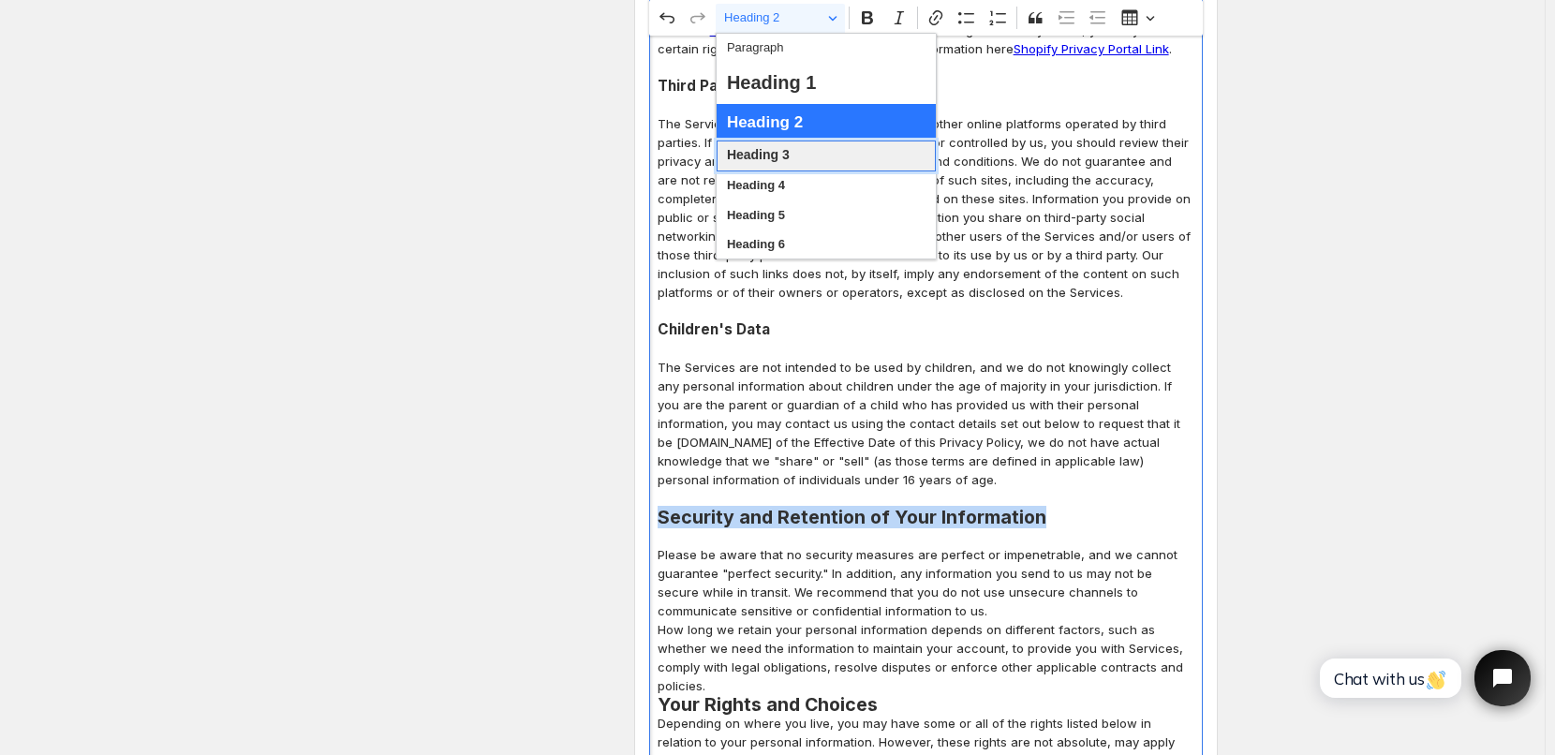
click at [765, 153] on span "Heading 3" at bounding box center [758, 155] width 63 height 24
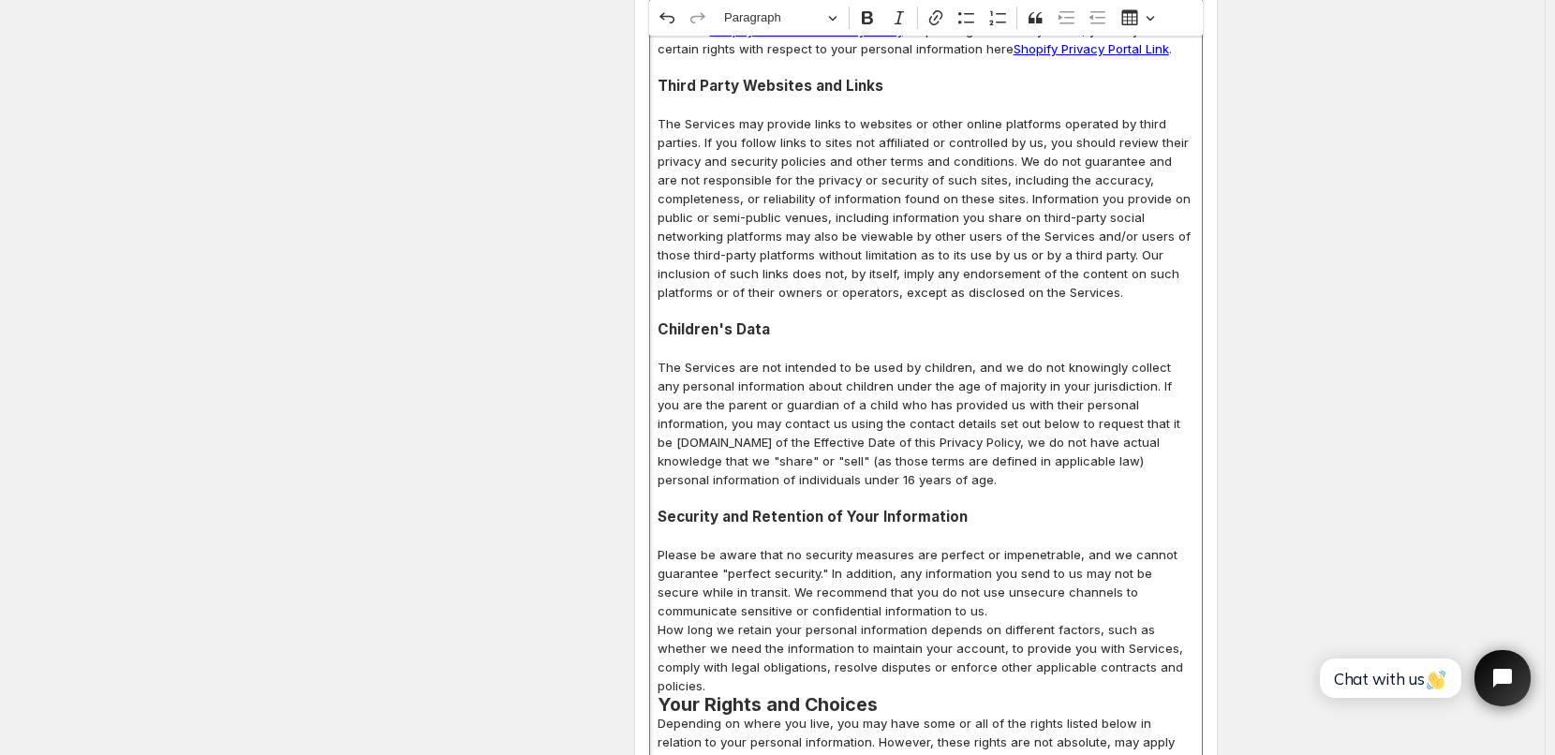
click at [992, 339] on p "Editor editing area: main. Press Alt+0 for help." at bounding box center [926, 348] width 537 height 19
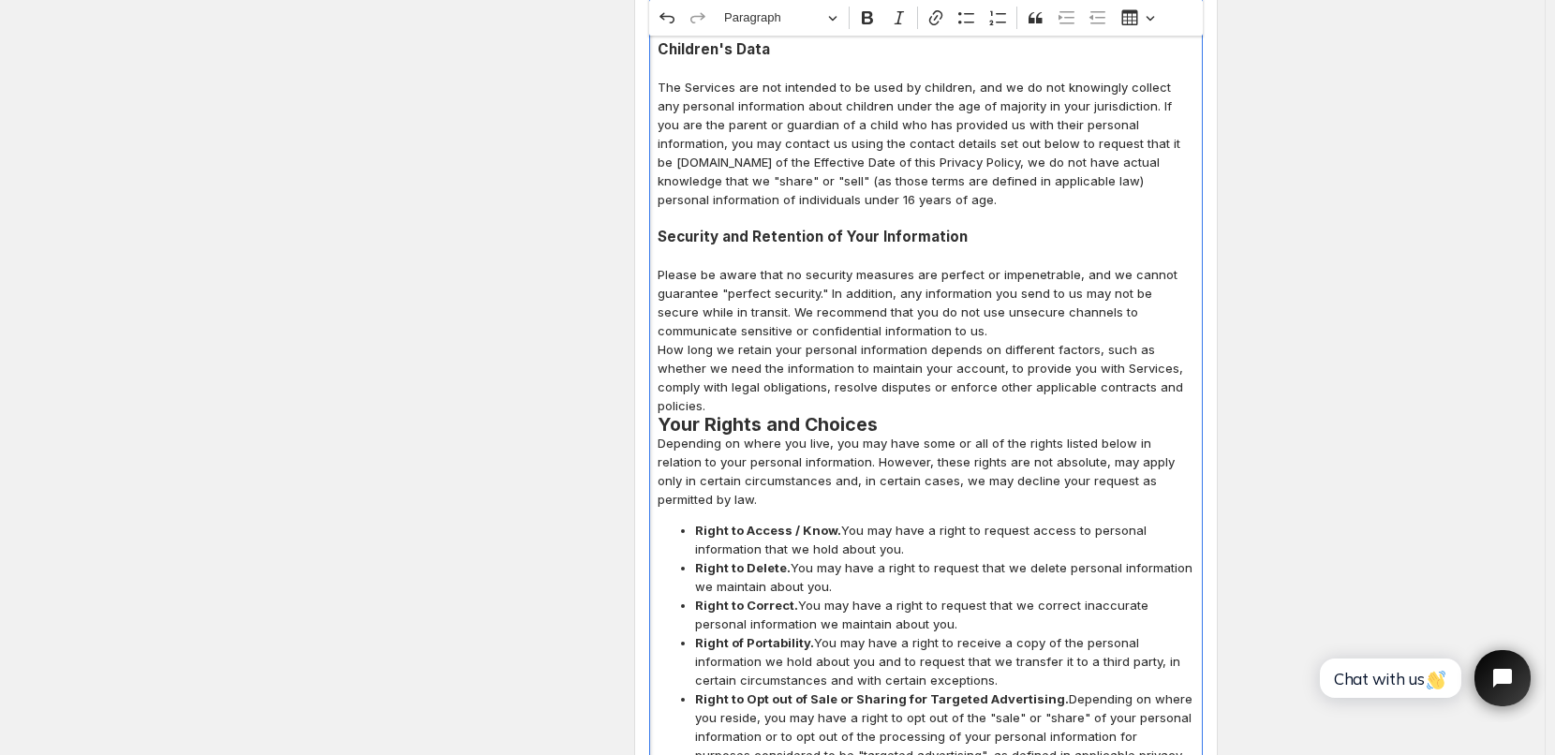
scroll to position [6272, 0]
click at [946, 264] on p "Please be aware that no security measures are perfect or impenetrable, and we c…" at bounding box center [926, 301] width 537 height 75
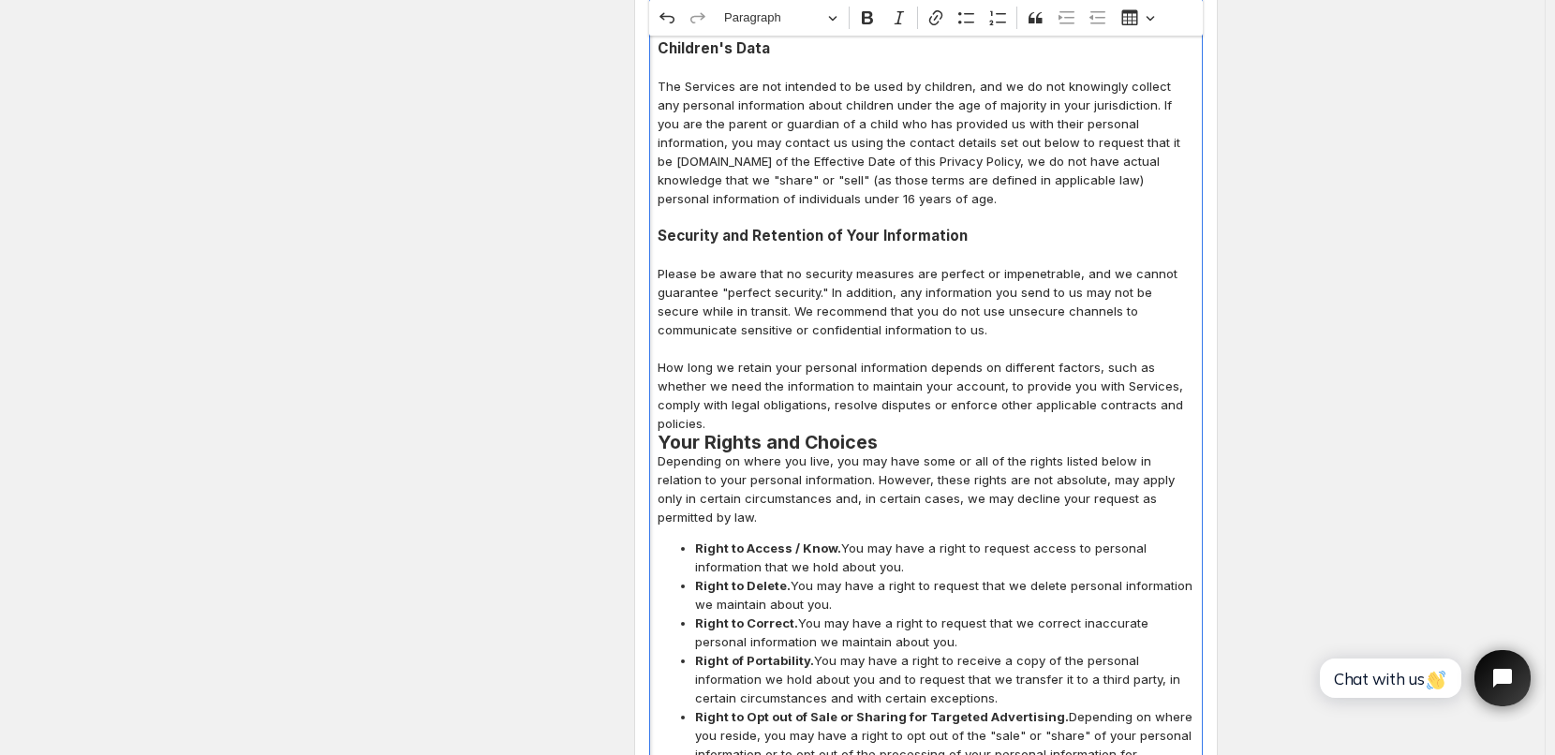
click at [1163, 358] on p "How long we retain your personal information depends on different factors, such…" at bounding box center [926, 395] width 537 height 75
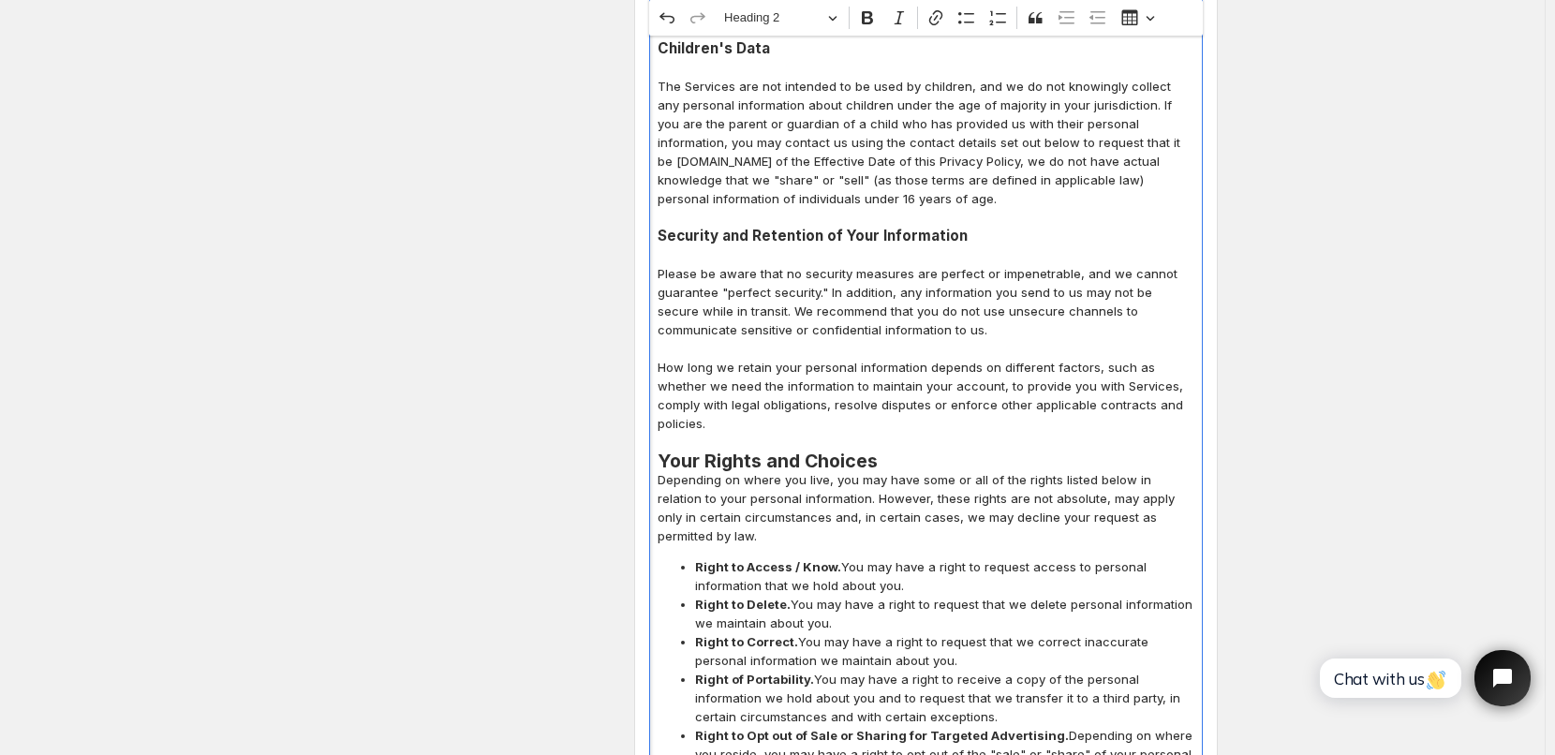
click at [900, 452] on h2 "Your Rights and Choices" at bounding box center [926, 461] width 537 height 19
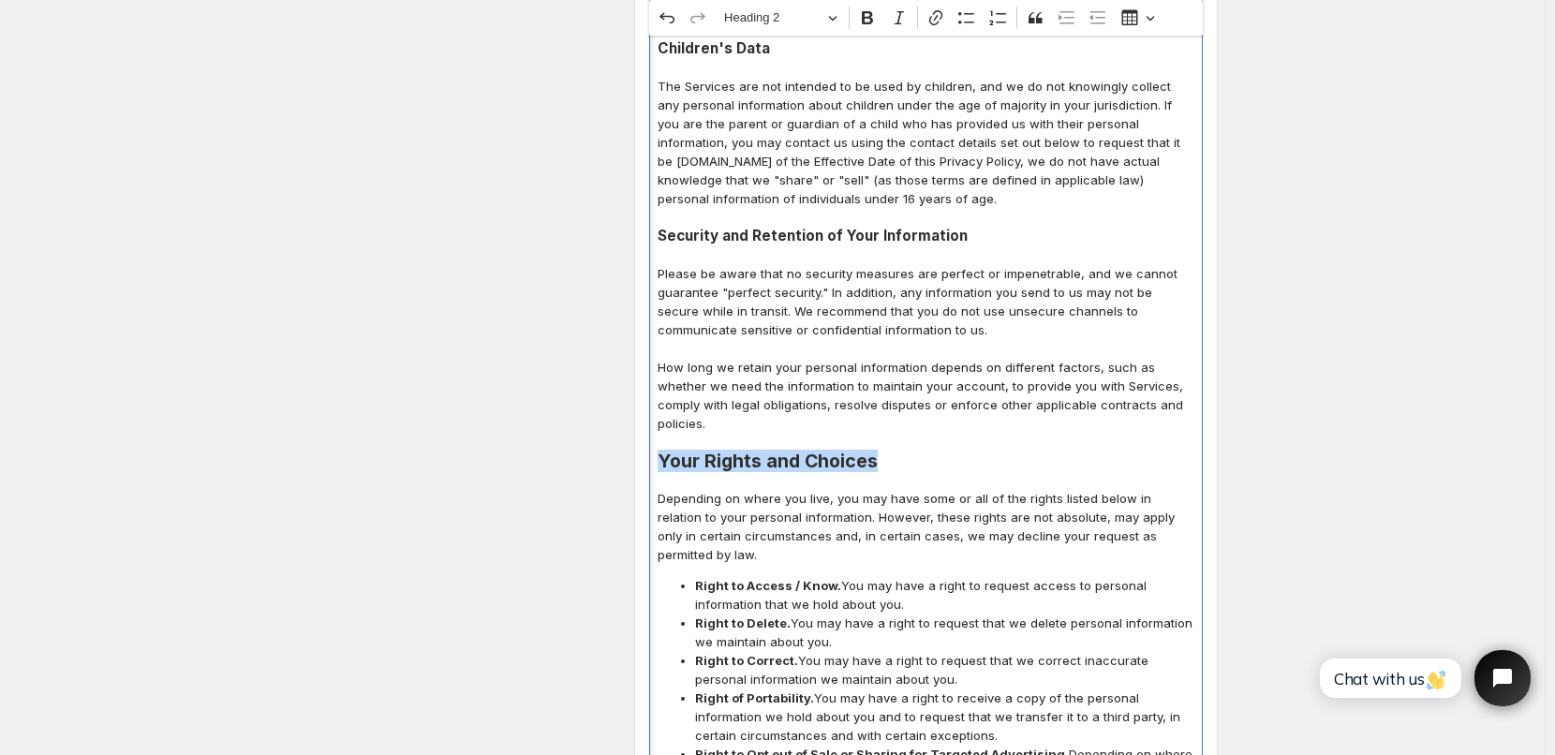
drag, startPoint x: 667, startPoint y: 350, endPoint x: 906, endPoint y: 347, distance: 239.0
click at [906, 452] on h2 "Your Rights and Choices" at bounding box center [926, 461] width 537 height 19
click at [838, 9] on button "Heading 2" at bounding box center [780, 18] width 129 height 29
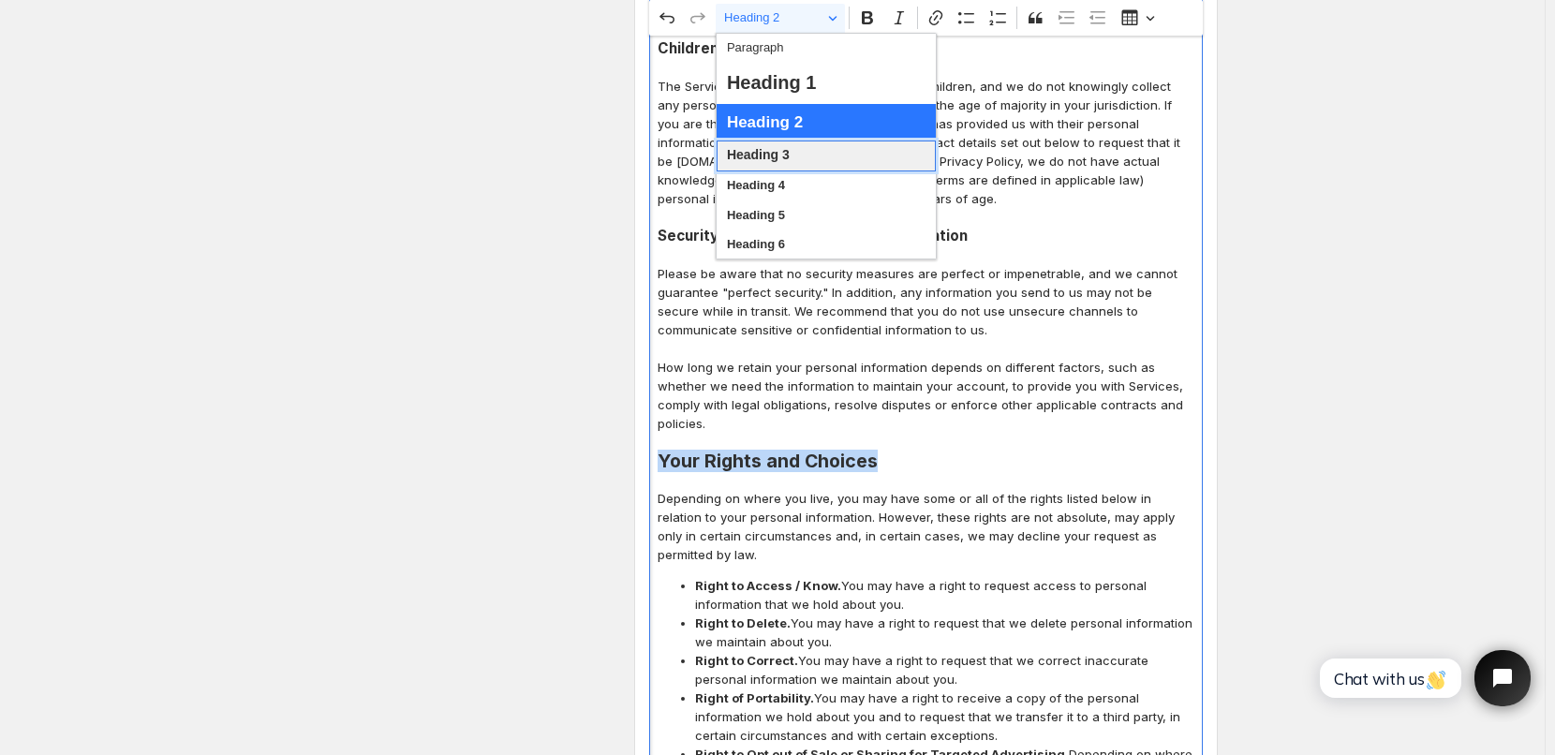
click at [759, 159] on span "Heading 3" at bounding box center [758, 155] width 63 height 24
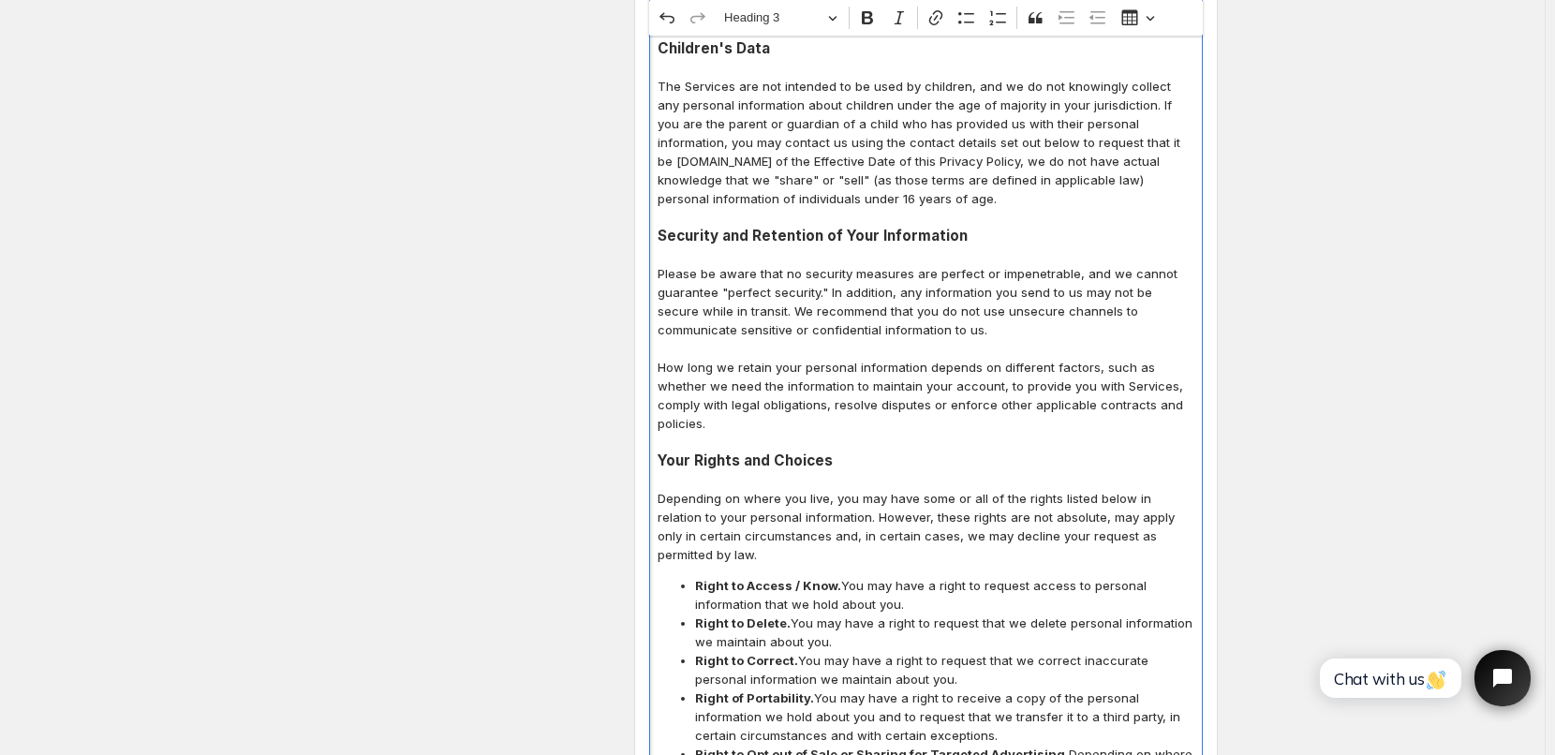
click at [885, 358] on p "How long we retain your personal information depends on different factors, such…" at bounding box center [926, 395] width 537 height 75
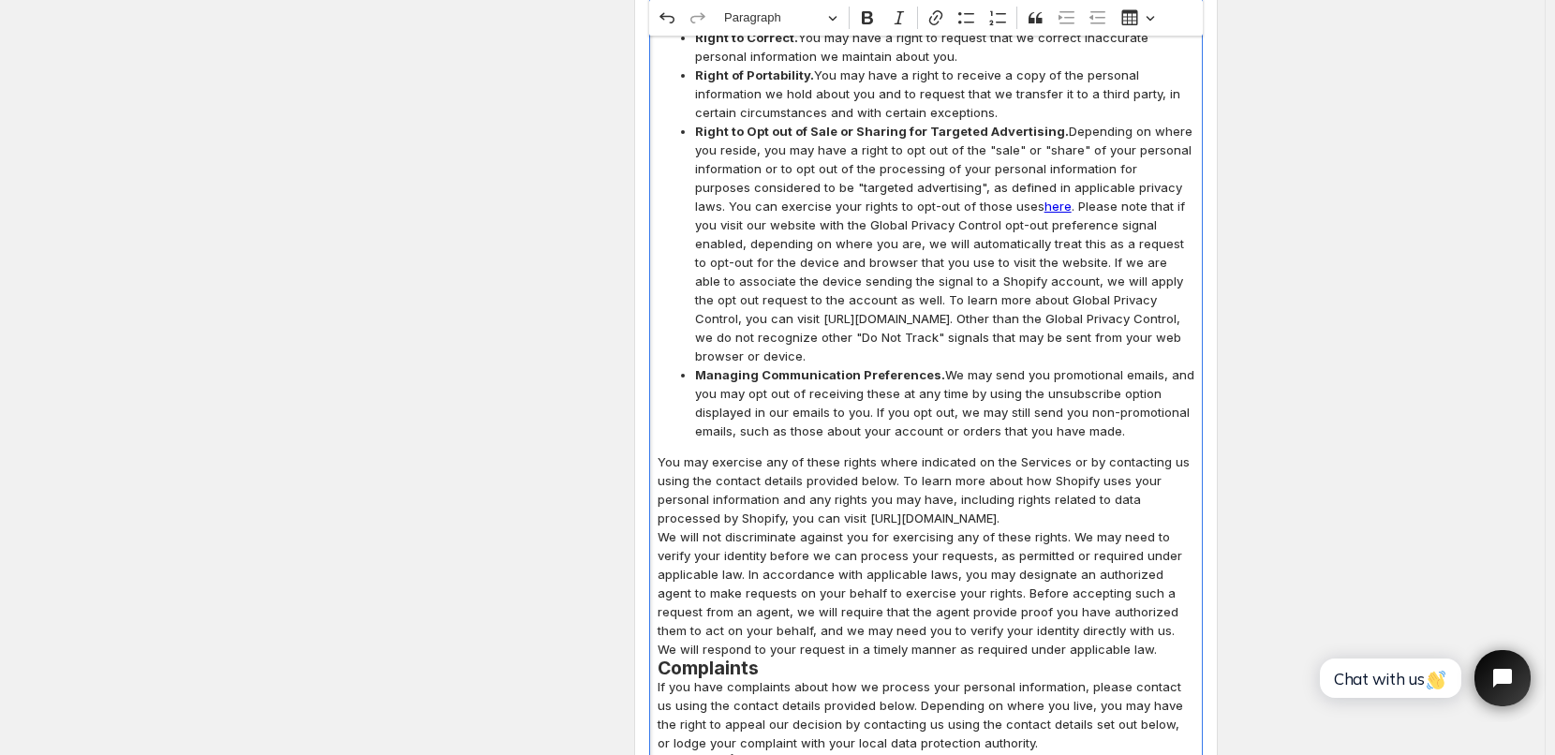
scroll to position [6928, 0]
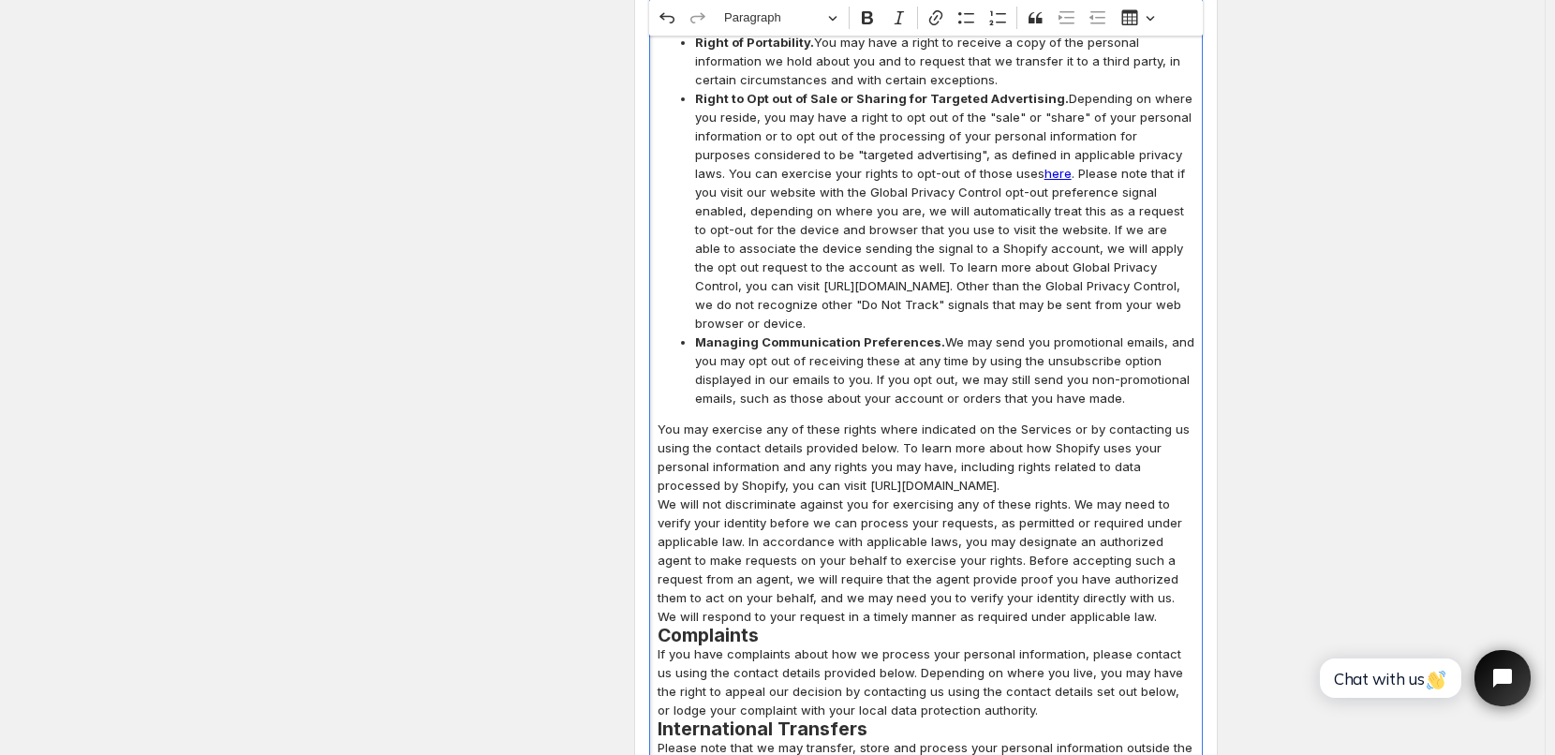
click at [1053, 420] on p "You may exercise any of these rights where indicated on the Services or by cont…" at bounding box center [926, 457] width 537 height 75
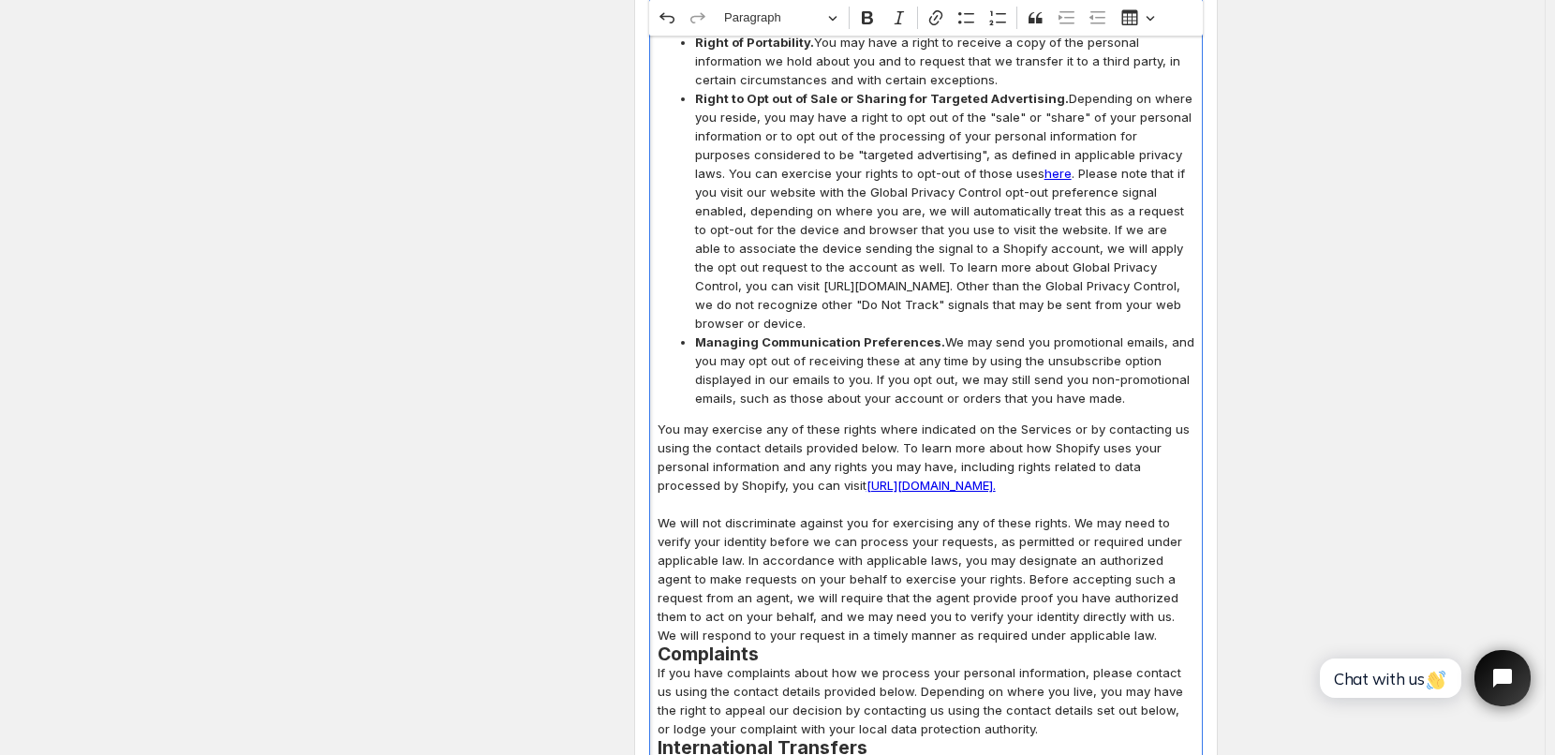
click at [1084, 518] on p "We will not discriminate against you for exercising any of these rights. We may…" at bounding box center [926, 579] width 537 height 131
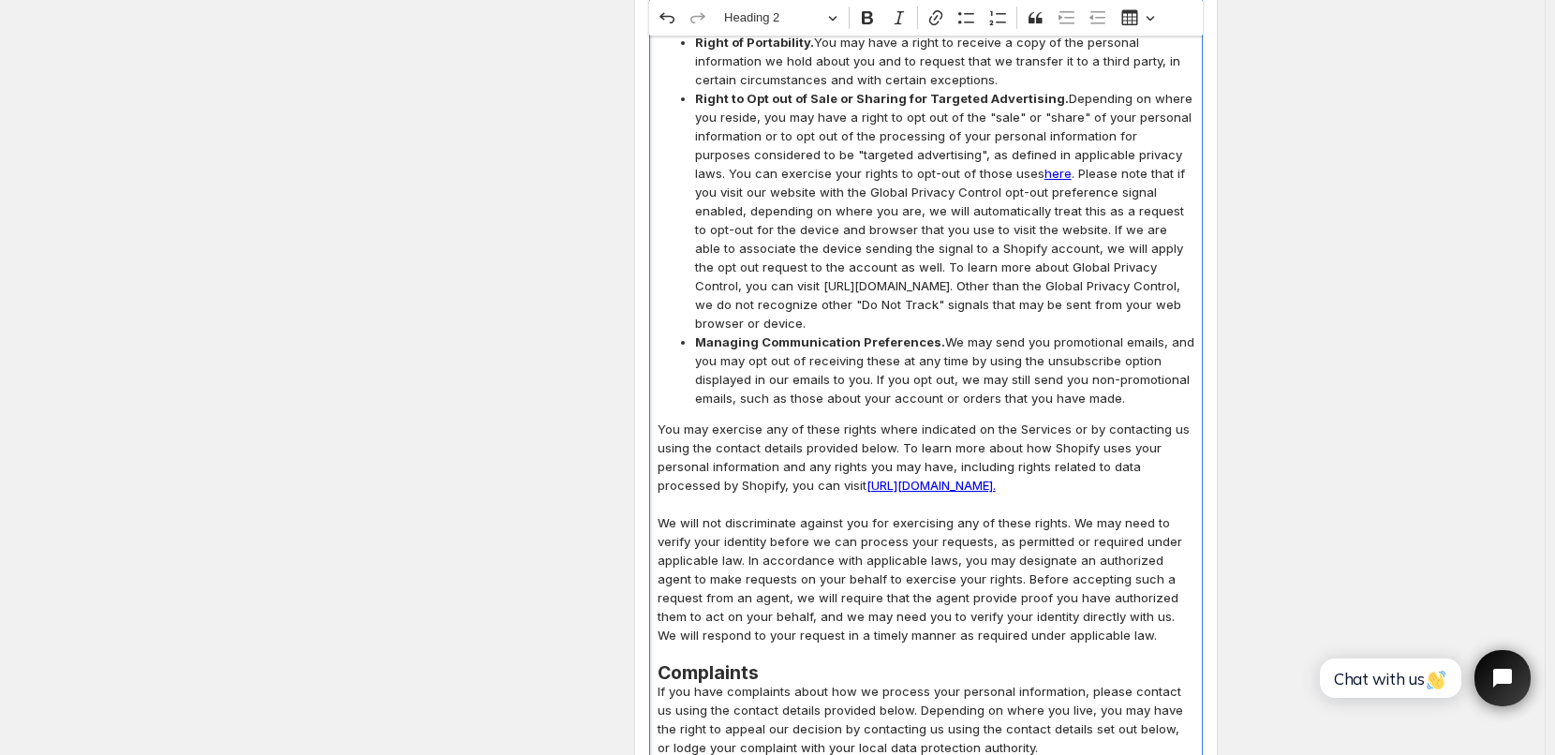
click at [831, 663] on h2 "Complaints" at bounding box center [926, 672] width 537 height 19
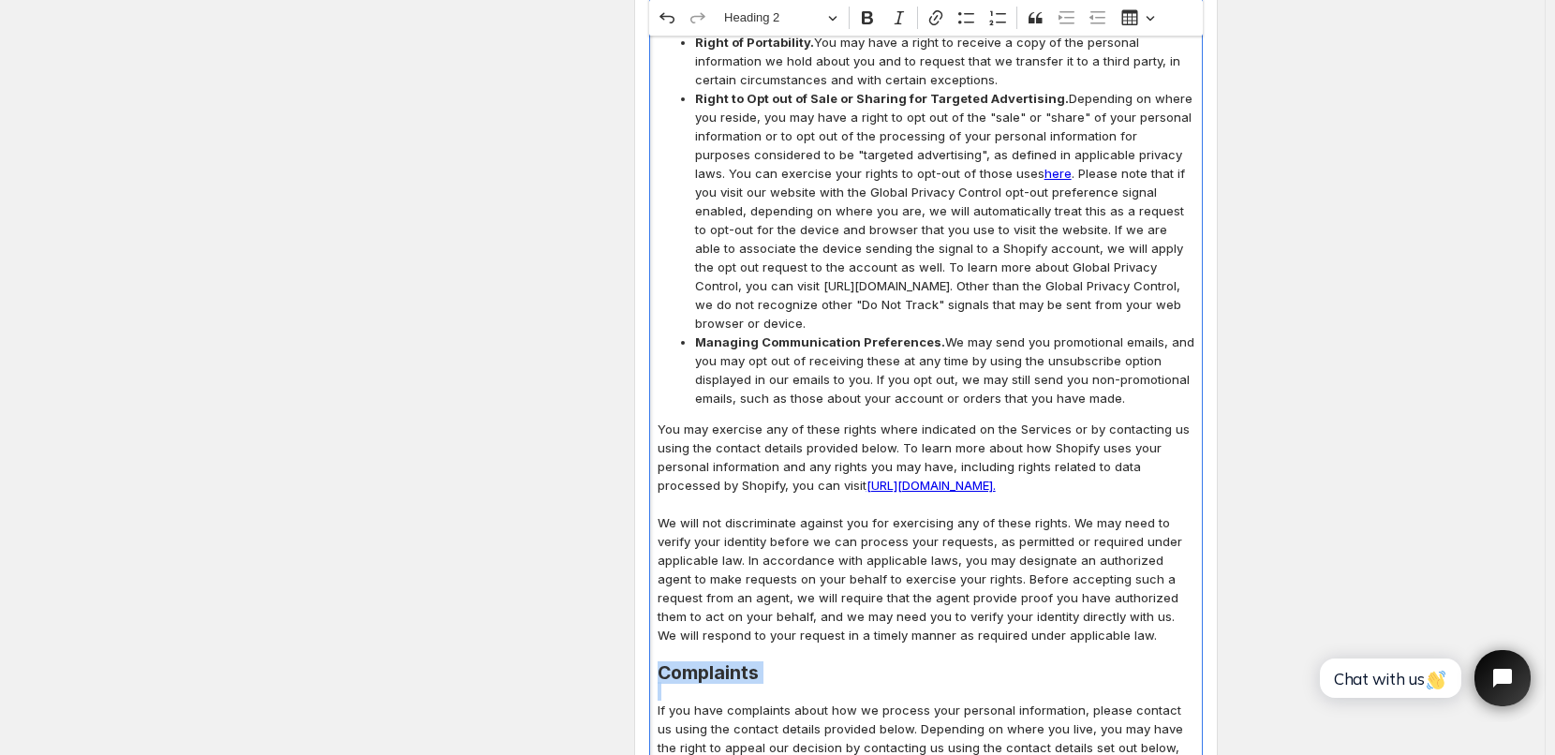
drag, startPoint x: 661, startPoint y: 558, endPoint x: 779, endPoint y: 570, distance: 118.7
click at [822, 19] on span "Heading 2" at bounding box center [772, 18] width 97 height 22
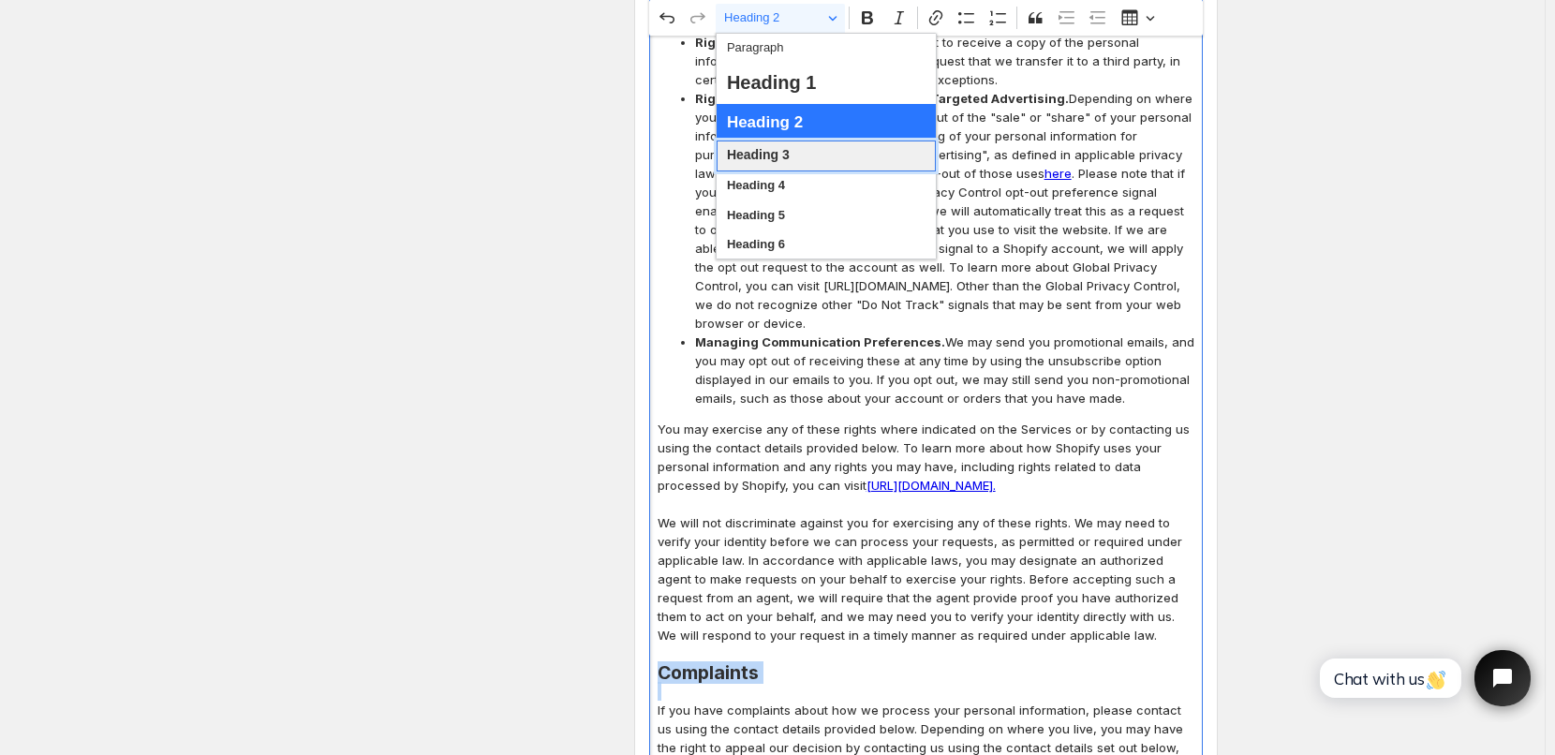
click at [775, 156] on span "Heading 3" at bounding box center [758, 155] width 63 height 24
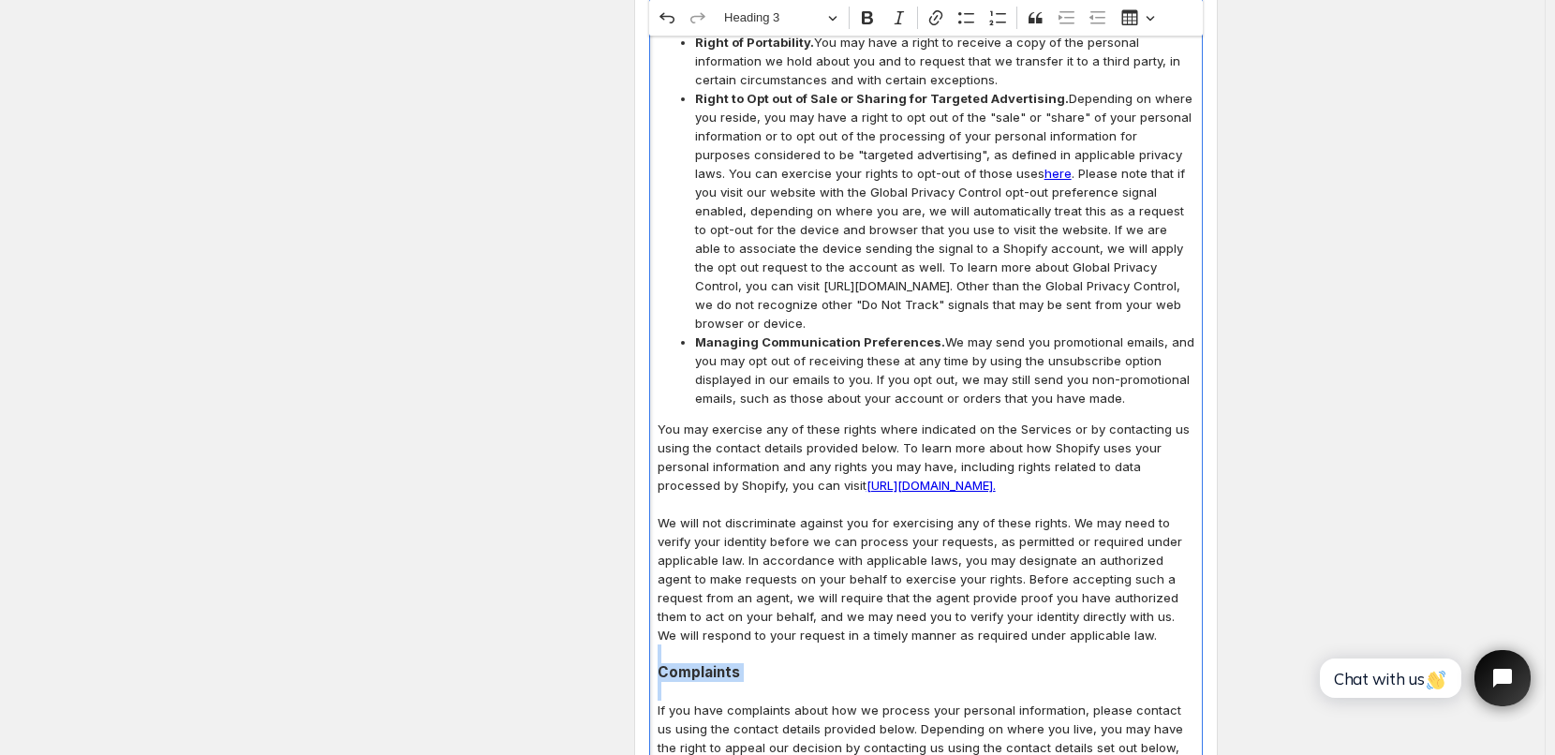
click at [840, 663] on h3 "Complaints" at bounding box center [926, 672] width 537 height 19
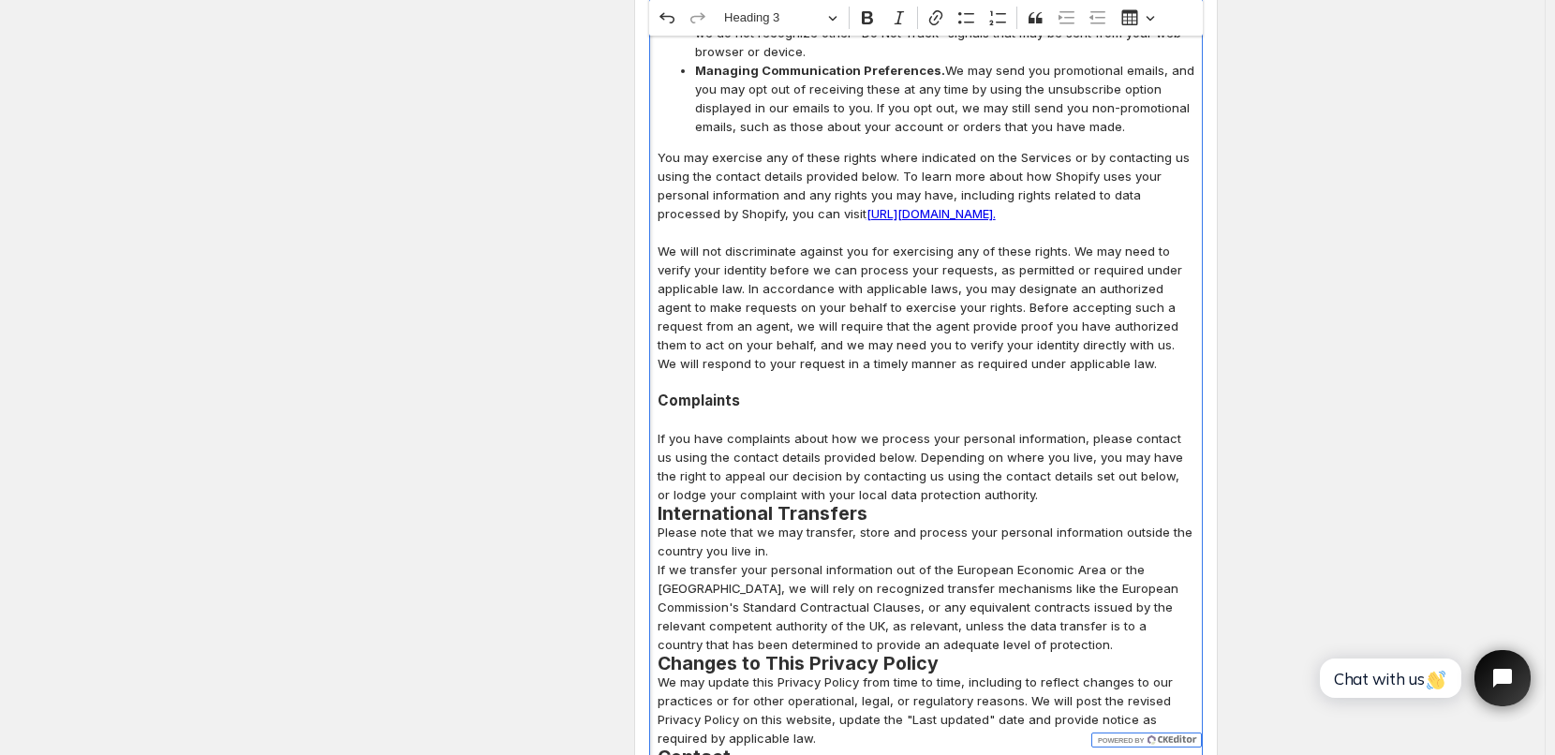
scroll to position [7209, 0]
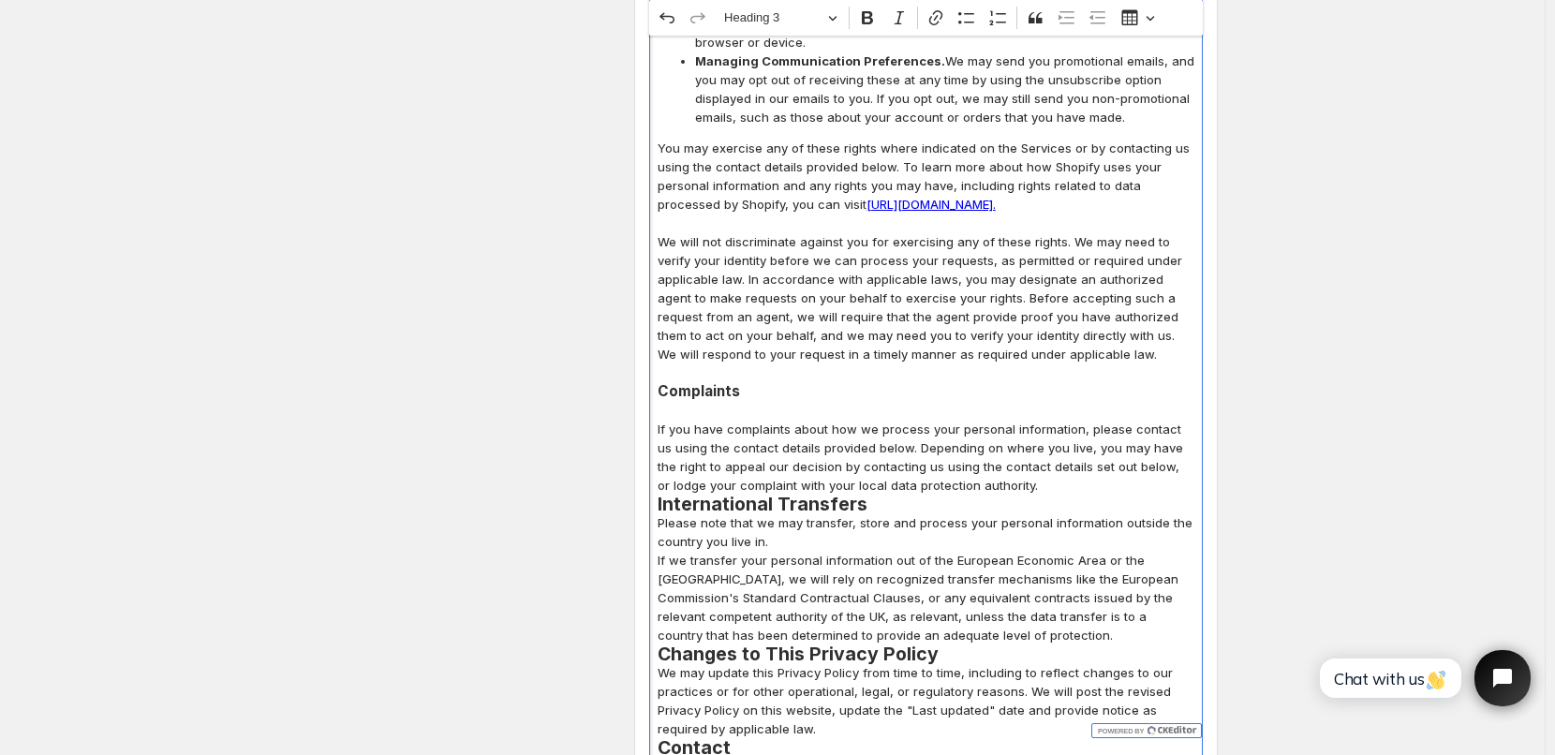
click at [1038, 420] on p "If you have complaints about how we process your personal information, please c…" at bounding box center [926, 457] width 537 height 75
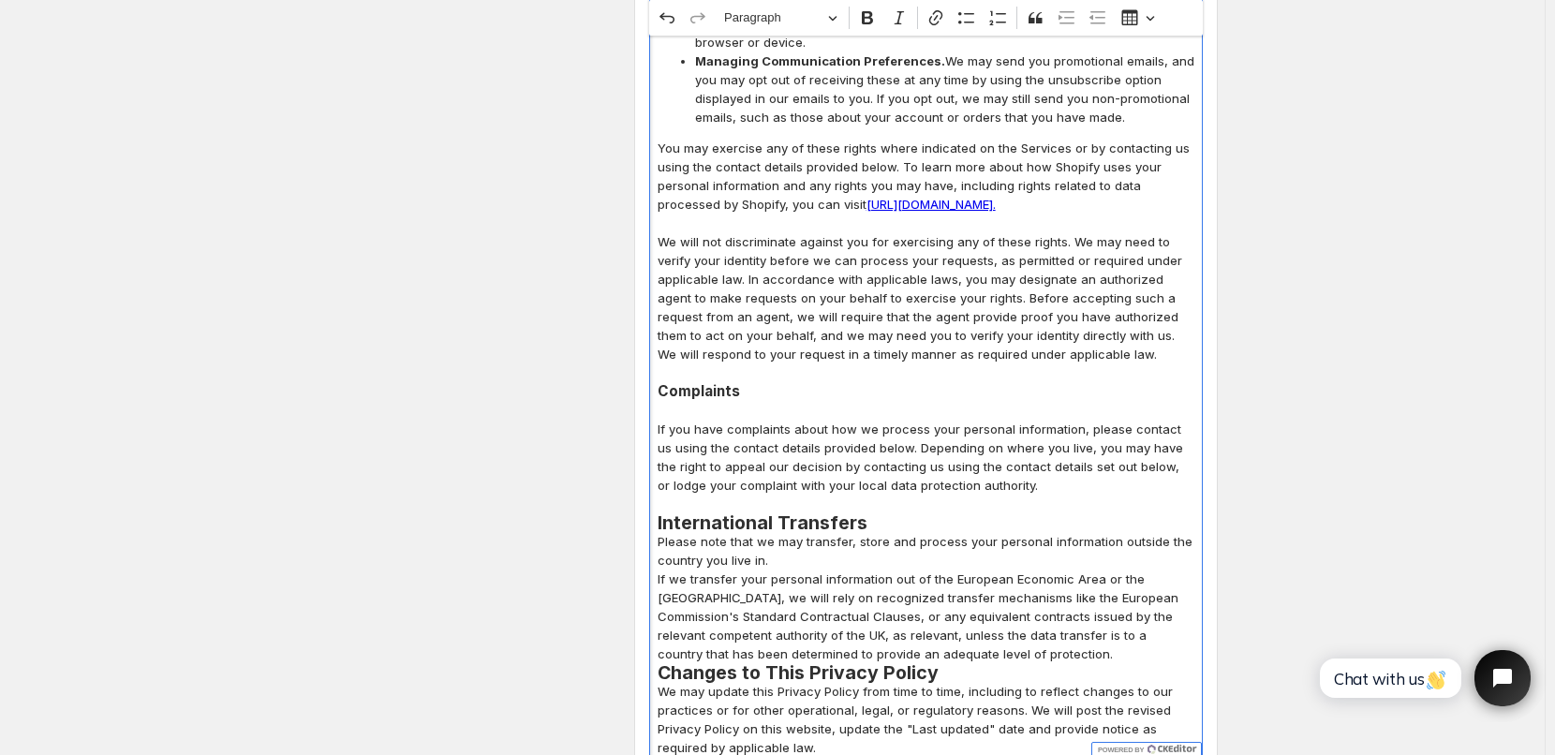
click at [919, 514] on h2 "International Transfers" at bounding box center [926, 523] width 537 height 19
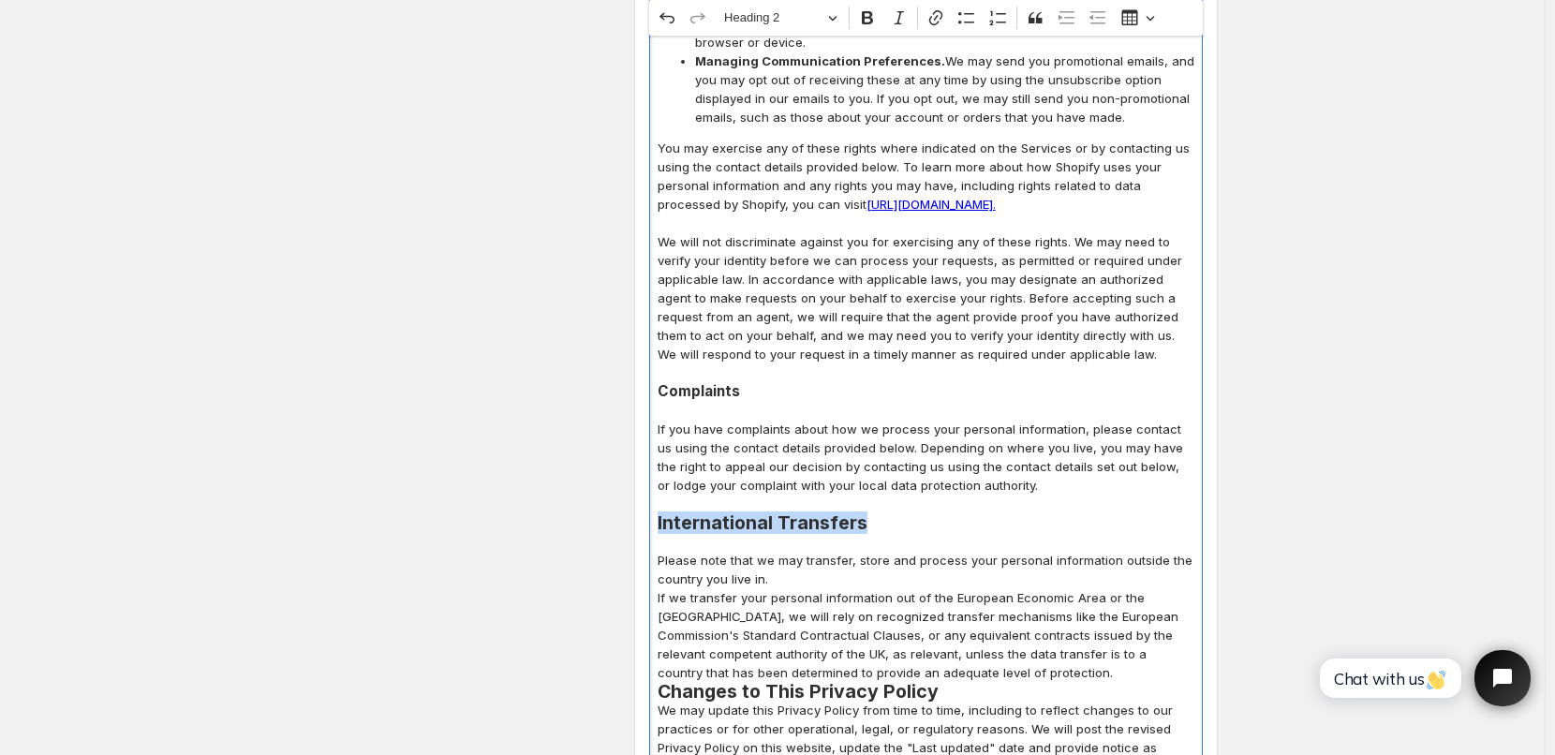
drag, startPoint x: 663, startPoint y: 411, endPoint x: 905, endPoint y: 401, distance: 242.0
click at [905, 514] on h2 "International Transfers" at bounding box center [926, 523] width 537 height 19
click at [833, 19] on button "Heading 2" at bounding box center [780, 18] width 129 height 29
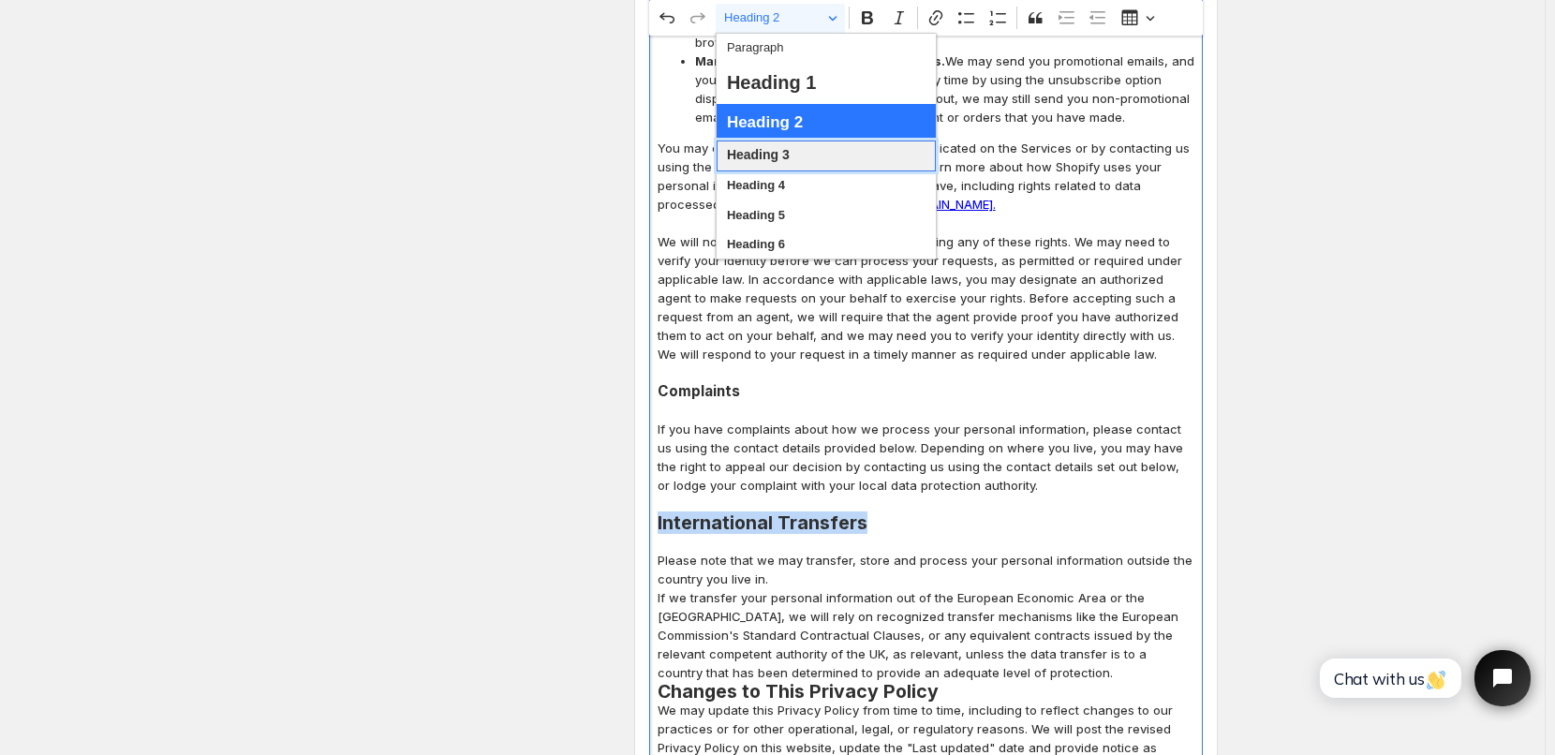
click at [762, 156] on span "Heading 3" at bounding box center [758, 155] width 63 height 24
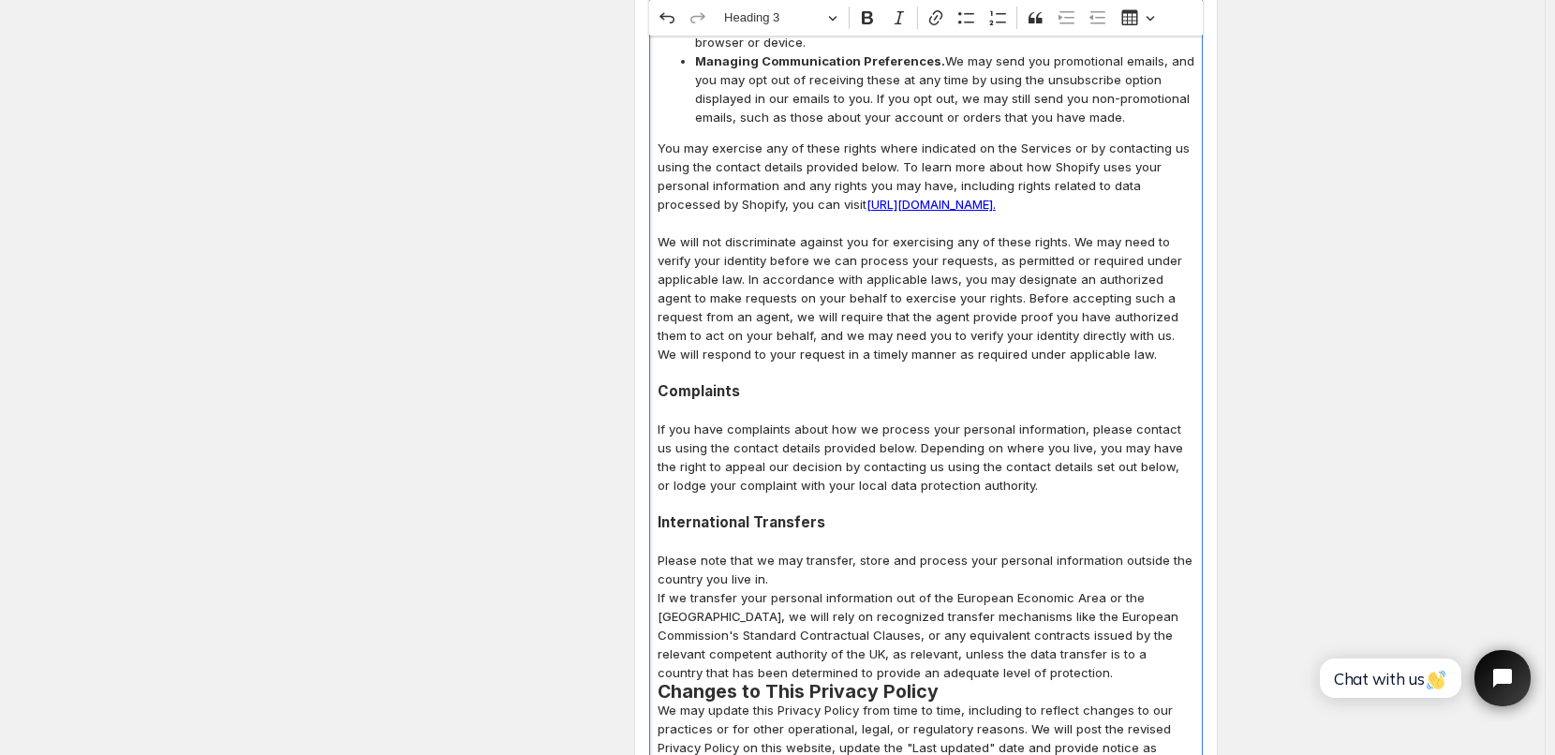
click at [786, 551] on p "Please note that we may transfer, store and process your personal information o…" at bounding box center [926, 569] width 537 height 37
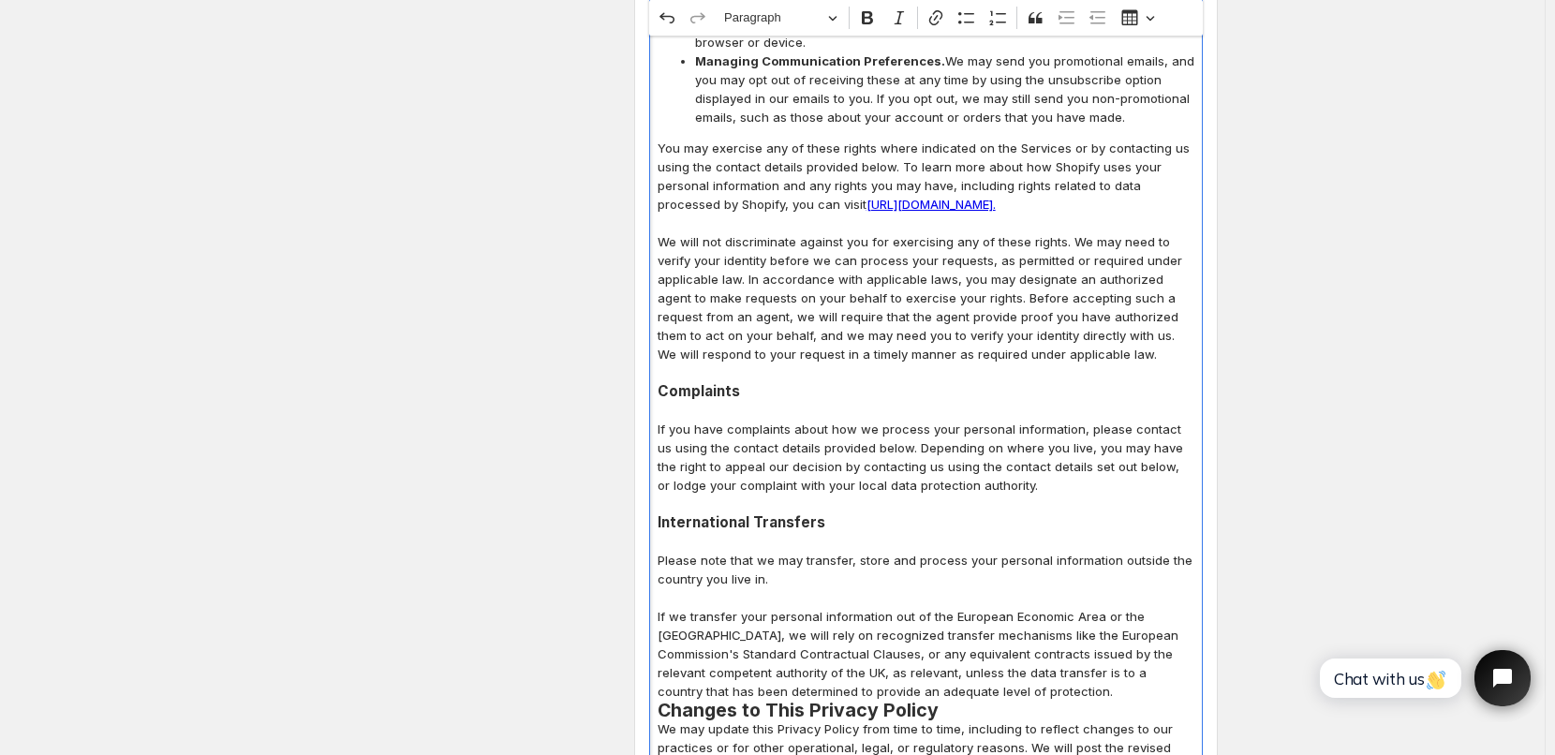
click at [979, 607] on p "If we transfer your personal information out of the European Economic Area or t…" at bounding box center [926, 654] width 537 height 94
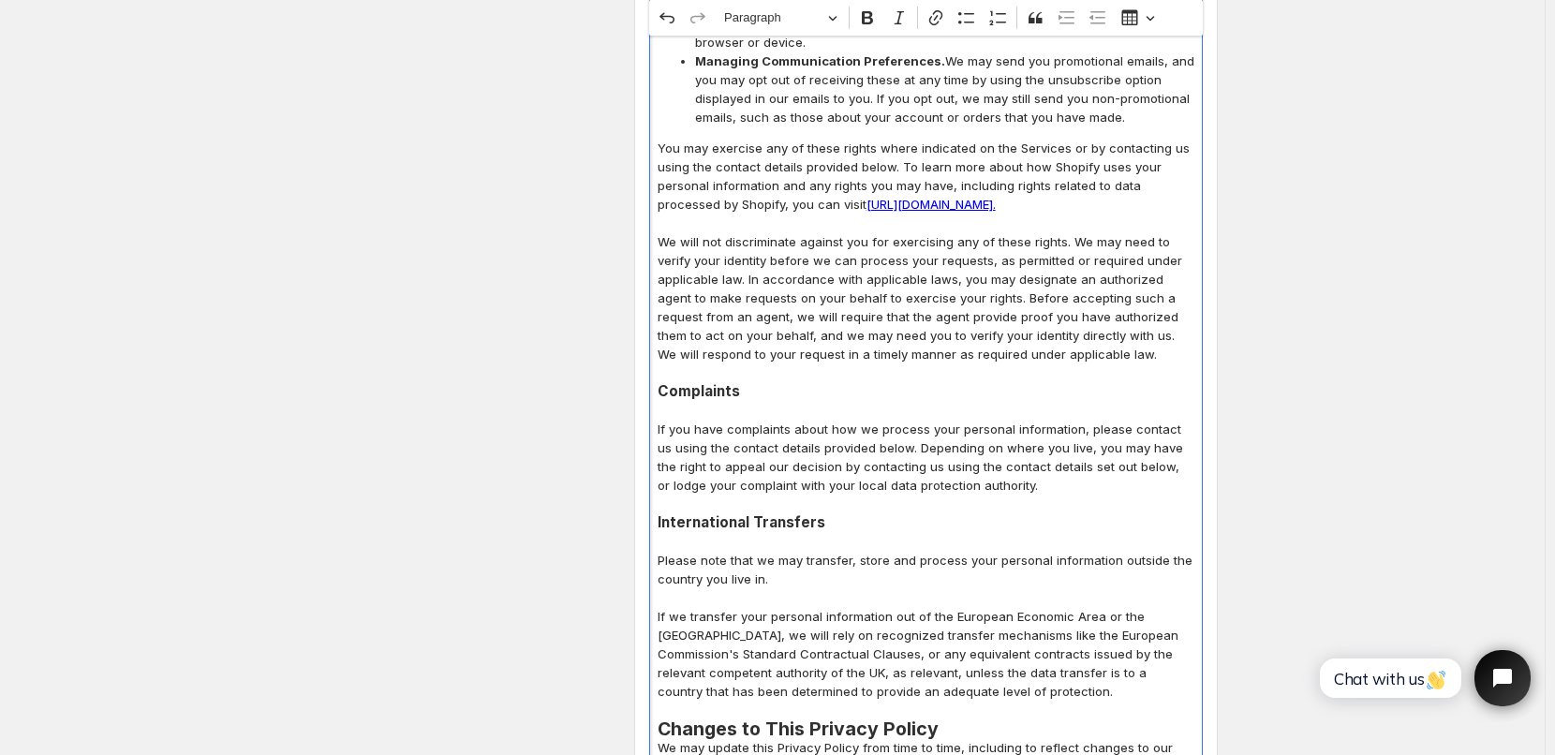
click at [941, 720] on h2 "Changes to This Privacy Policy" at bounding box center [926, 729] width 537 height 19
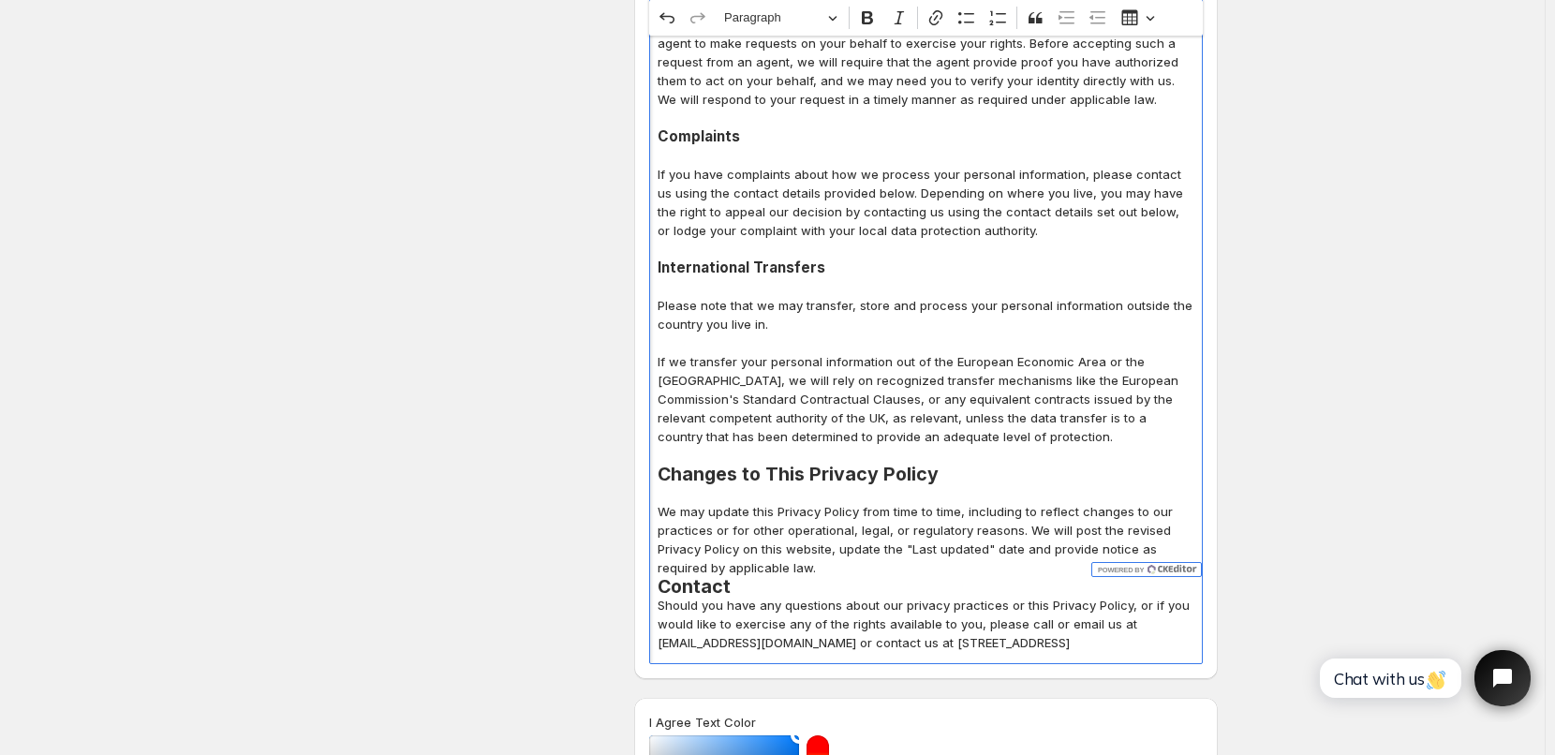
scroll to position [7490, 0]
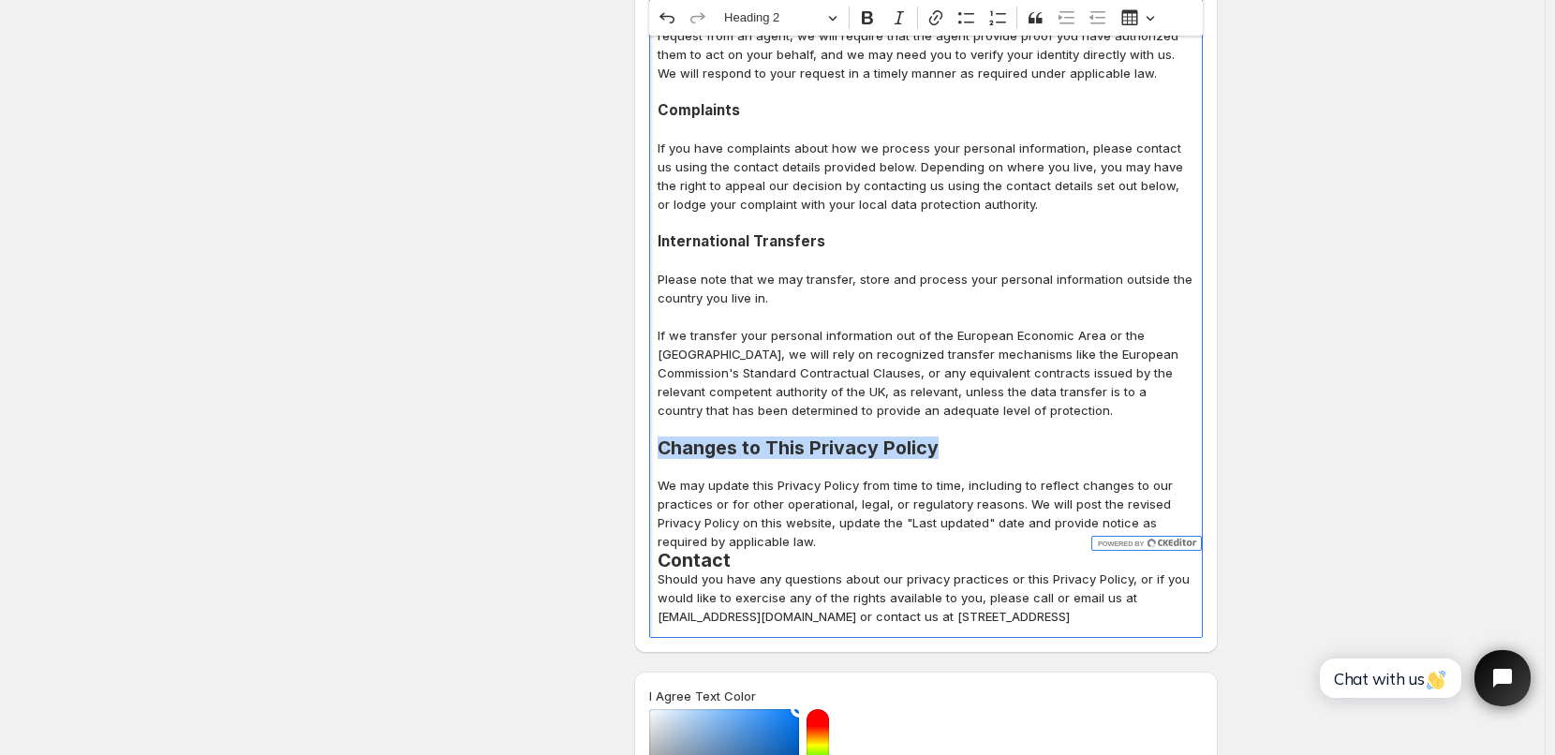
drag, startPoint x: 663, startPoint y: 334, endPoint x: 945, endPoint y: 340, distance: 282.1
click at [945, 439] on h2 "Changes to This Privacy Policy" at bounding box center [926, 448] width 537 height 19
click at [838, 17] on button "Heading 2" at bounding box center [780, 18] width 129 height 29
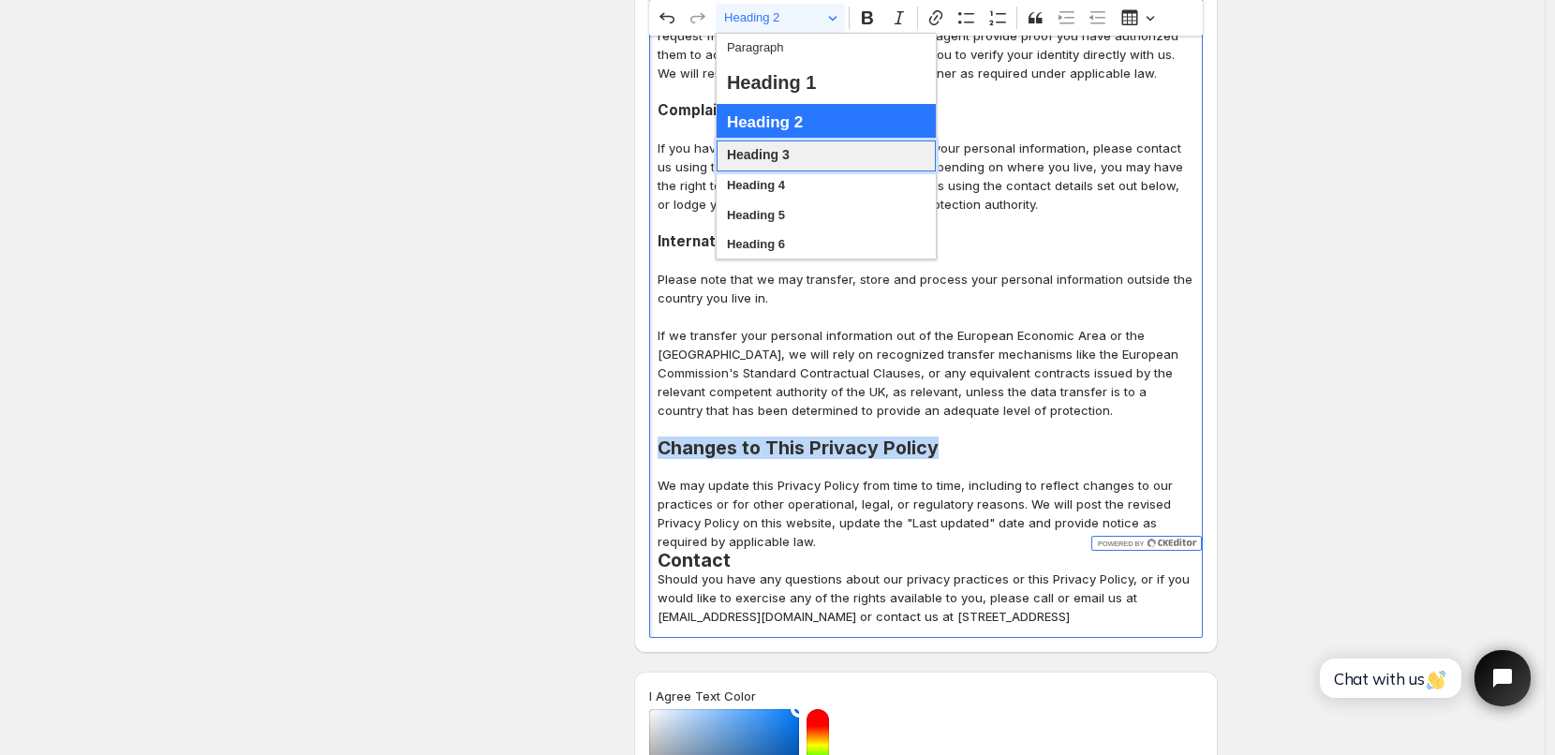
click at [767, 156] on span "Heading 3" at bounding box center [758, 155] width 63 height 24
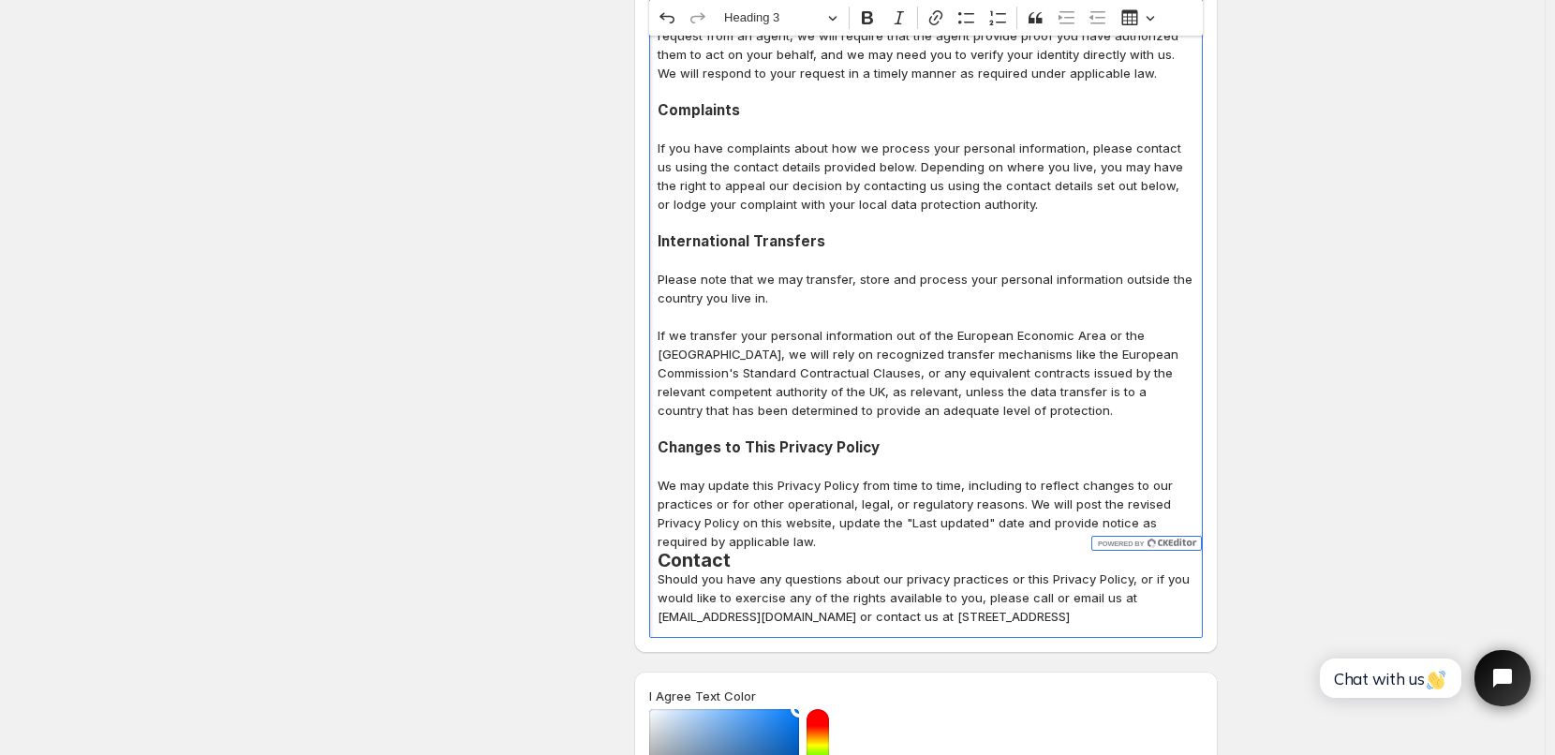
scroll to position [7583, 0]
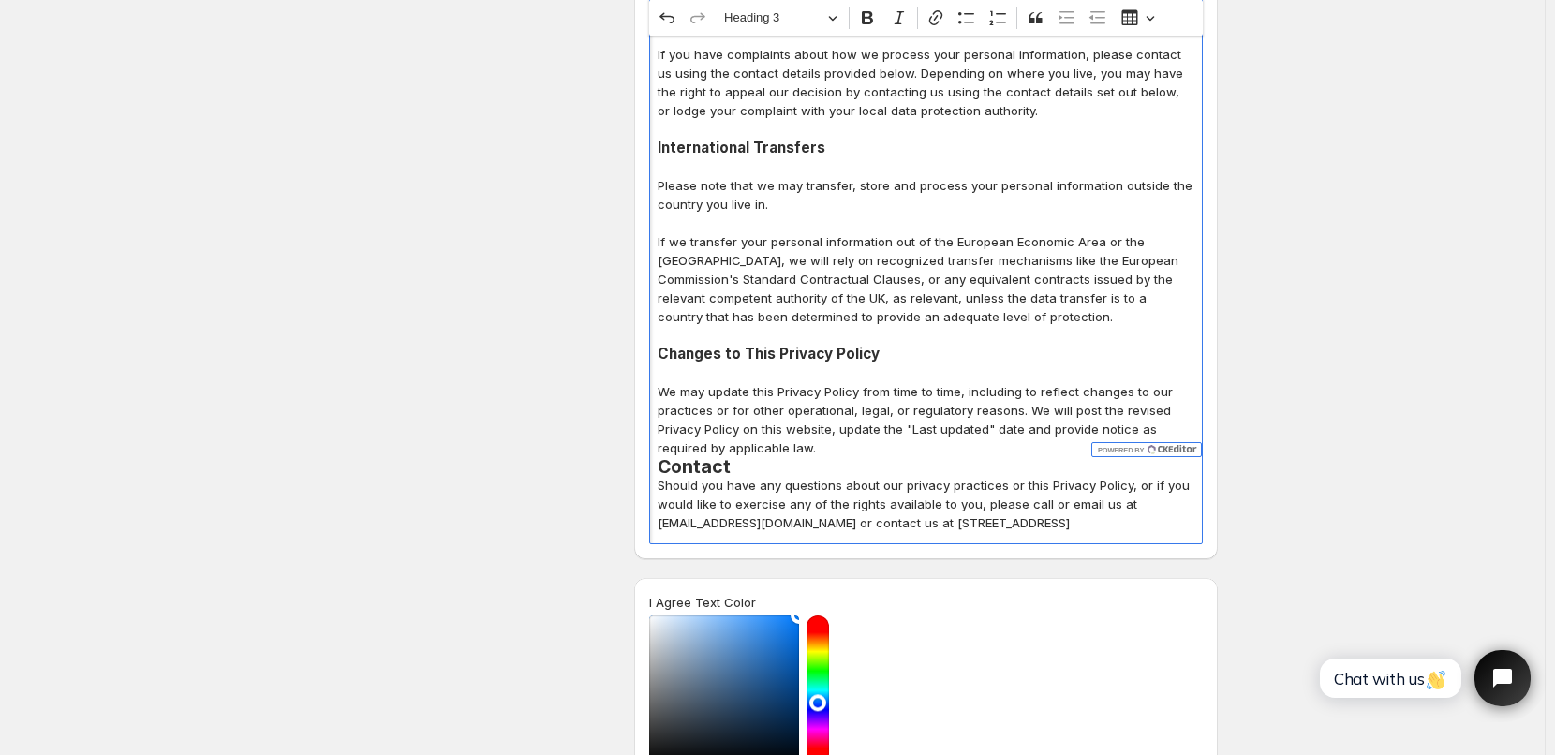
click at [829, 382] on p "We may update this Privacy Policy from time to time, including to reflect chang…" at bounding box center [926, 419] width 537 height 75
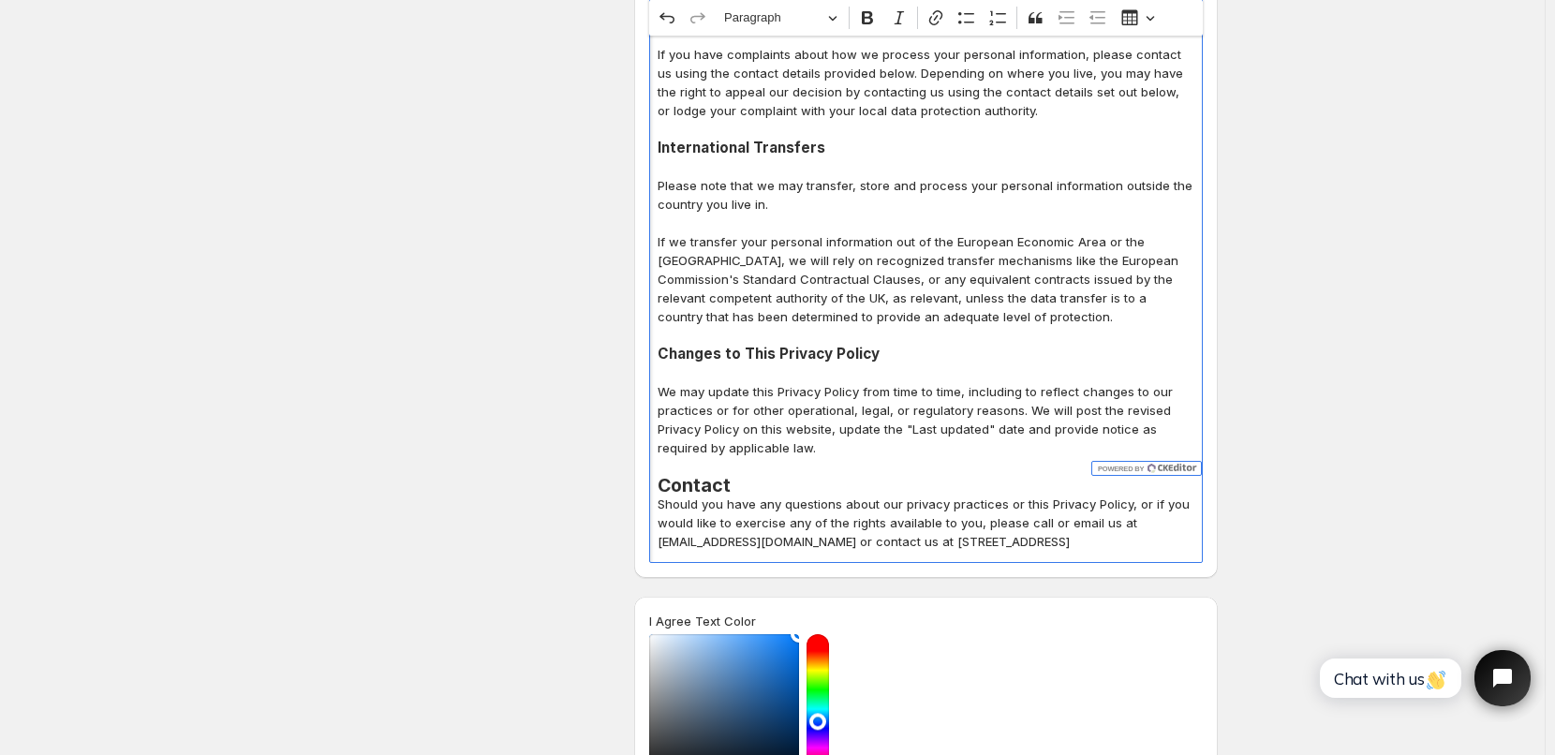
click at [755, 476] on h2 "Contact" at bounding box center [926, 485] width 537 height 19
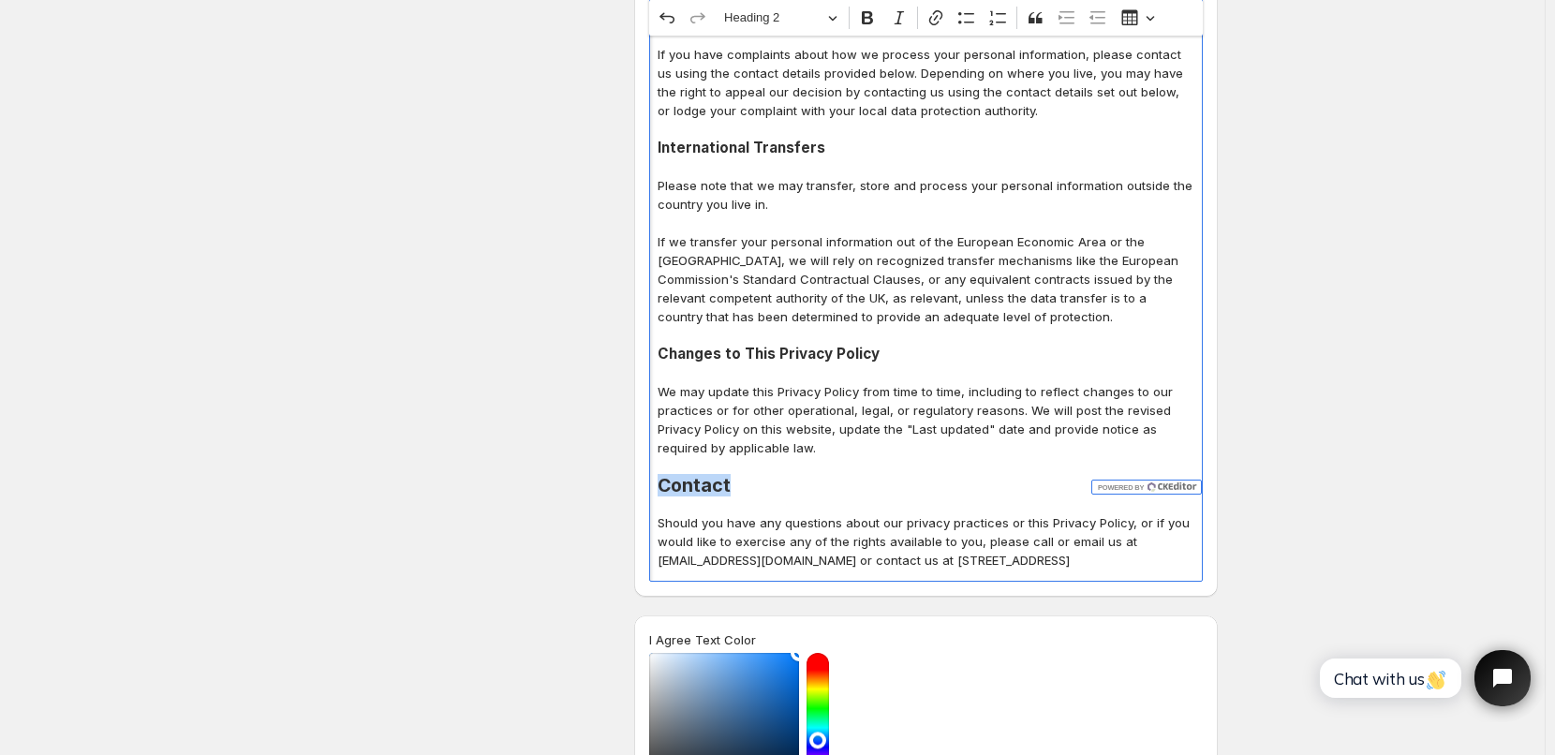
drag, startPoint x: 665, startPoint y: 373, endPoint x: 748, endPoint y: 379, distance: 82.7
click at [748, 476] on h2 "Contact" at bounding box center [926, 485] width 537 height 19
click at [839, 20] on button "Heading 2" at bounding box center [780, 18] width 129 height 29
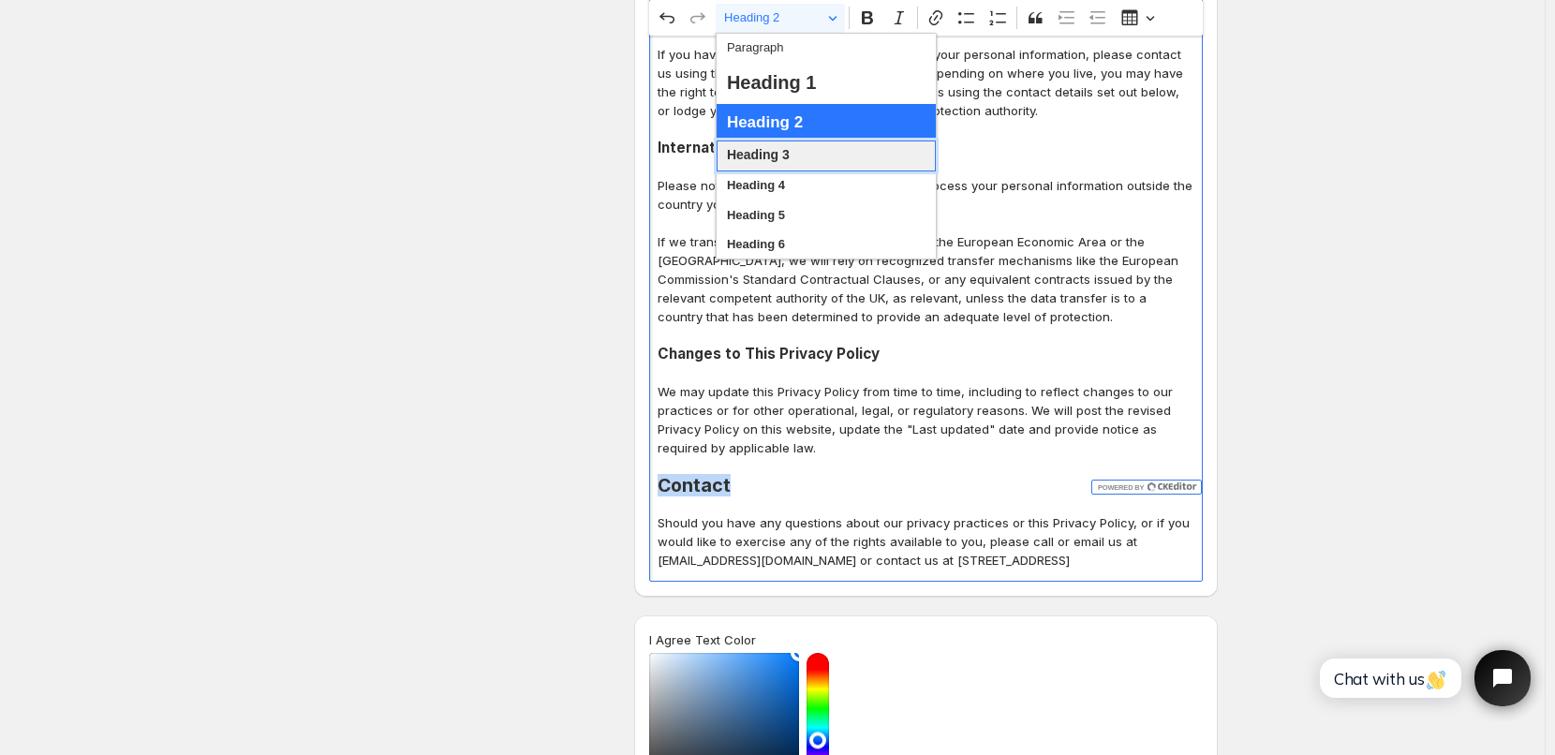
click at [771, 156] on span "Heading 3" at bounding box center [758, 155] width 63 height 24
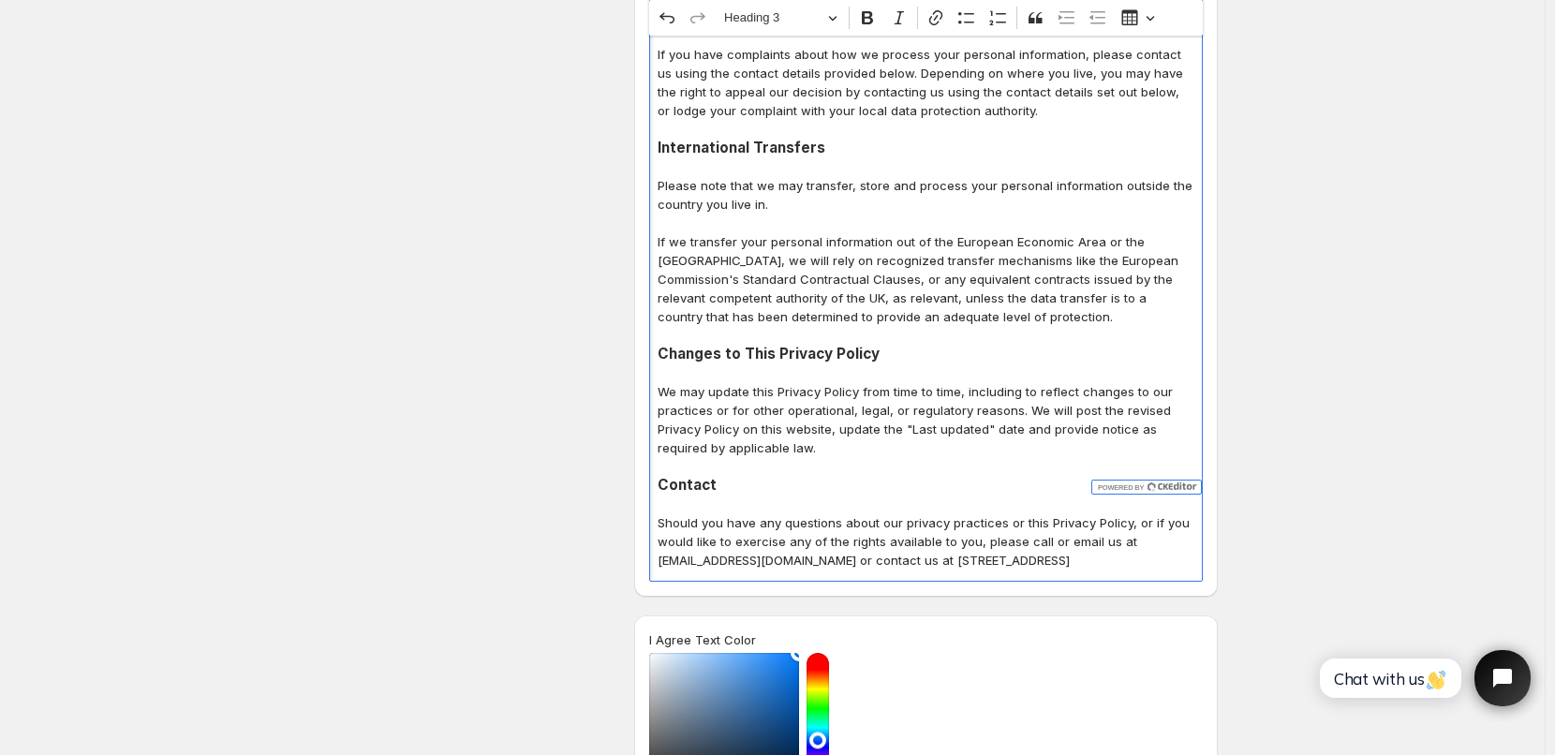
click at [832, 382] on p "We may update this Privacy Policy from time to time, including to reflect chang…" at bounding box center [926, 419] width 537 height 75
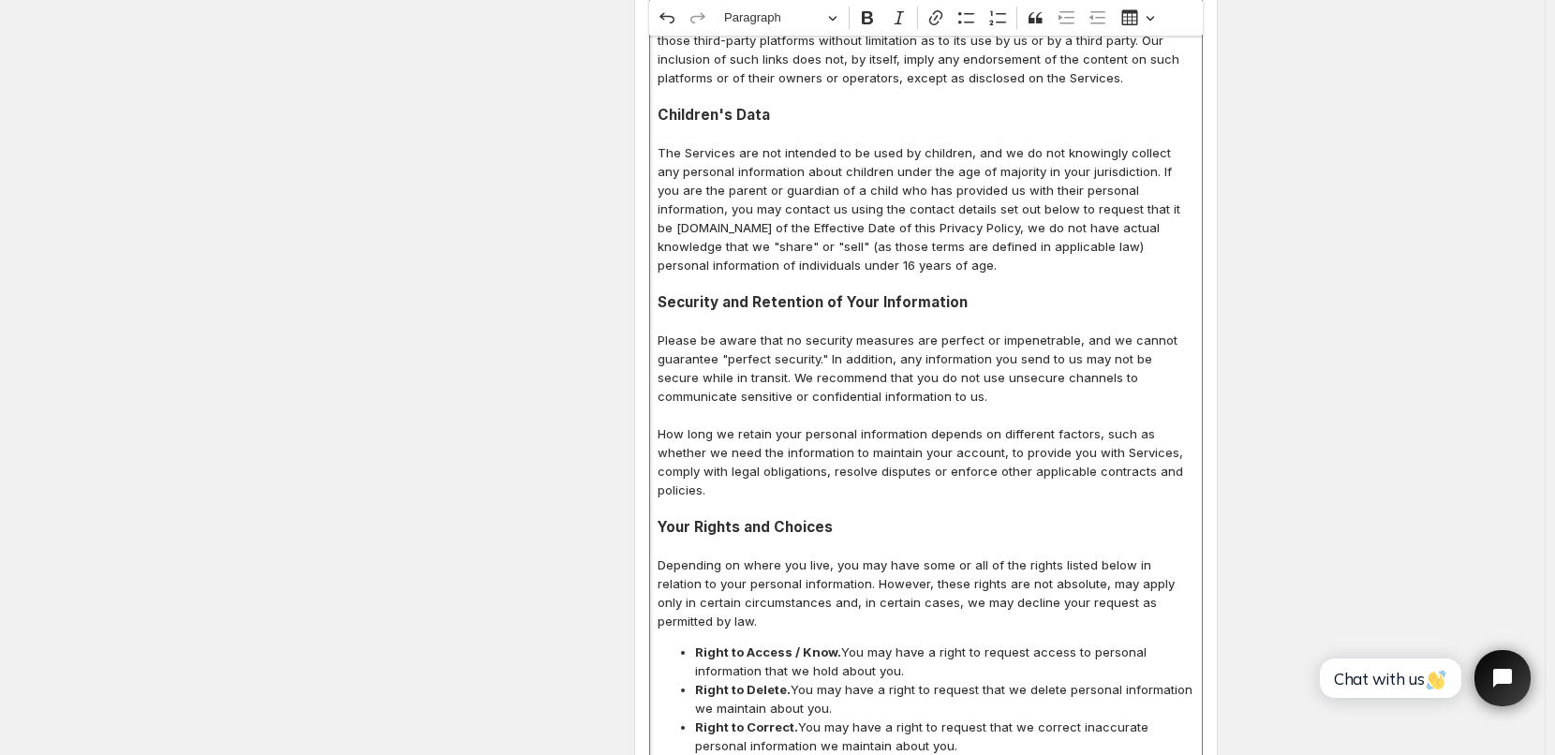
scroll to position [6178, 0]
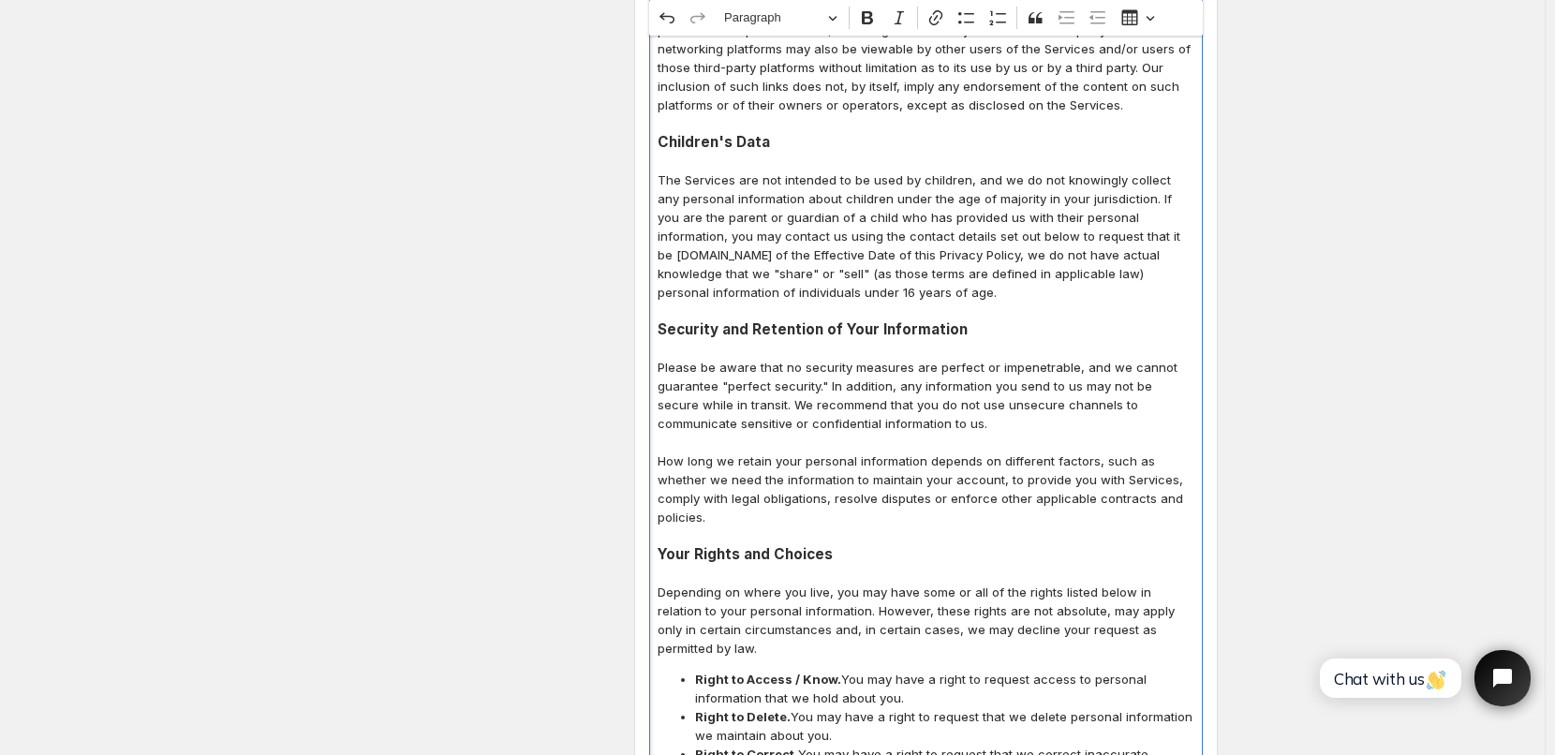
click at [1145, 171] on p "The Services are not intended to be used by children, and we do not knowingly c…" at bounding box center [926, 236] width 537 height 131
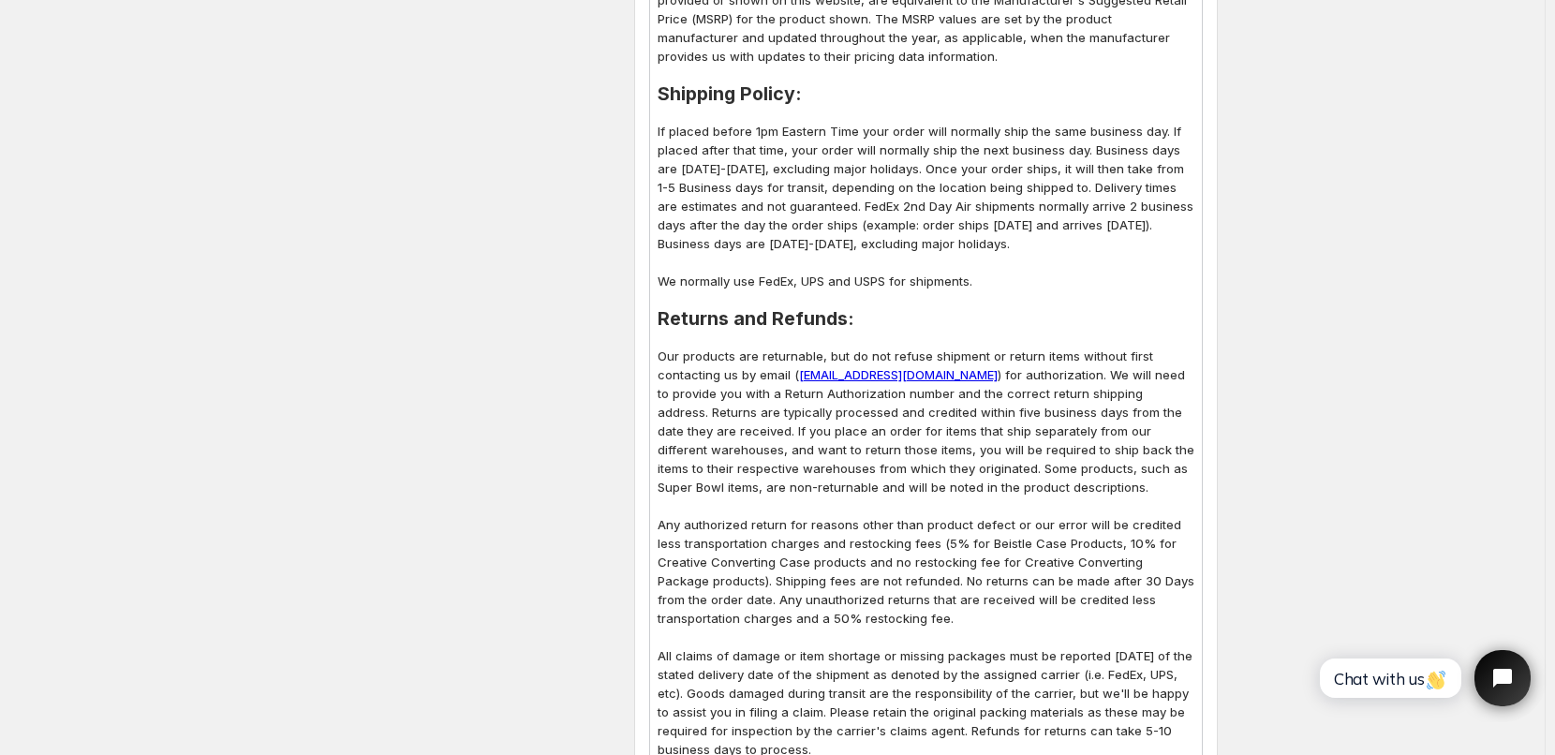
scroll to position [937, 0]
